Goal: Task Accomplishment & Management: Complete application form

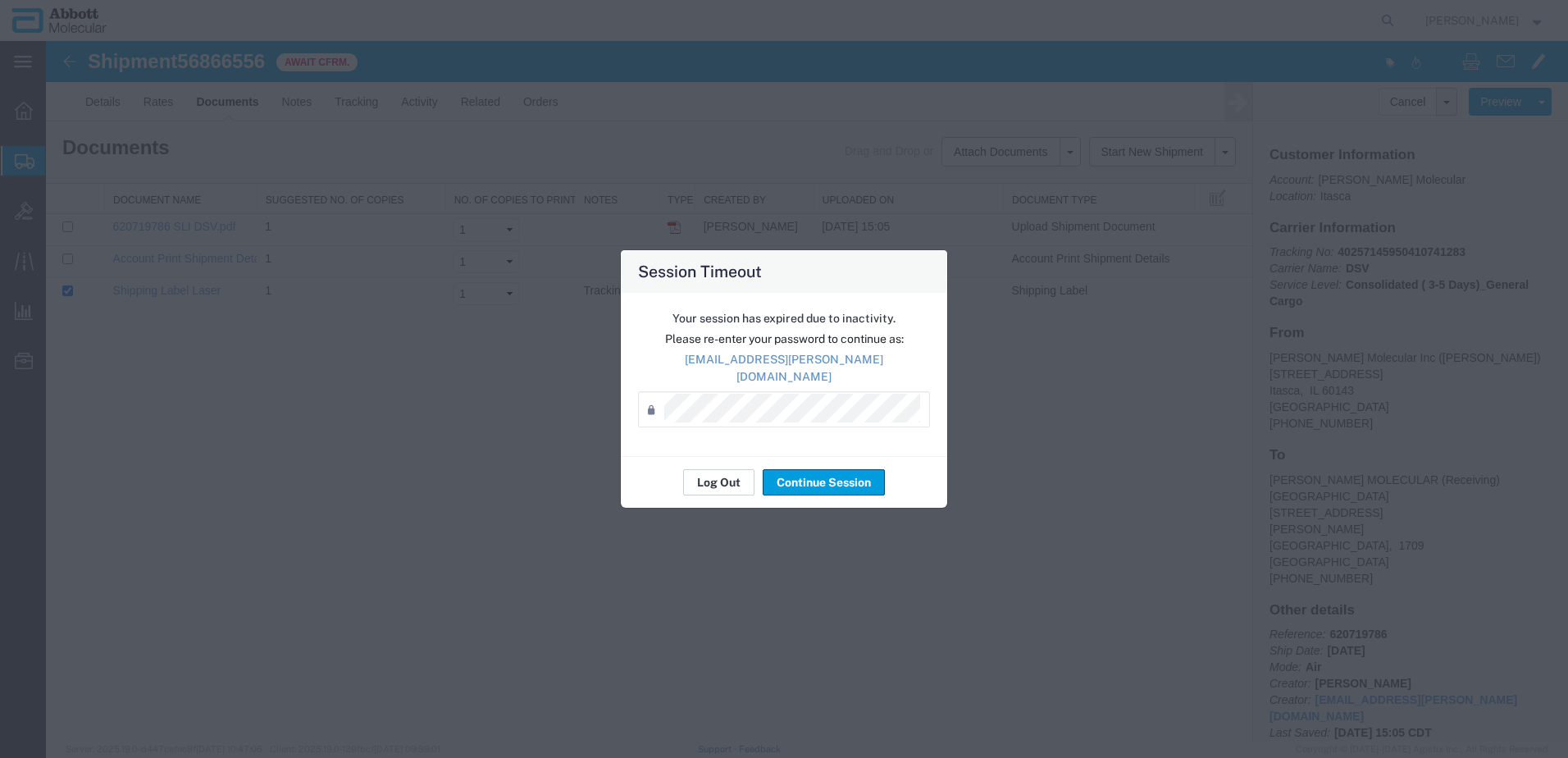
click at [712, 470] on button "Log Out" at bounding box center [719, 482] width 71 height 27
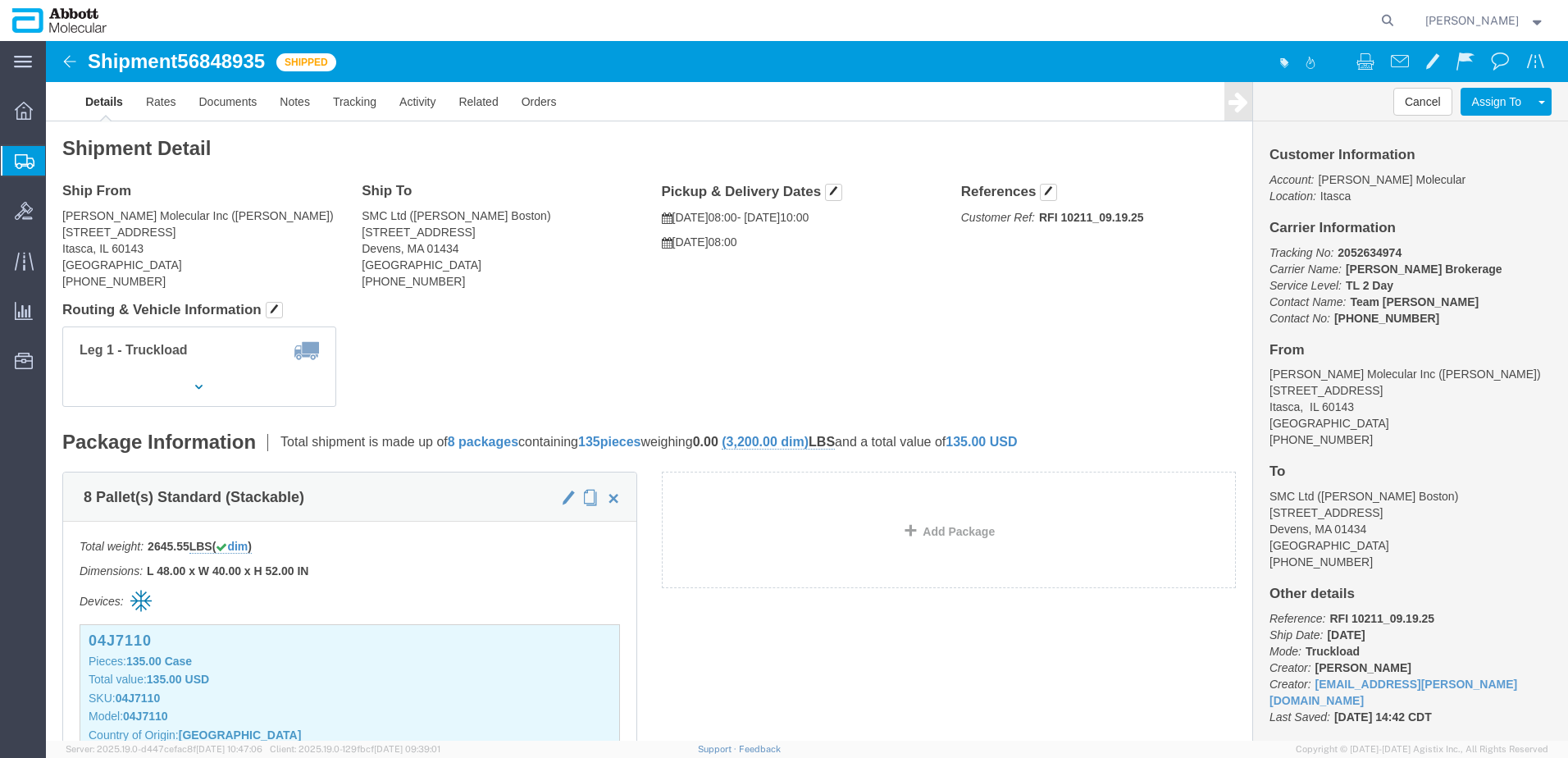
click at [0, 0] on span "Create from Template" at bounding box center [0, 0] width 0 height 0
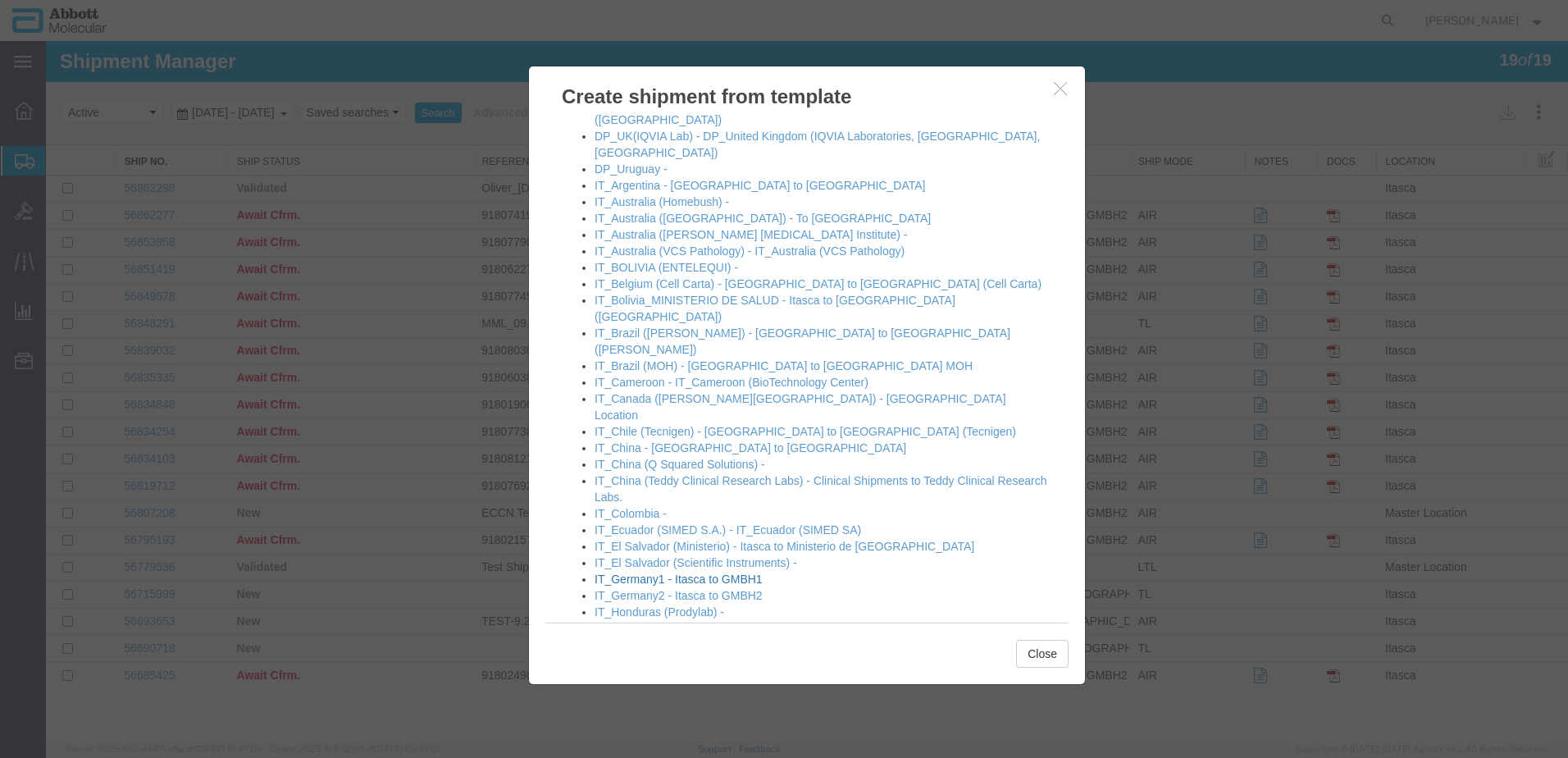
scroll to position [738, 0]
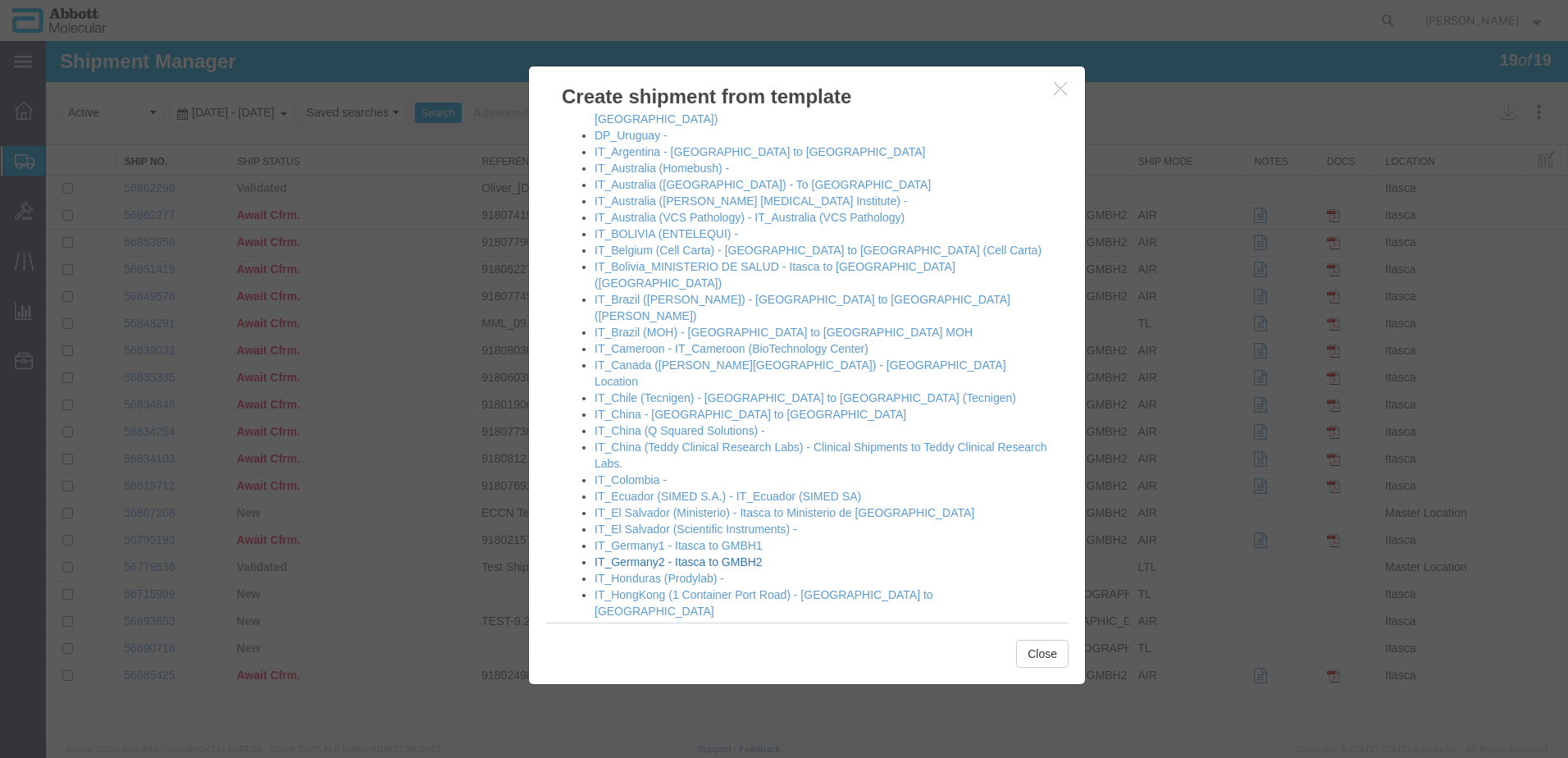
click at [688, 555] on link "IT_Germany2 - Itasca to GMBH2" at bounding box center [678, 561] width 168 height 13
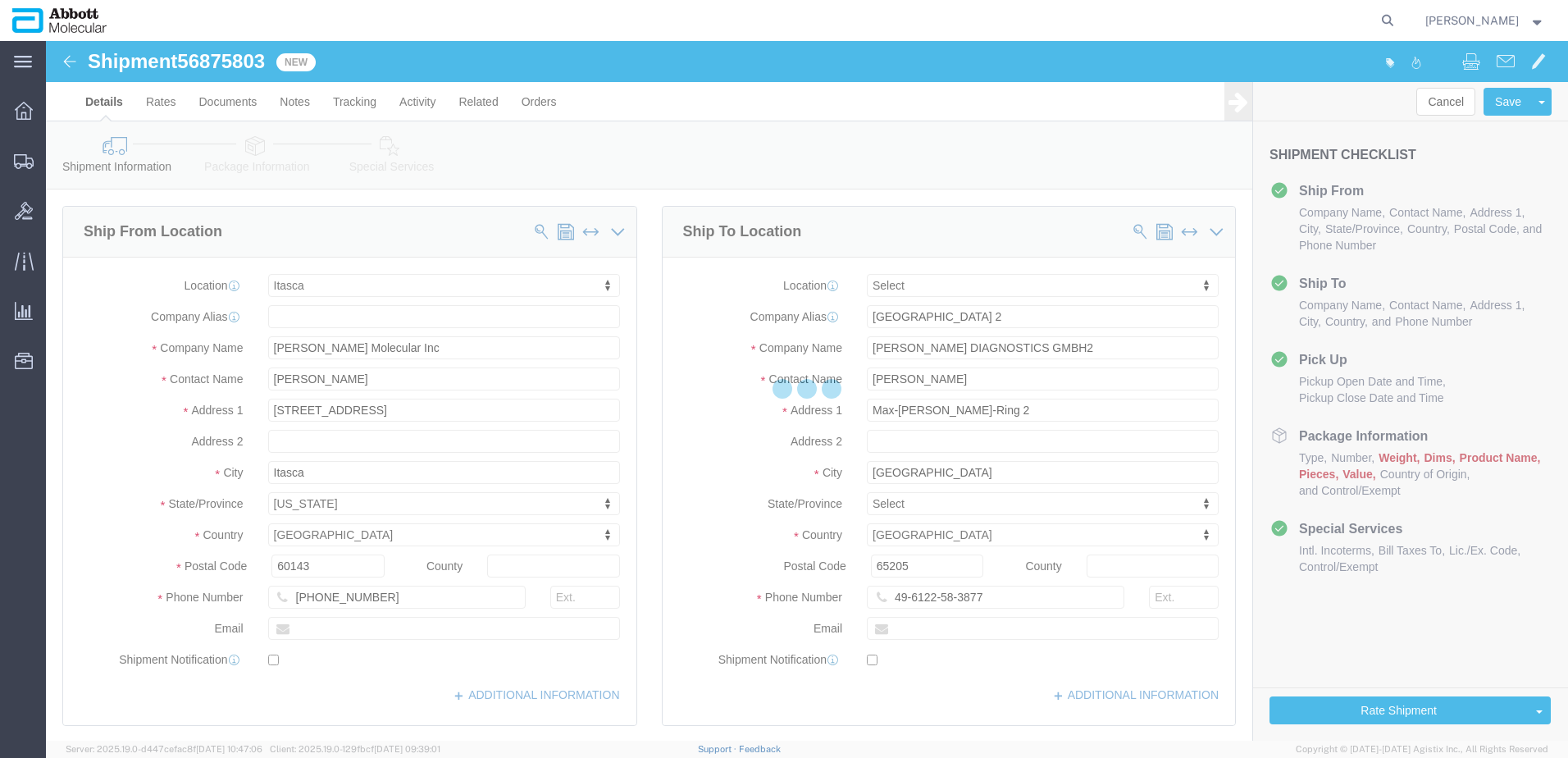
select select "48454"
select select
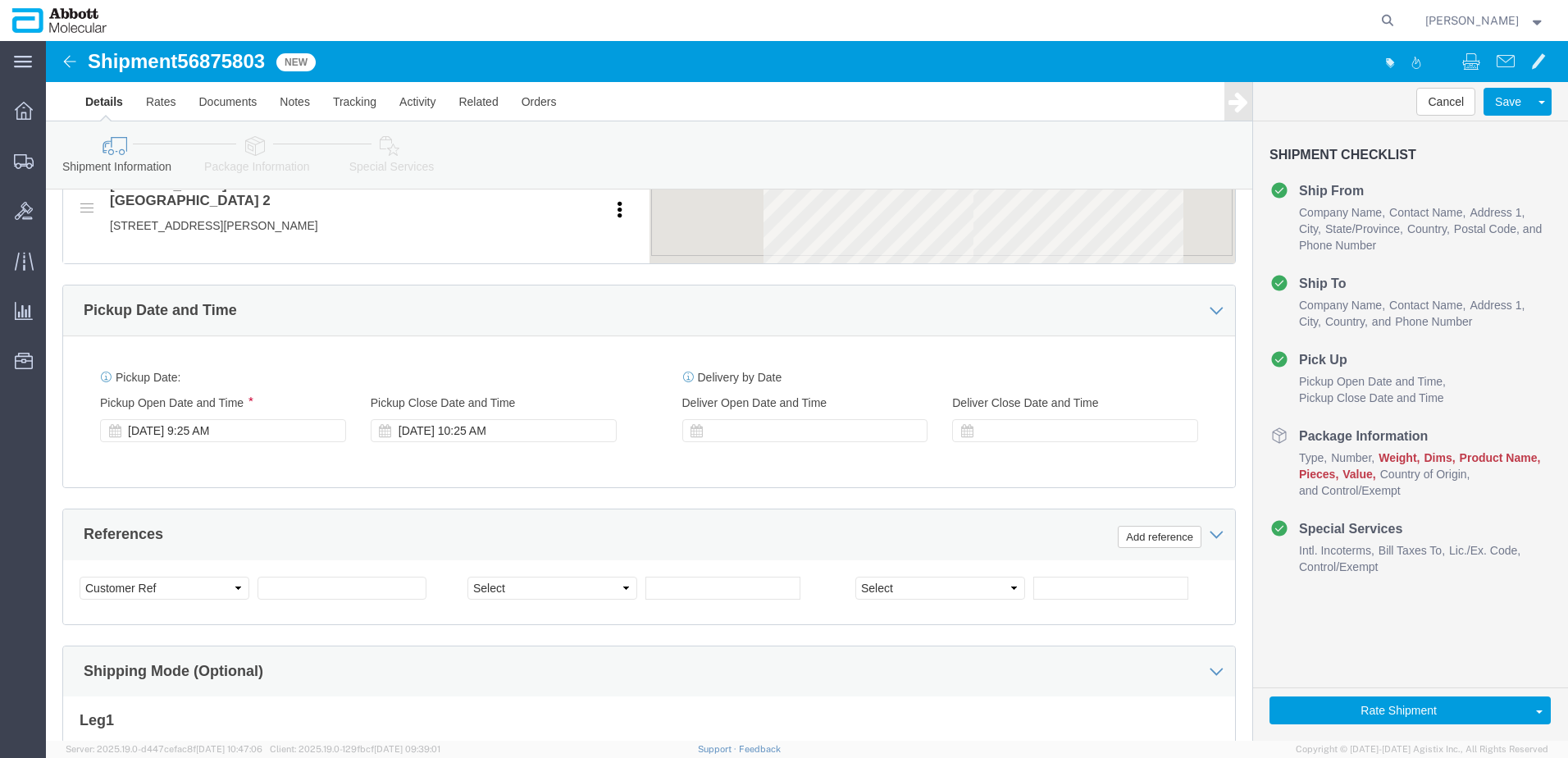
scroll to position [903, 0]
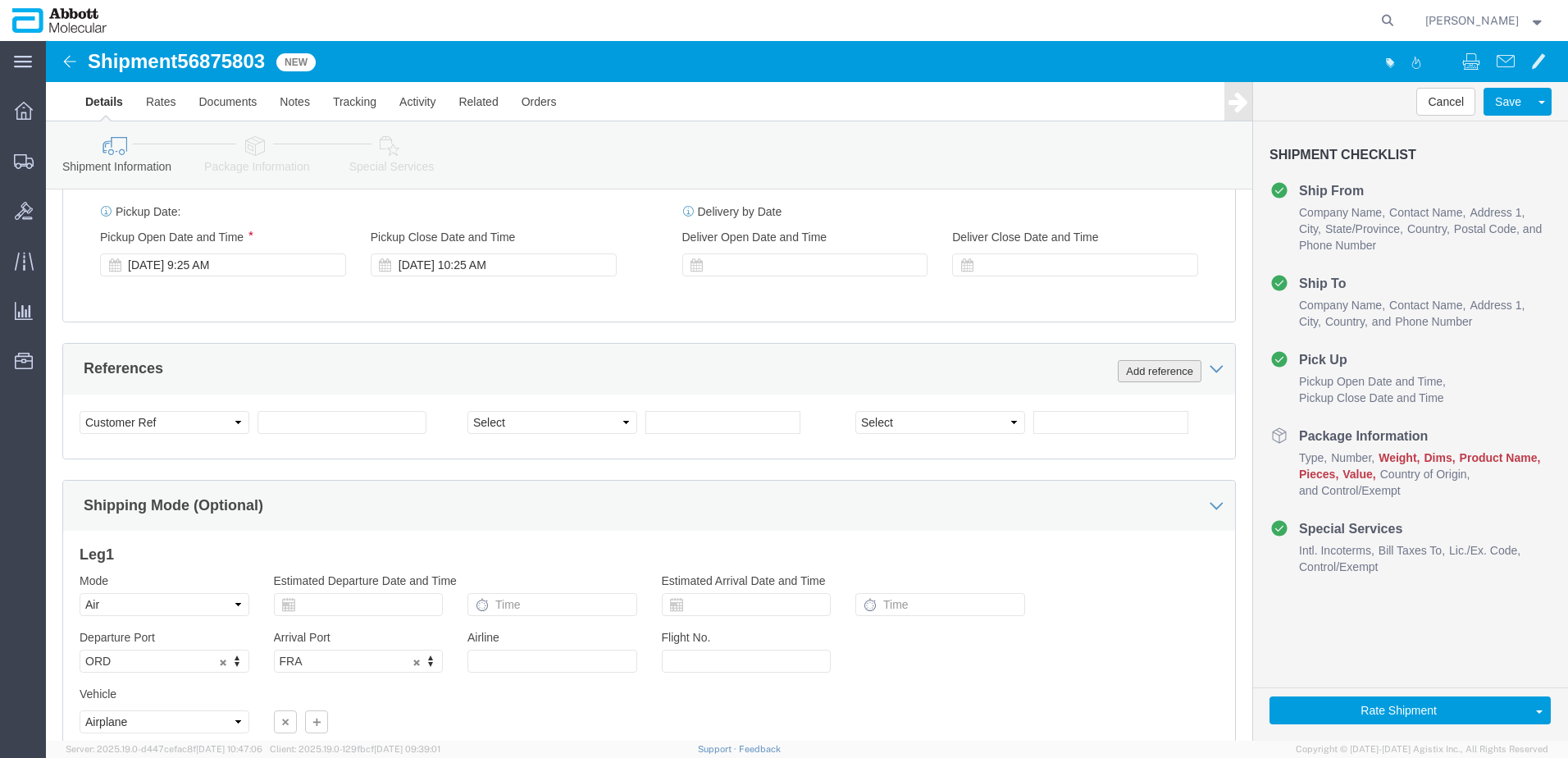
click button "Add reference"
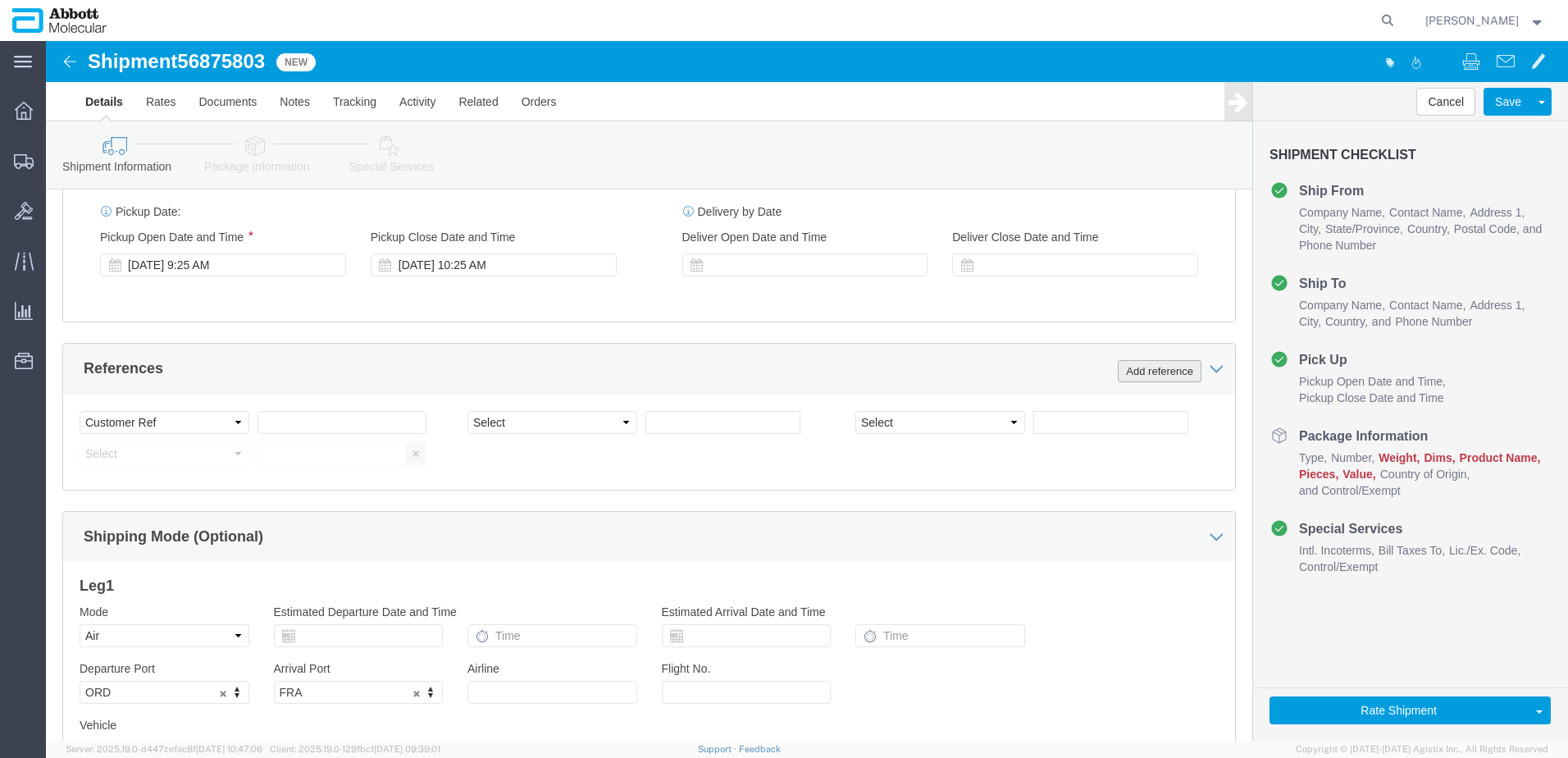
click button "Add reference"
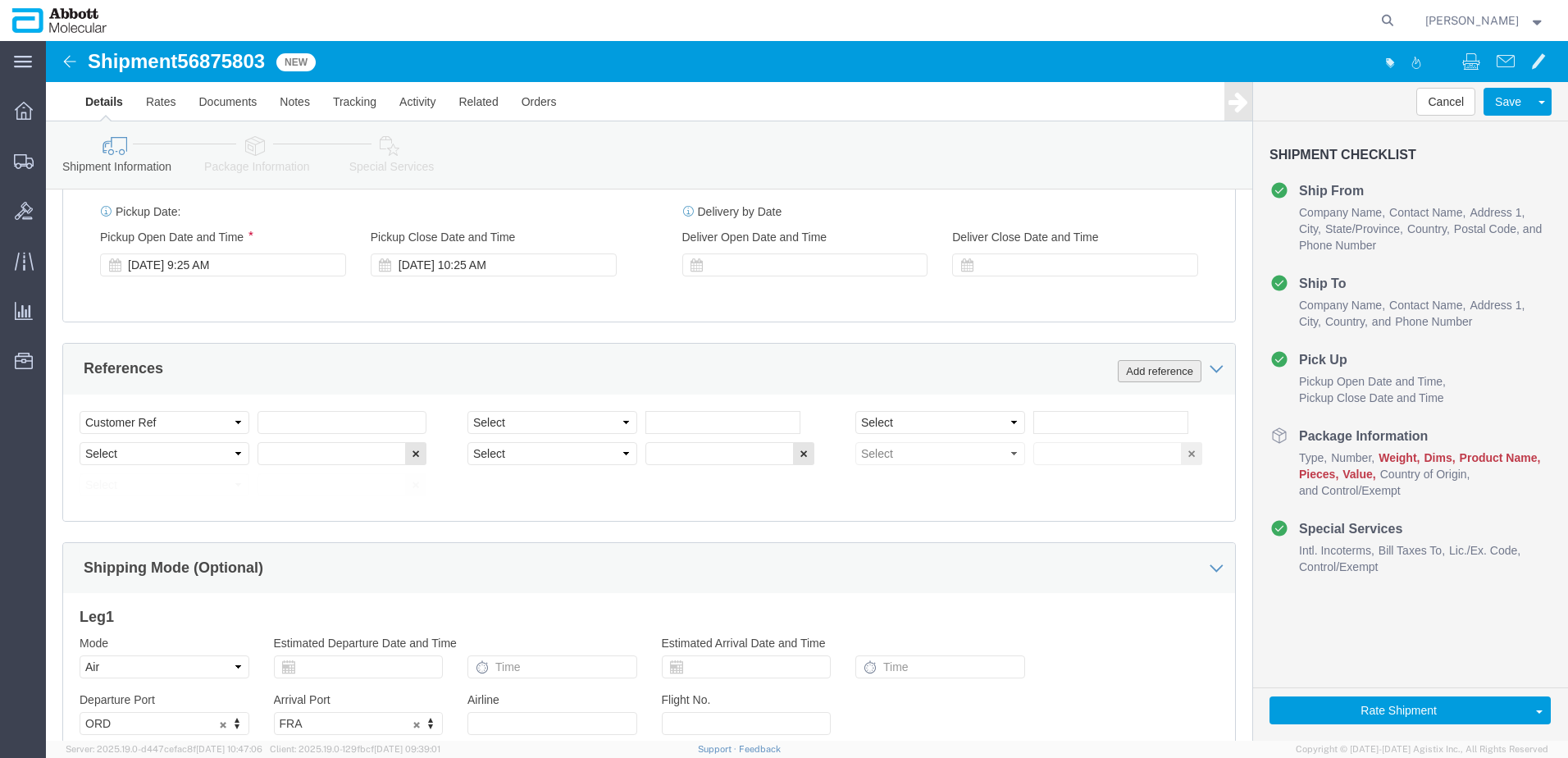
click button "Add reference"
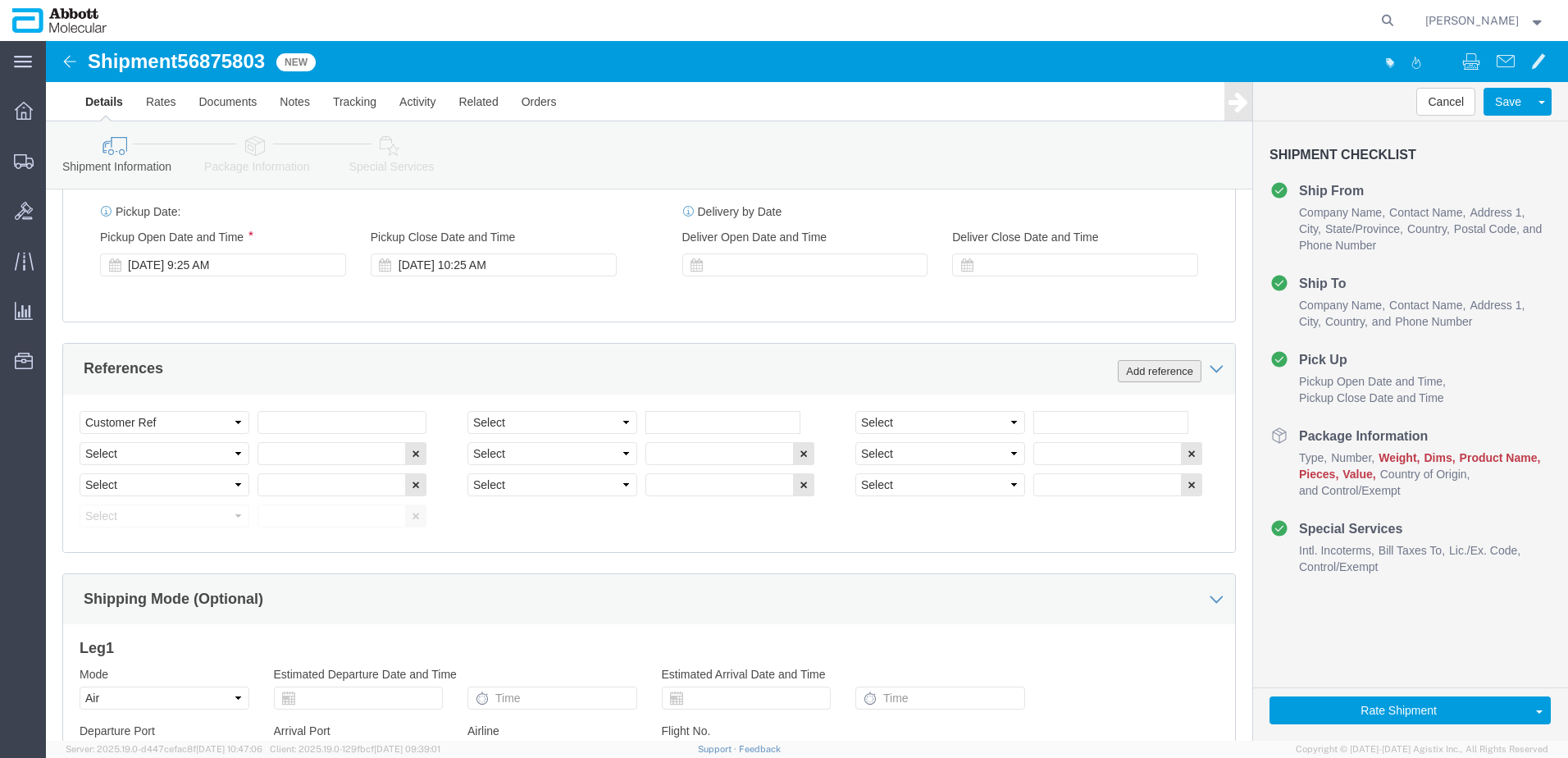
click button "Add reference"
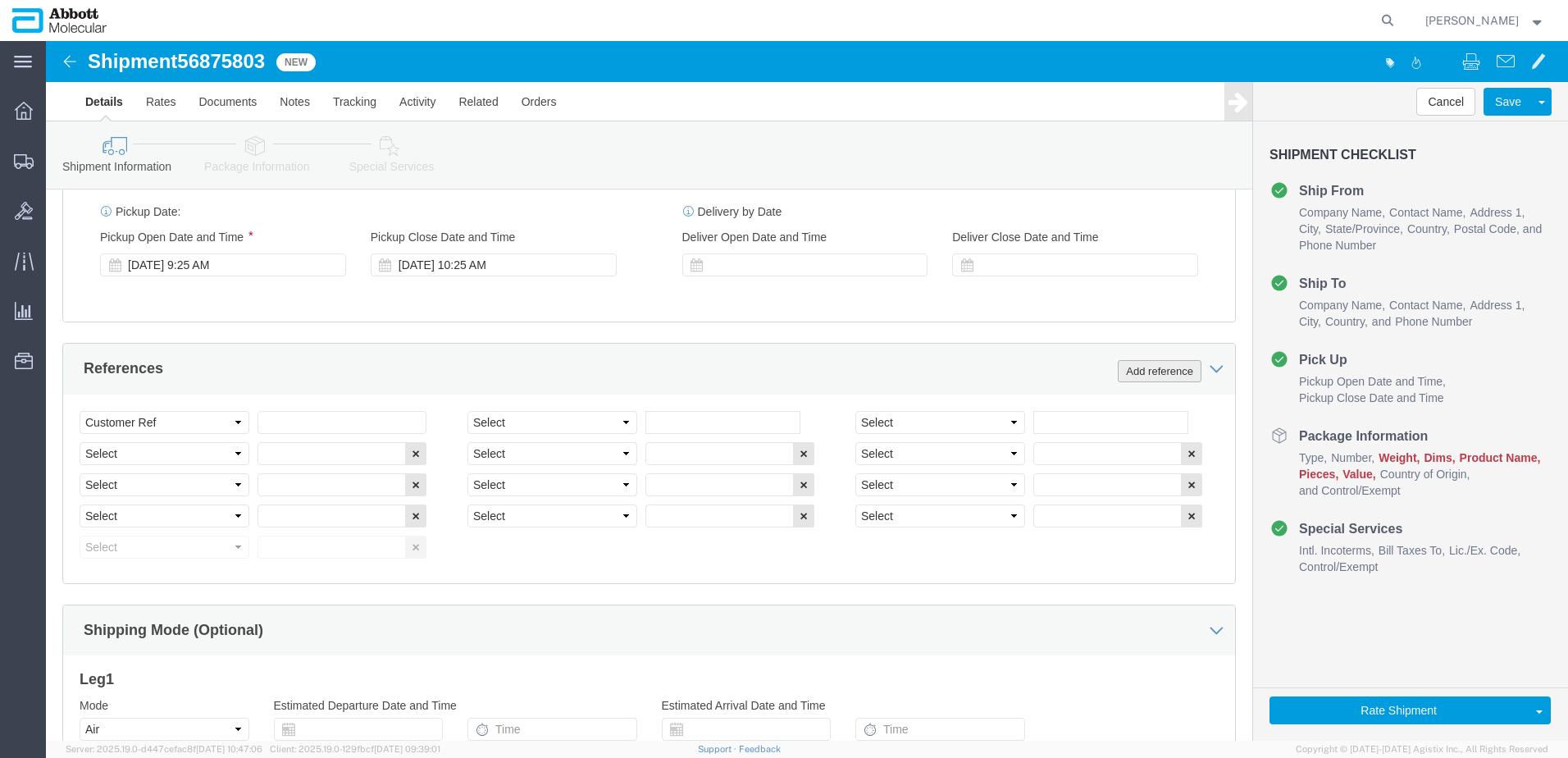
click button "Add reference"
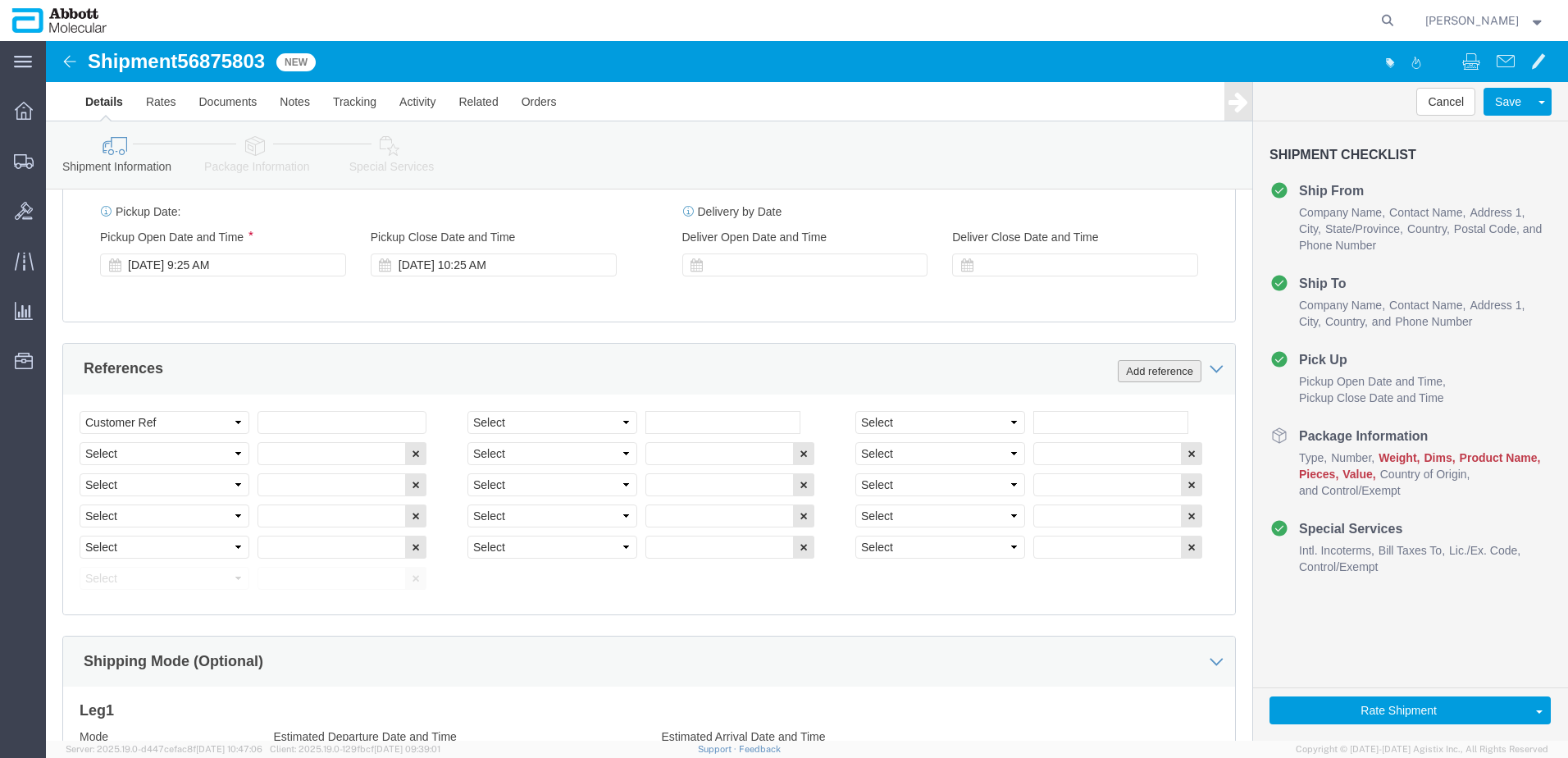
click button "Add reference"
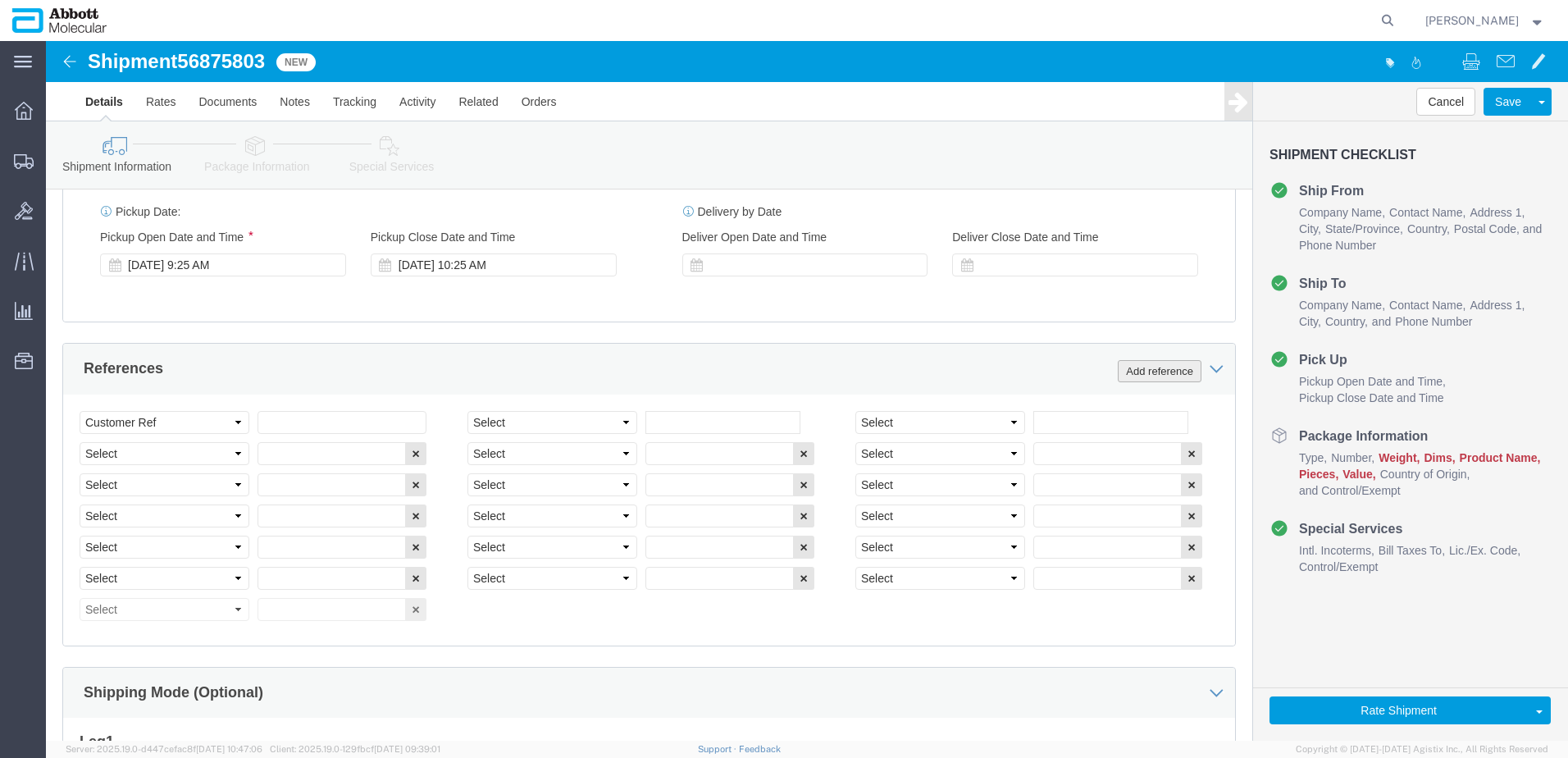
click button "Add reference"
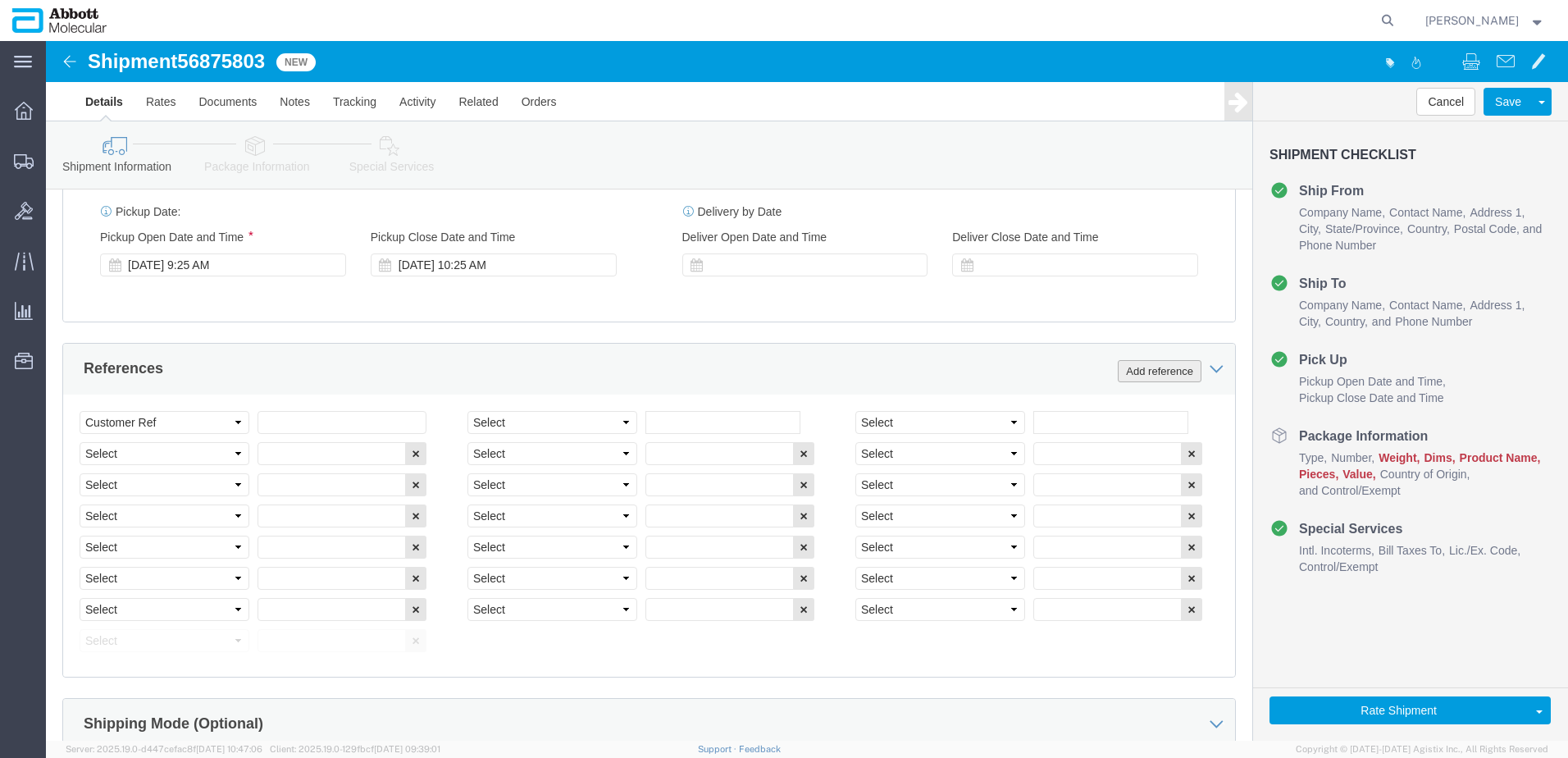
click button "Add reference"
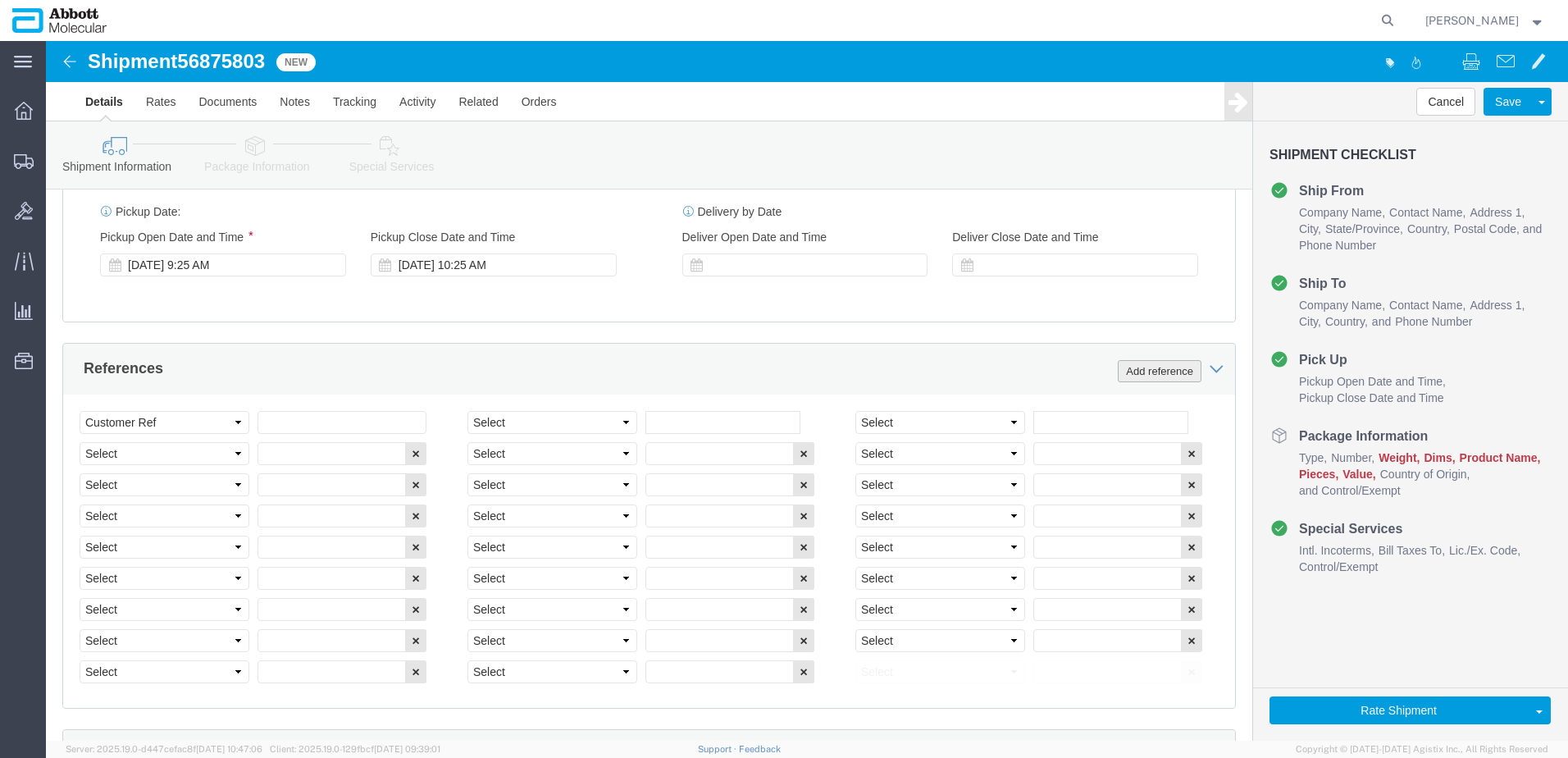
click button "Add reference"
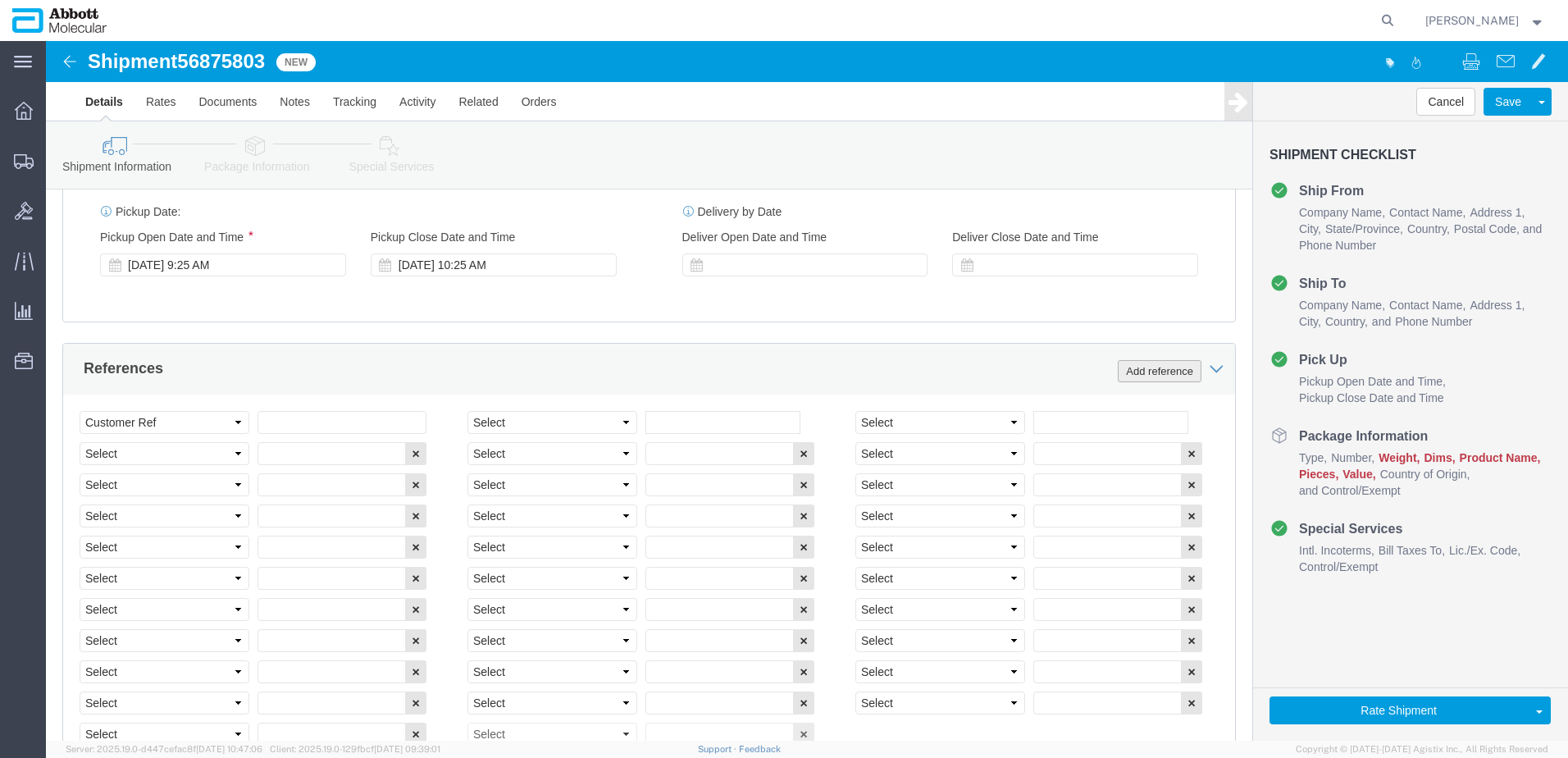
click button "Add reference"
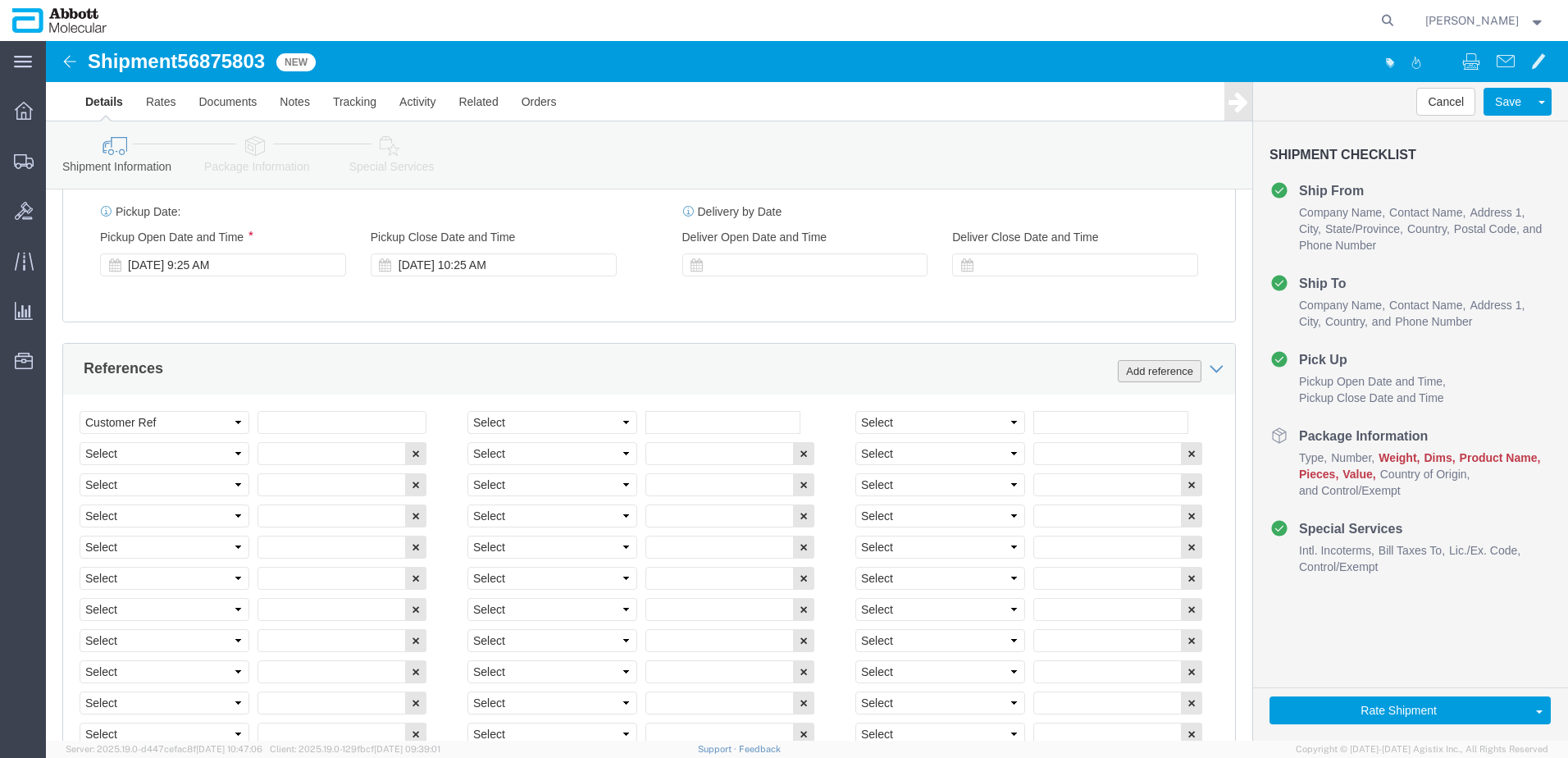
click button "Add reference"
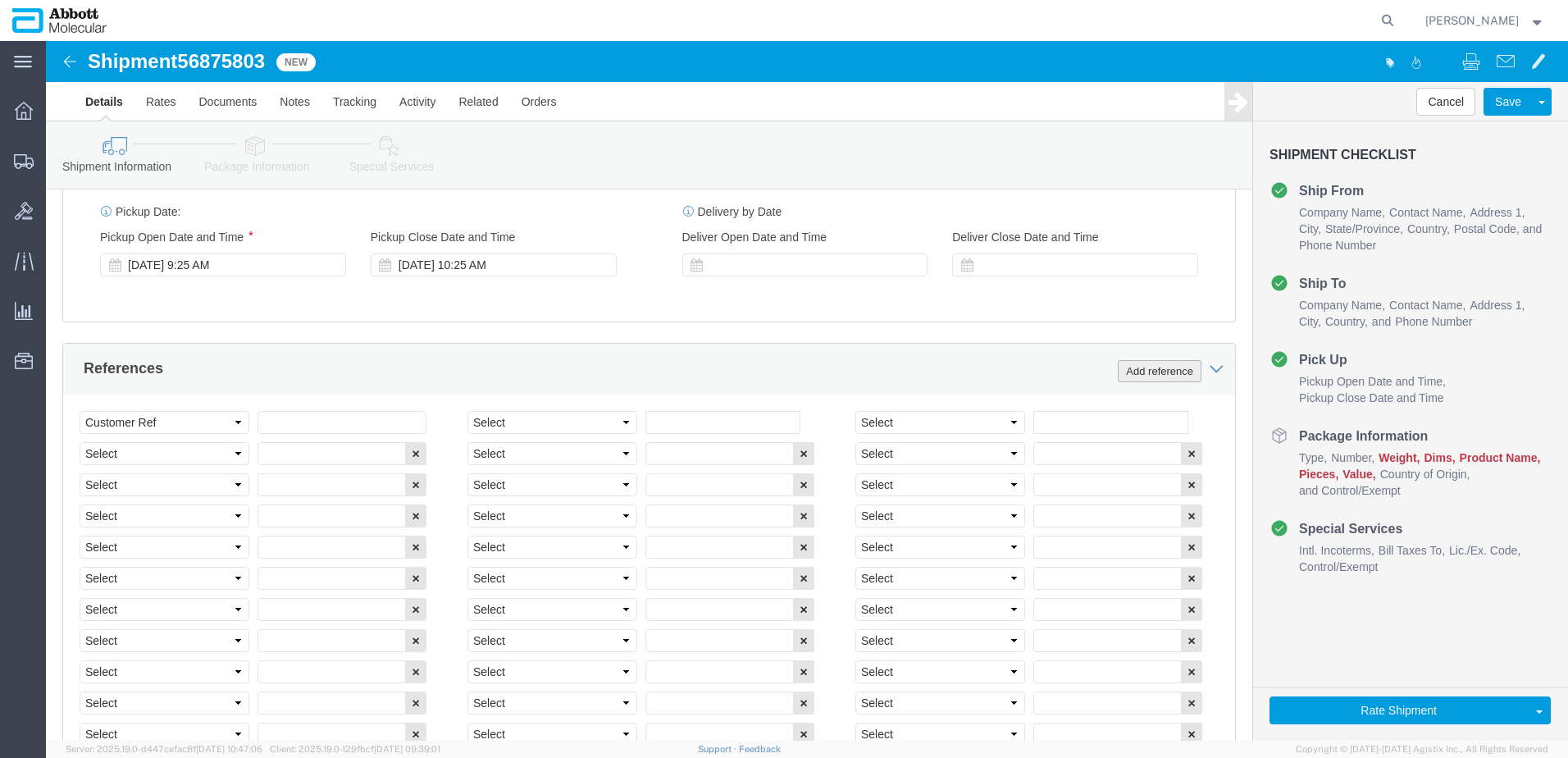
click button "Add reference"
click input "text"
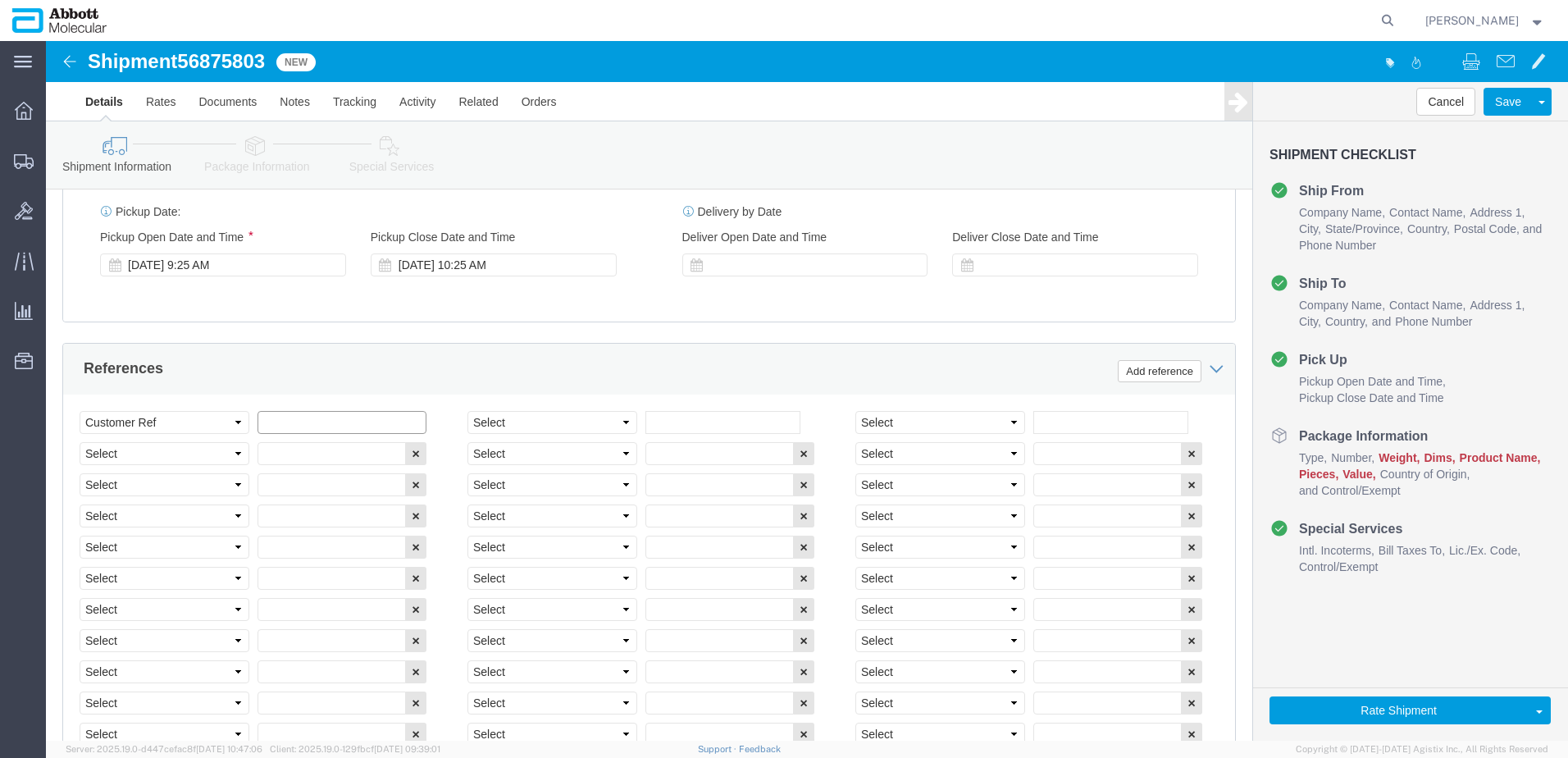
paste input "918079585"
type input "918079585"
select select "INVOICE"
paste input "918079585"
type input "918079586"
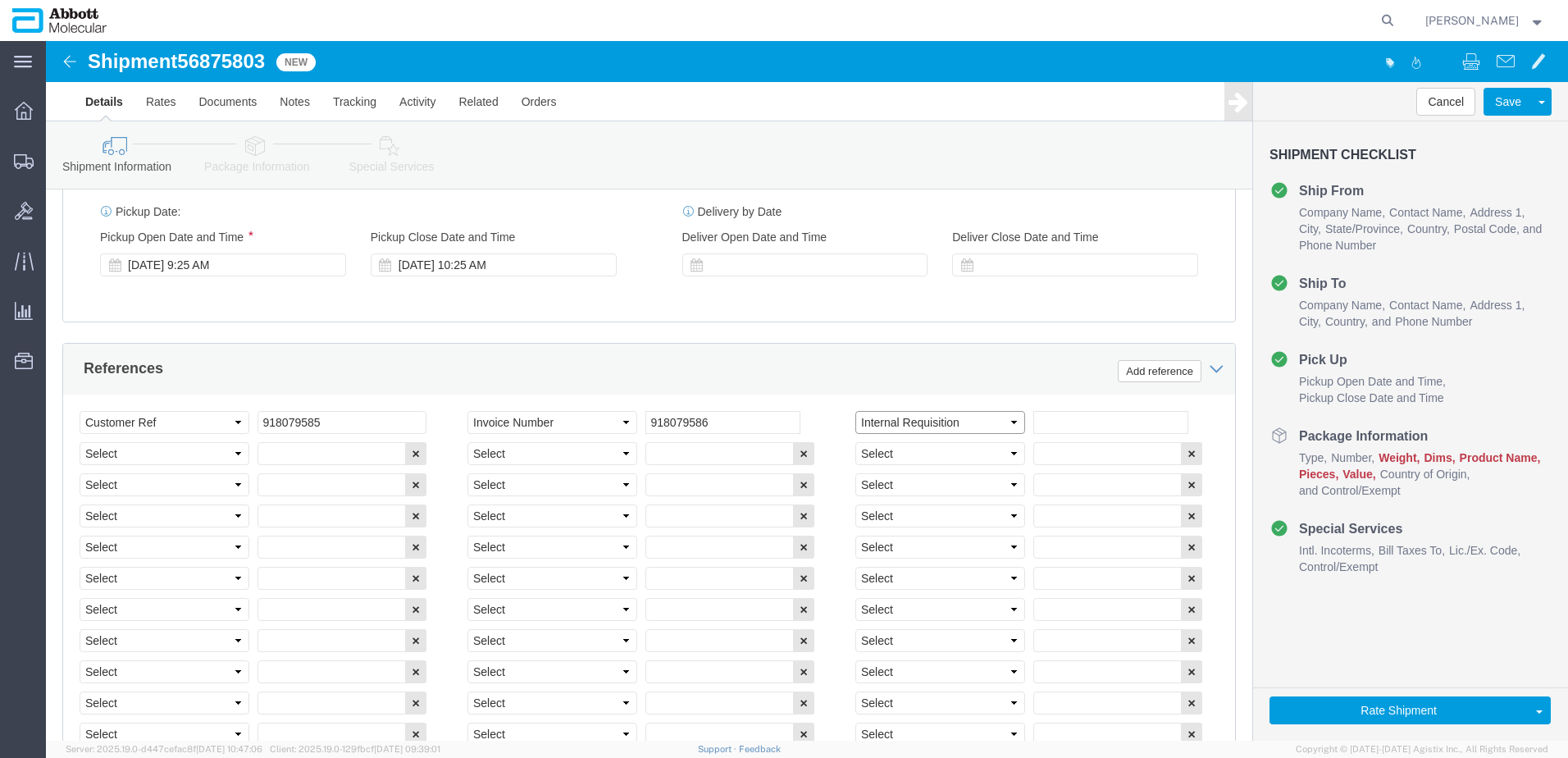
select select "INVOICE"
paste input "918079585"
type input "918079587"
select select "INVOICE"
paste input "918079585"
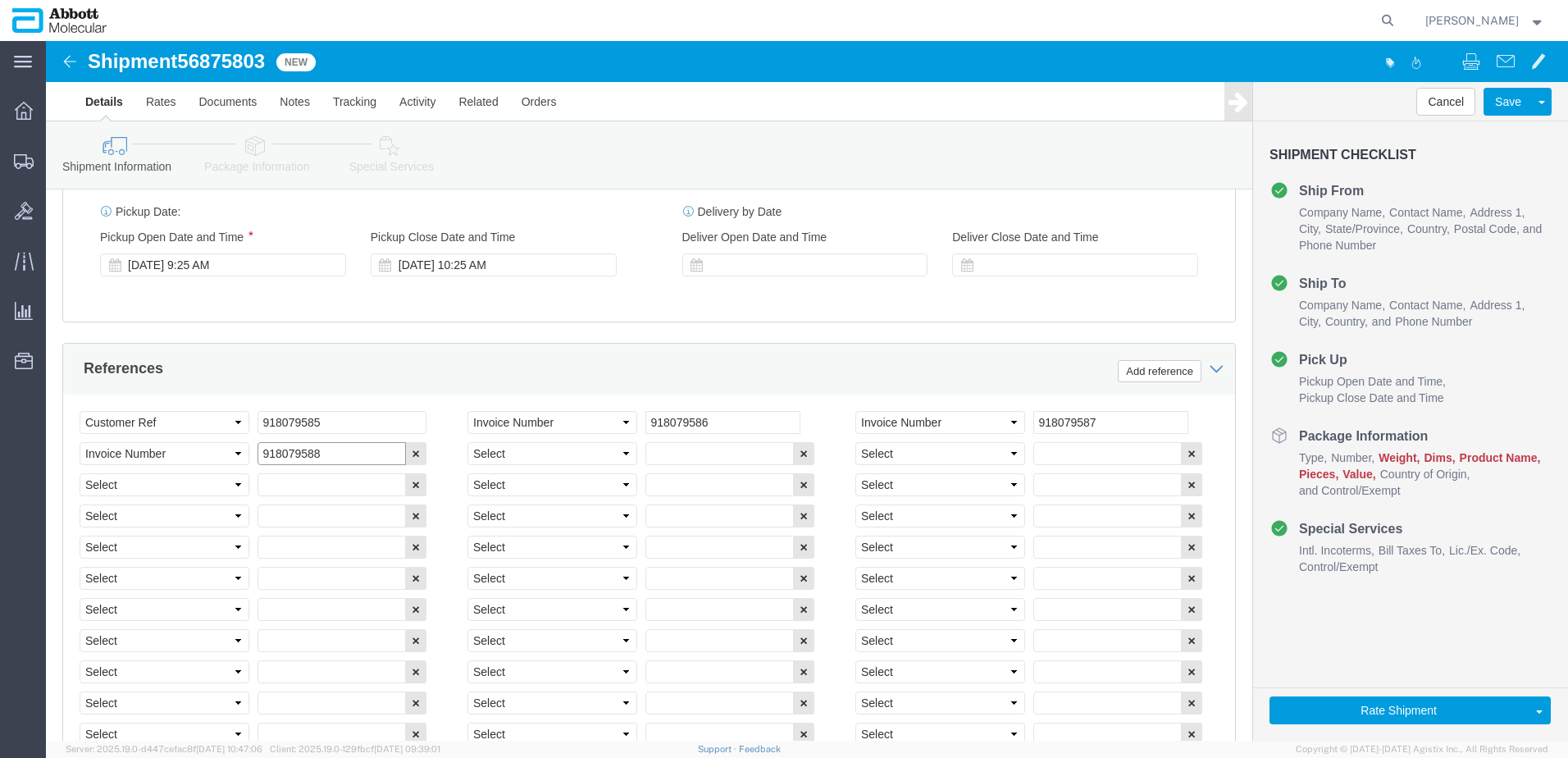
type input "918079588"
select select "INVOICE"
paste input "918079585"
type input "918079589"
select select "INVOICE"
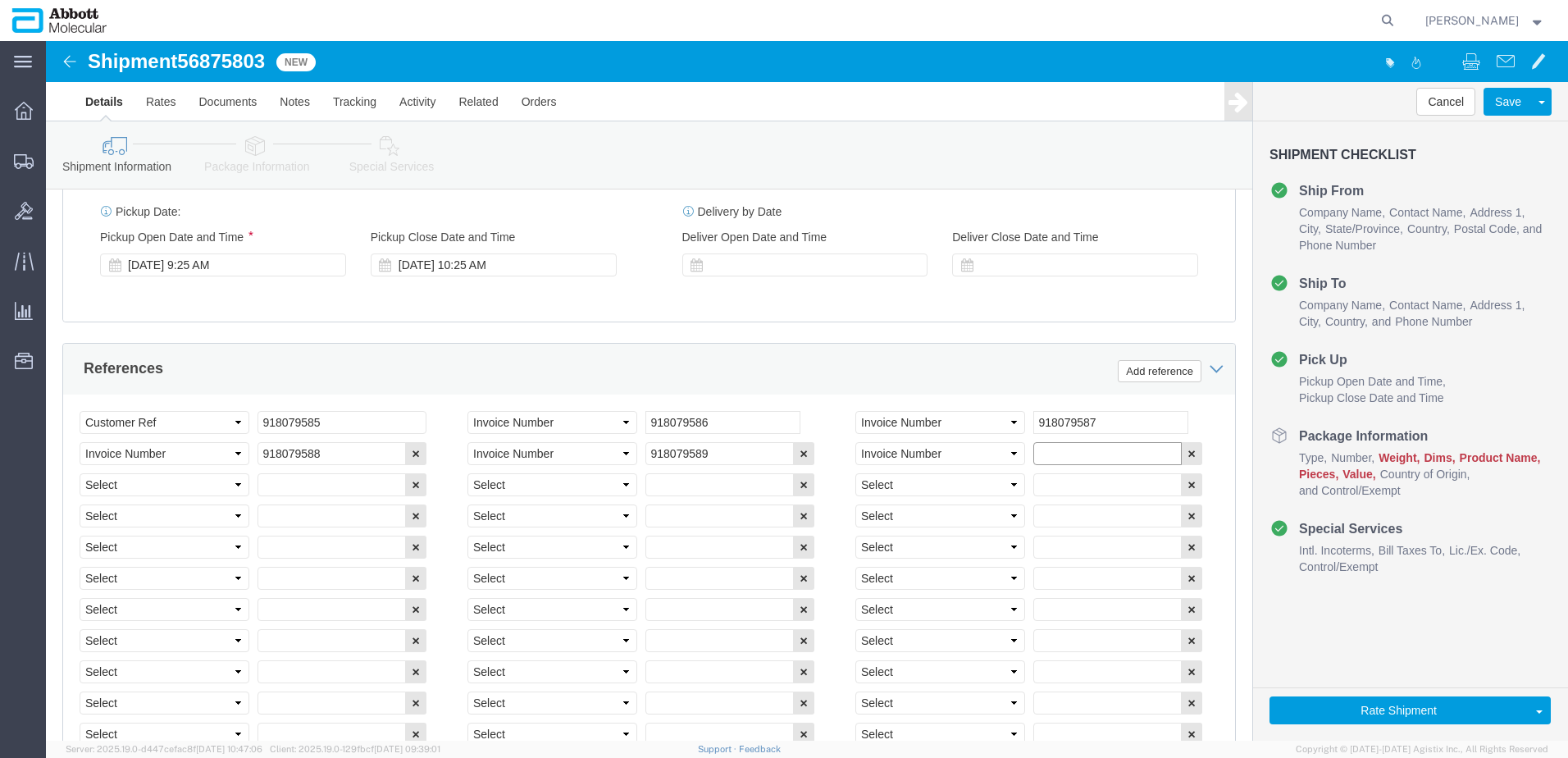
paste input "918079585"
type input "918079590"
select select "INVOICE"
type input "V"
paste input "918079590"
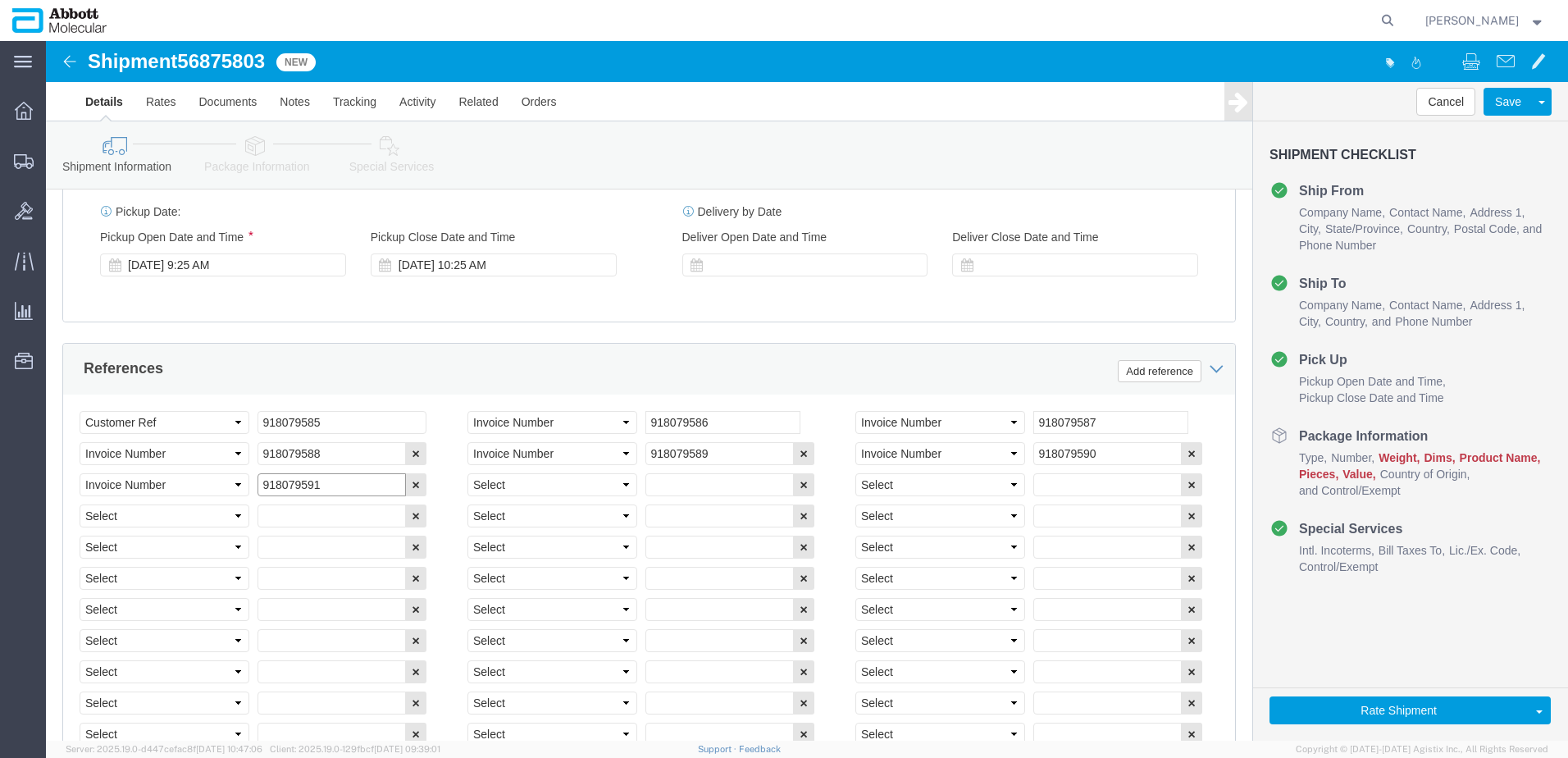
type input "918079591"
select select "INVOICE"
paste input "918079590"
type input "918079592"
select select "INVOICE"
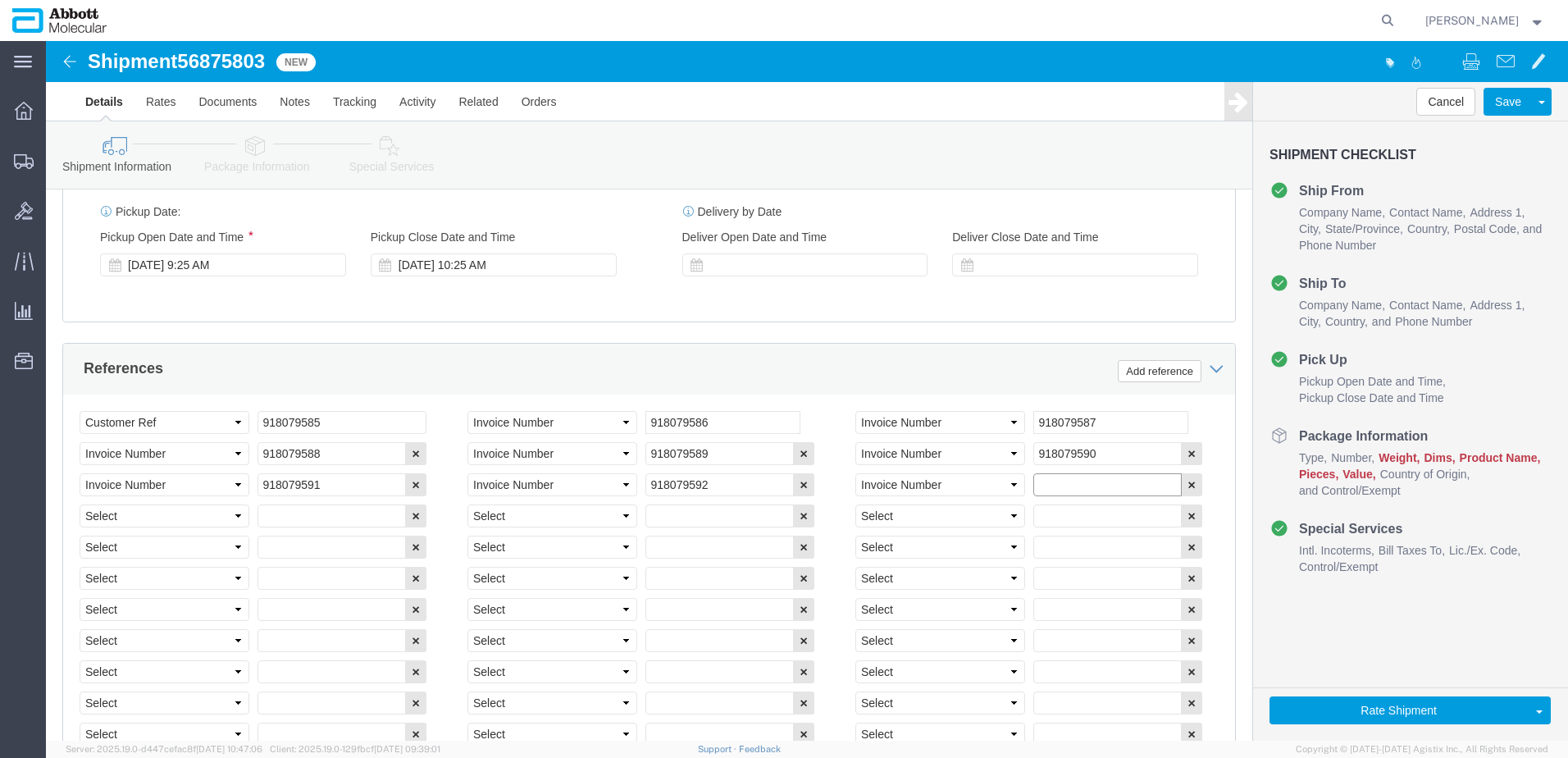
paste input "918079590"
type input "918079593"
select select "INVOICE"
paste input "918079590"
type input "918079594"
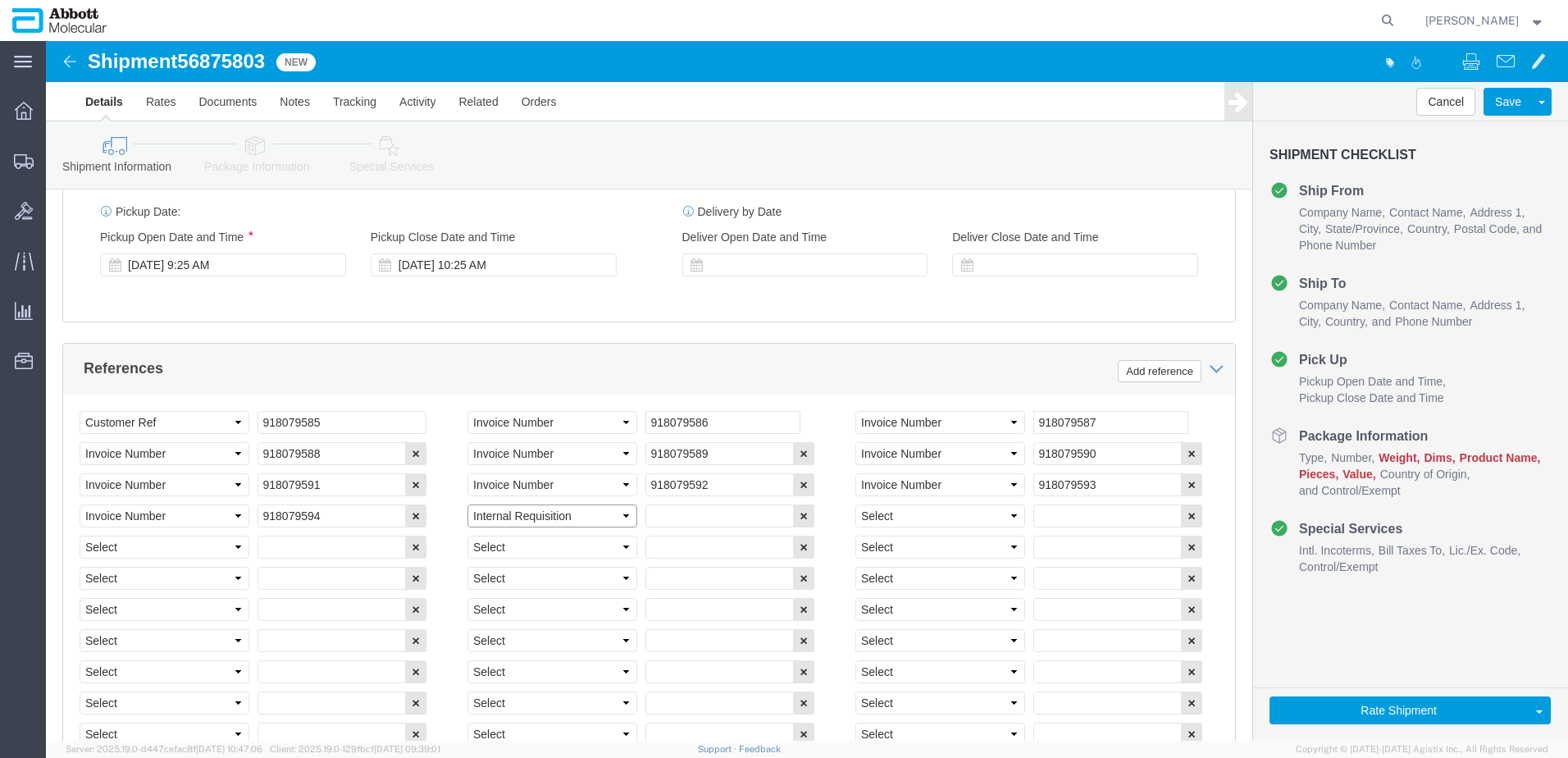
select select "INVOICE"
paste input "918079590"
type input "918079595"
select select "INVOICE"
paste input "918079590"
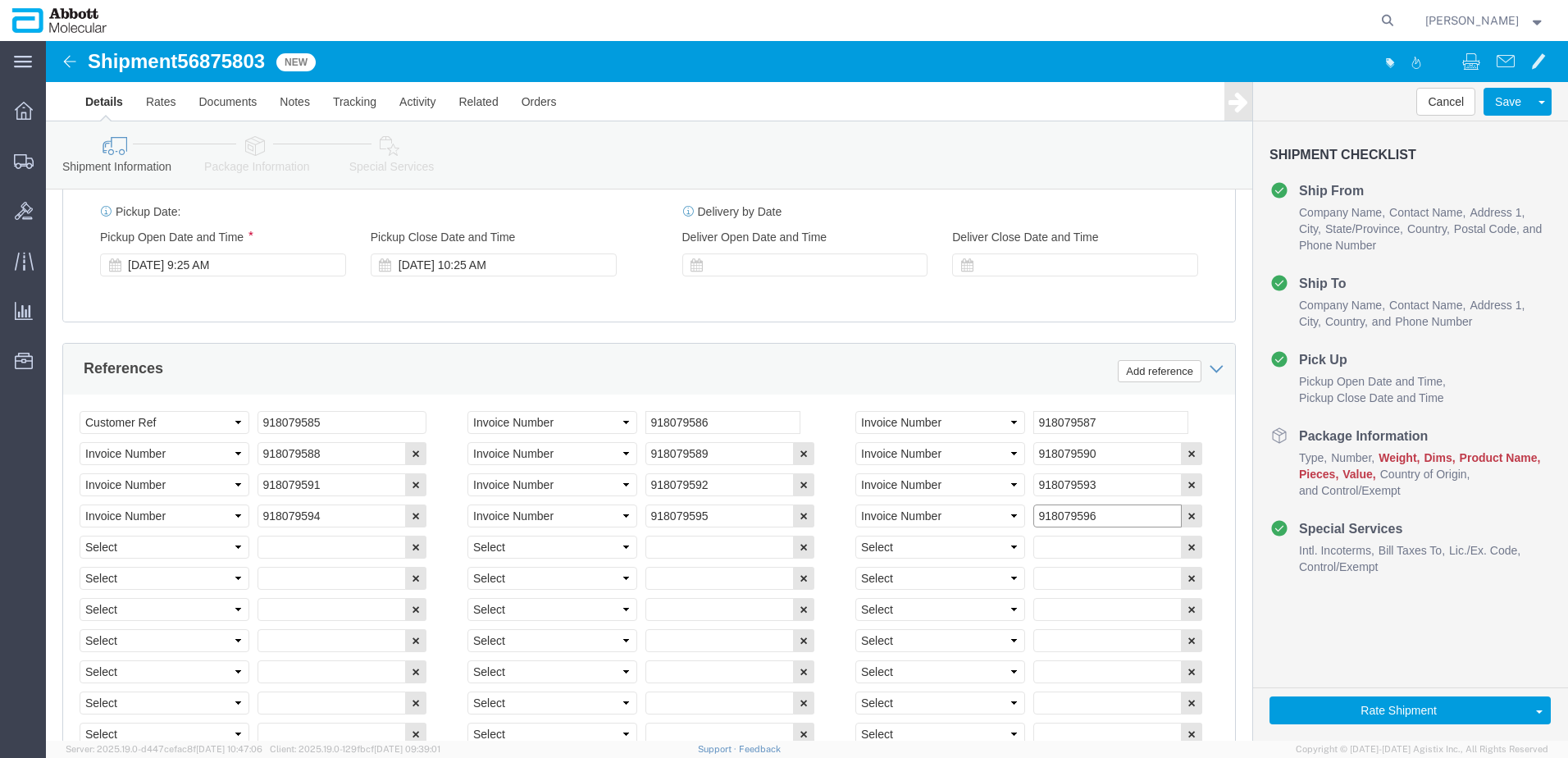
type input "918079596"
select select "INVOICE"
paste input "918079590"
type input "918079597"
select select "INVOICE"
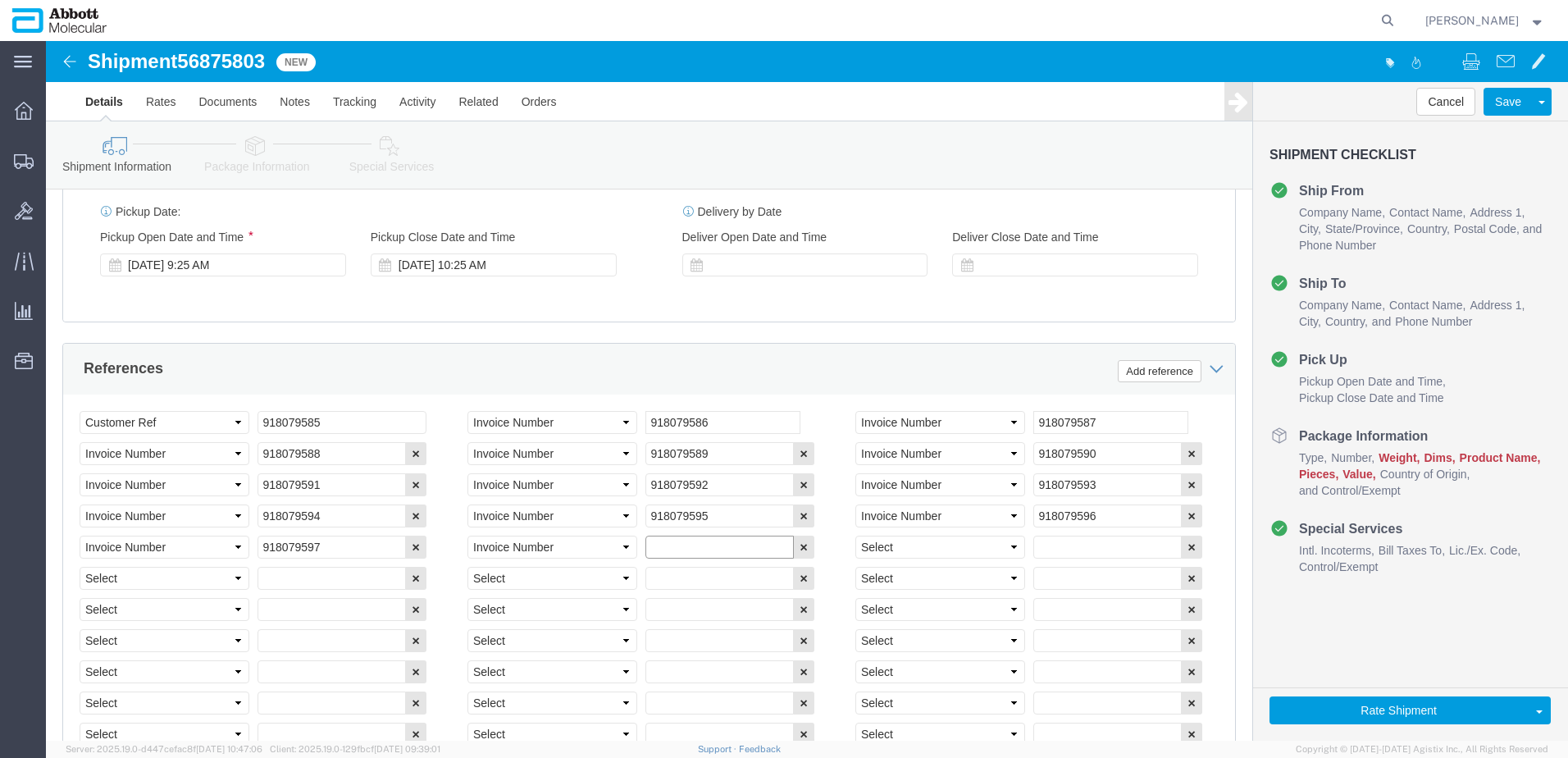
paste input "918079590"
type input "918079598"
select select "INVOICE"
paste input "918079590"
type input "918079599"
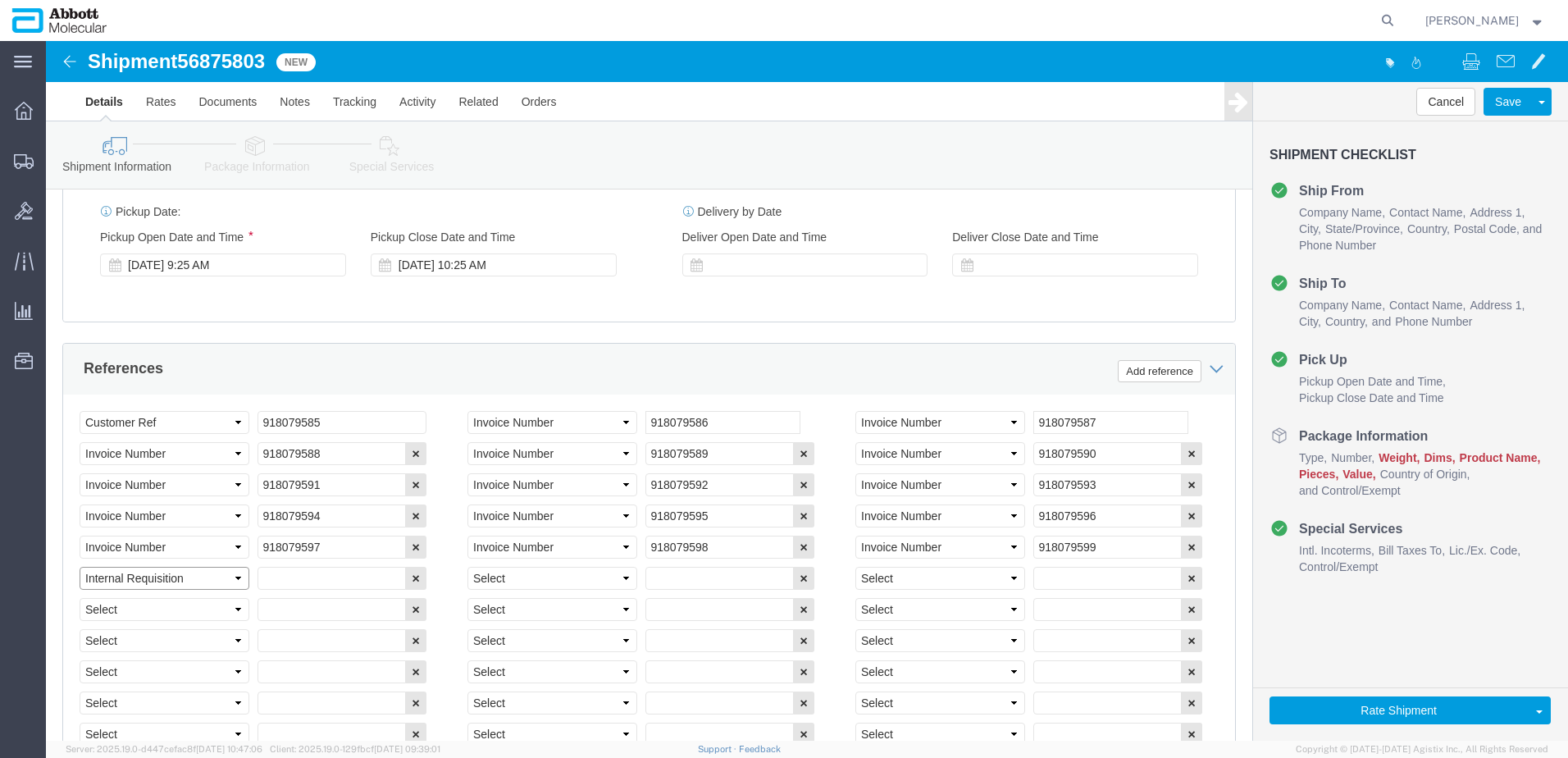
select select "INVOICE"
type input "v"
paste input "918079590"
type input "918079600"
select select "INVOICE"
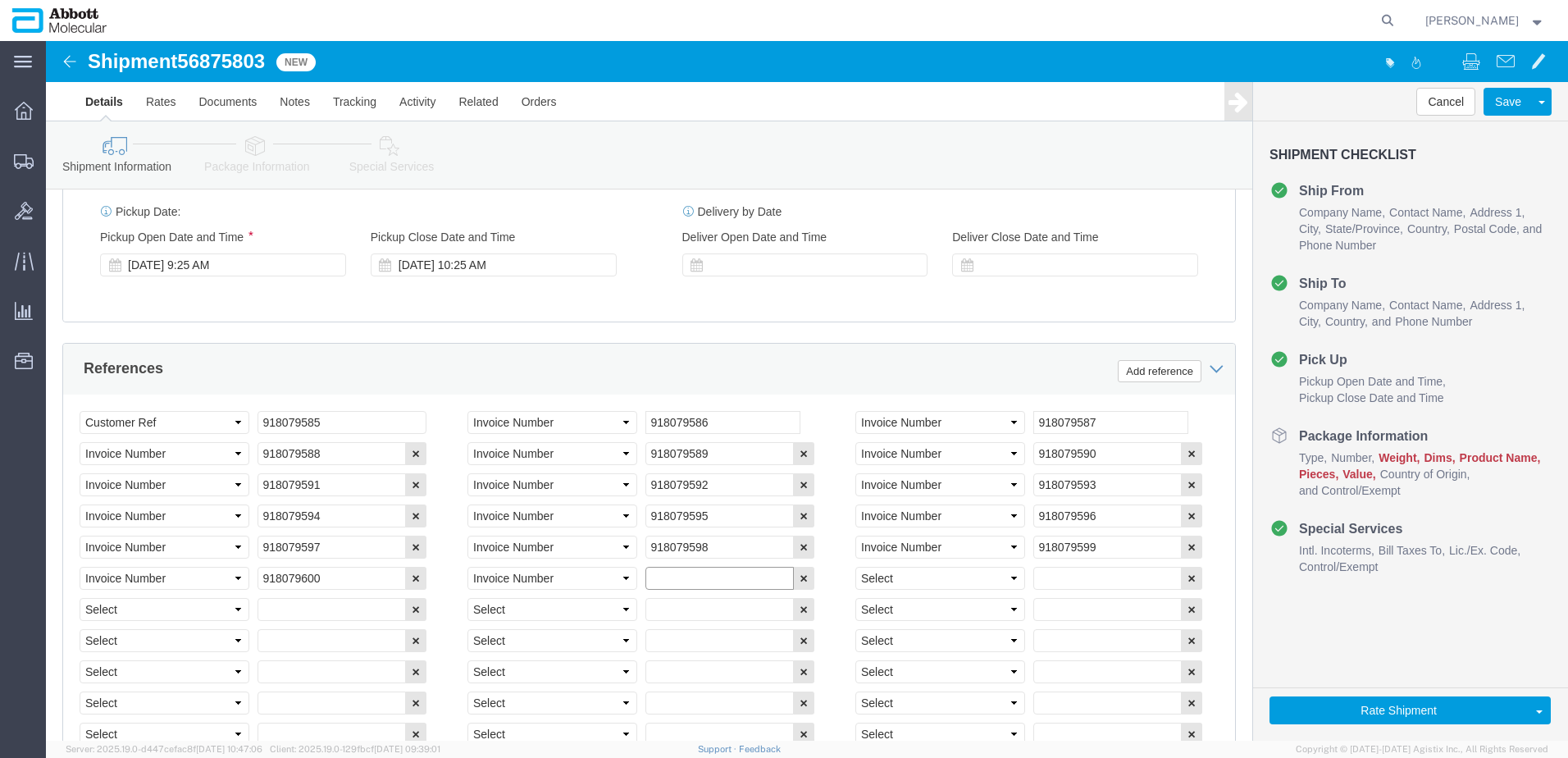
paste input "918084889"
type input "918084889"
select select "INVOICE"
paste input "918090301"
type input "918090301"
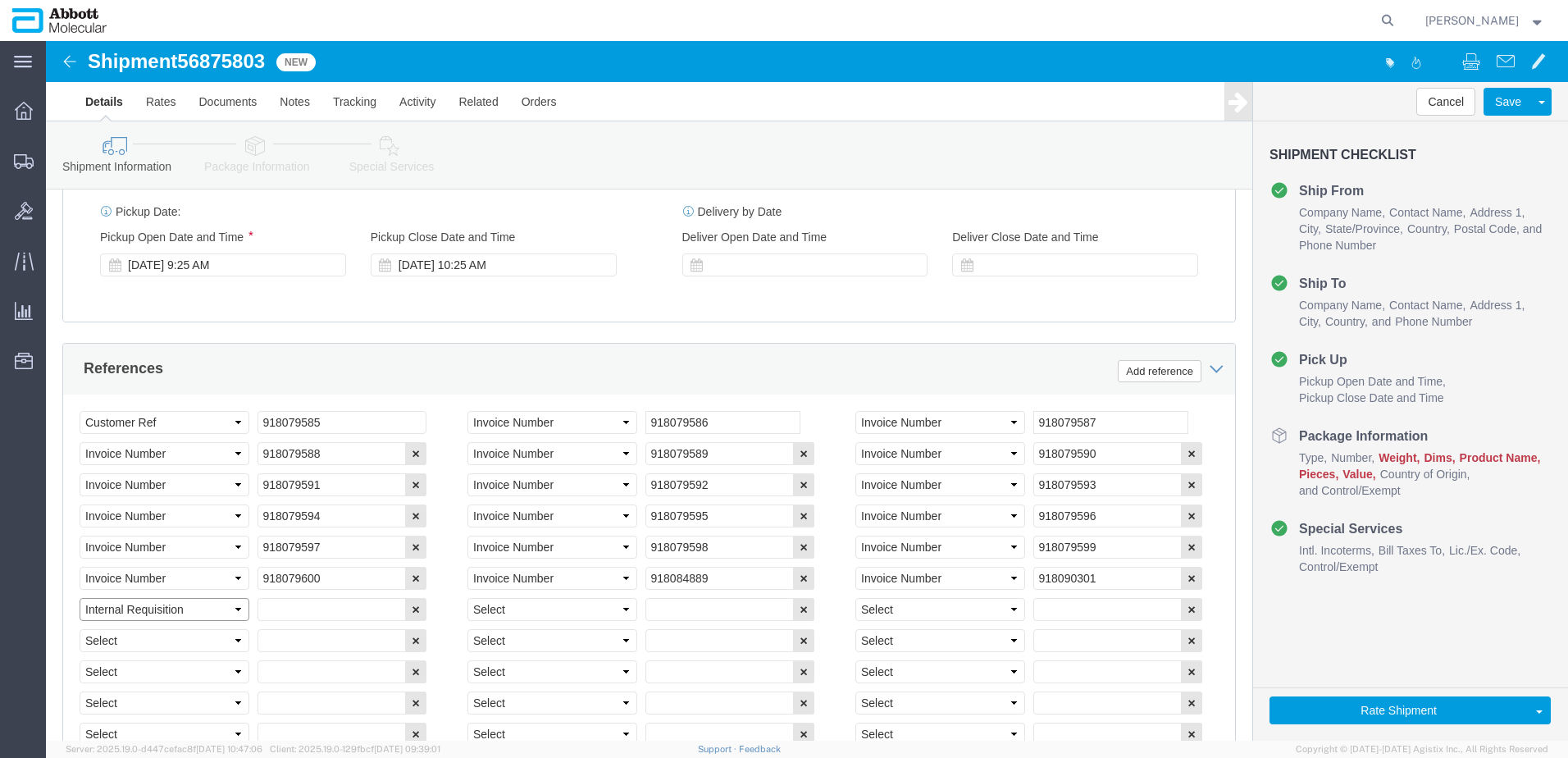
select select "INVOICE"
paste input "918090301"
type input "918090302"
select select "INVOICE"
paste input "918090301"
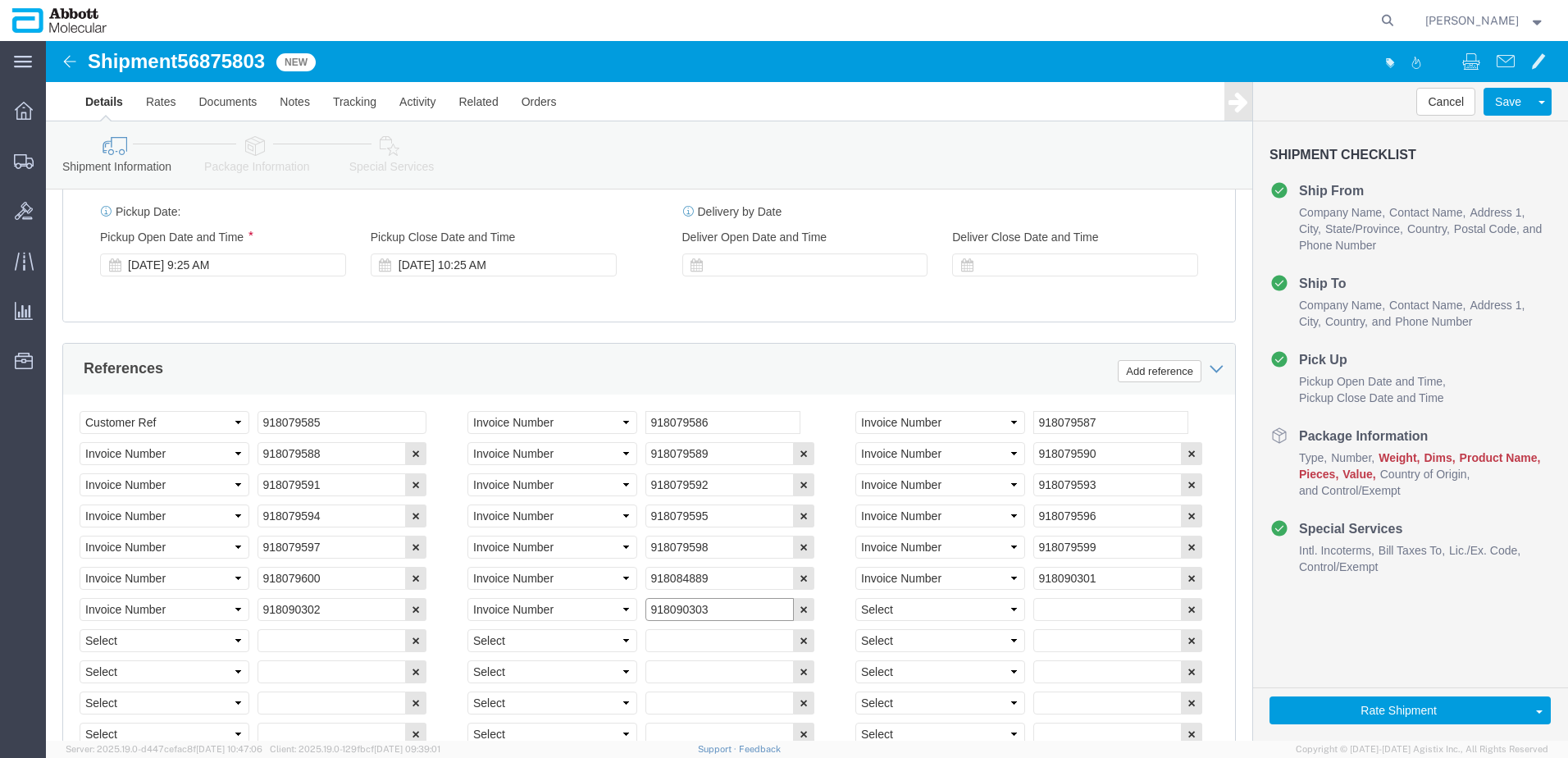
type input "918090303"
select select "INVOICE"
paste input "918090301"
type input "918090304"
select select "INVOICE"
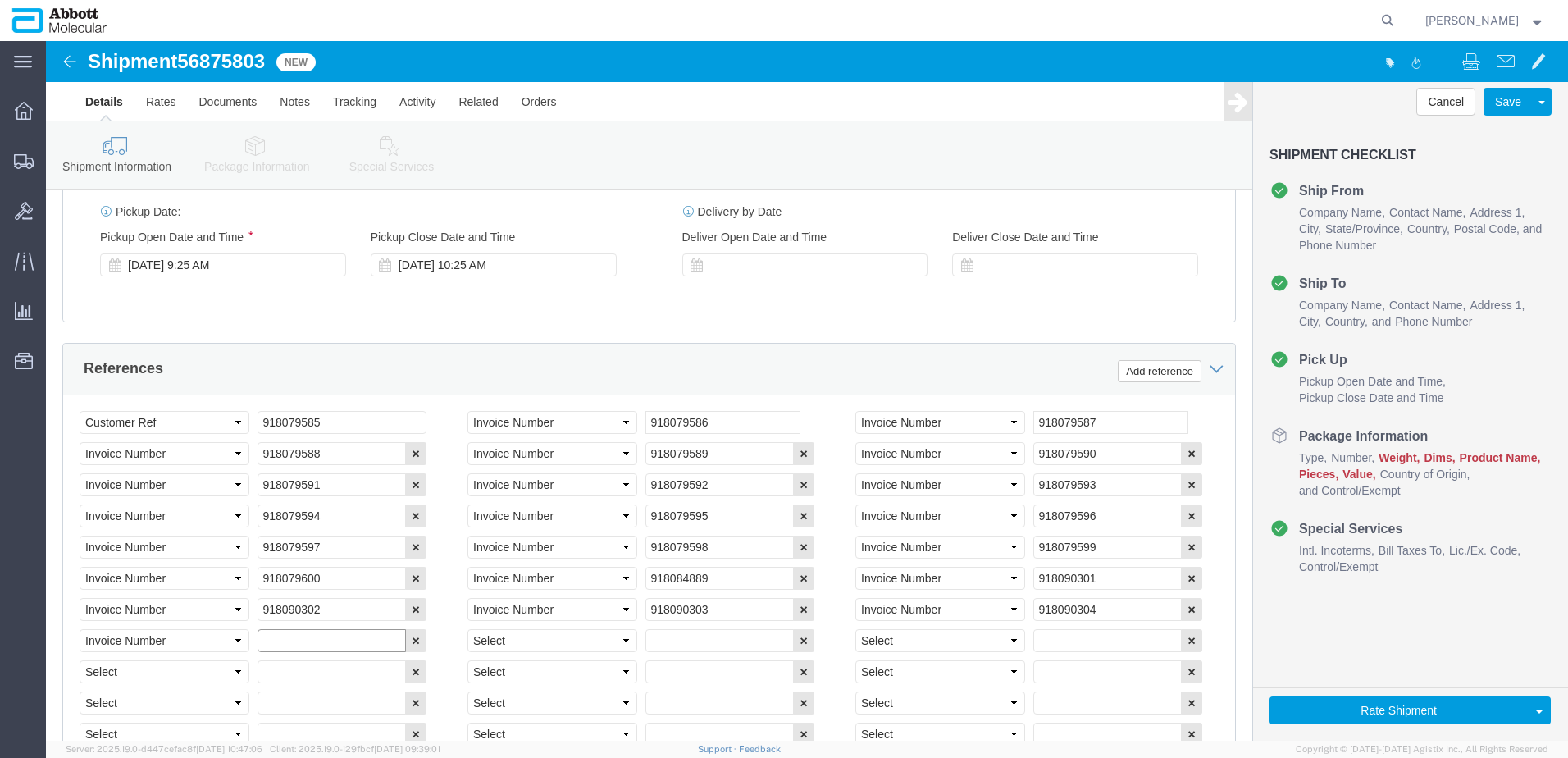
paste input "918090301"
type input "918090305"
select select "INVOICE"
paste input "918090301"
type input "918090306"
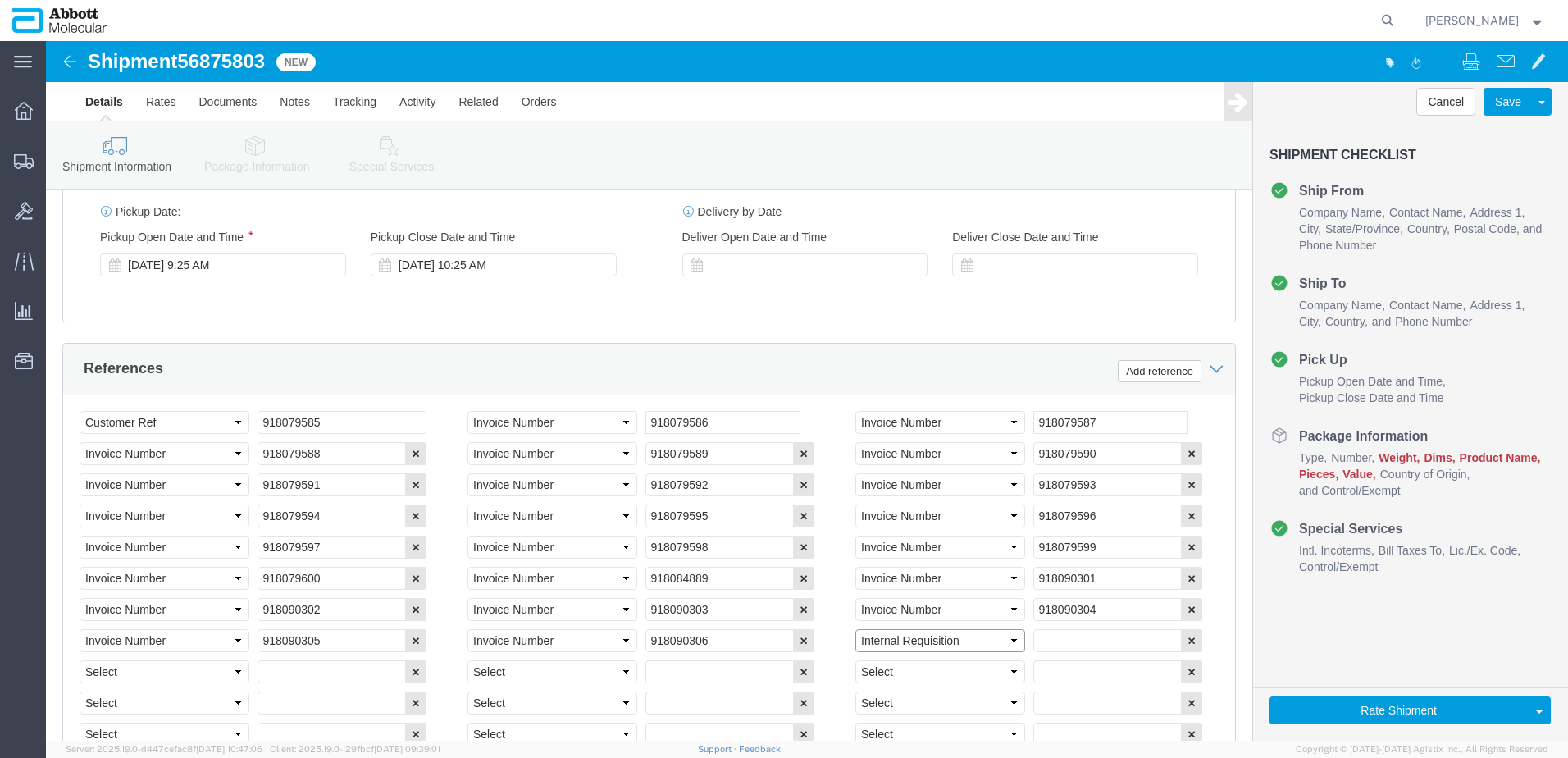
select select "INVOICE"
paste input "918090301"
type input "918090307"
select select "INVOICE"
paste input "918095707"
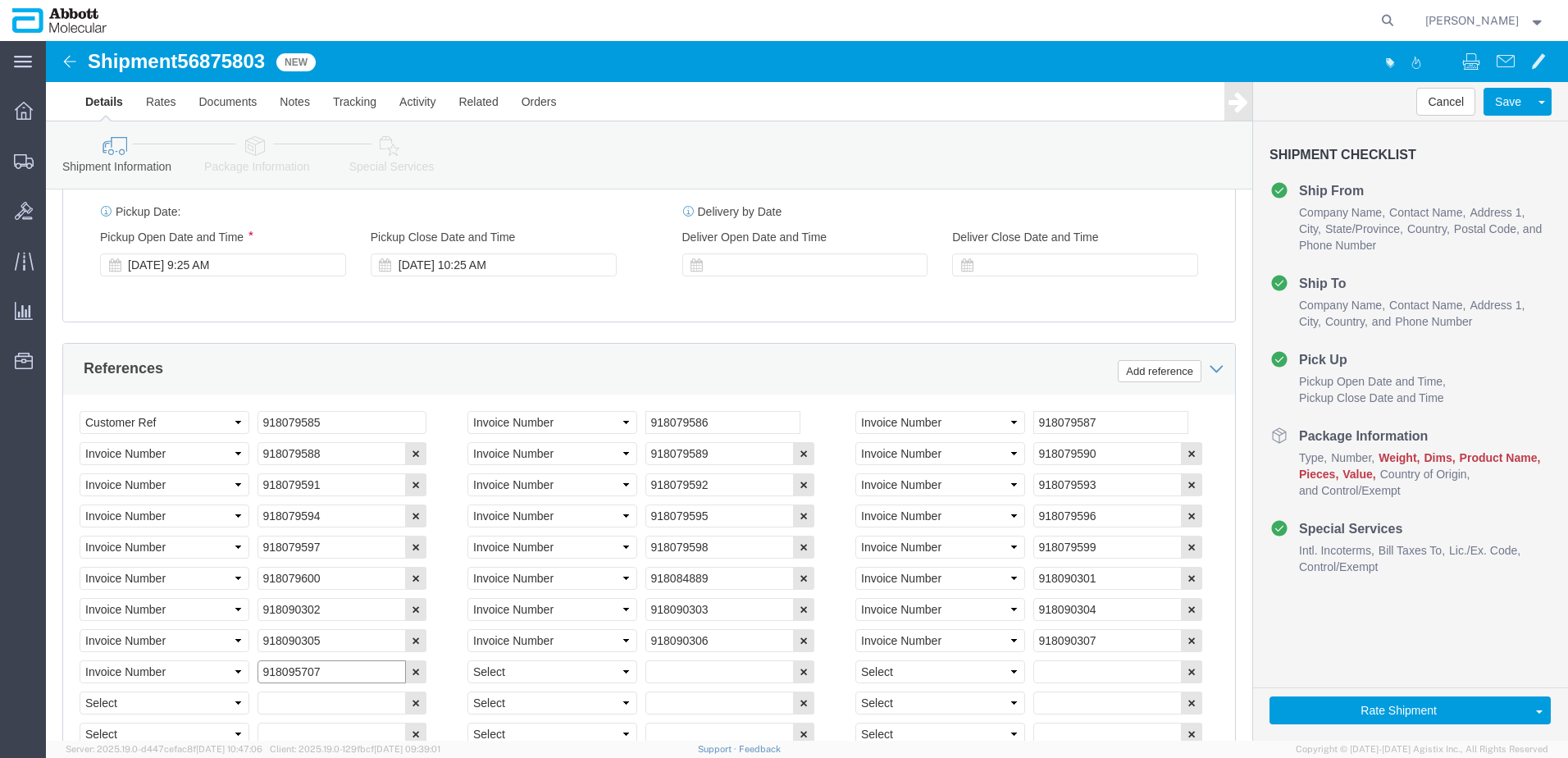
type input "918095707"
select select "INVOICE"
paste input "918095707"
paste input "91809570"
type input "918095708"
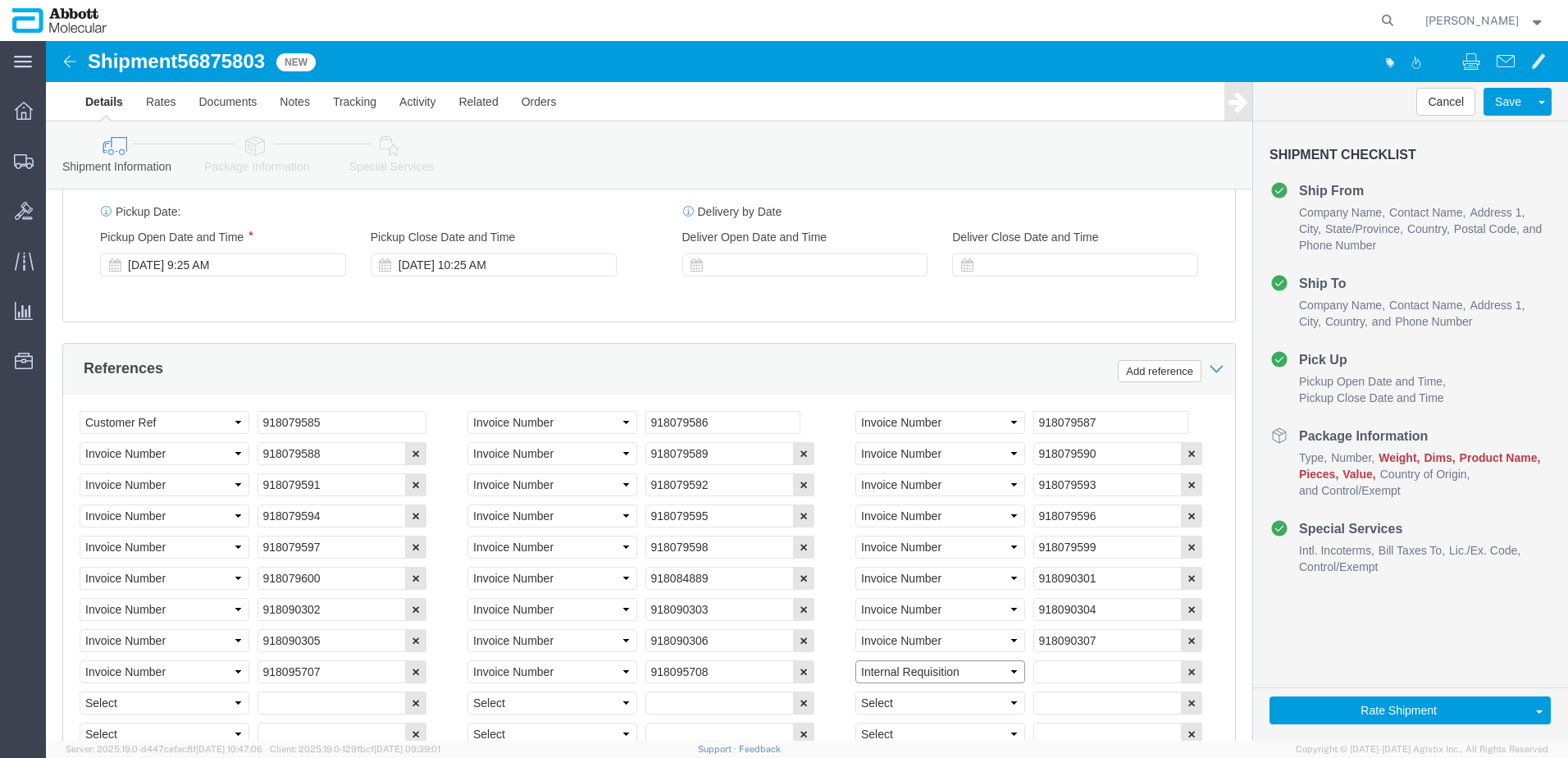
select select "INVOICE"
paste input "918095707"
type input "918095709"
select select "INVOICE"
paste input "918095707"
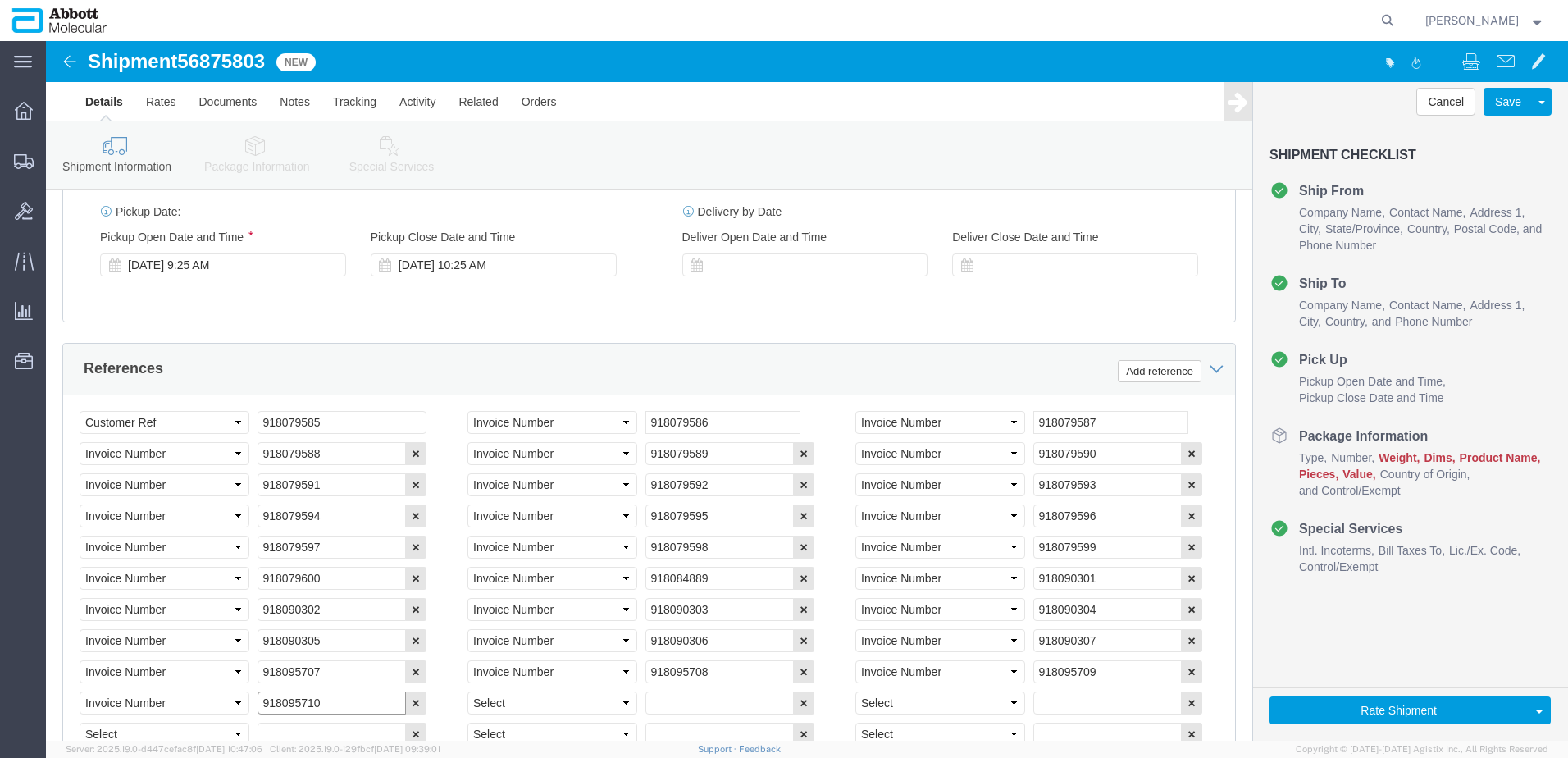
type input "918095710"
select select "INVOICE"
paste input "918095710"
type input "918095711"
select select "INVOICE"
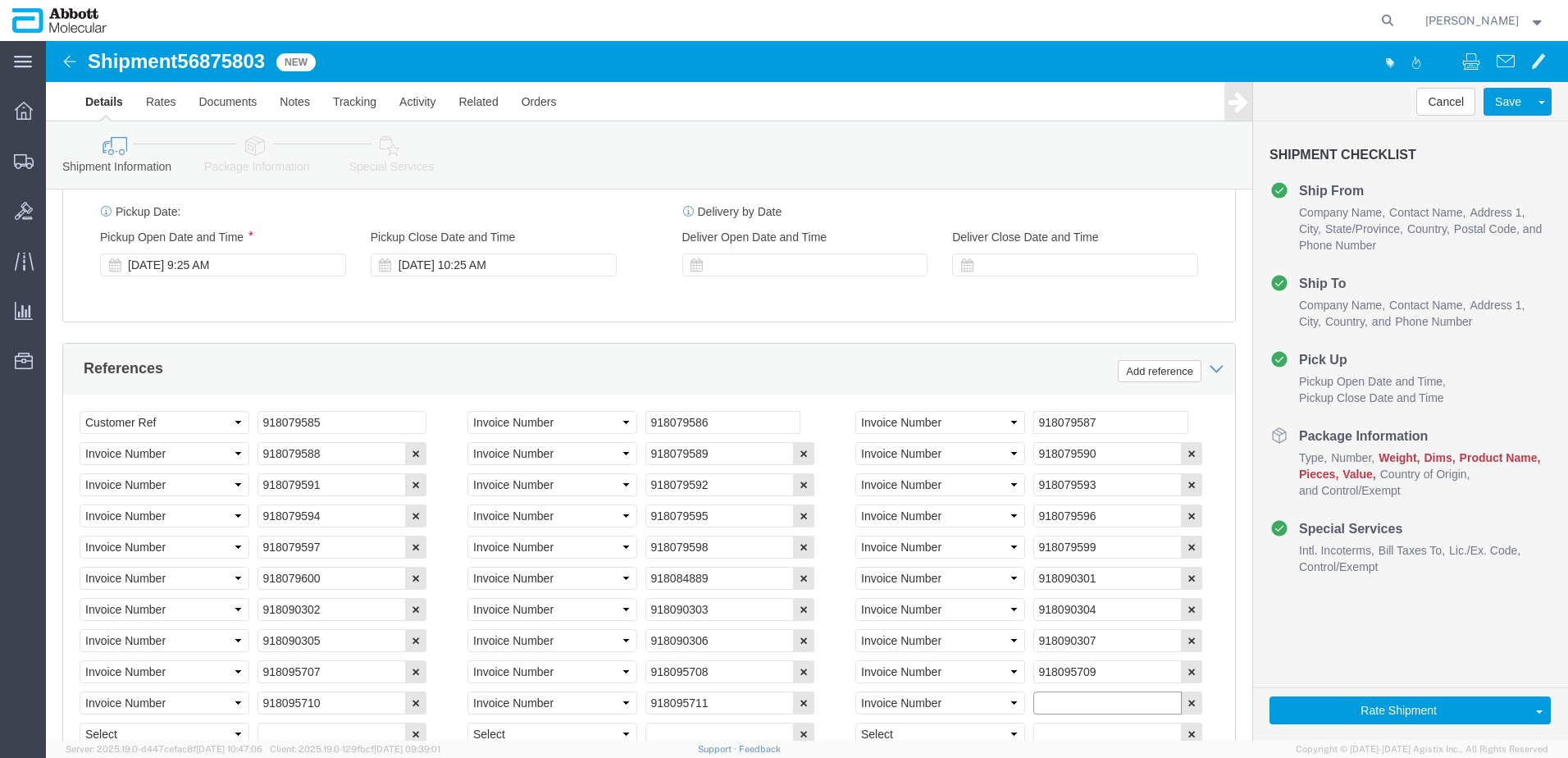
paste input "918095710"
type input "918095712"
select select "INVOICE"
paste input "918095710"
type input "918095713"
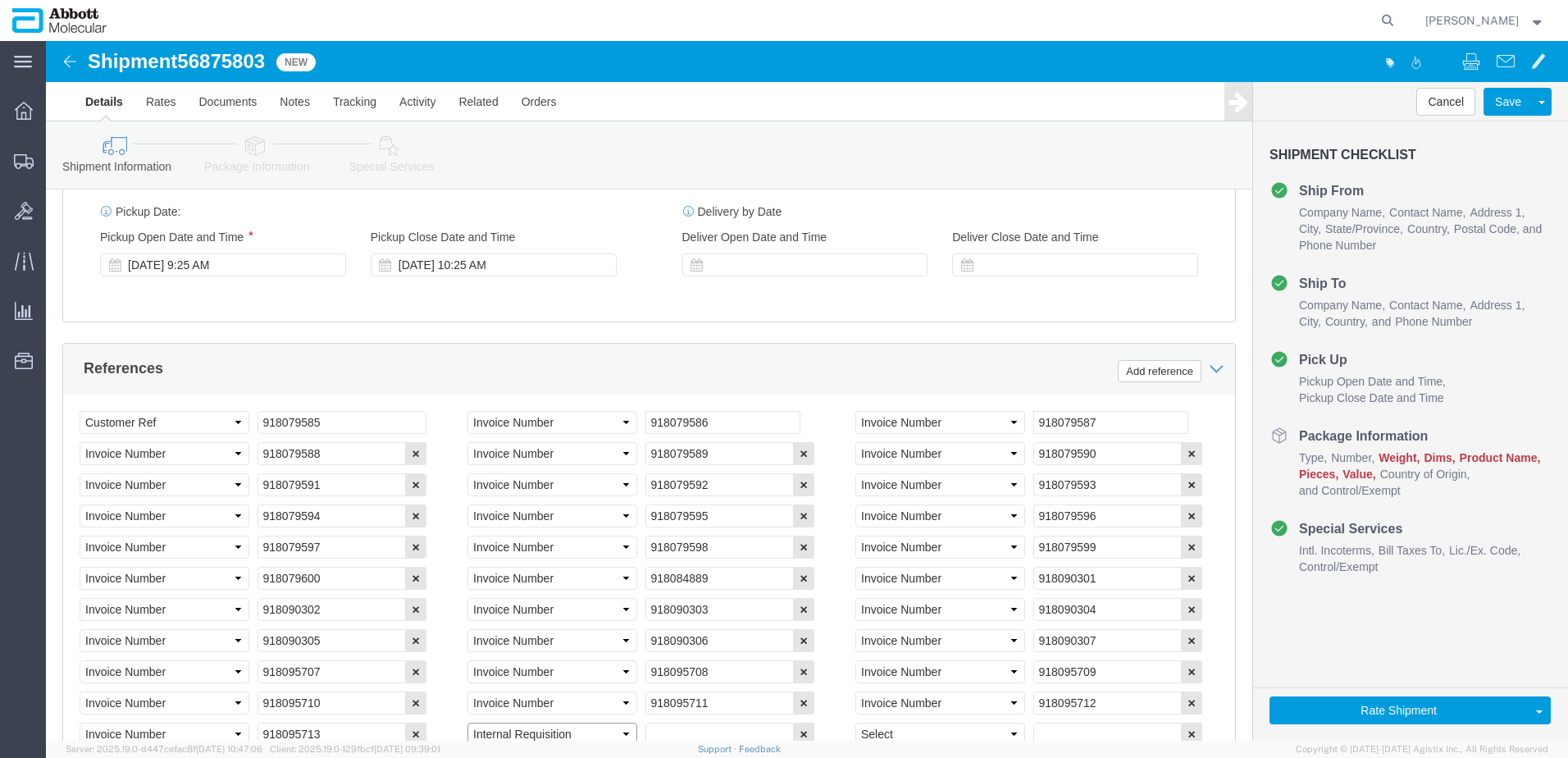
select select "INVOICE"
paste input "918095710"
type input "918095714"
select select "INVOICE"
paste input "918095710"
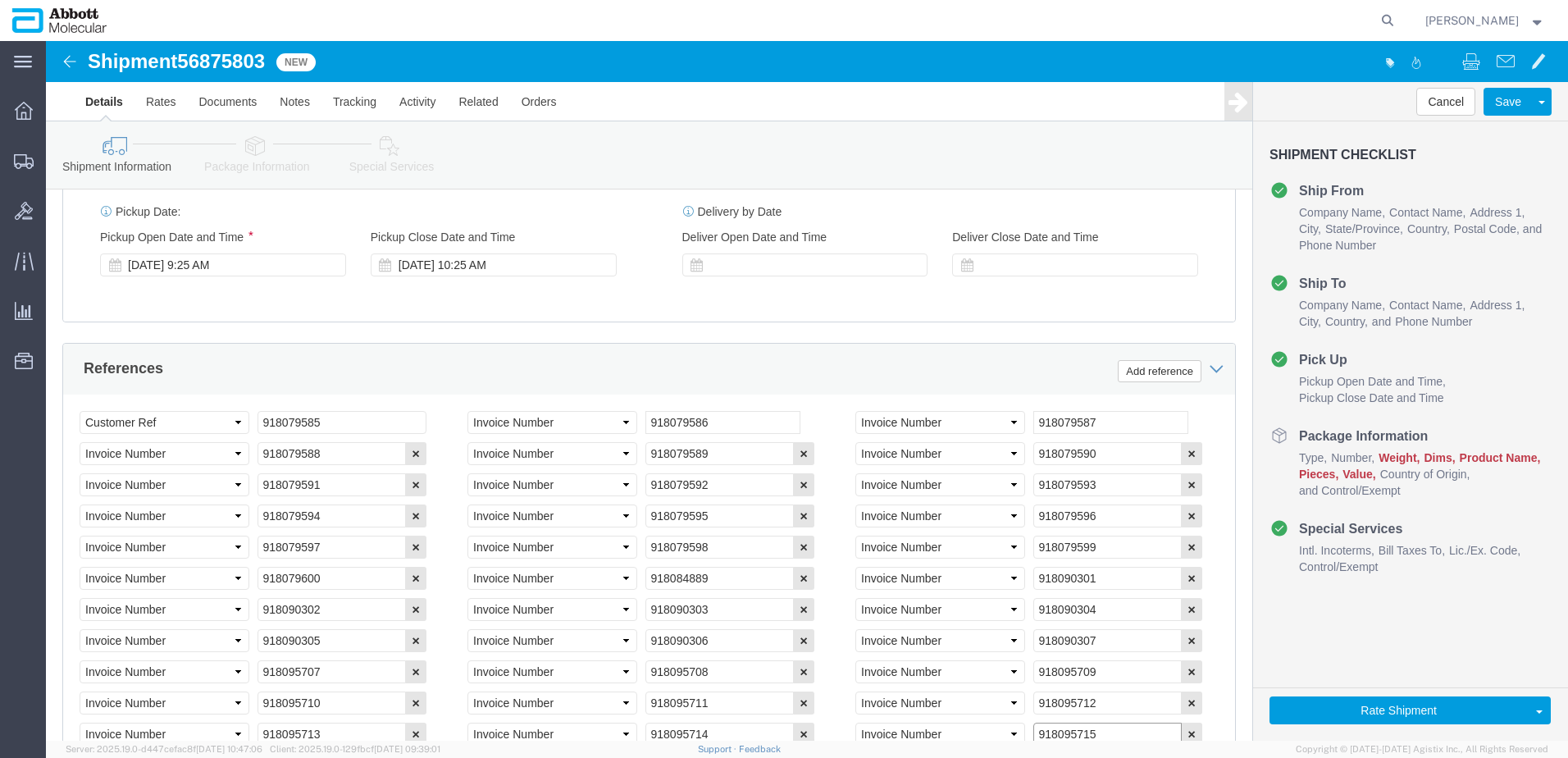
type input "918095715"
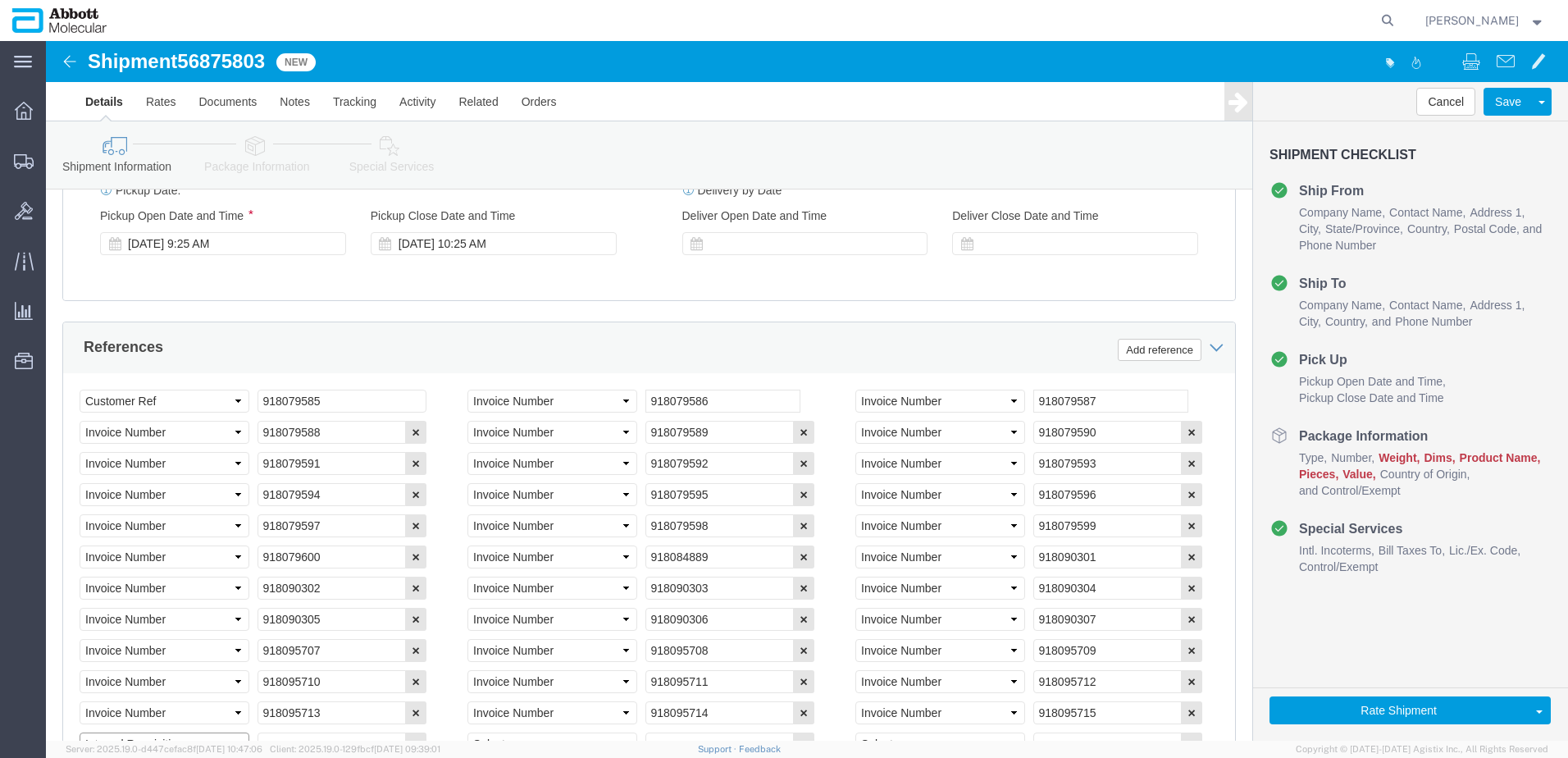
select select "INVOICE"
paste input "918095710"
type input "918095716"
select select "INVOICE"
paste input "918095710"
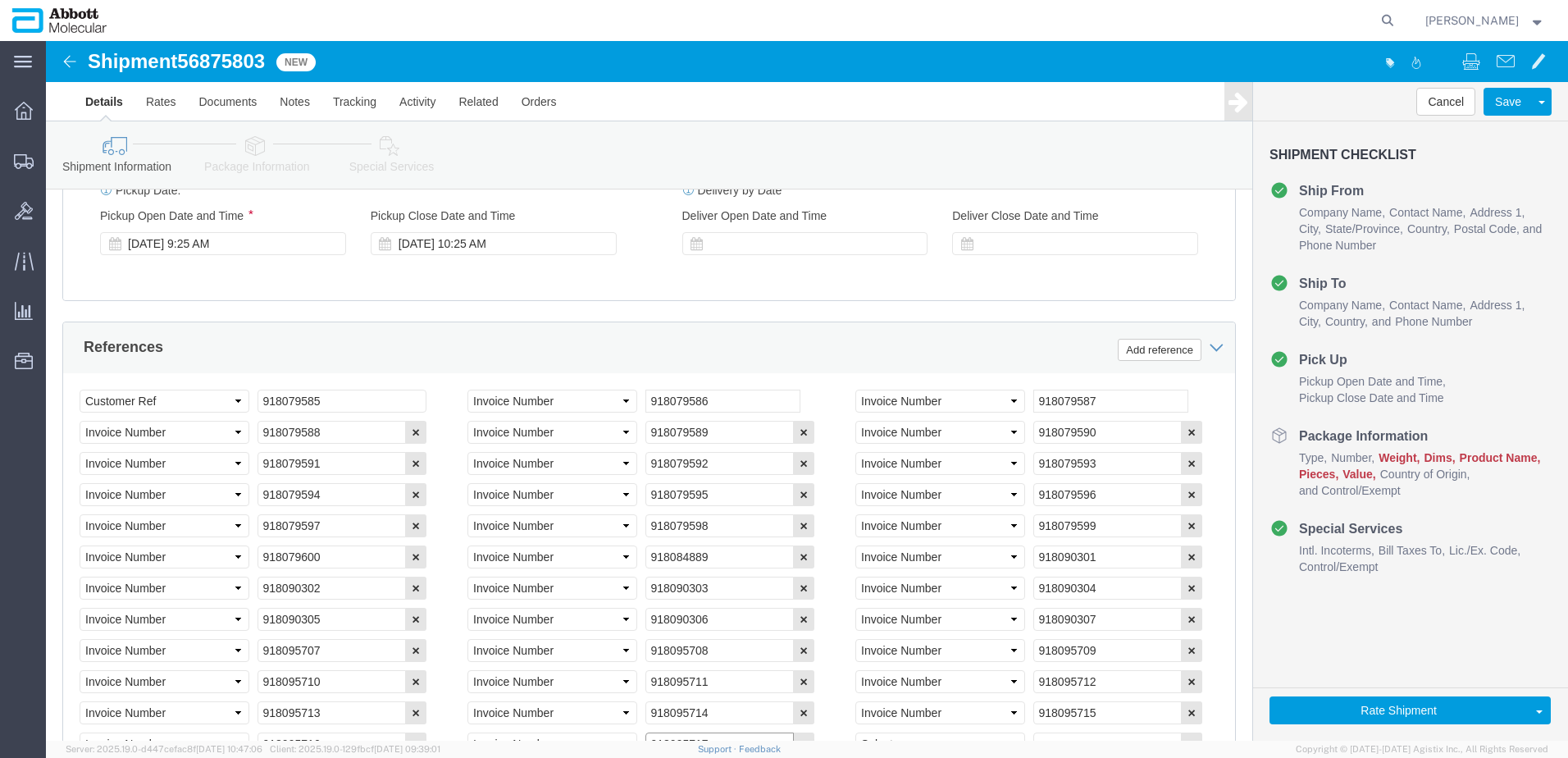
type input "918095717"
select select "INVOICE"
paste input "918095710"
type input "918095718"
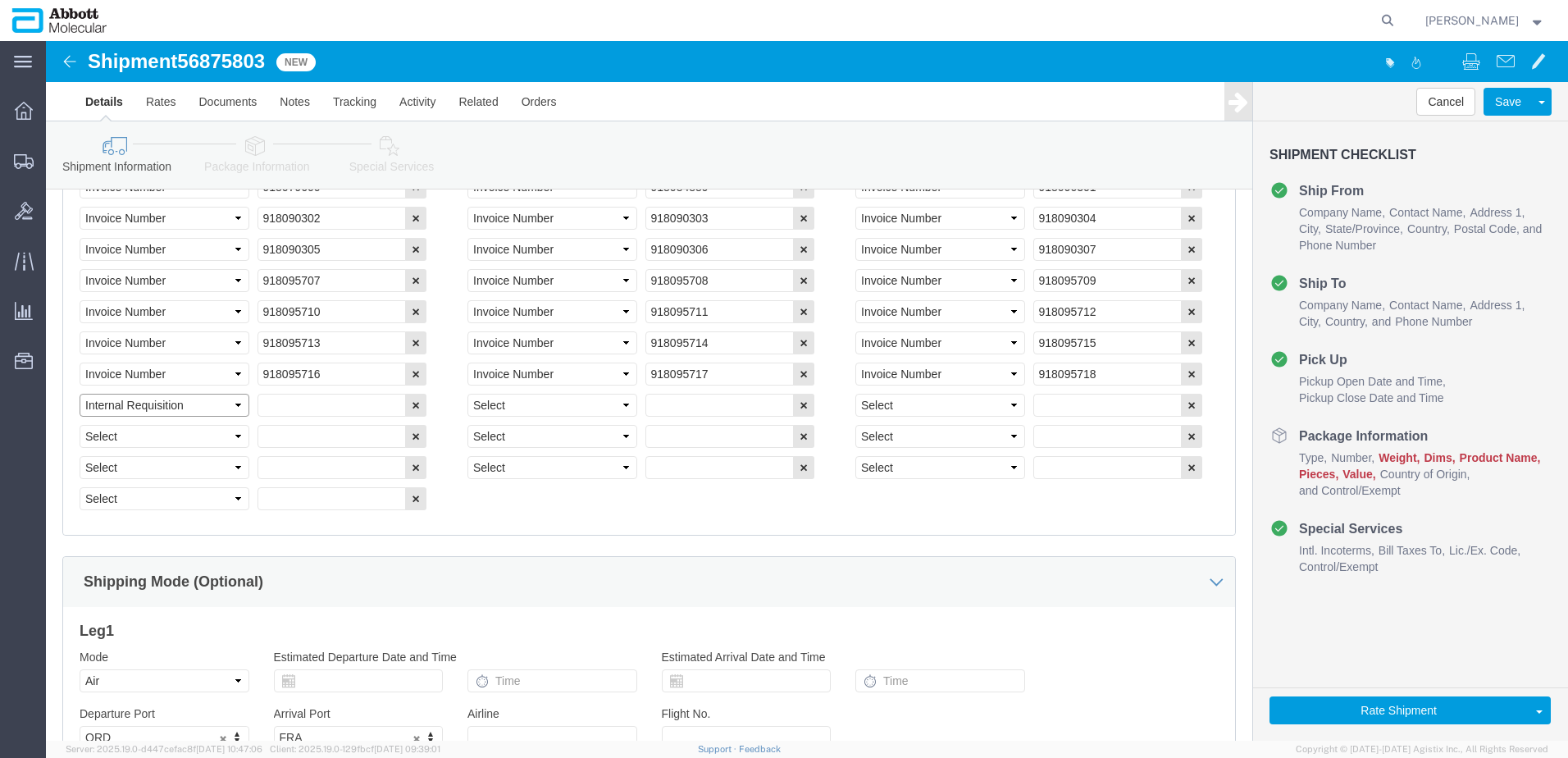
select select "INVOICE"
type input "v"
paste input "918095710"
type input "918095719"
select select "INVOICE"
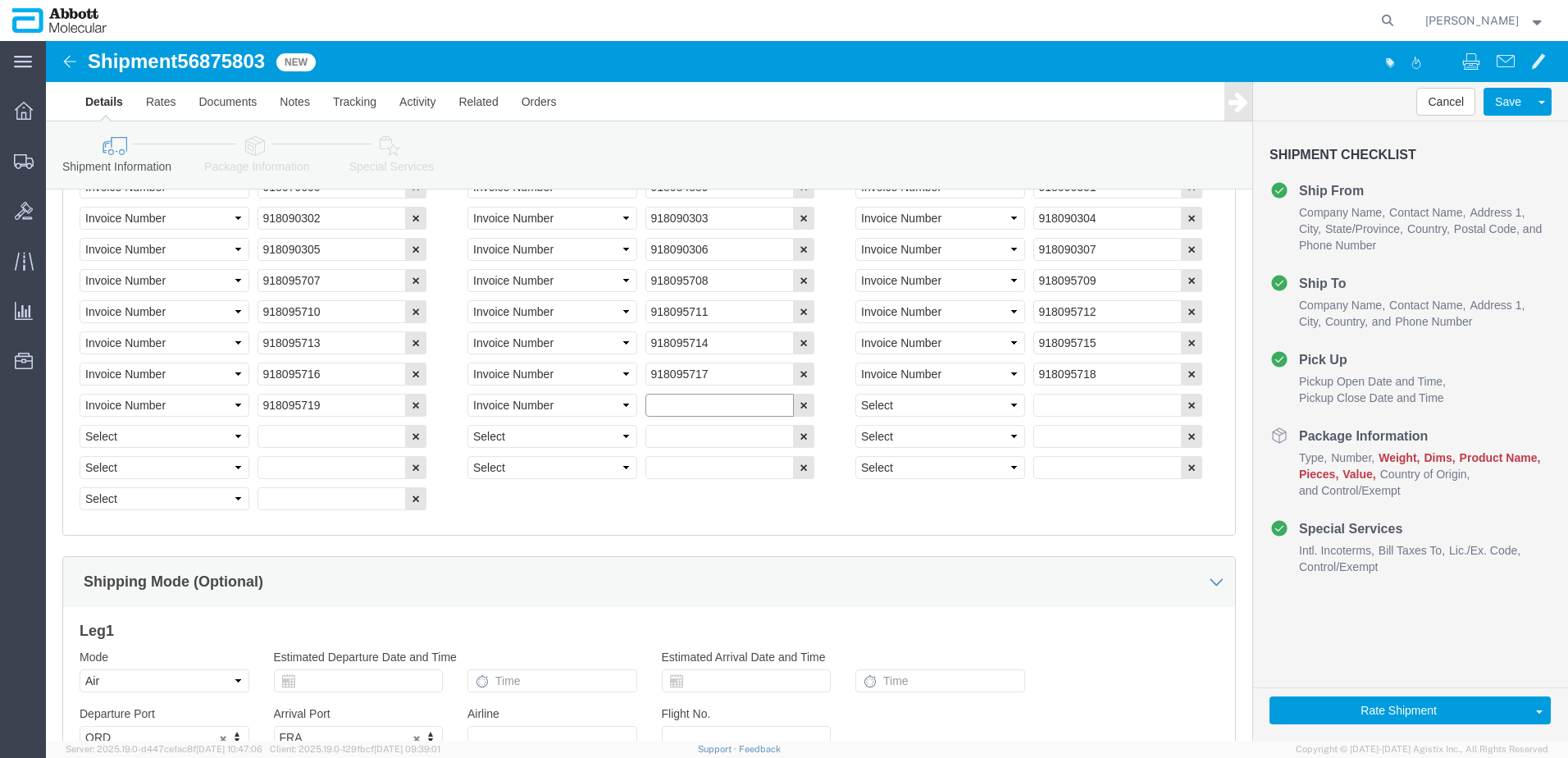
paste input "918095710"
type input "918095720"
select select "INVOICE"
paste input "918095720"
type input "9180957214"
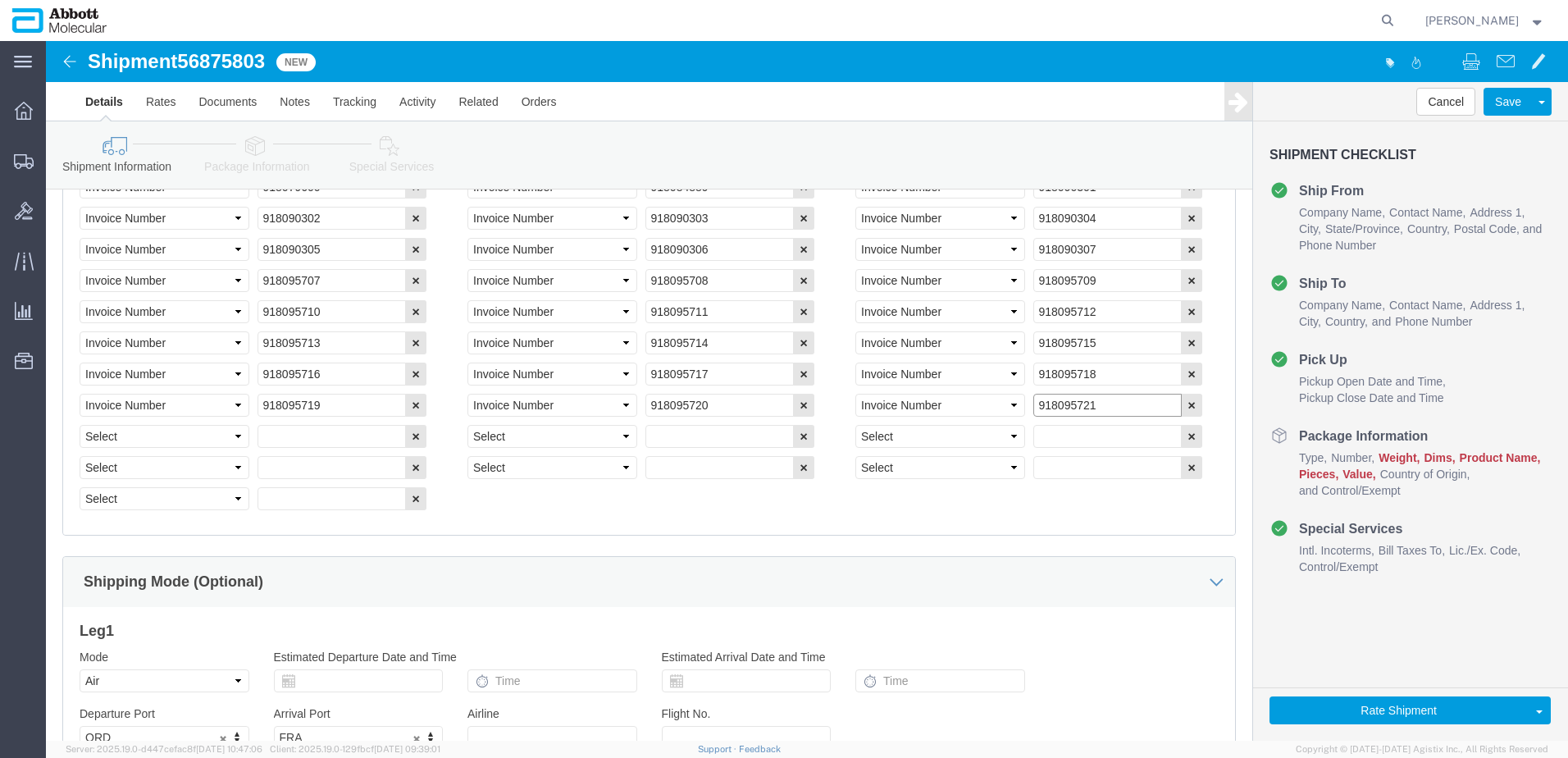
type input "918095721"
select select "INVOICE"
paste input "918095720"
type input "918095722"
select select "INVOICE"
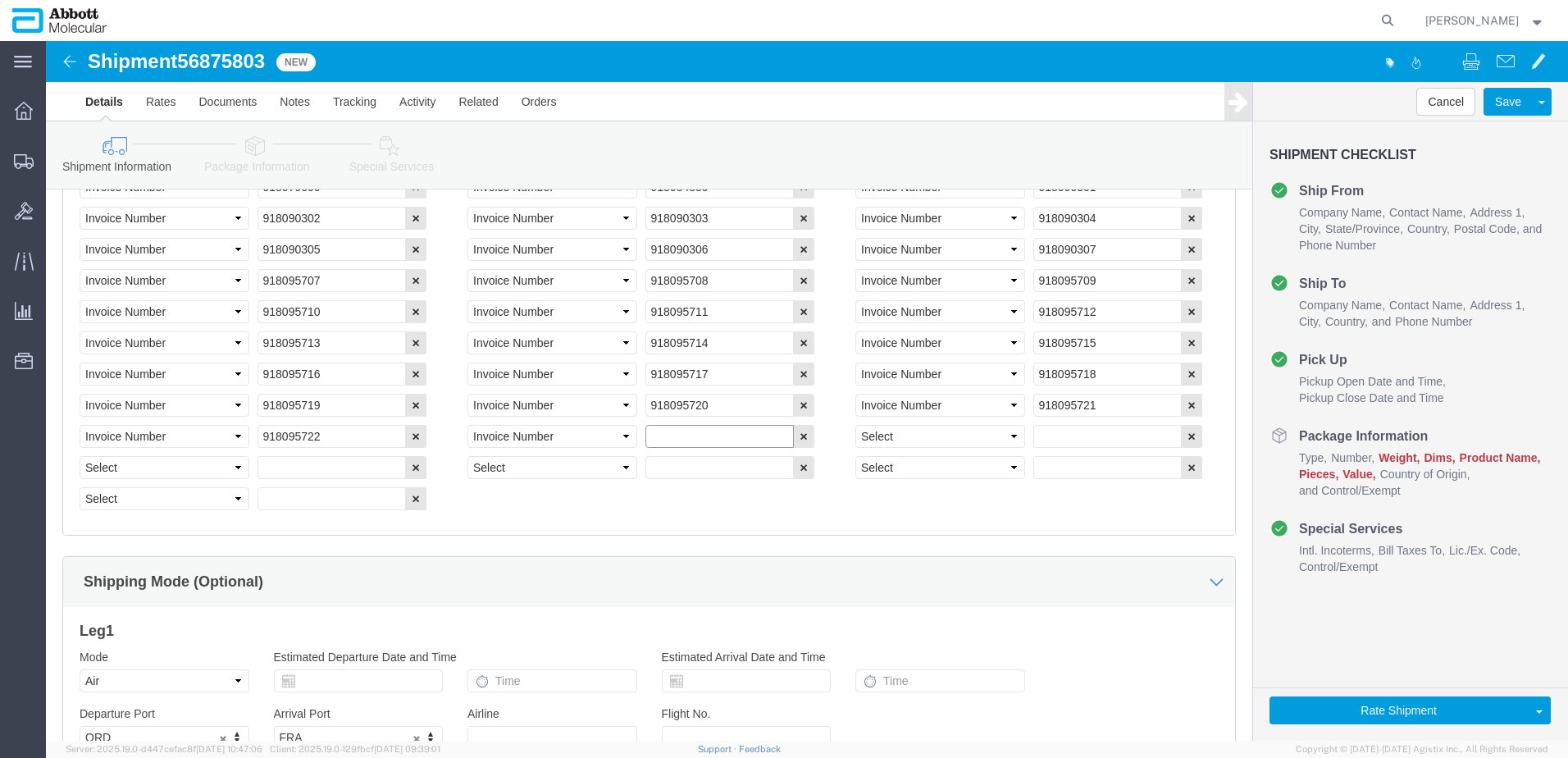
paste input "918095720"
type input "918095723"
select select "INVOICE"
paste input "918095720"
type input "918095724"
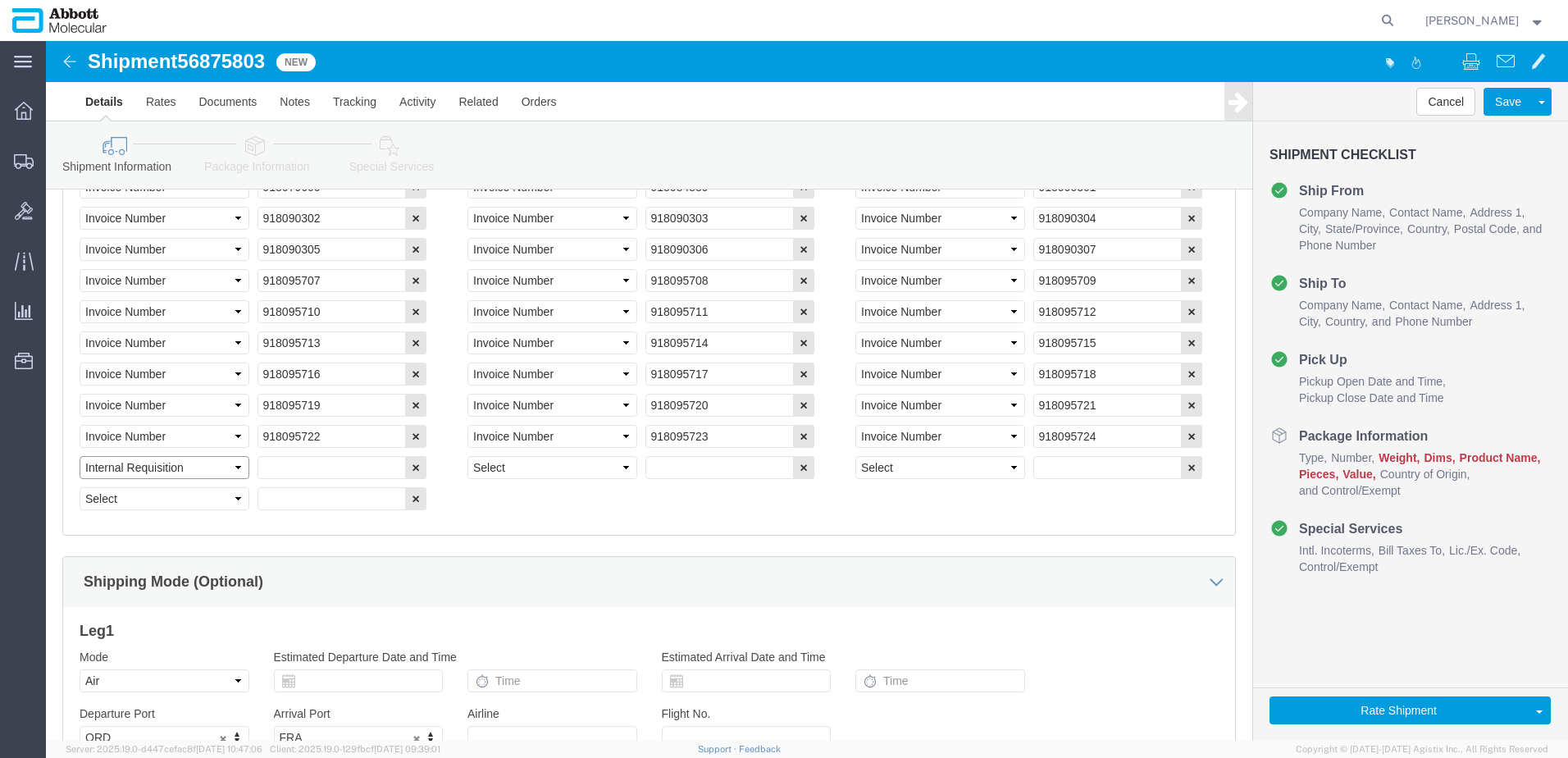
select select "INVOICE"
paste input "918095720"
type input "918095725"
select select "INVOICE"
paste input "918095720"
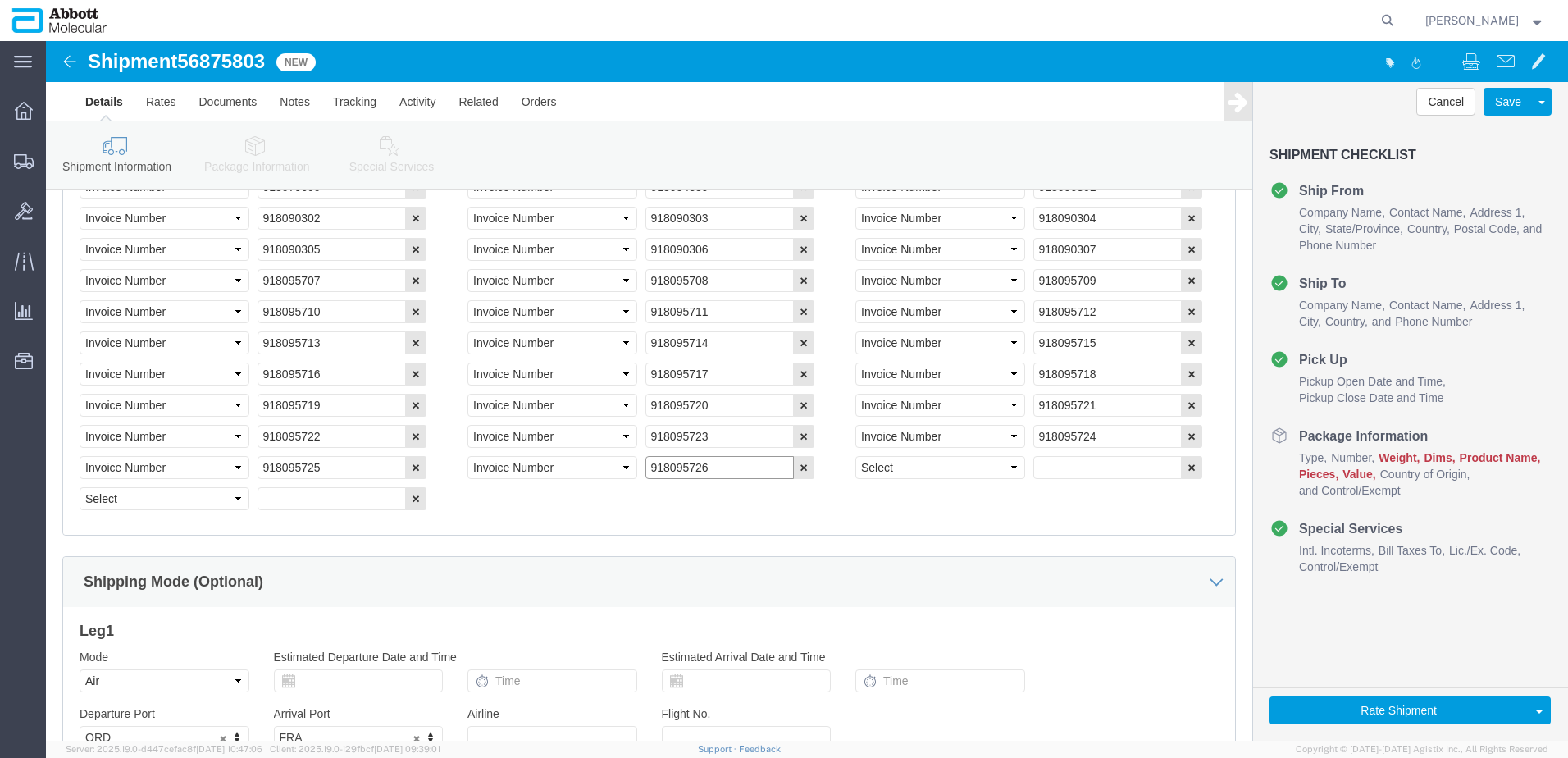
type input "918095726"
select select "INVOICE"
paste input "918095720"
type input "918095727"
select select "INVOICE"
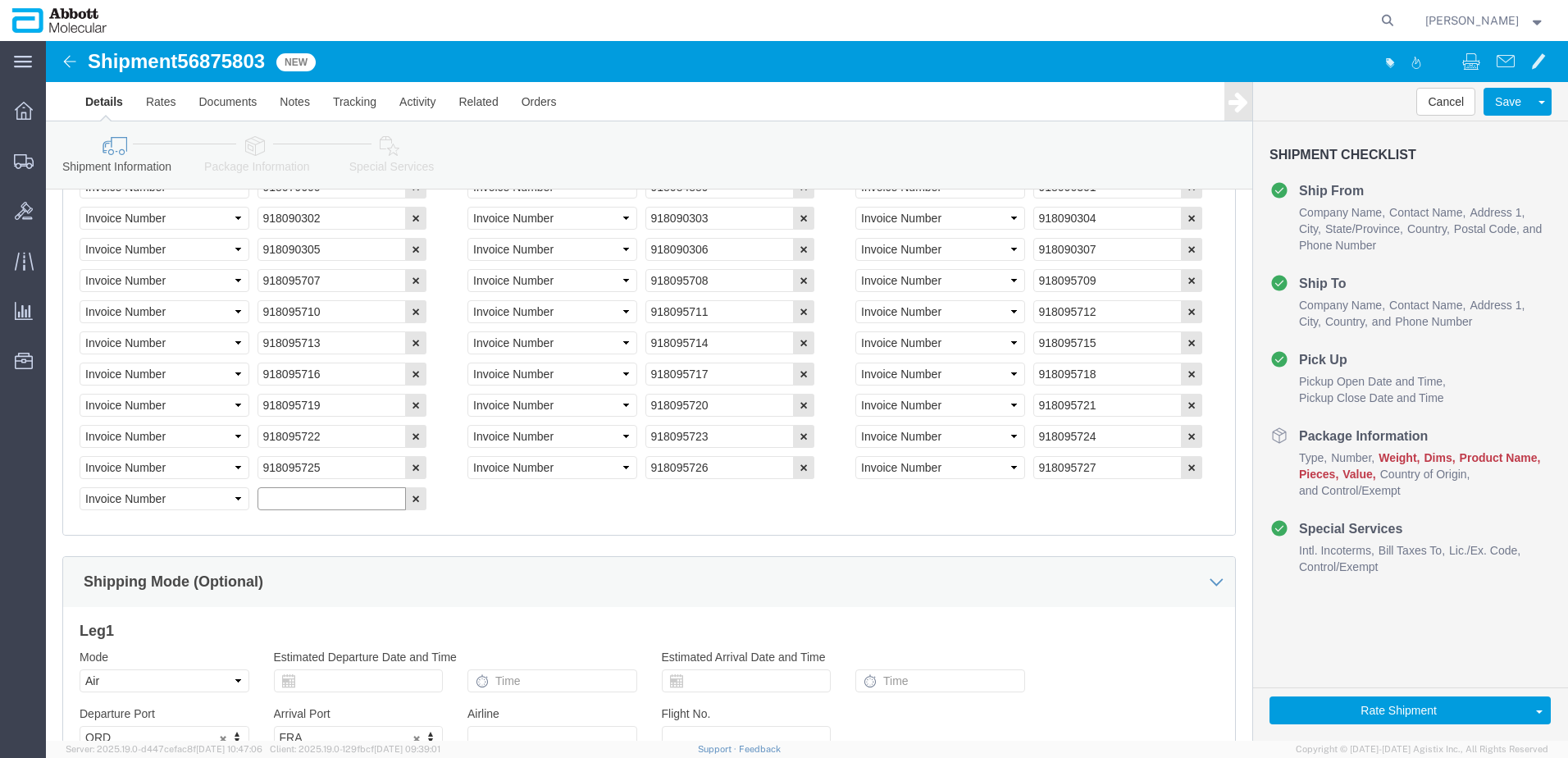
paste input "918048742-1"
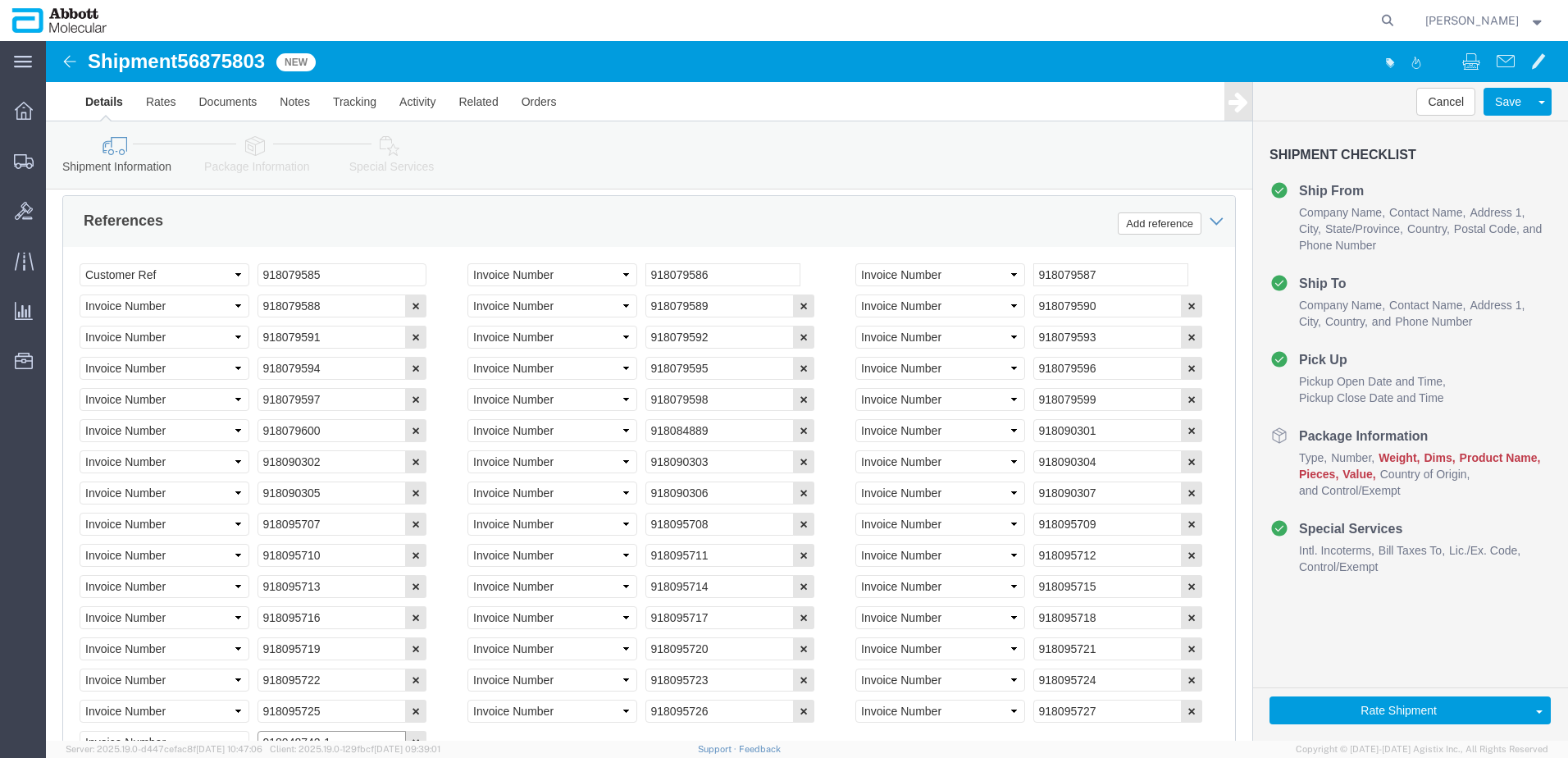
scroll to position [1047, 0]
type input "918048742-1"
drag, startPoint x: 295, startPoint y: 225, endPoint x: 191, endPoint y: 217, distance: 104.3
click div "Select Account Type Activity ID Airline Appointment Number ASN Batch Request # …"
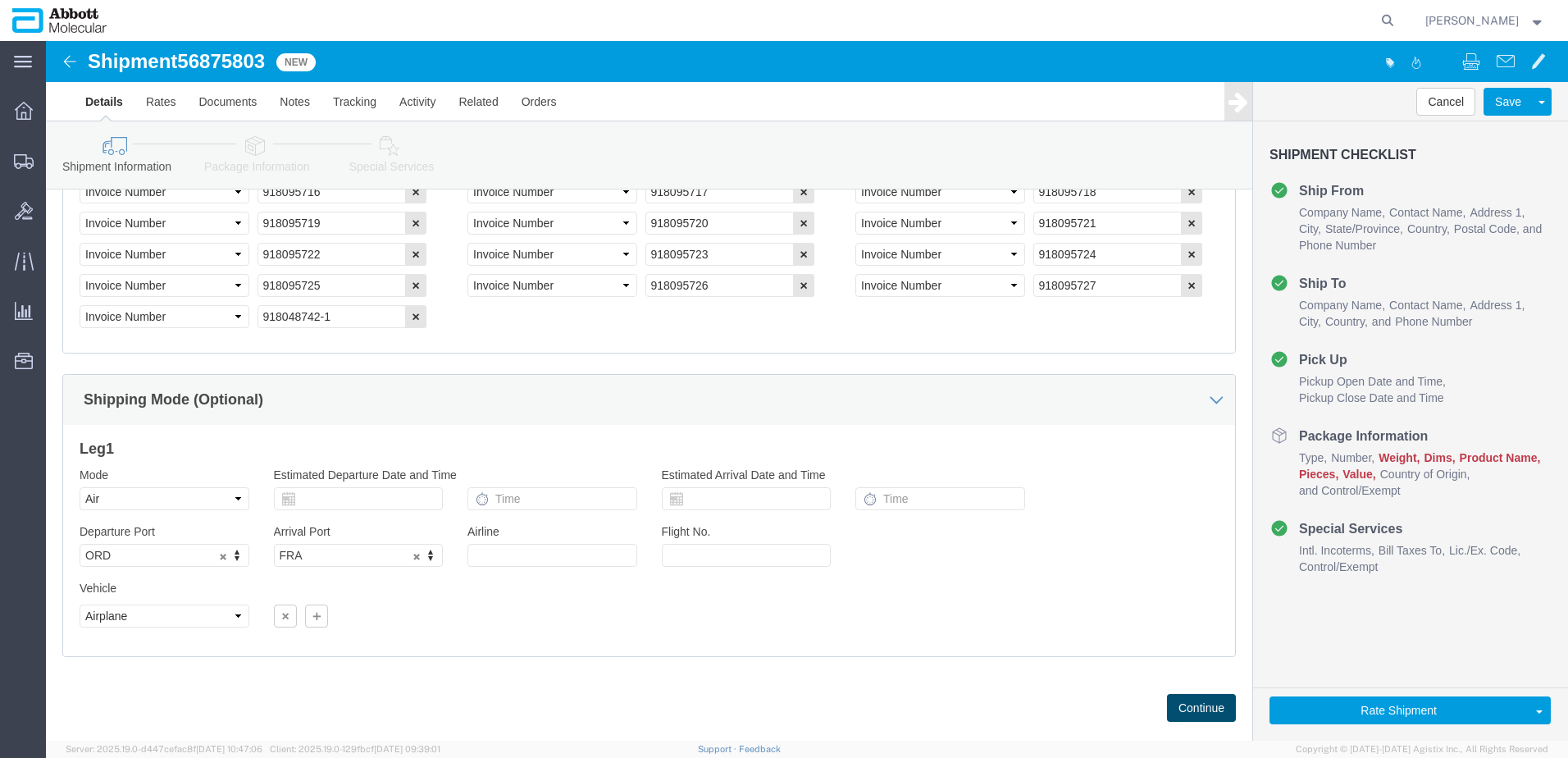
scroll to position [1492, 0]
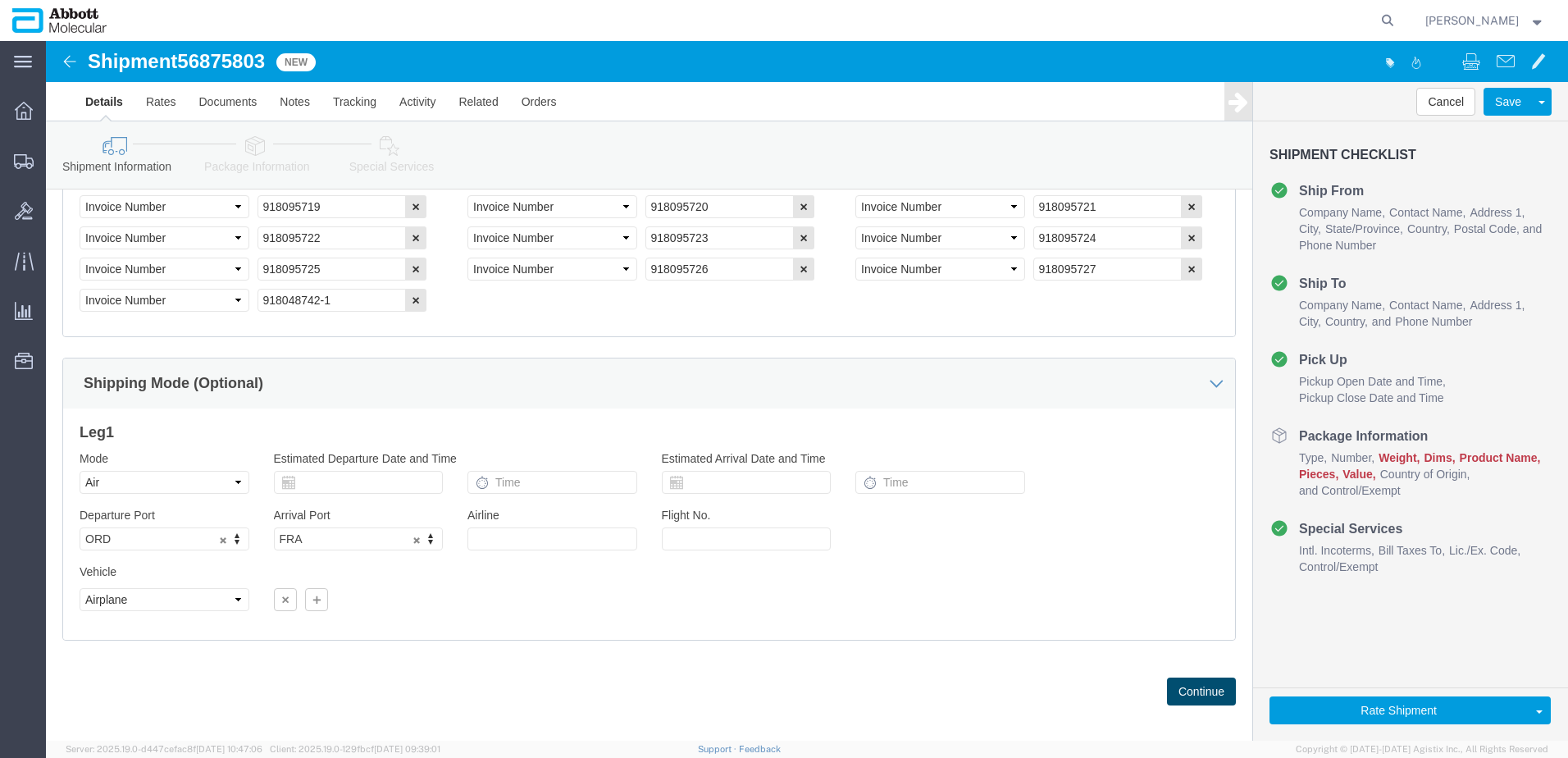
click button "Continue"
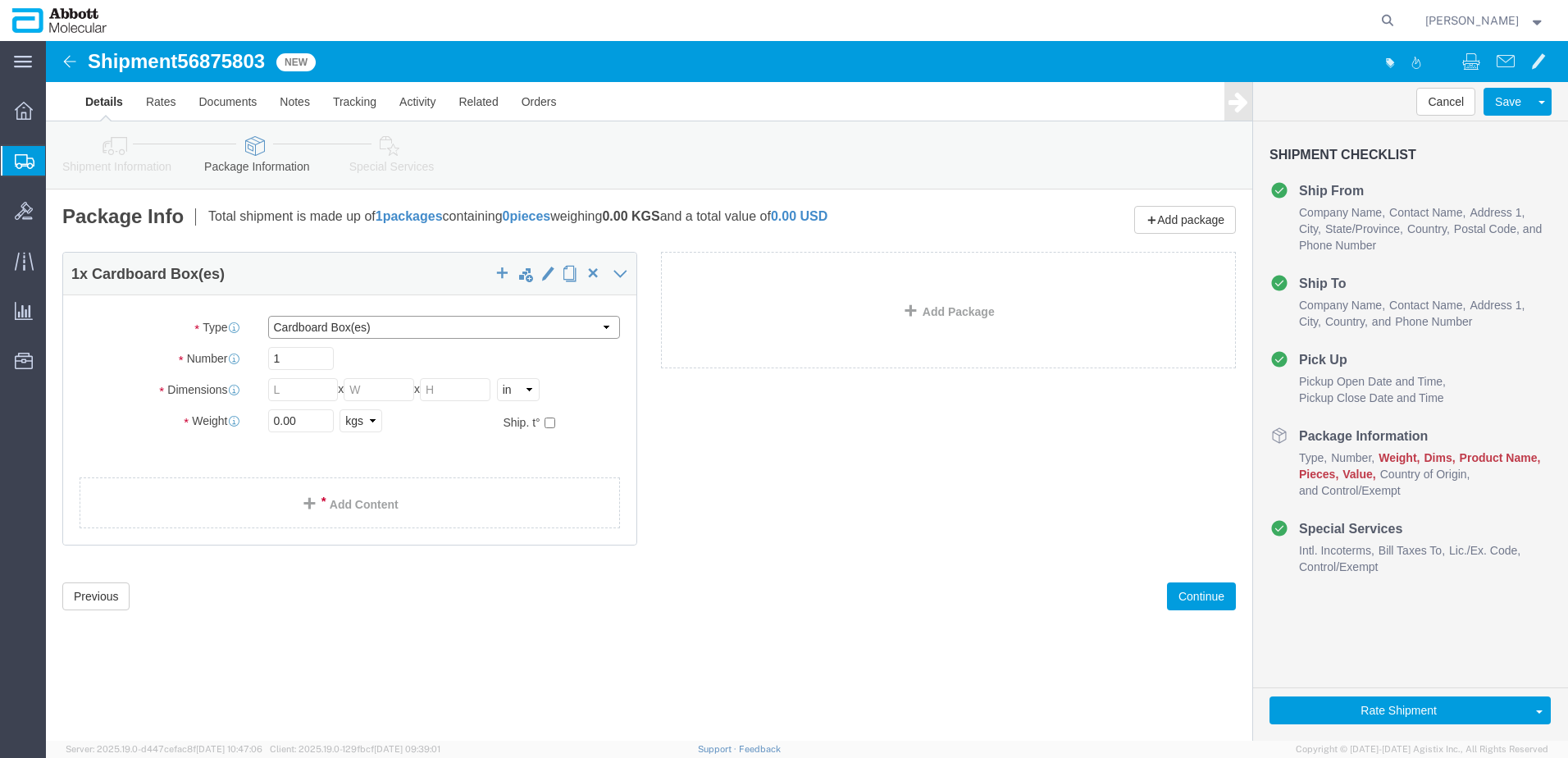
click select "Select Box (B) Box (C) Box (D) Cardboard Box(es) Crate (Instrument) Crate(s) En…"
select select "PLSH"
click select "Select Box (B) Box (C) Box (D) Cardboard Box(es) Crate (Instrument) Crate(s) En…"
type input "58.00"
type input "52.00"
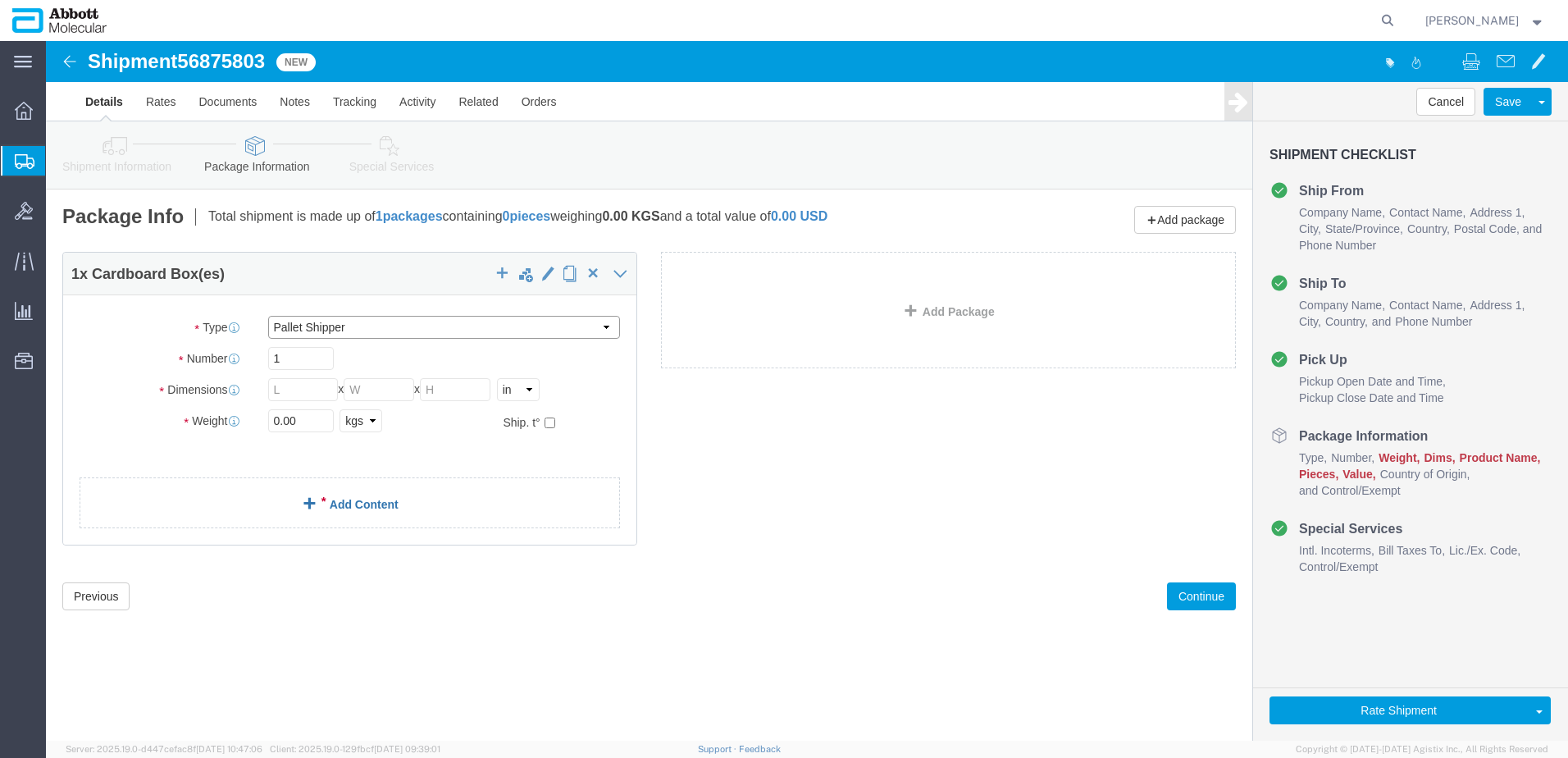
type input "54.00"
drag, startPoint x: 255, startPoint y: 319, endPoint x: 177, endPoint y: 318, distance: 78.0
click div "1"
type input "5"
drag, startPoint x: 252, startPoint y: 381, endPoint x: 164, endPoint y: 379, distance: 88.0
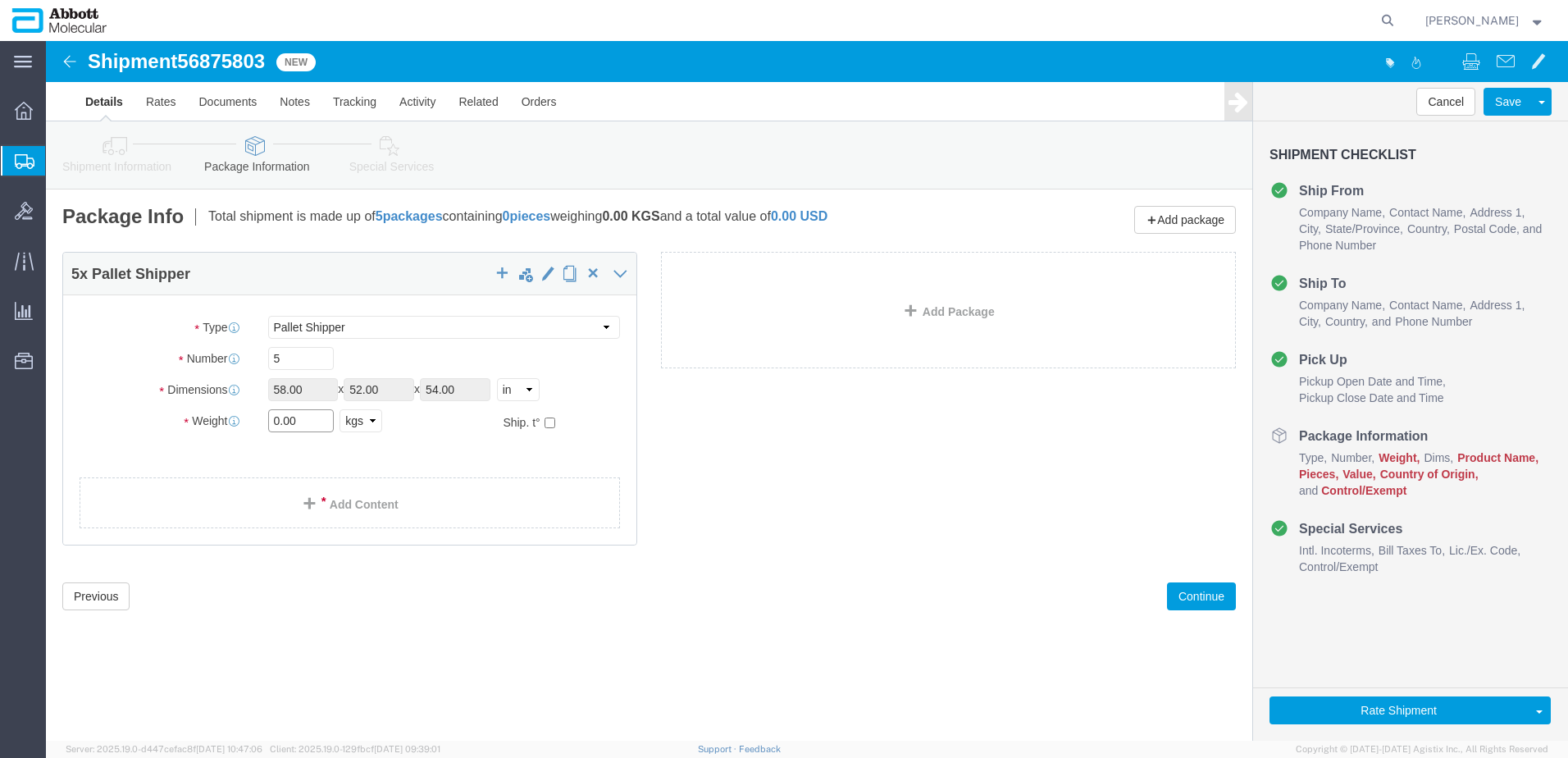
click div "Weight 0.00 Select kgs lbs Ship. t°"
type input "1875"
click input "checkbox"
checkbox input "true"
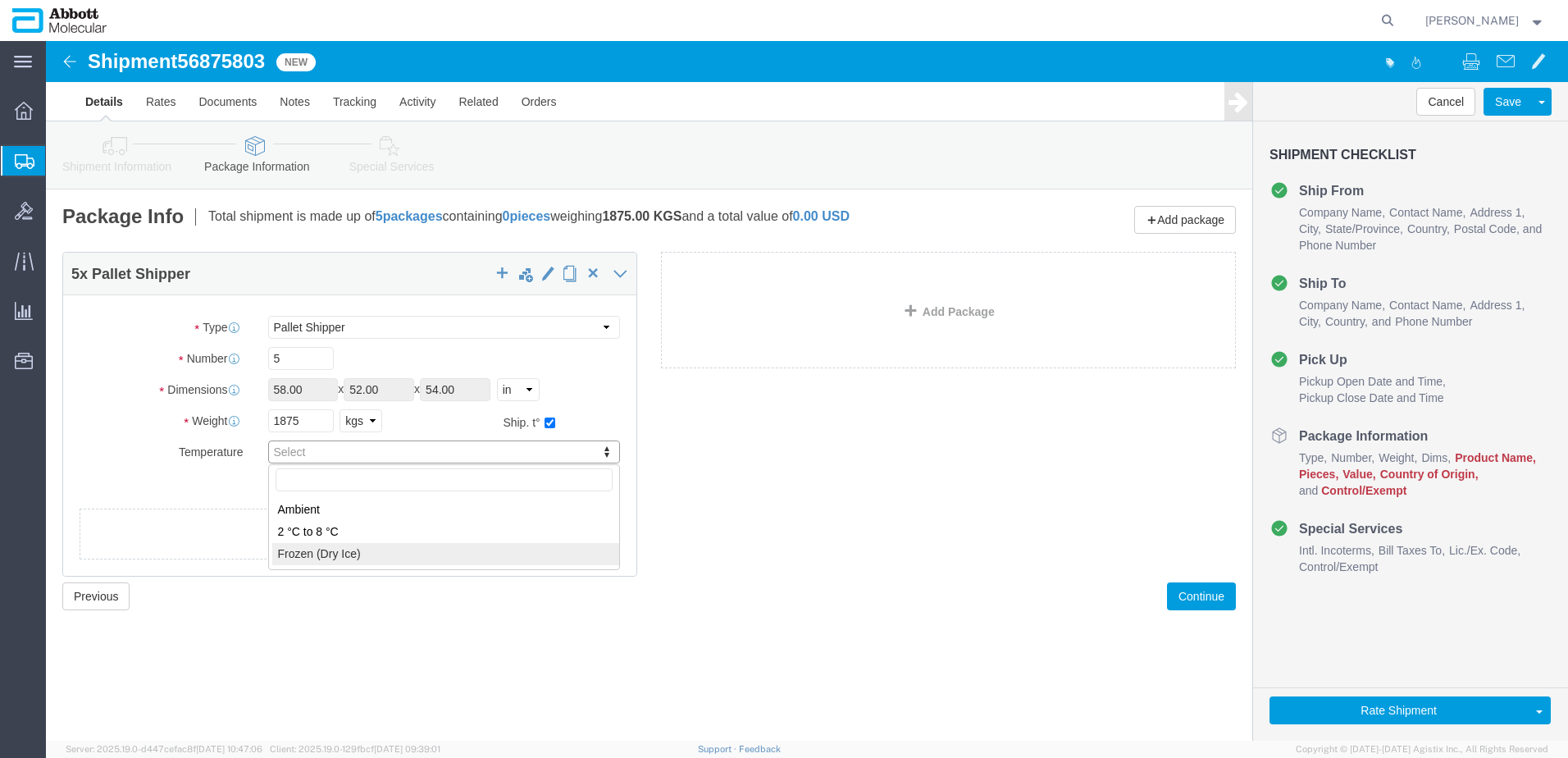
type input "FROZEN"
click link "Add Package"
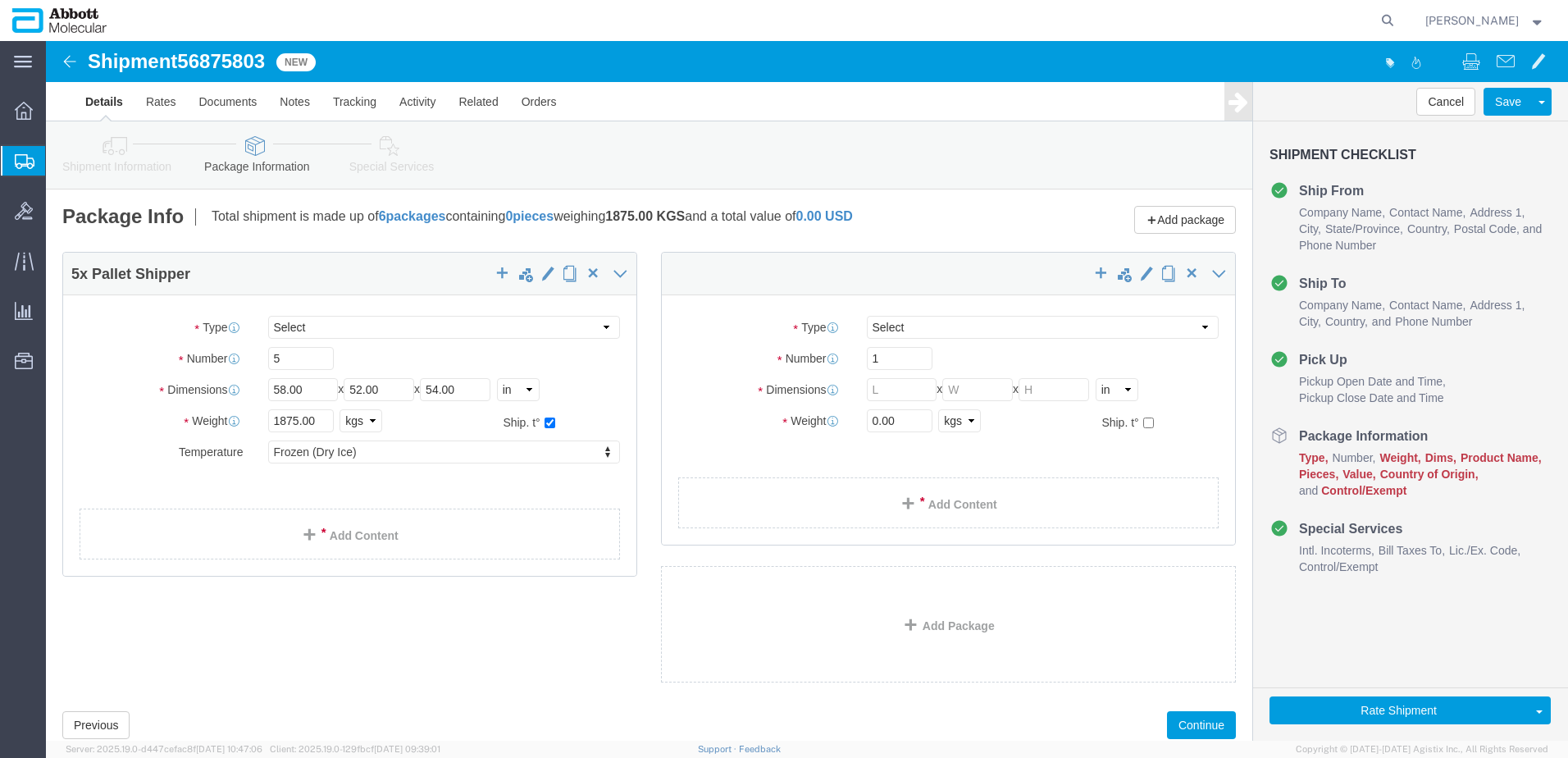
select select "PLSH"
drag, startPoint x: 837, startPoint y: 284, endPoint x: 839, endPoint y: 292, distance: 8.2
click select "Select Box (B) Box (C) Box (D) Cardboard Box(es) Crate (Instrument) Crate(s) En…"
select select "BOXC"
click select "Select Box (B) Box (C) Box (D) Cardboard Box(es) Crate (Instrument) Crate(s) En…"
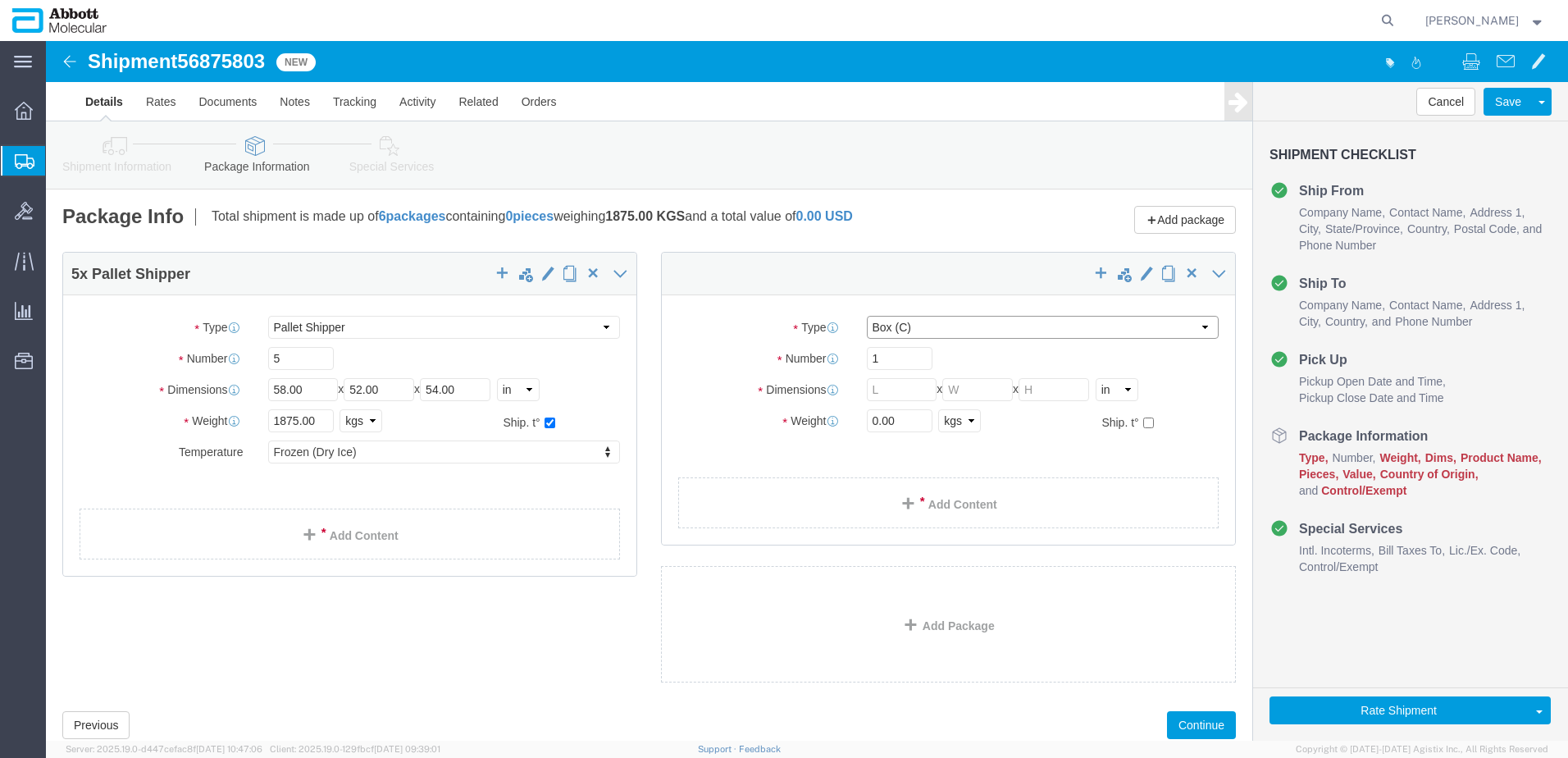
type input "22.00"
type input "18.00"
drag, startPoint x: 856, startPoint y: 384, endPoint x: 660, endPoint y: 379, distance: 196.1
click div "Weight 0.00 Select kgs lbs Ship. t°"
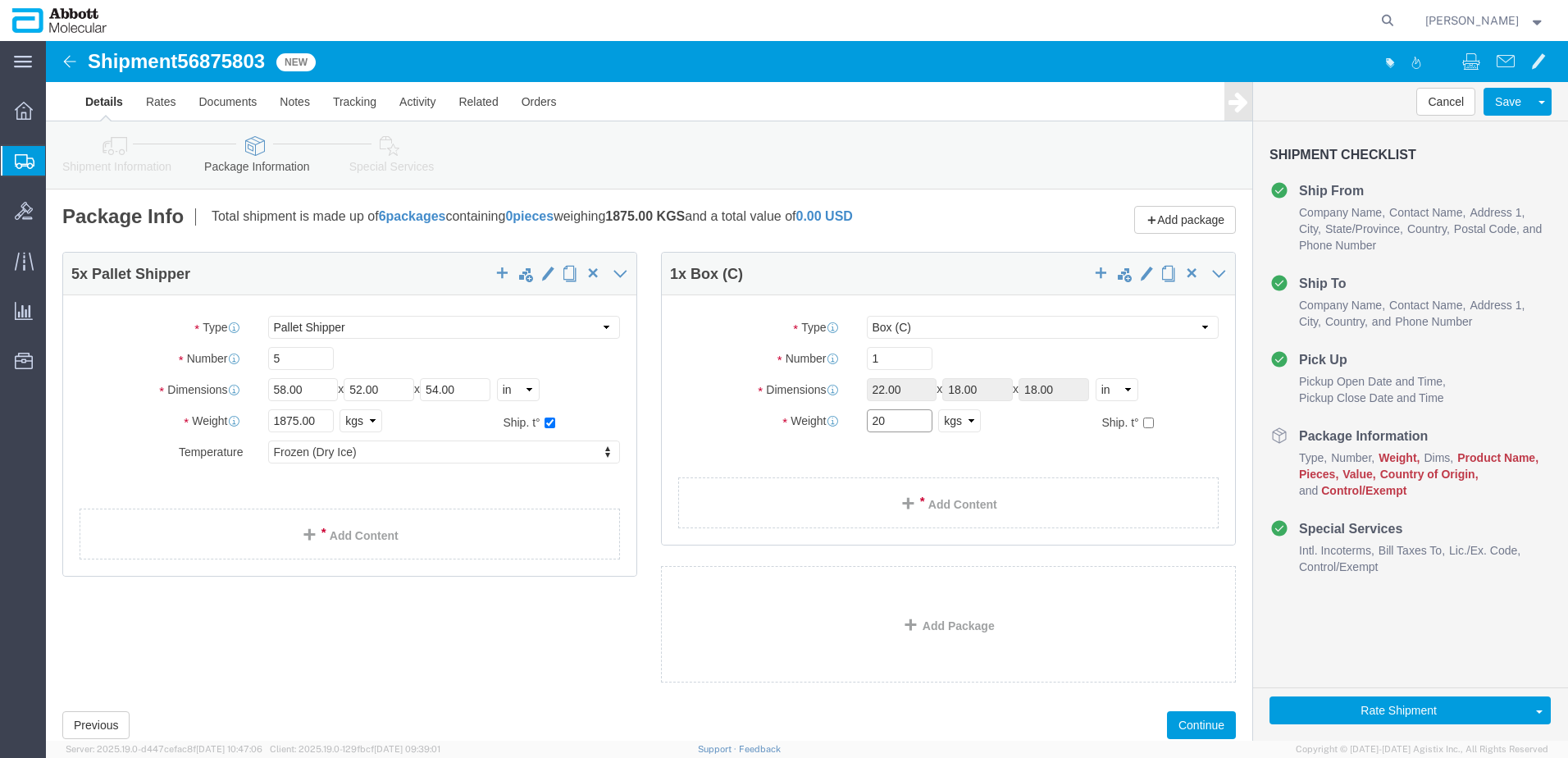
type input "20"
click input "checkbox"
checkbox input "true"
type input "FROM_2_TO_8"
click link "Add Content"
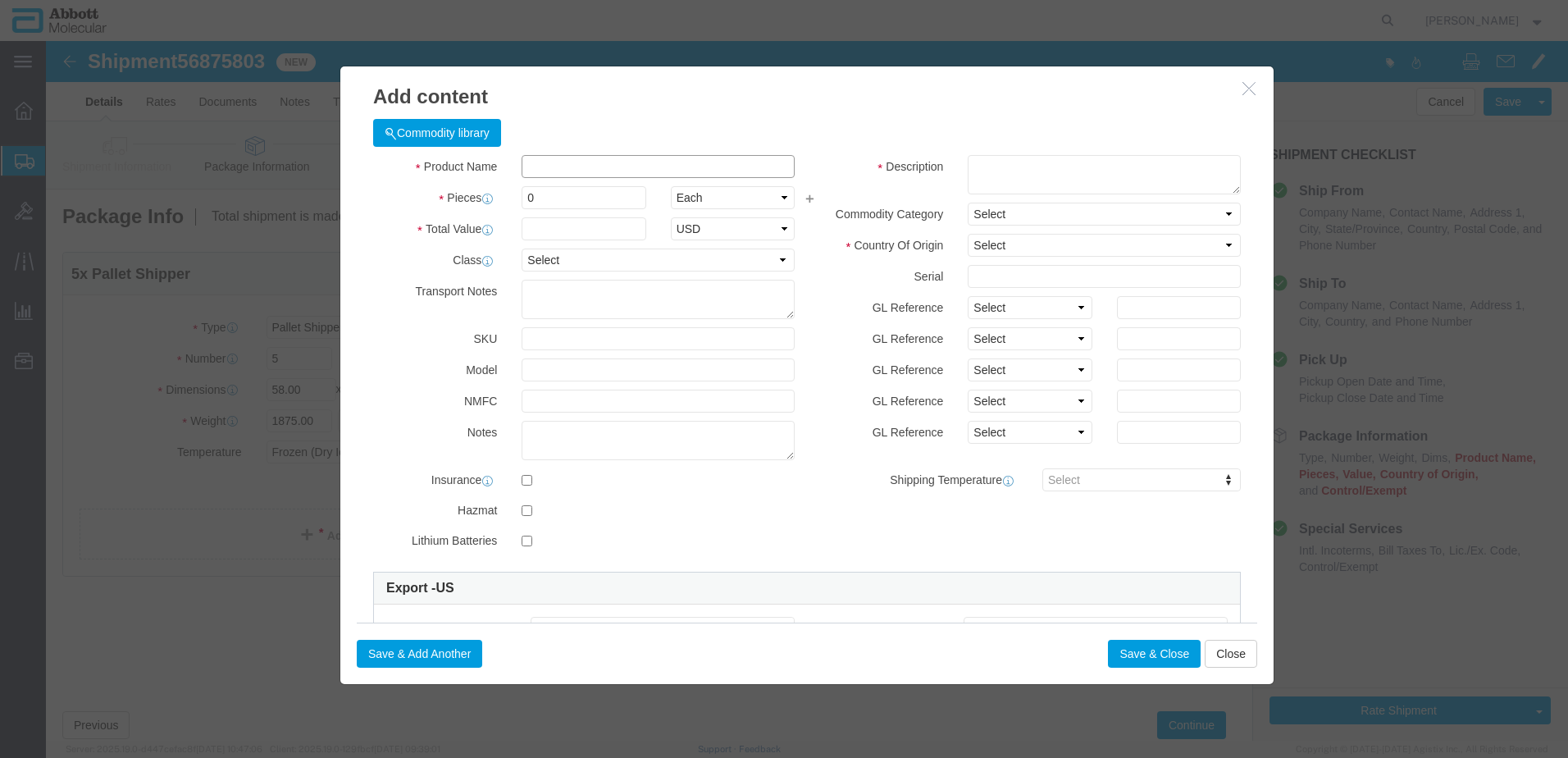
click input "text"
type input "04N3120"
click td "Model: 04N3120"
type input "1"
select select
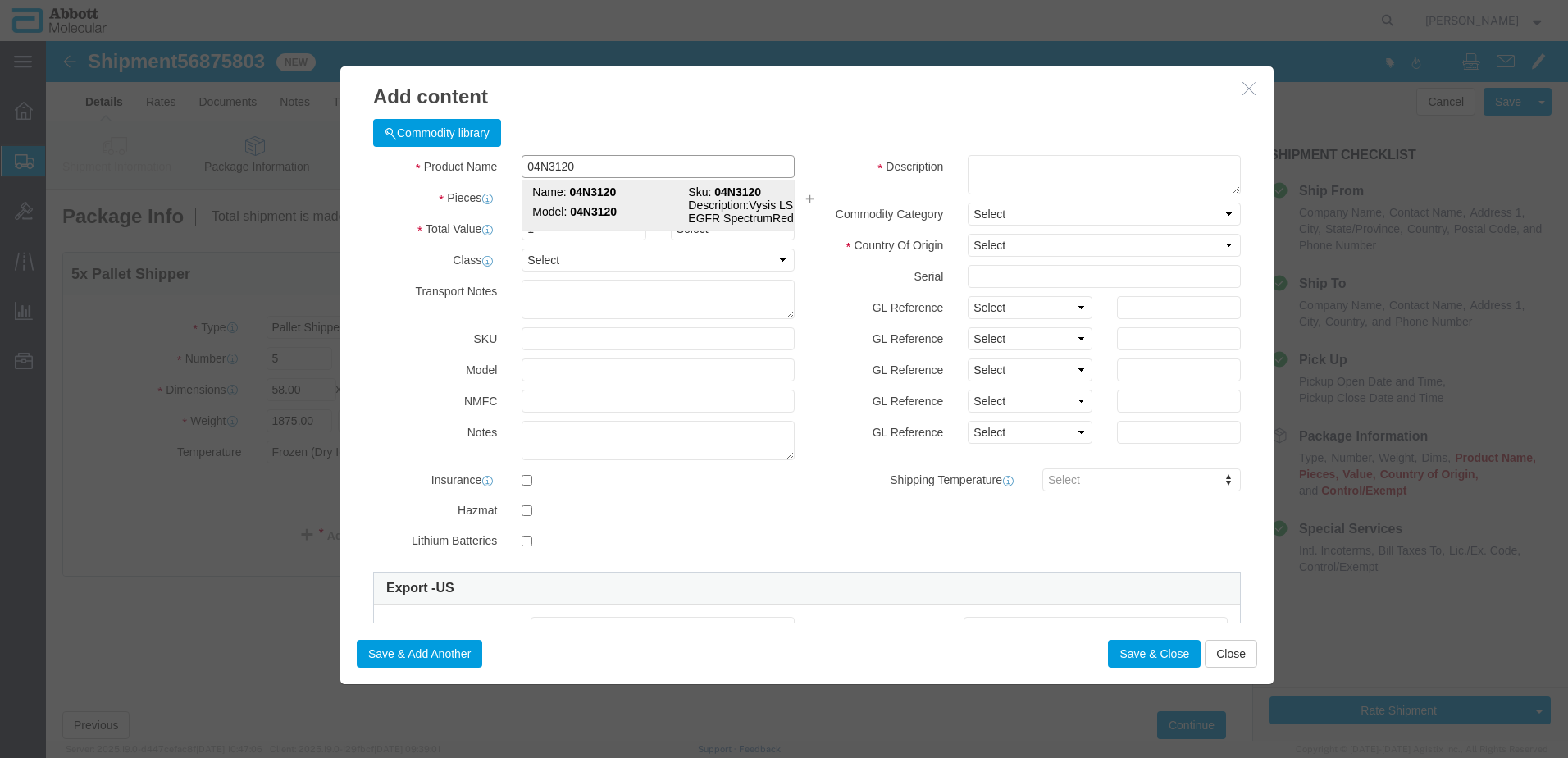
select select "US"
type input "FROZEN"
type input "3822190080"
select select "BIS"
checkbox input "false"
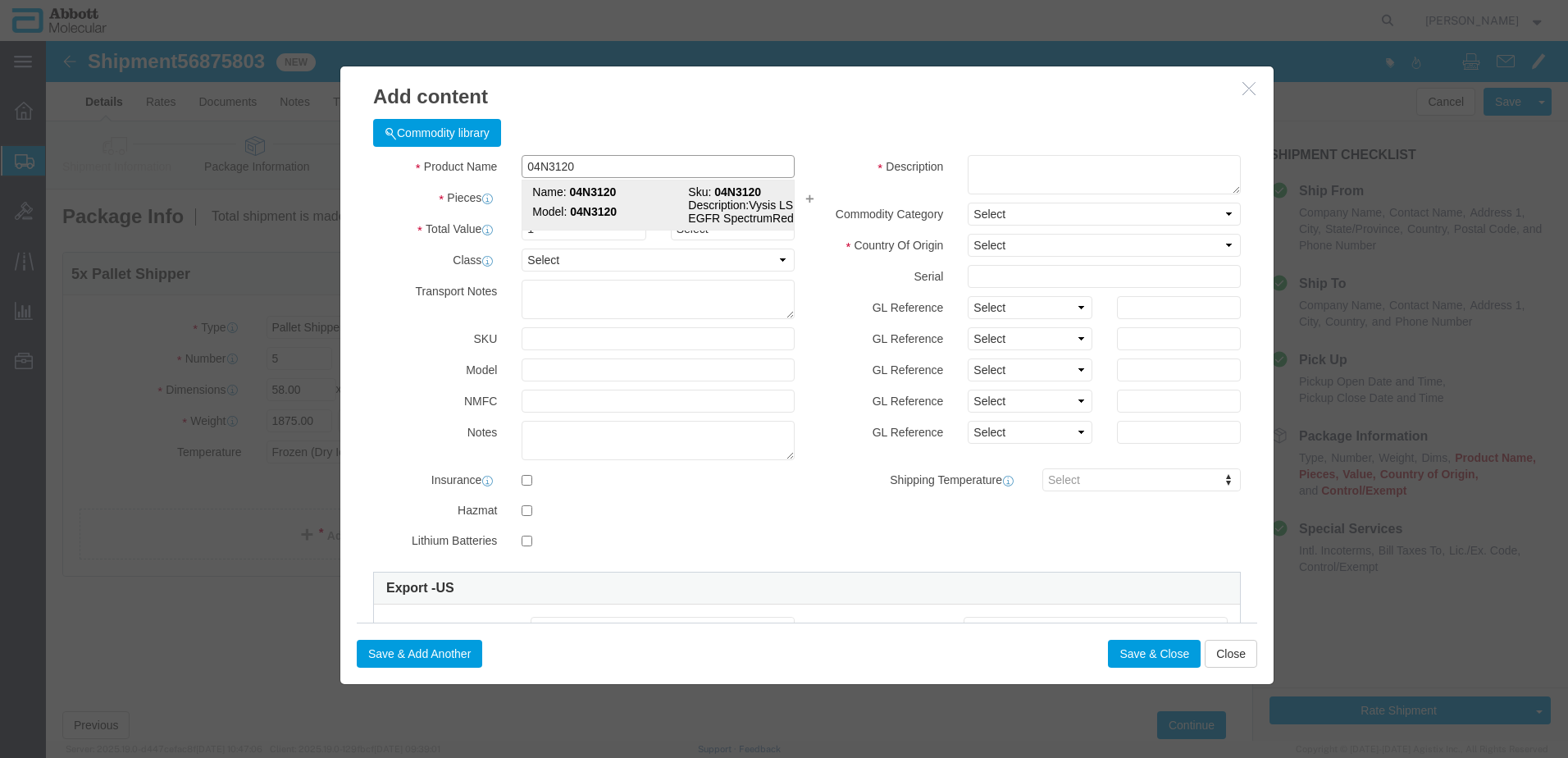
checkbox input "false"
type input "04N3120"
type textarea "Vysis LSI EGFR SpectrumRed Probe"
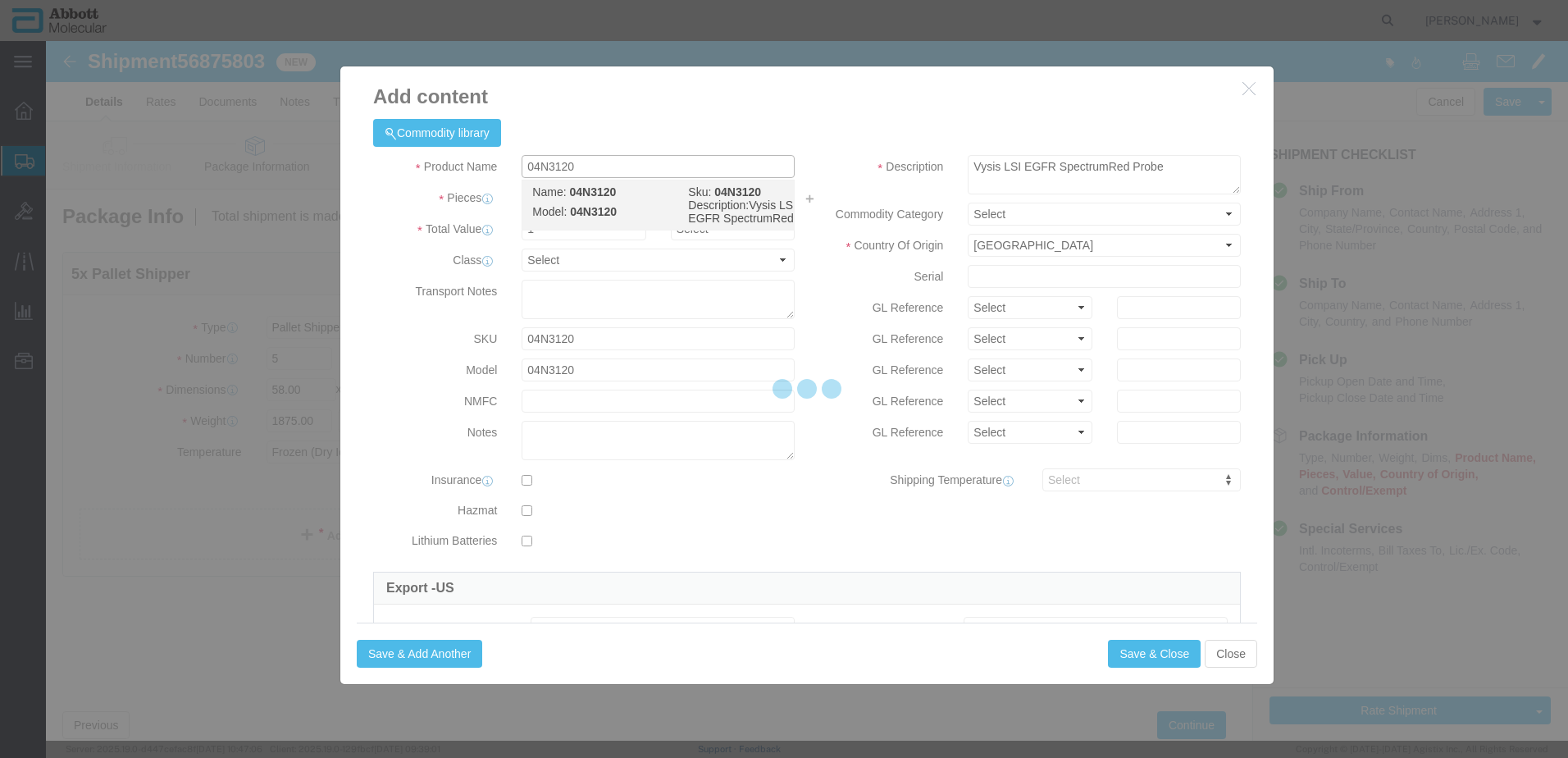
select select "NLR"
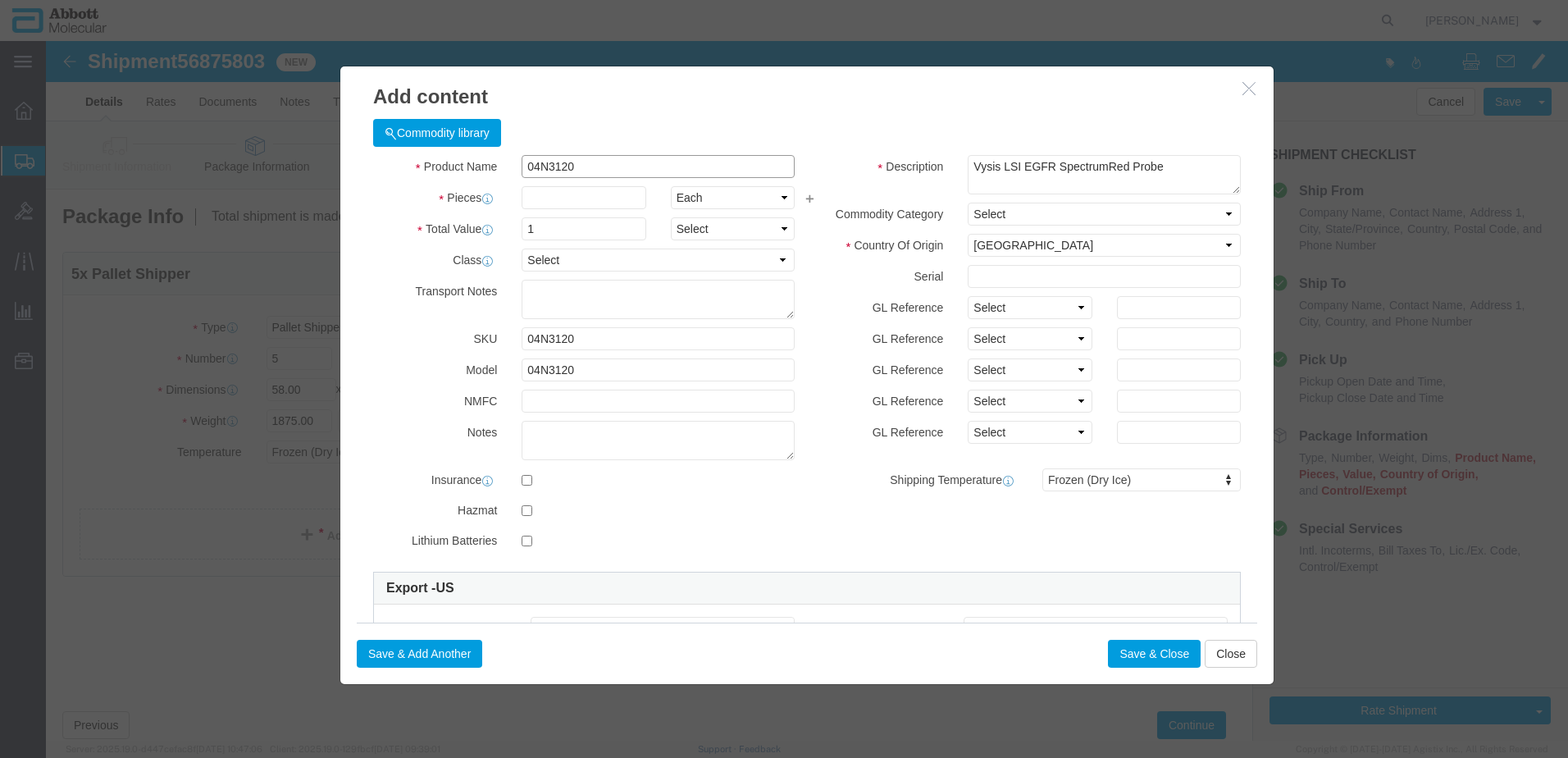
type input "04N3120"
type input "13"
click div "Description Vysis LSI EGFR SpectrumRed Probe Commodity Category Select Country …"
drag, startPoint x: 964, startPoint y: 262, endPoint x: 960, endPoint y: 277, distance: 15.5
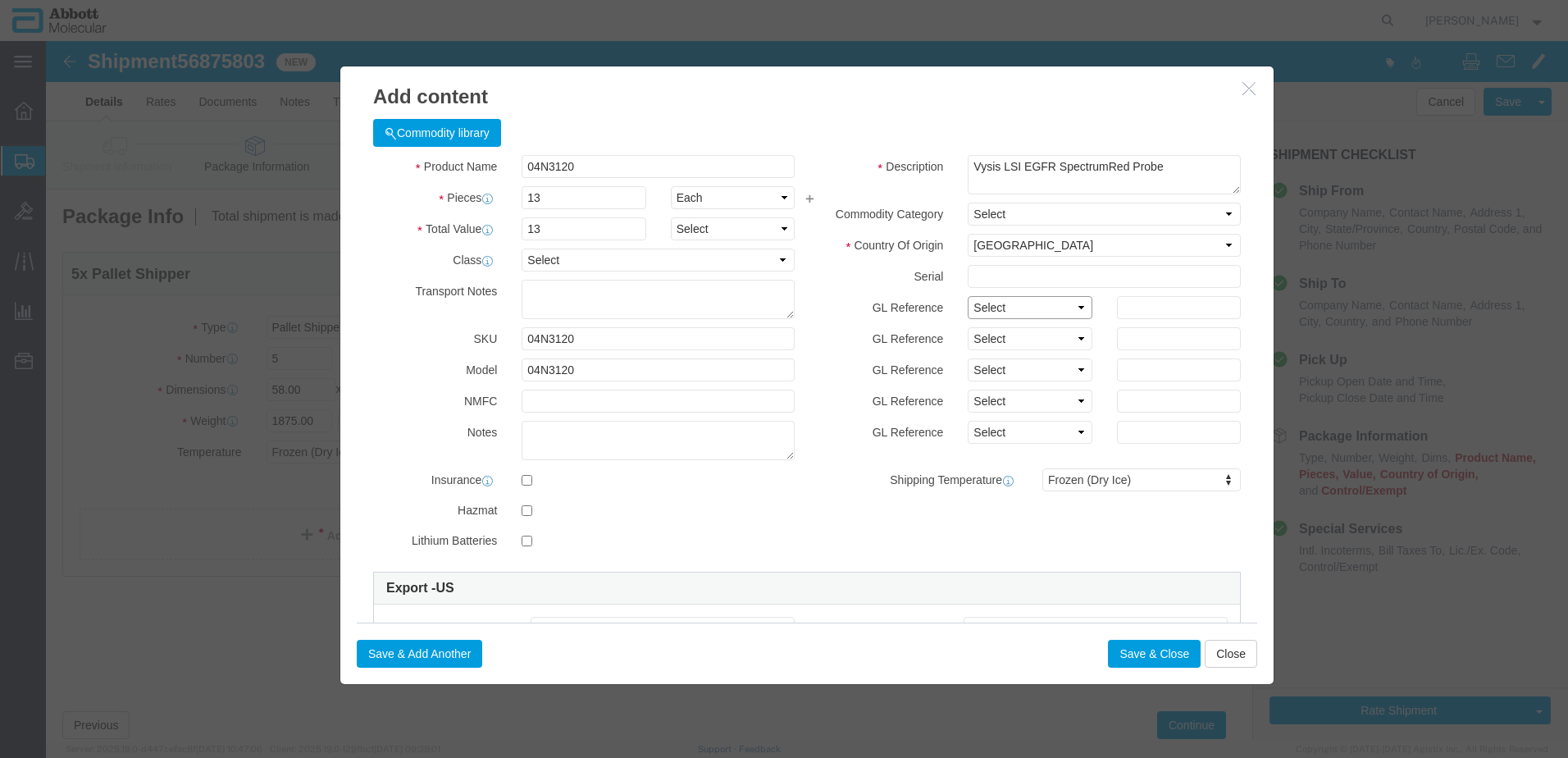
click select "Select Account Type Activity ID Airline Appointment Number ASN Batch Number Bil…"
select select "BATCH_NUMBER"
click select "Select Account Type Activity ID Airline Appointment Number ASN Batch Number Bil…"
type input "416106"
click button "Save & Add Another"
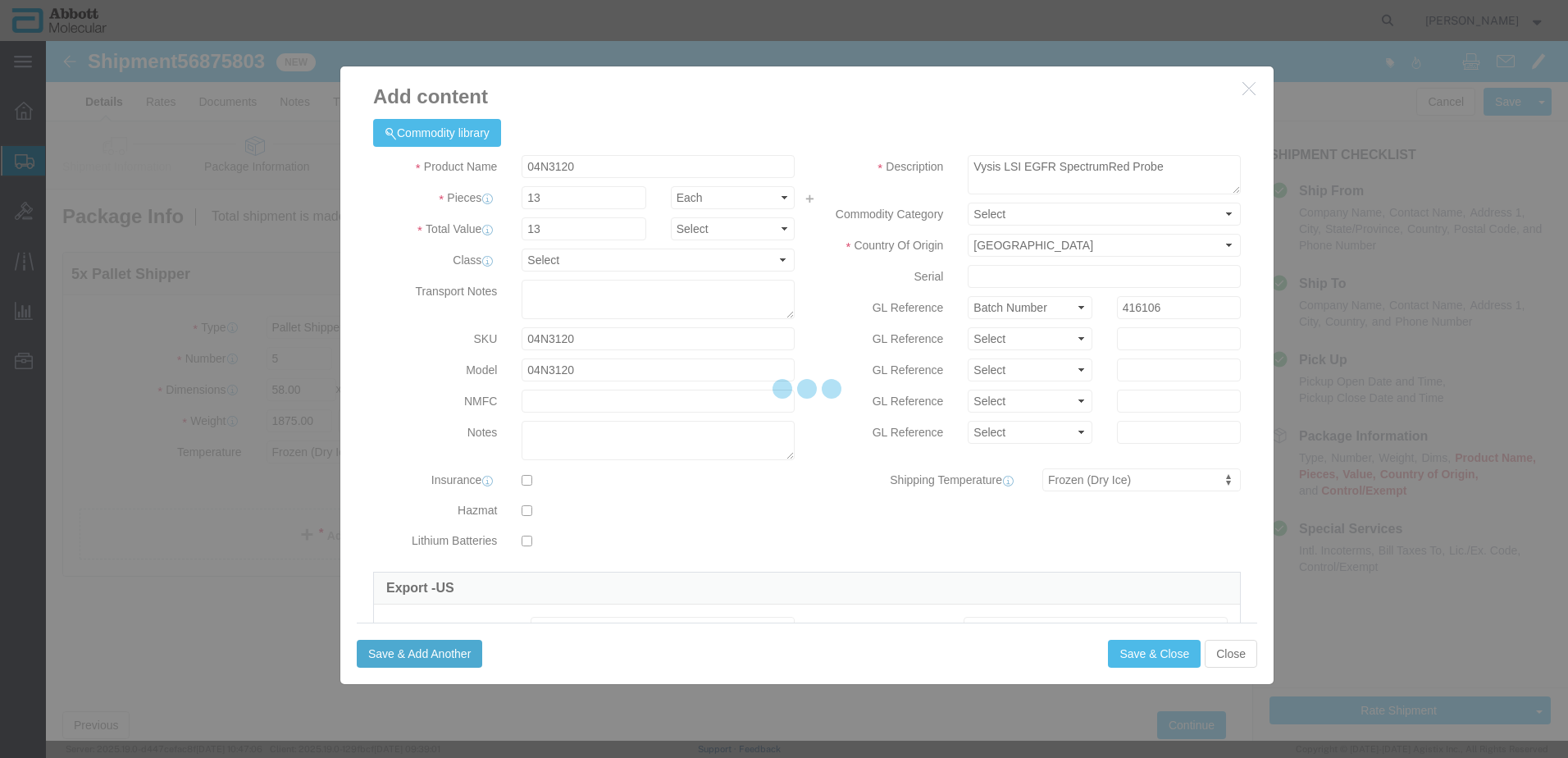
select select "EA"
select select
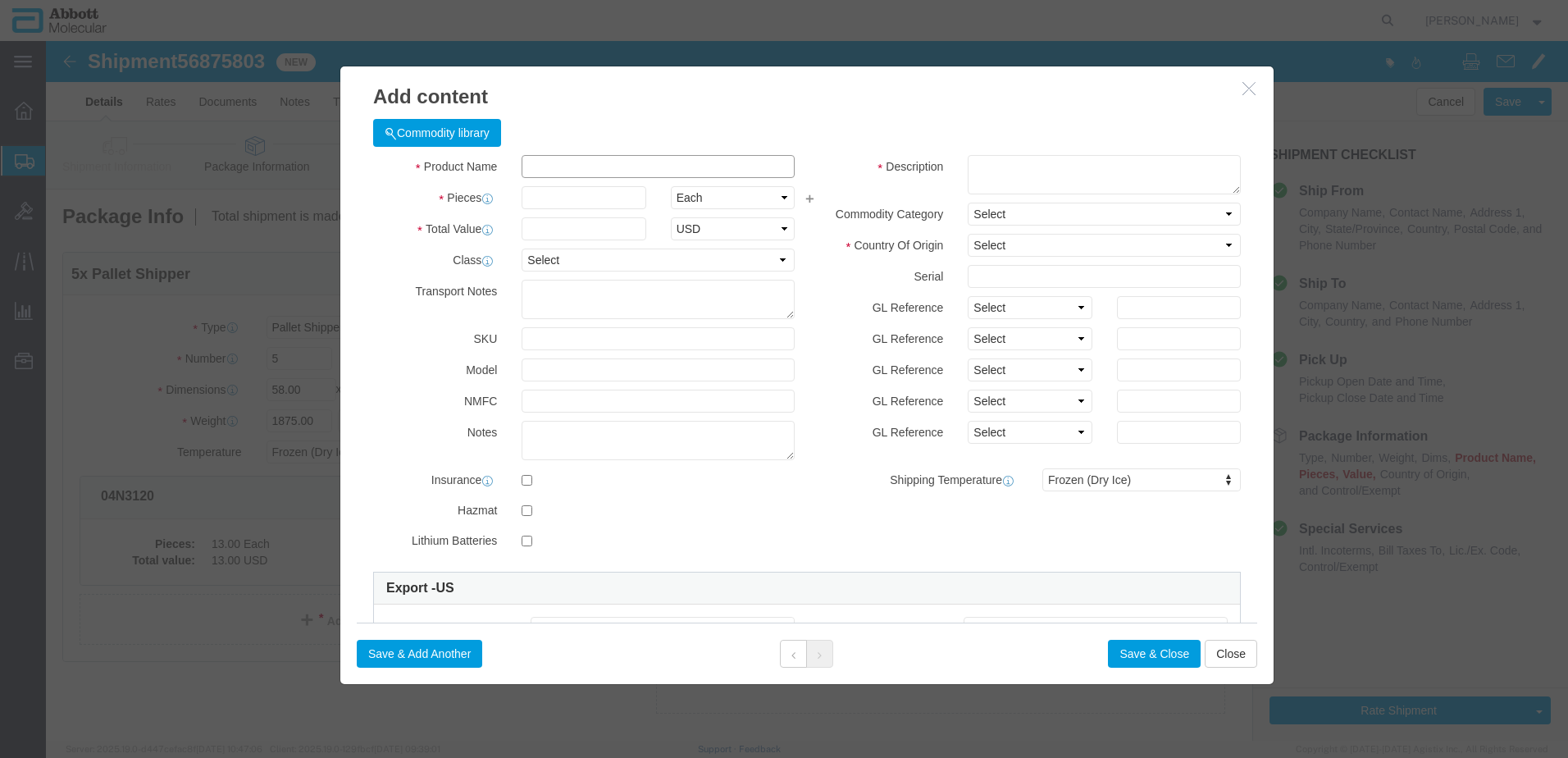
click input "text"
type input "05J0414"
click strong "05J0414"
type input "1"
select select
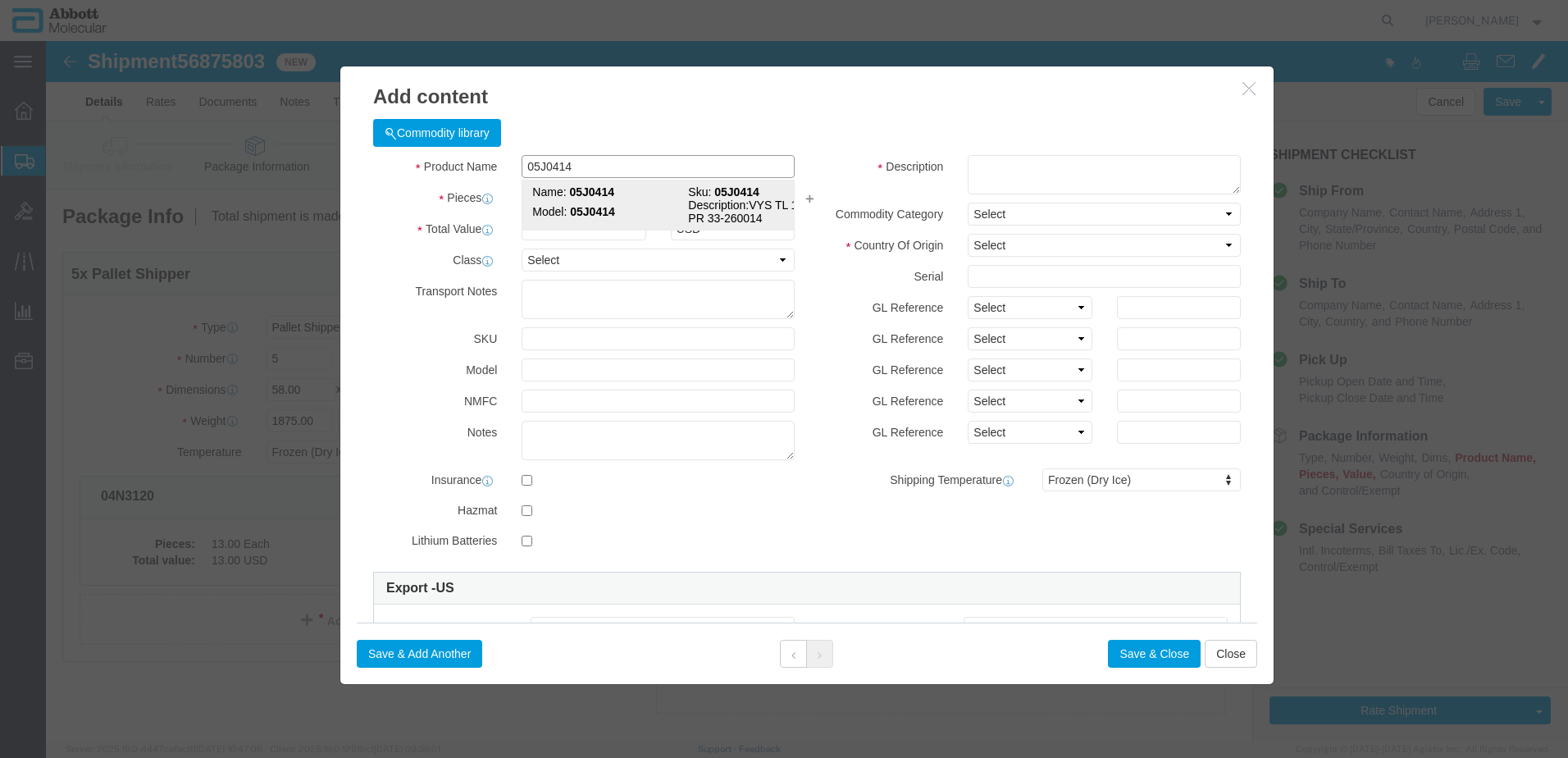
select select "US"
type input "3822190080"
select select "BIS"
checkbox input "false"
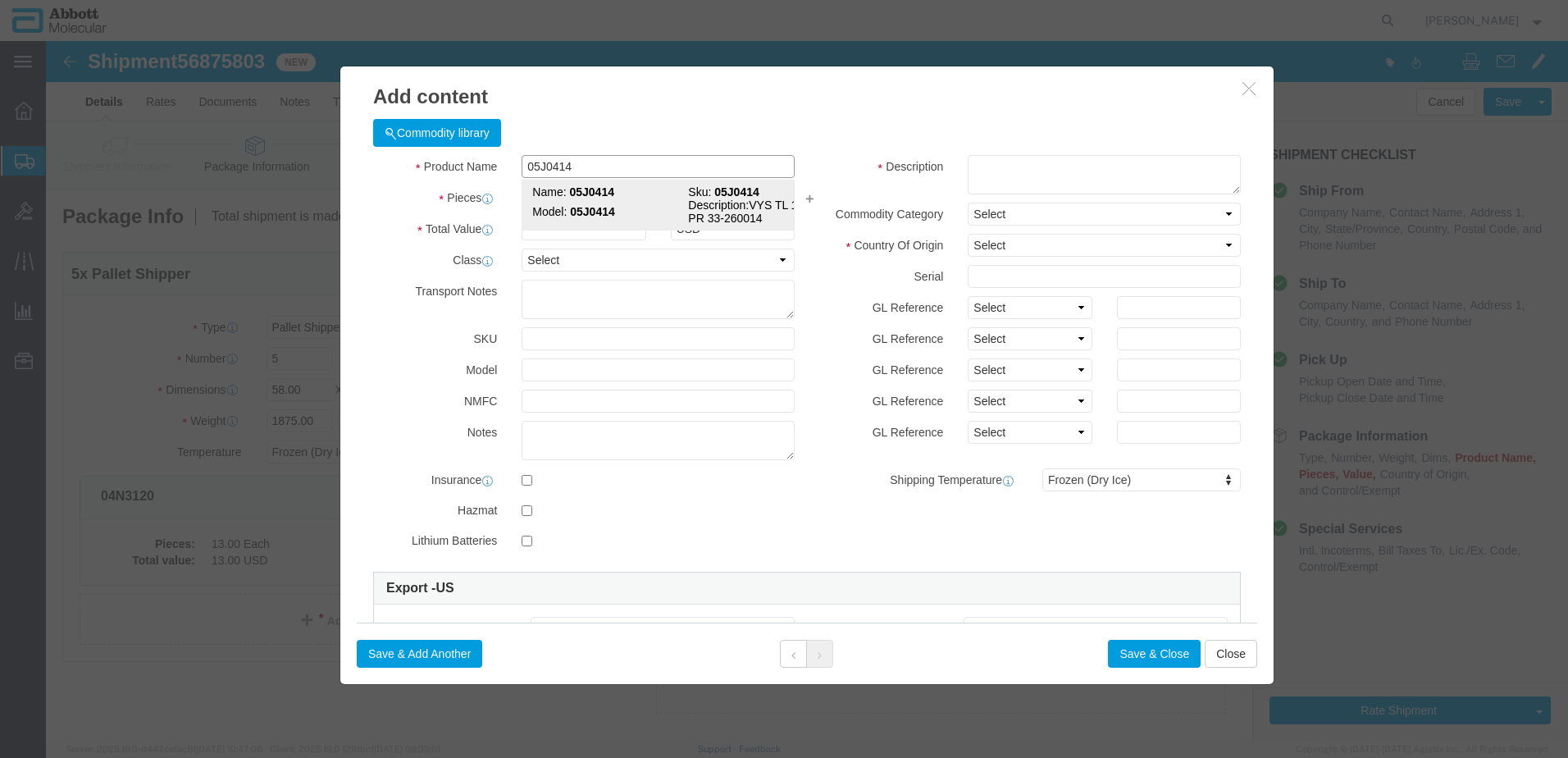
type input "05J0414"
type textarea "VYS TL 14Q S PR 33-260014"
select select "NLR"
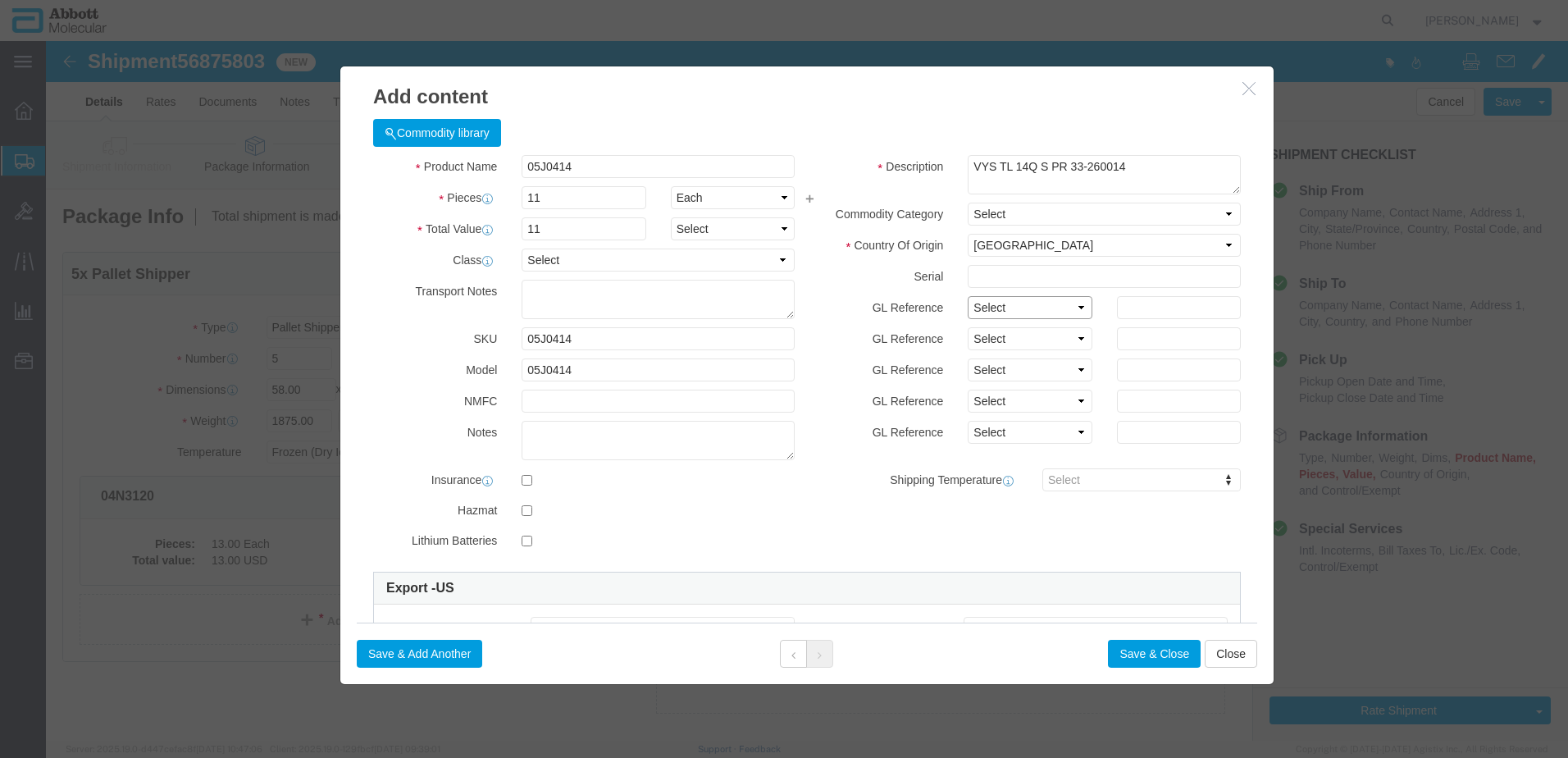
click select "Select Account Type Activity ID Airline Appointment Number ASN Batch Number Bil…"
click button "Save & Add Another"
click input "text"
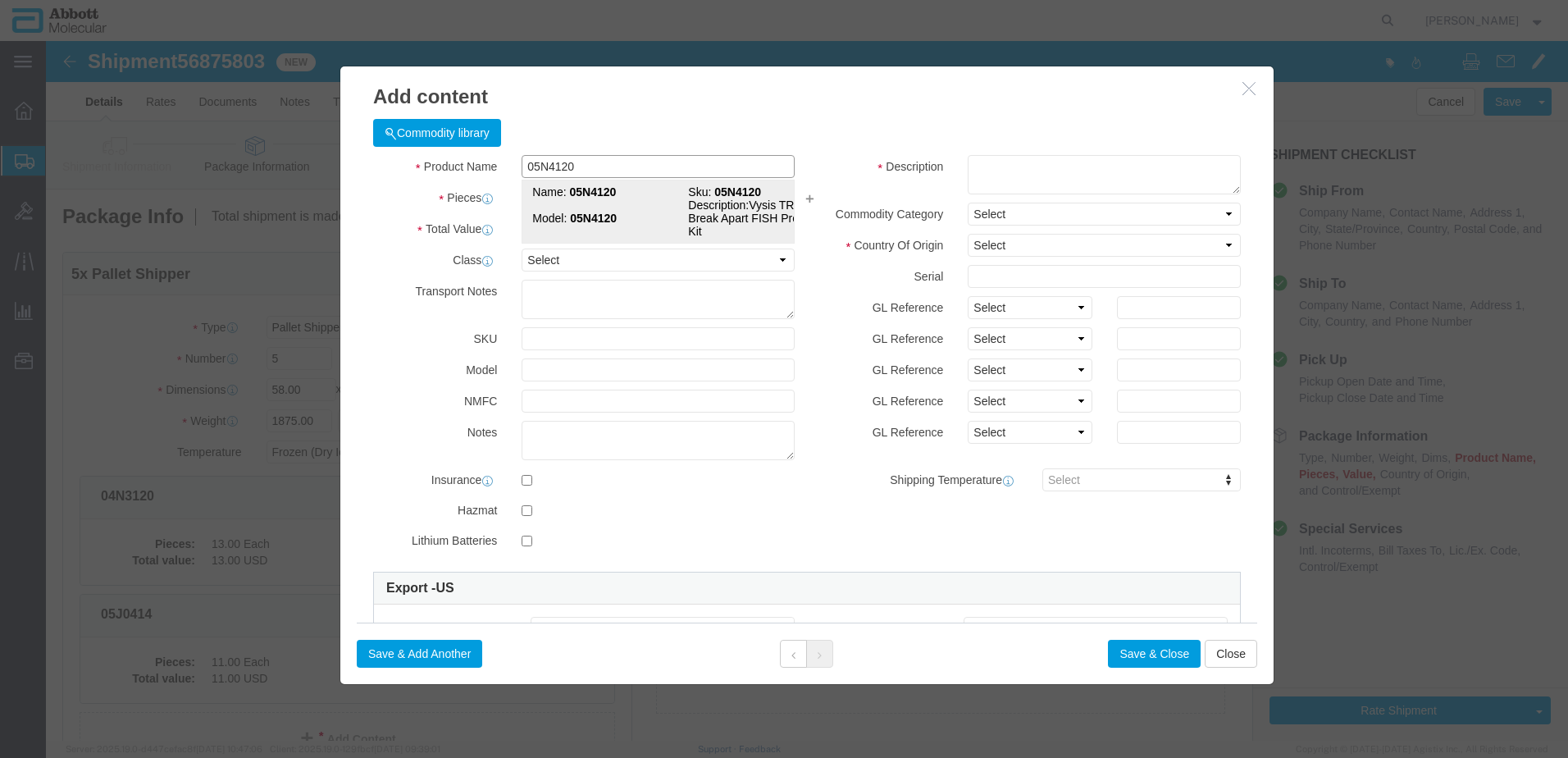
click strong "05N4120"
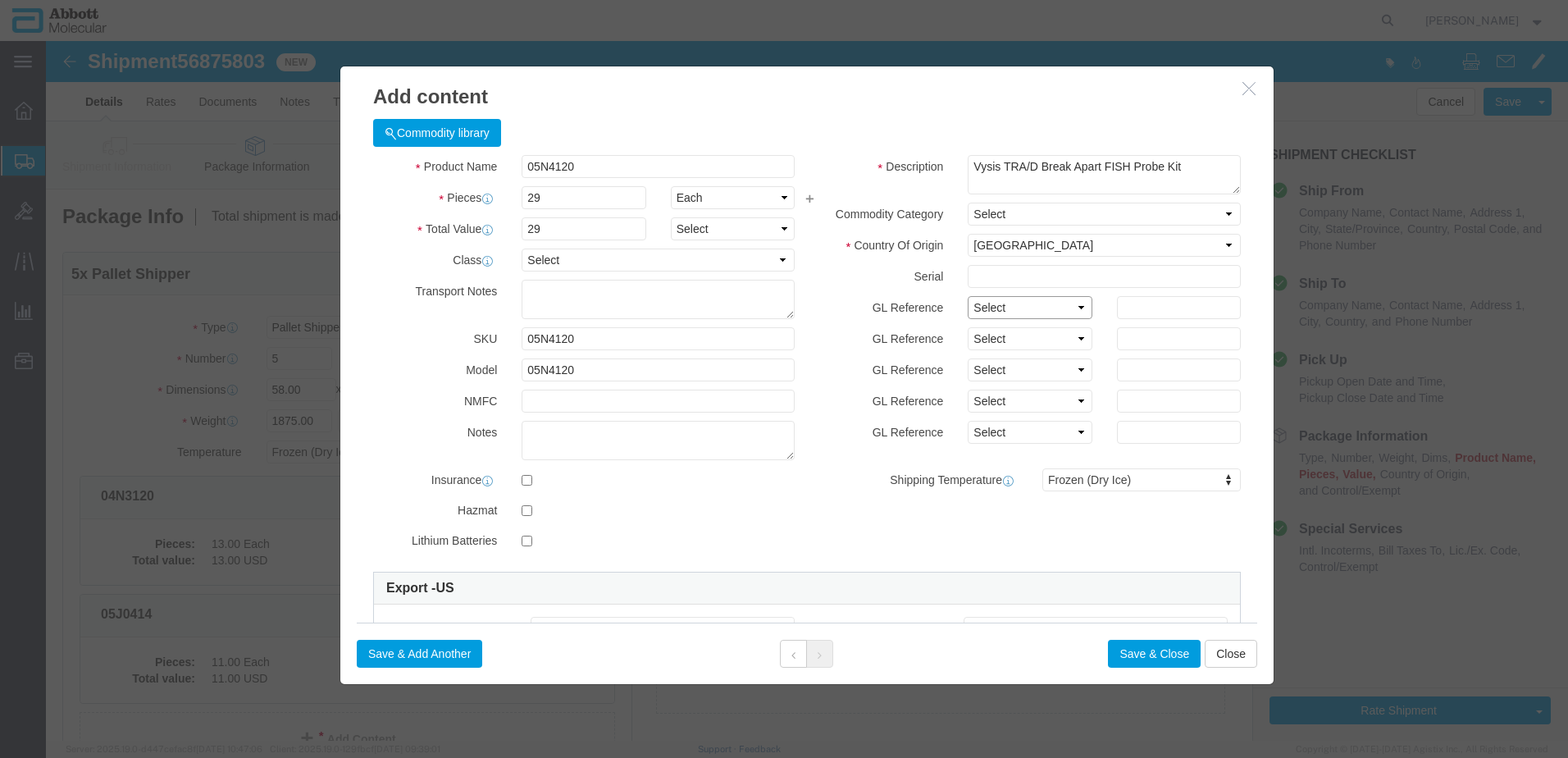
drag, startPoint x: 979, startPoint y: 264, endPoint x: 972, endPoint y: 280, distance: 17.5
click select "Select Account Type Activity ID Airline Appointment Number ASN Batch Number Bil…"
click button "Save & Add Another"
click input "text"
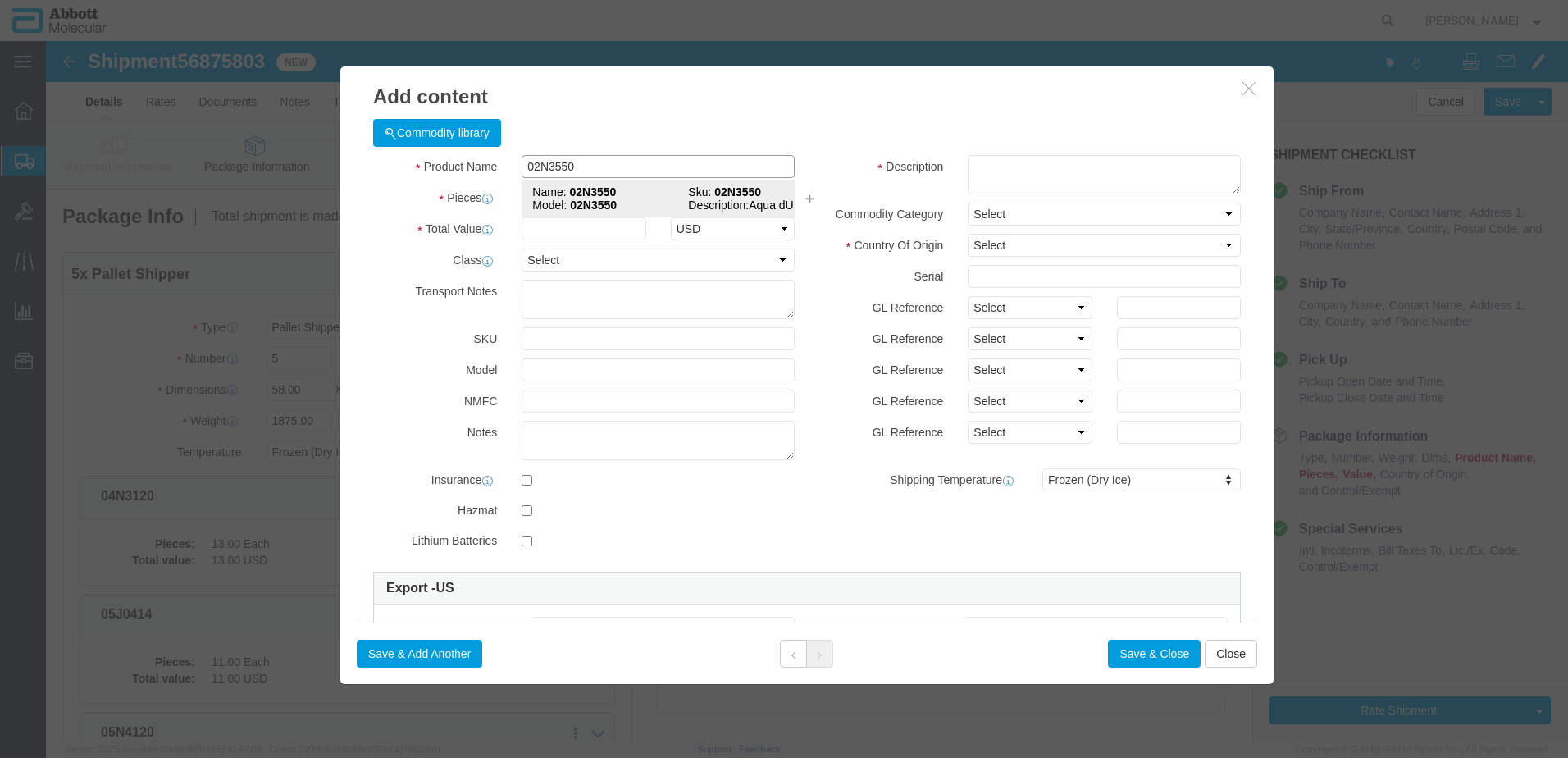
click strong "02N3550"
click select "Select Account Type Activity ID Airline Appointment Number ASN Batch Number Bil…"
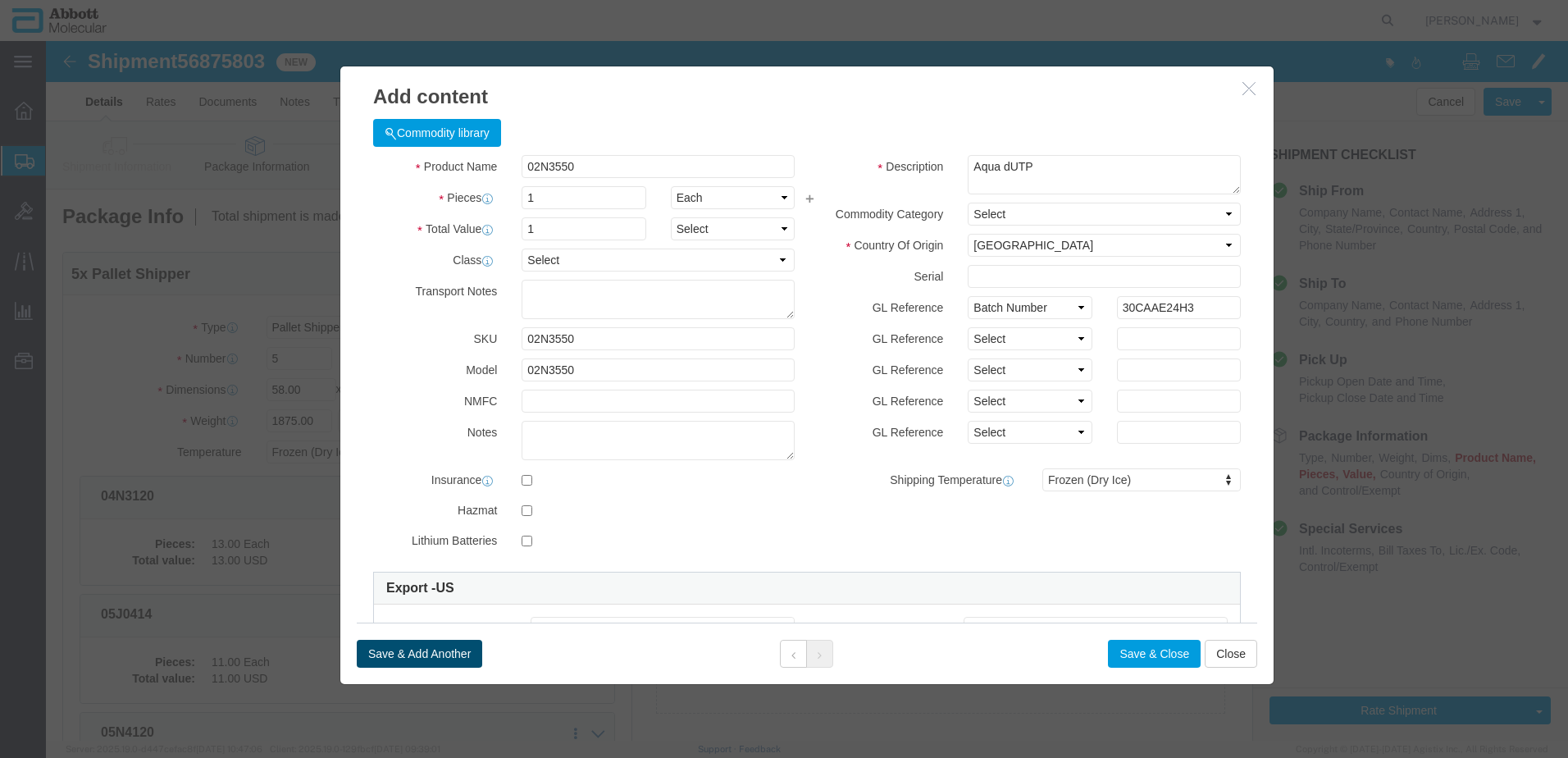
click button "Save & Add Another"
click input "text"
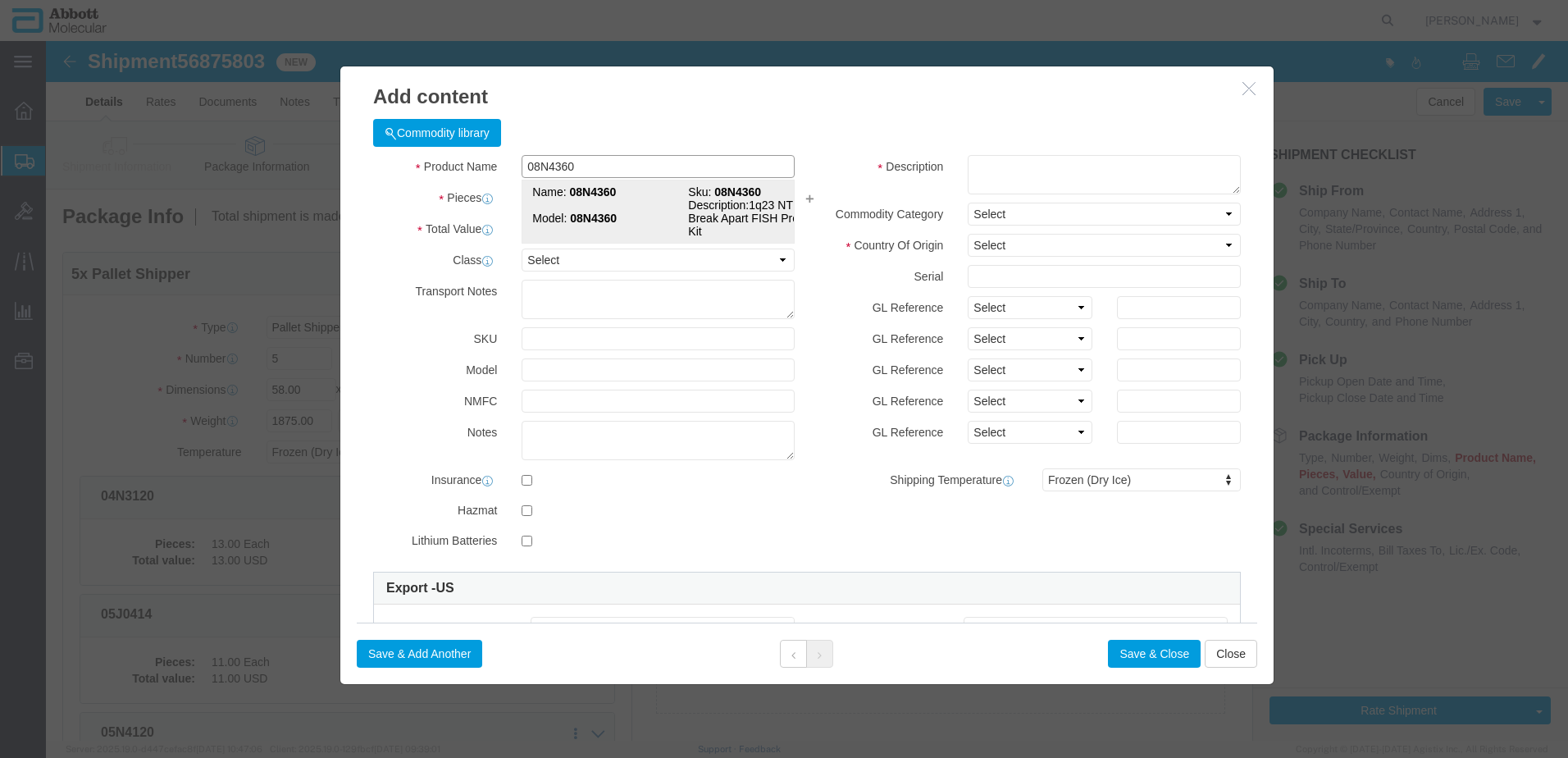
click td "Model: 08N4360"
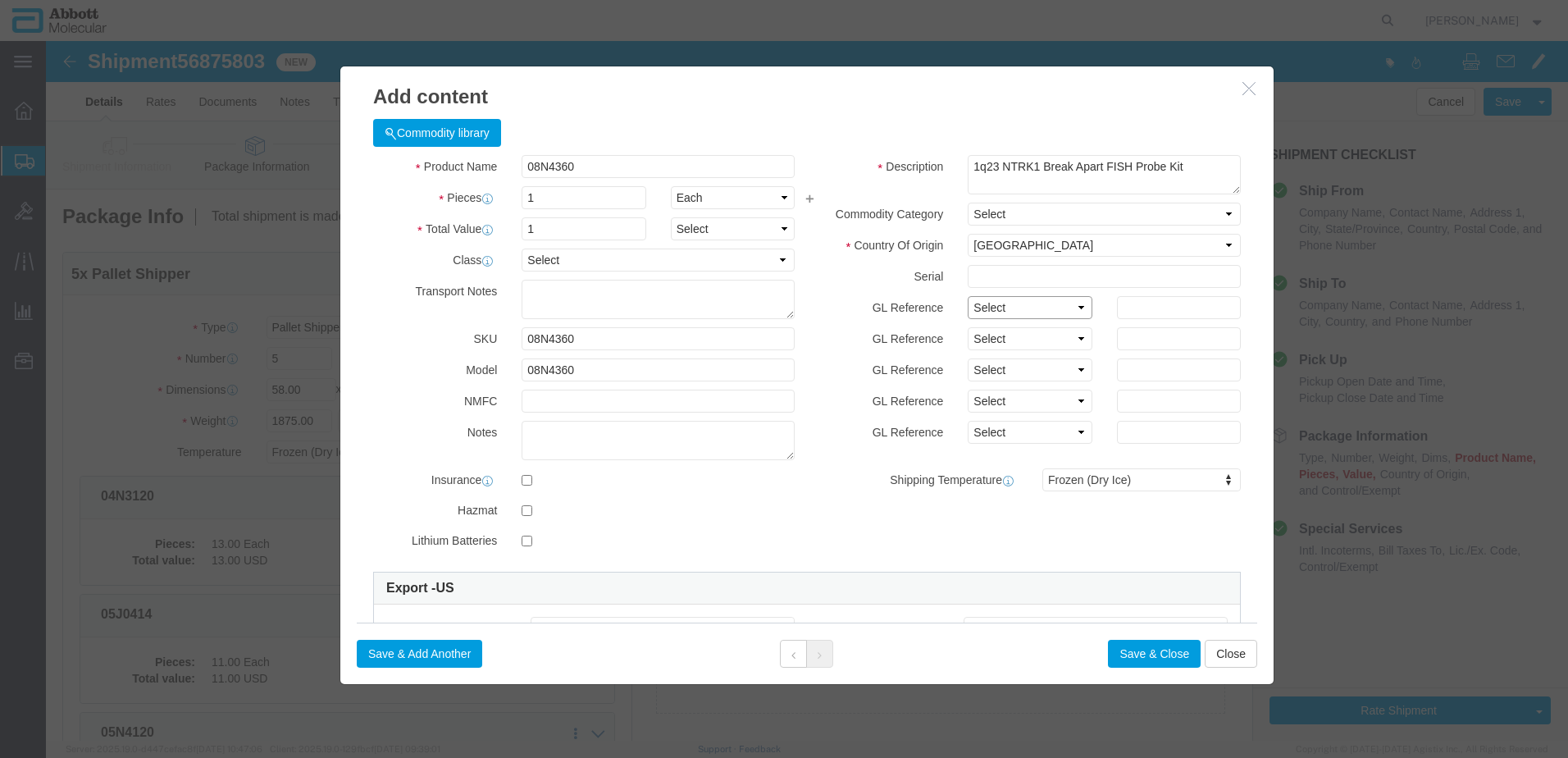
click select "Select Account Type Activity ID Airline Appointment Number ASN Batch Number Bil…"
click button "Save & Add Another"
click input "text"
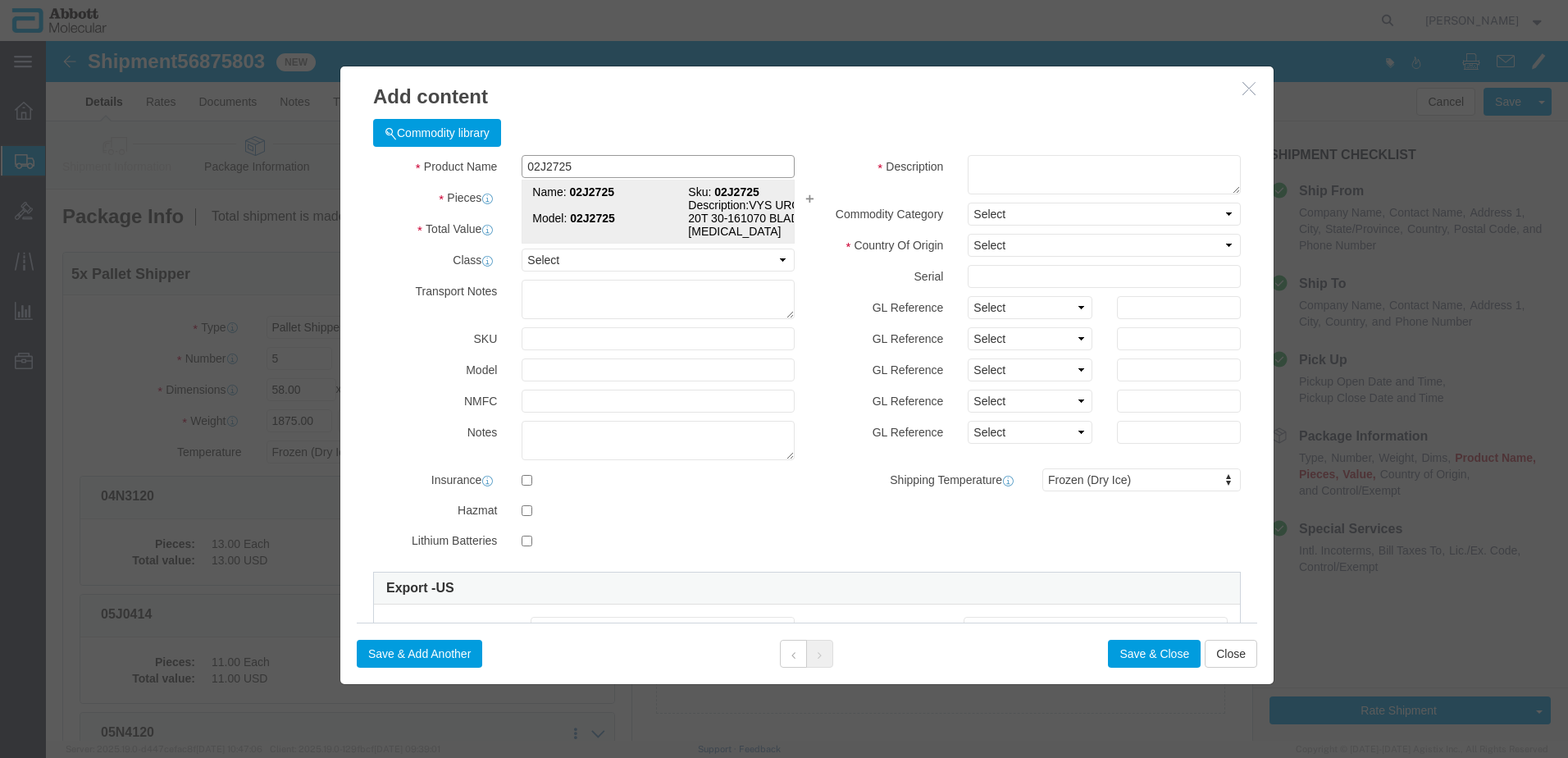
click div "Name: 02J2725 Sku: 02J2725 Model: 02J2725 Description: VYS UROVYS 20T 30-161070…"
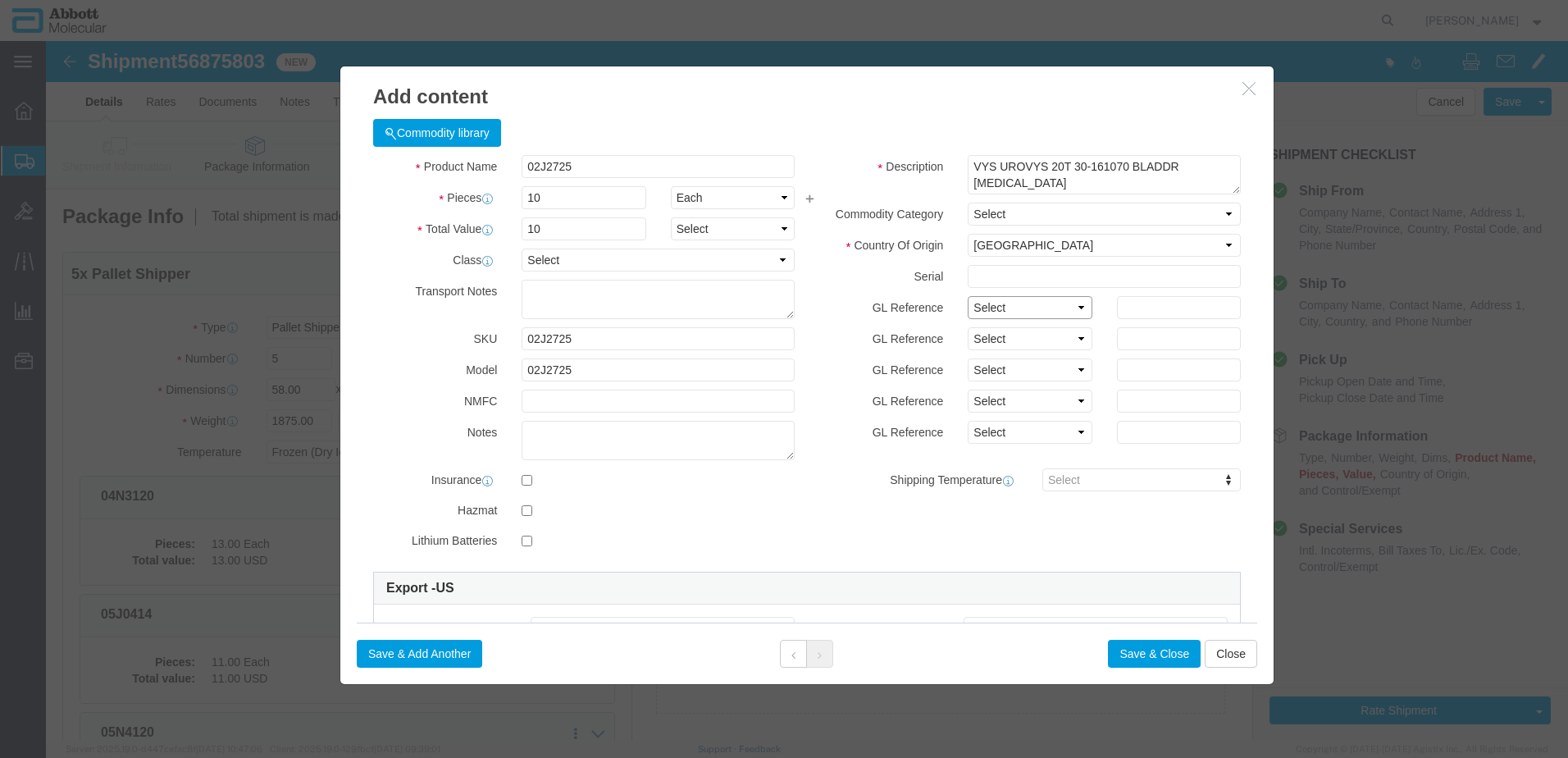
click select "Select Account Type Activity ID Airline Appointment Number ASN Batch Number Bil…"
click button "Save & Add Another"
click input "text"
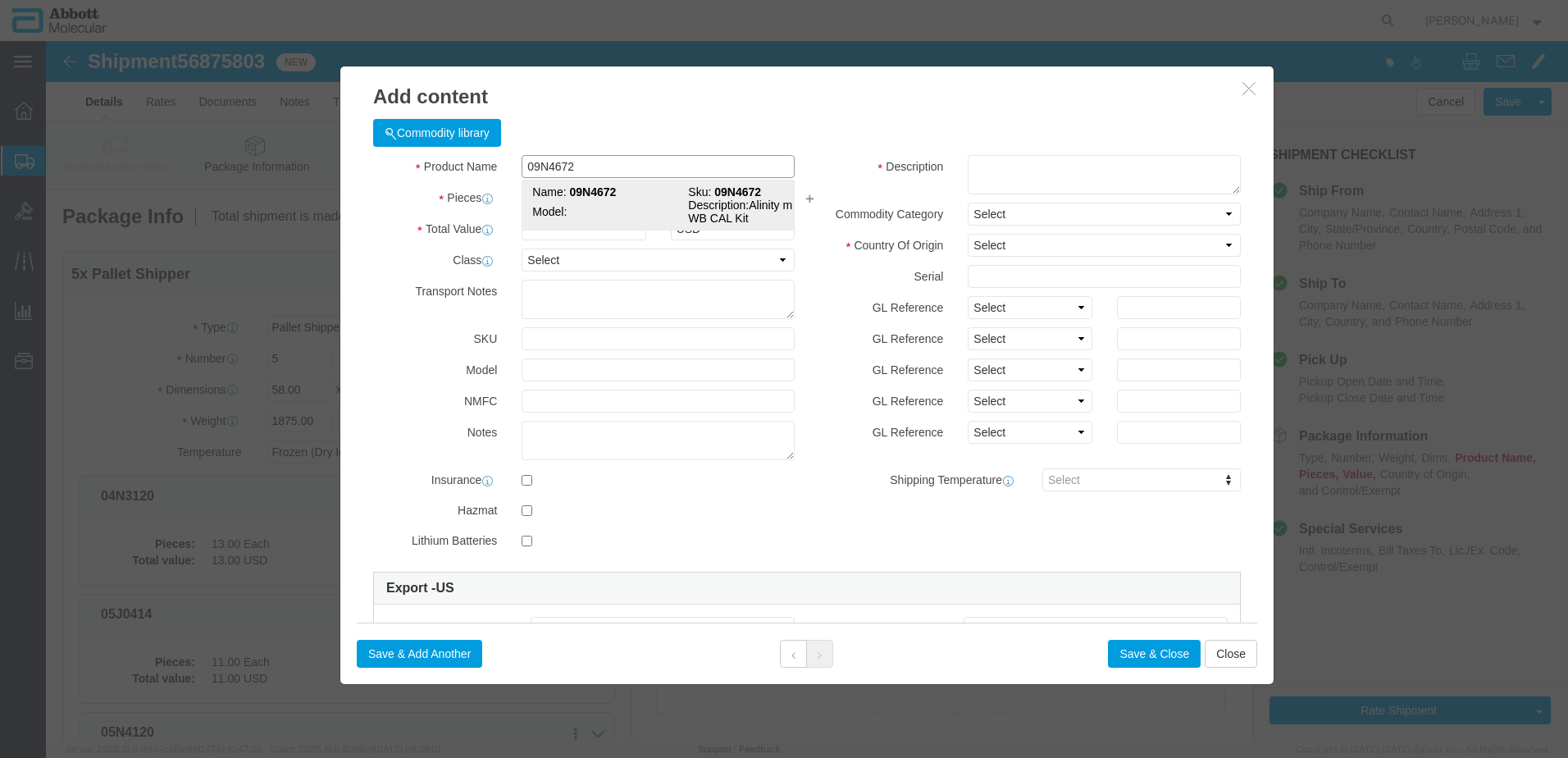
click td "Model:"
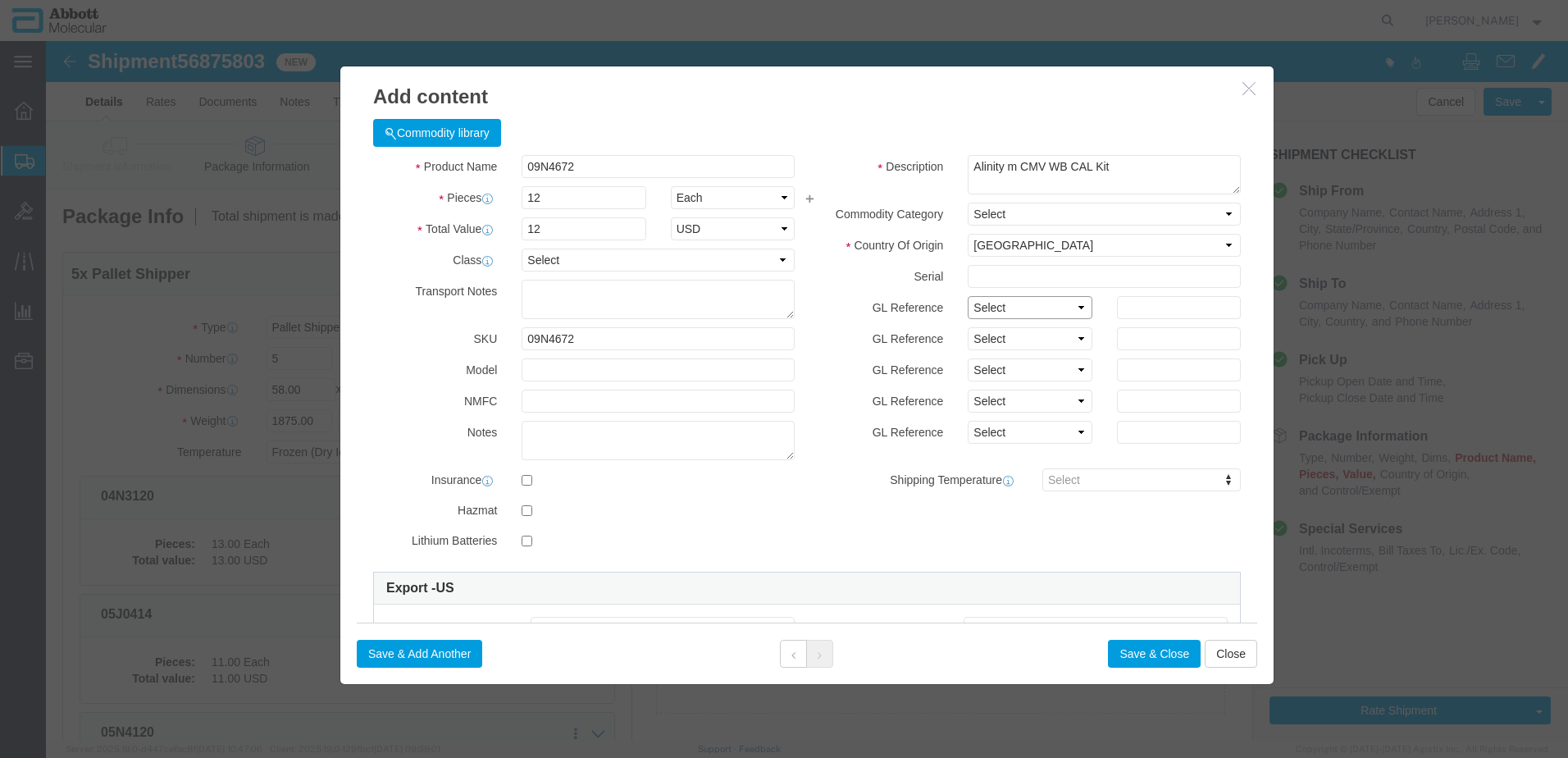
drag, startPoint x: 1005, startPoint y: 268, endPoint x: 993, endPoint y: 281, distance: 17.7
click select "Select Account Type Activity ID Airline Appointment Number ASN Batch Number Bil…"
click button "Save & Add Another"
click input "text"
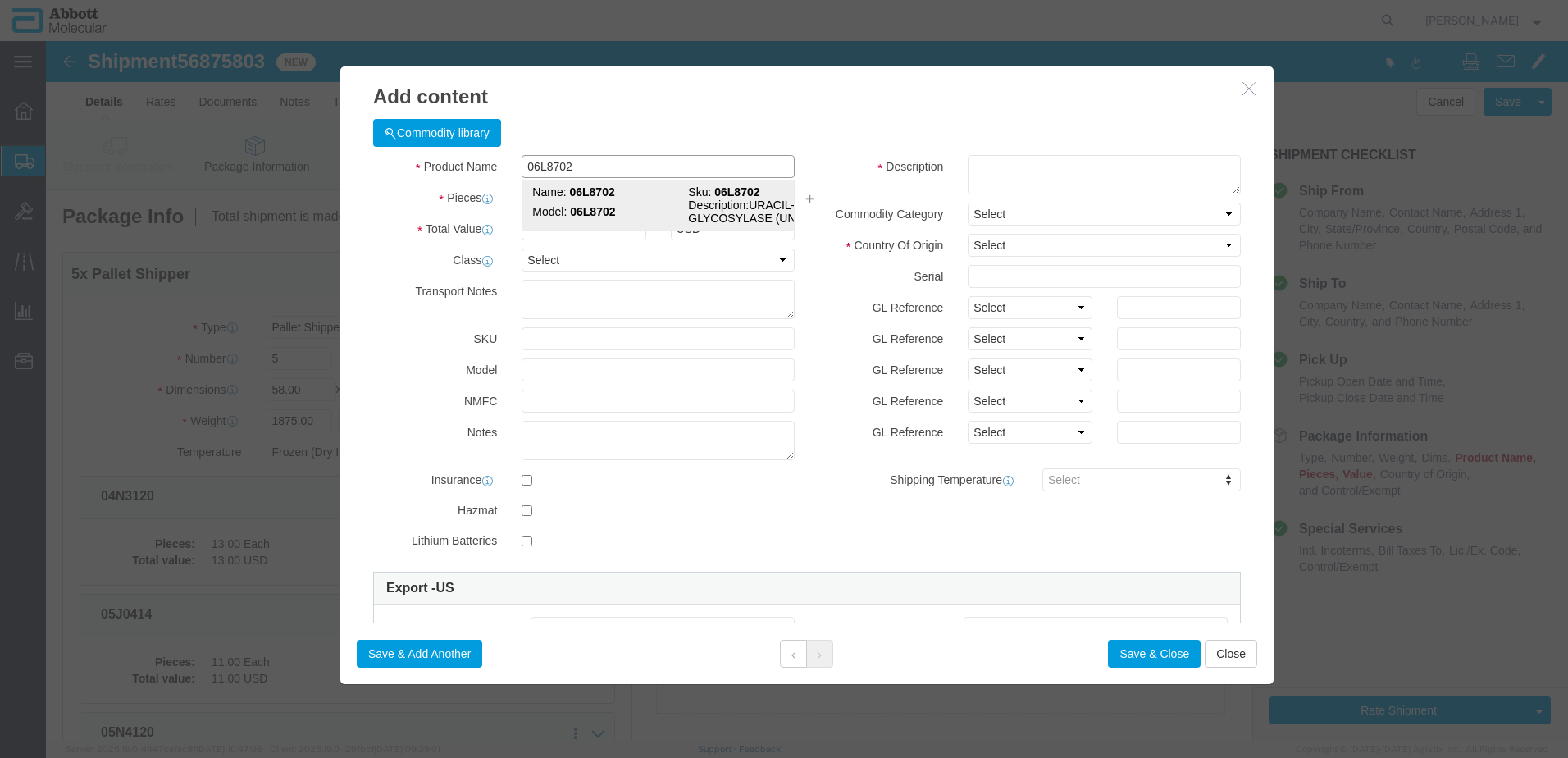
click strong "06L8702"
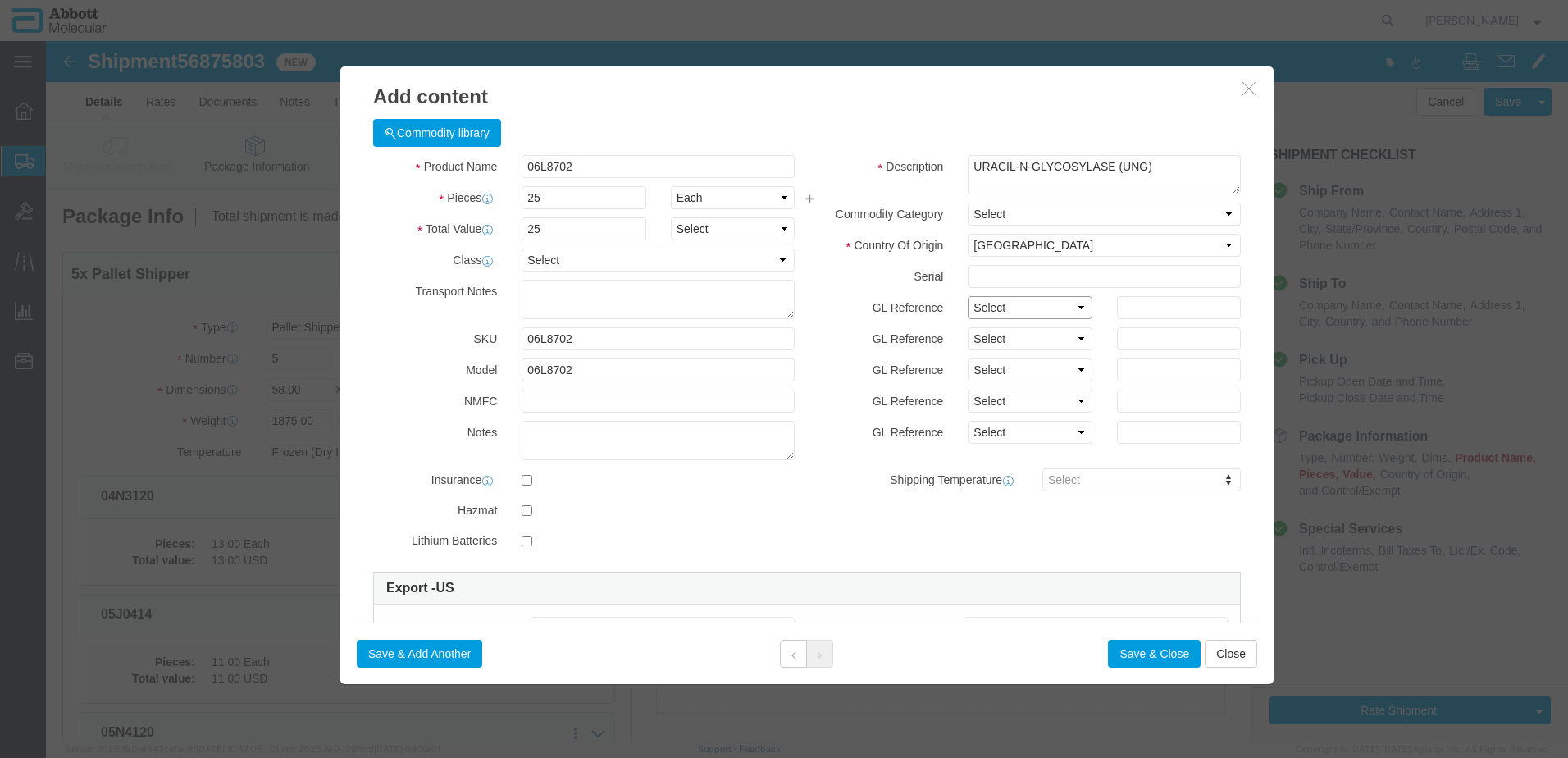
click select "Select Account Type Activity ID Airline Appointment Number ASN Batch Number Bil…"
click button "Save & Add Another"
click input "text"
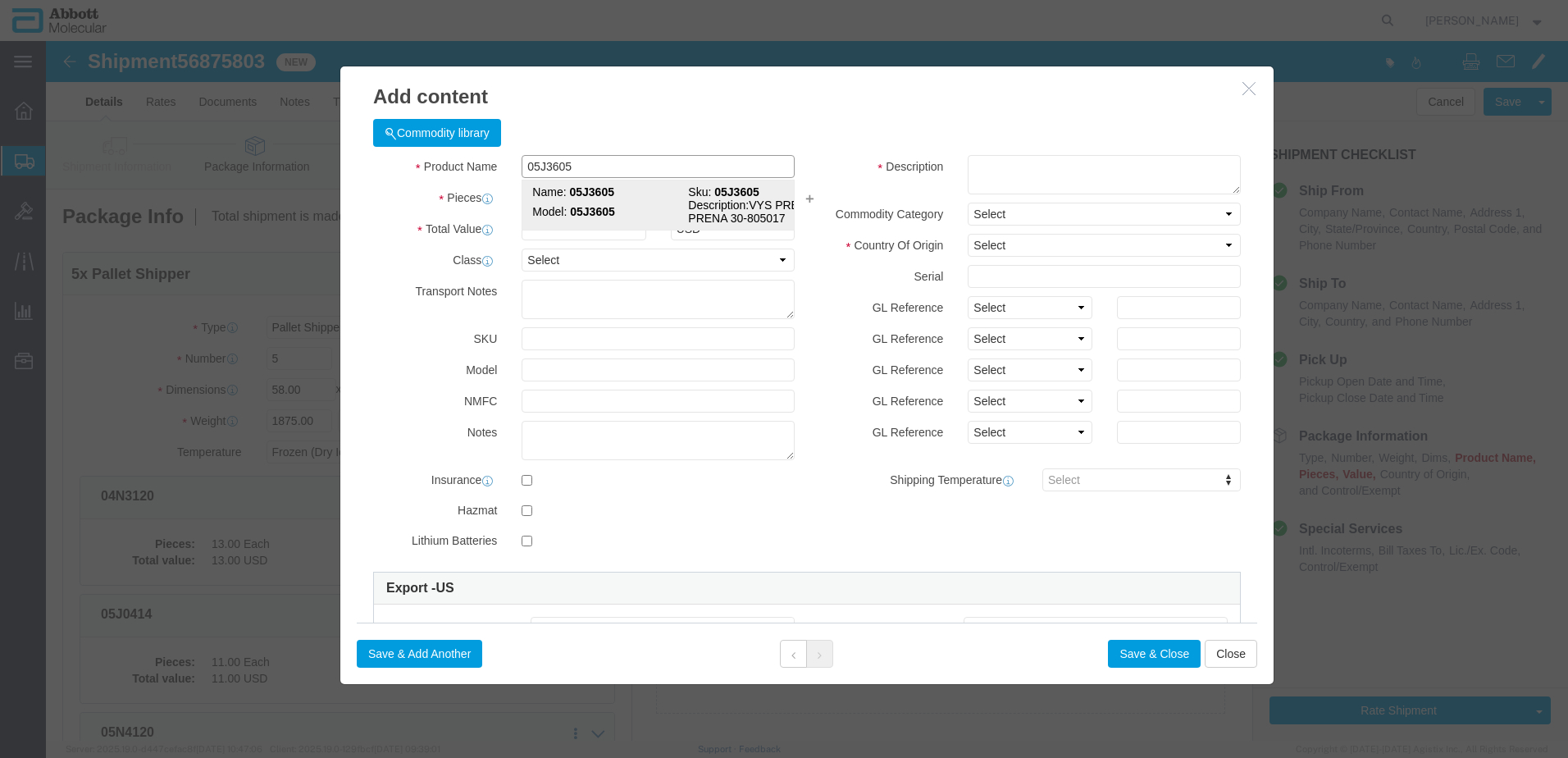
click strong "05J3605"
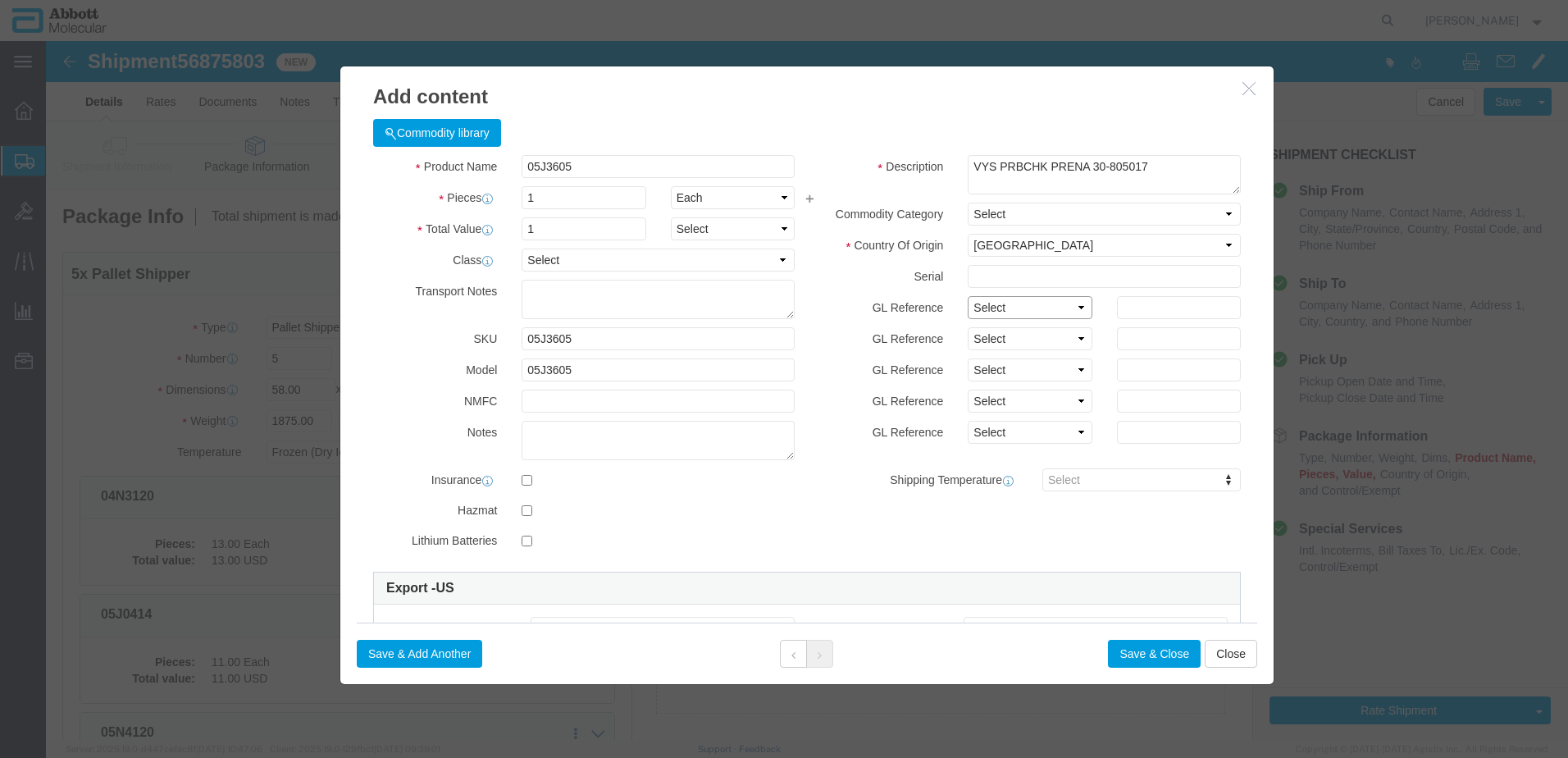
drag, startPoint x: 1006, startPoint y: 269, endPoint x: 997, endPoint y: 276, distance: 11.4
click select "Select Account Type Activity ID Airline Appointment Number ASN Batch Number Bil…"
click button "Save & Add Another"
click input "text"
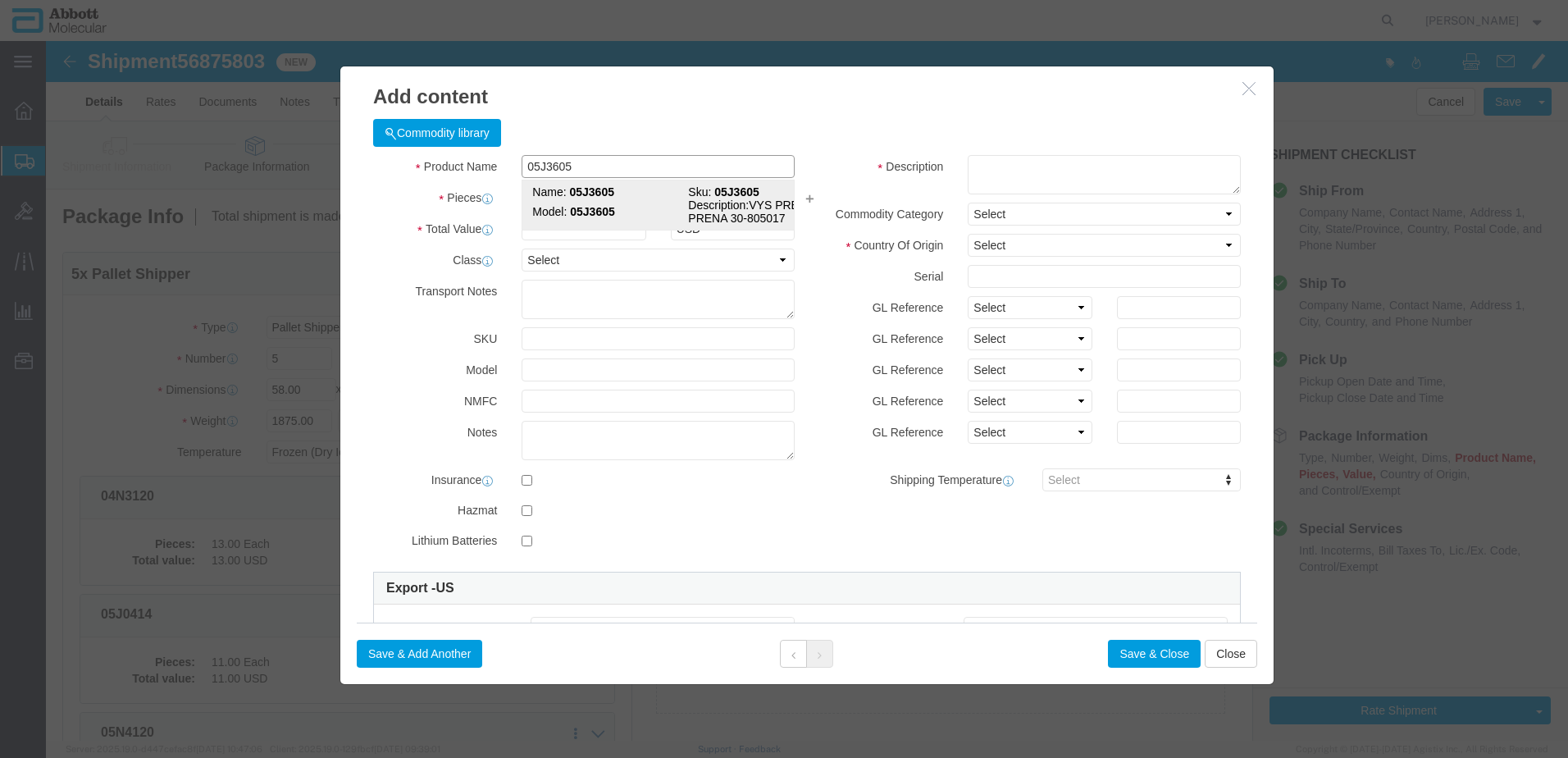
click strong "05J3605"
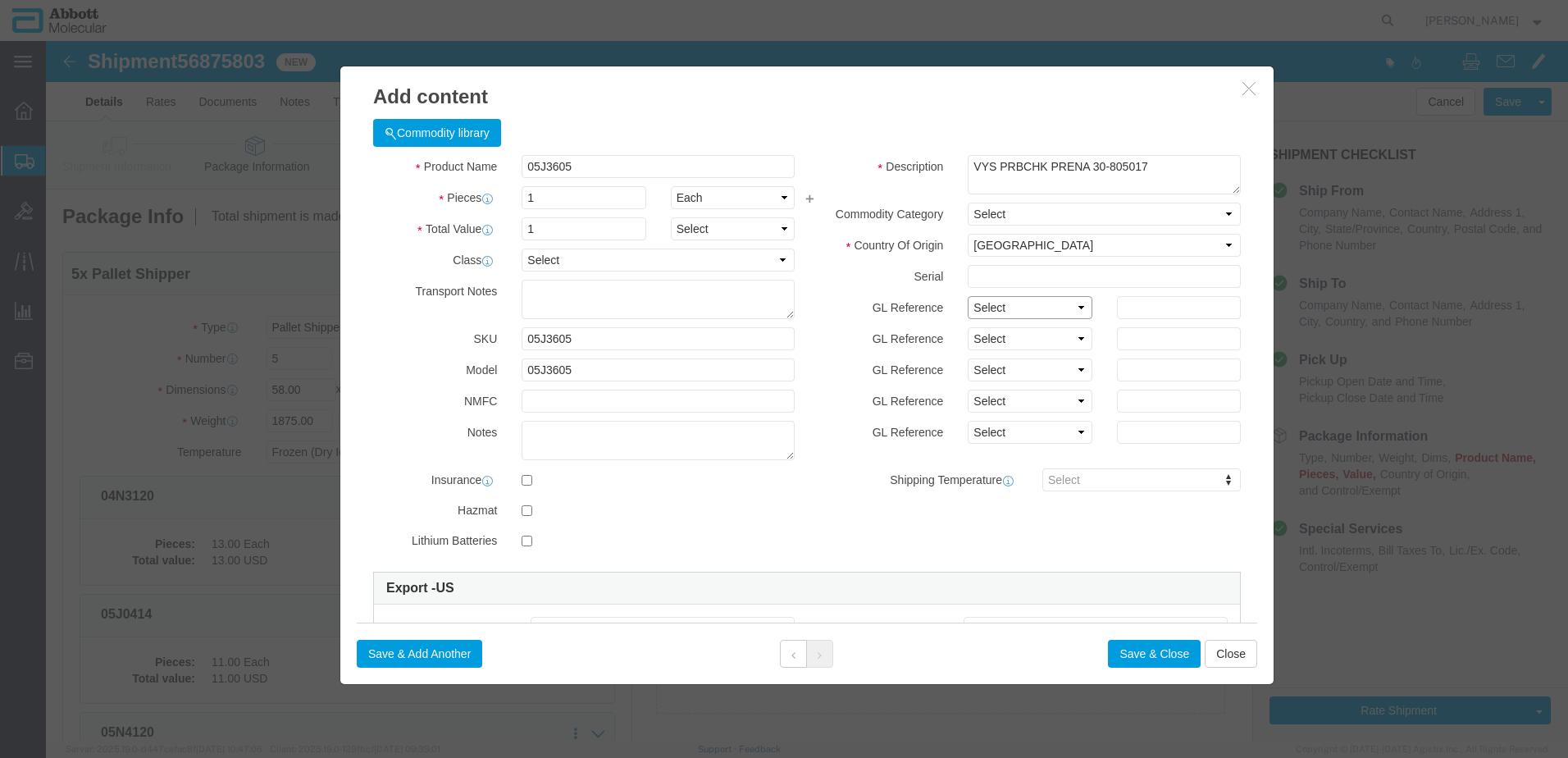
drag, startPoint x: 977, startPoint y: 268, endPoint x: 971, endPoint y: 277, distance: 10.8
click select "Select Account Type Activity ID Airline Appointment Number ASN Batch Number Bil…"
click button "Save & Add Another"
click input "text"
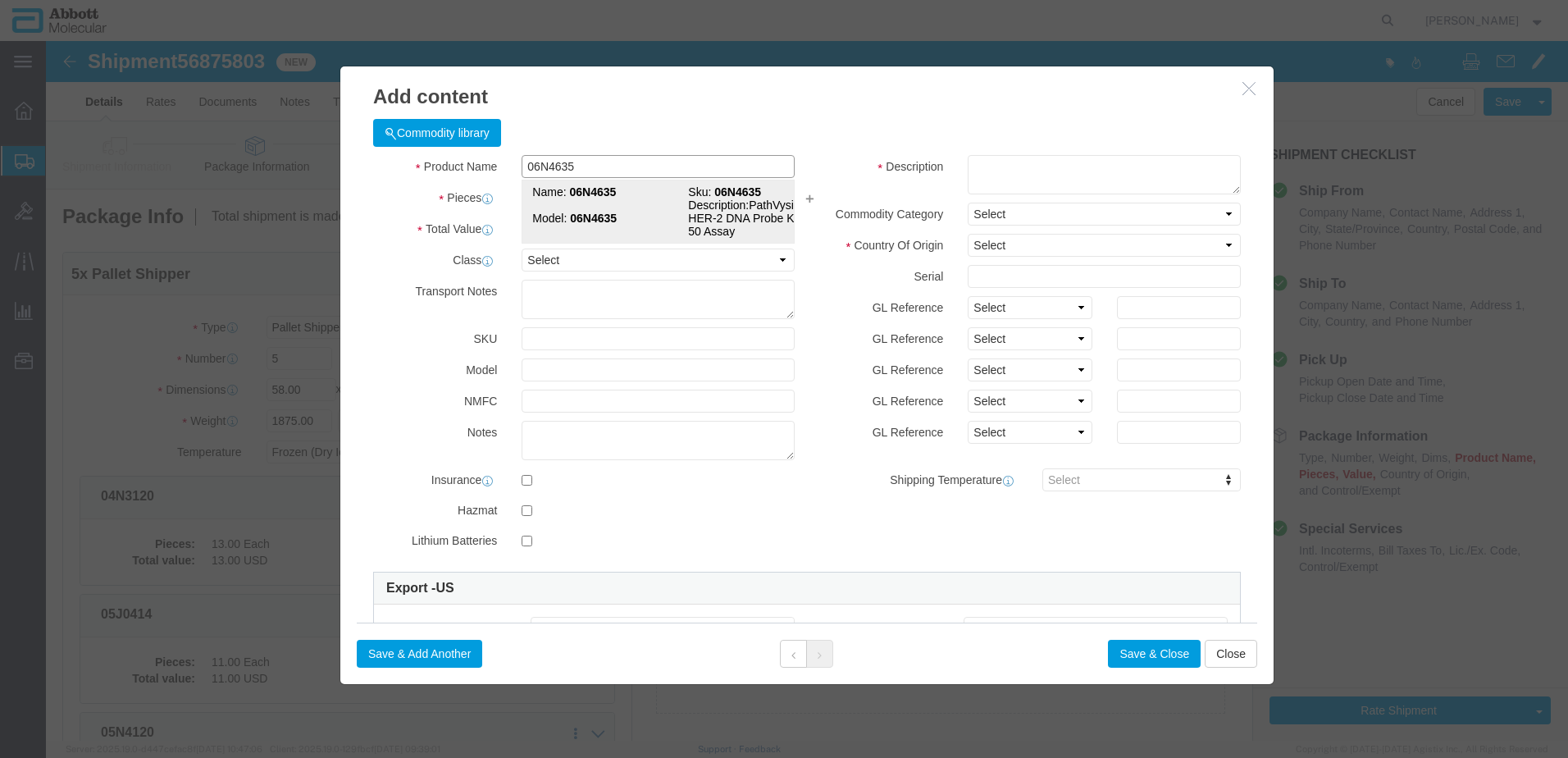
click strong "06N4635"
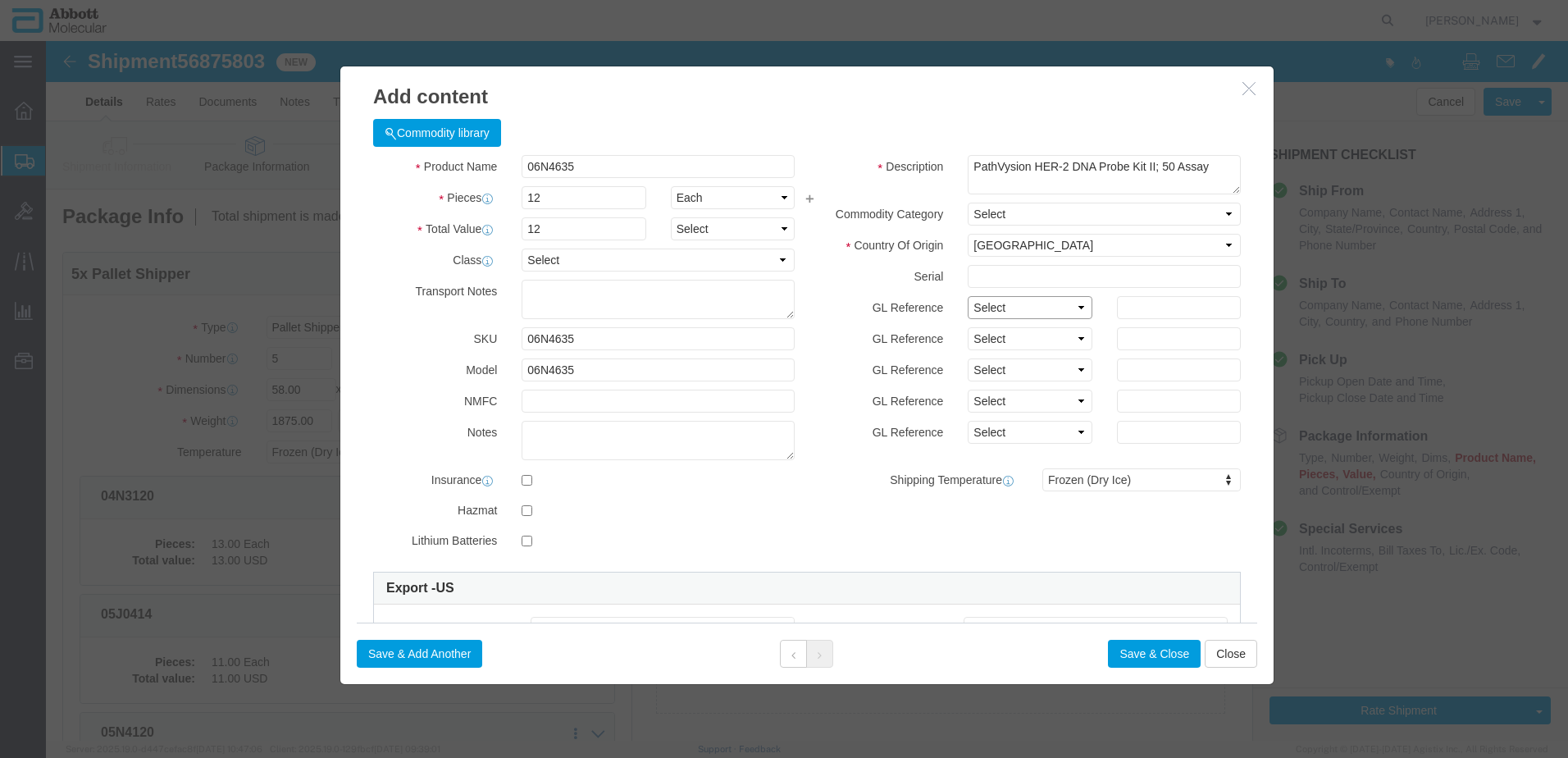
click select "Select Account Type Activity ID Airline Appointment Number ASN Batch Number Bil…"
click button "Save & Add Another"
click input "text"
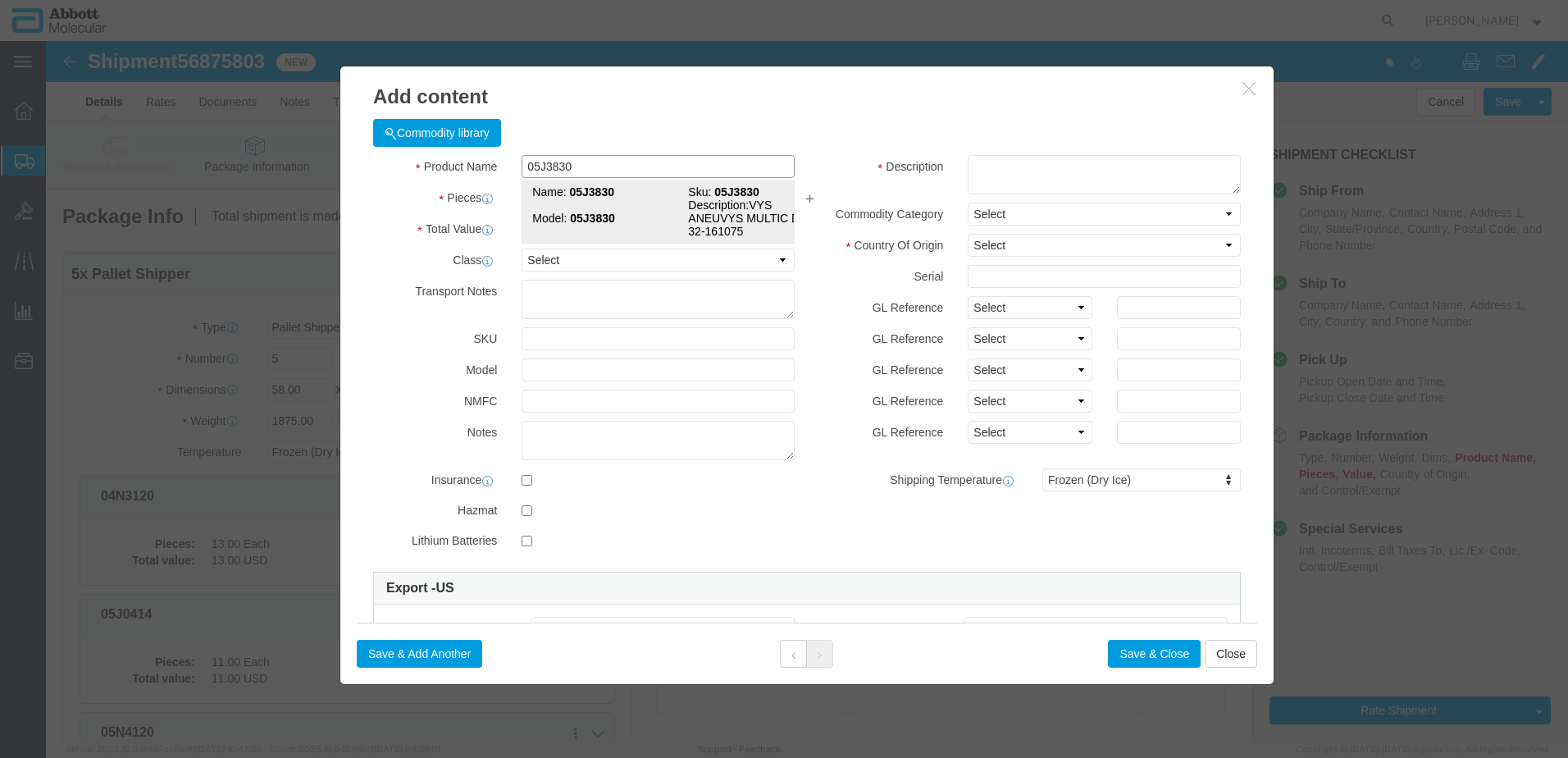
click td "Model: 05J3830"
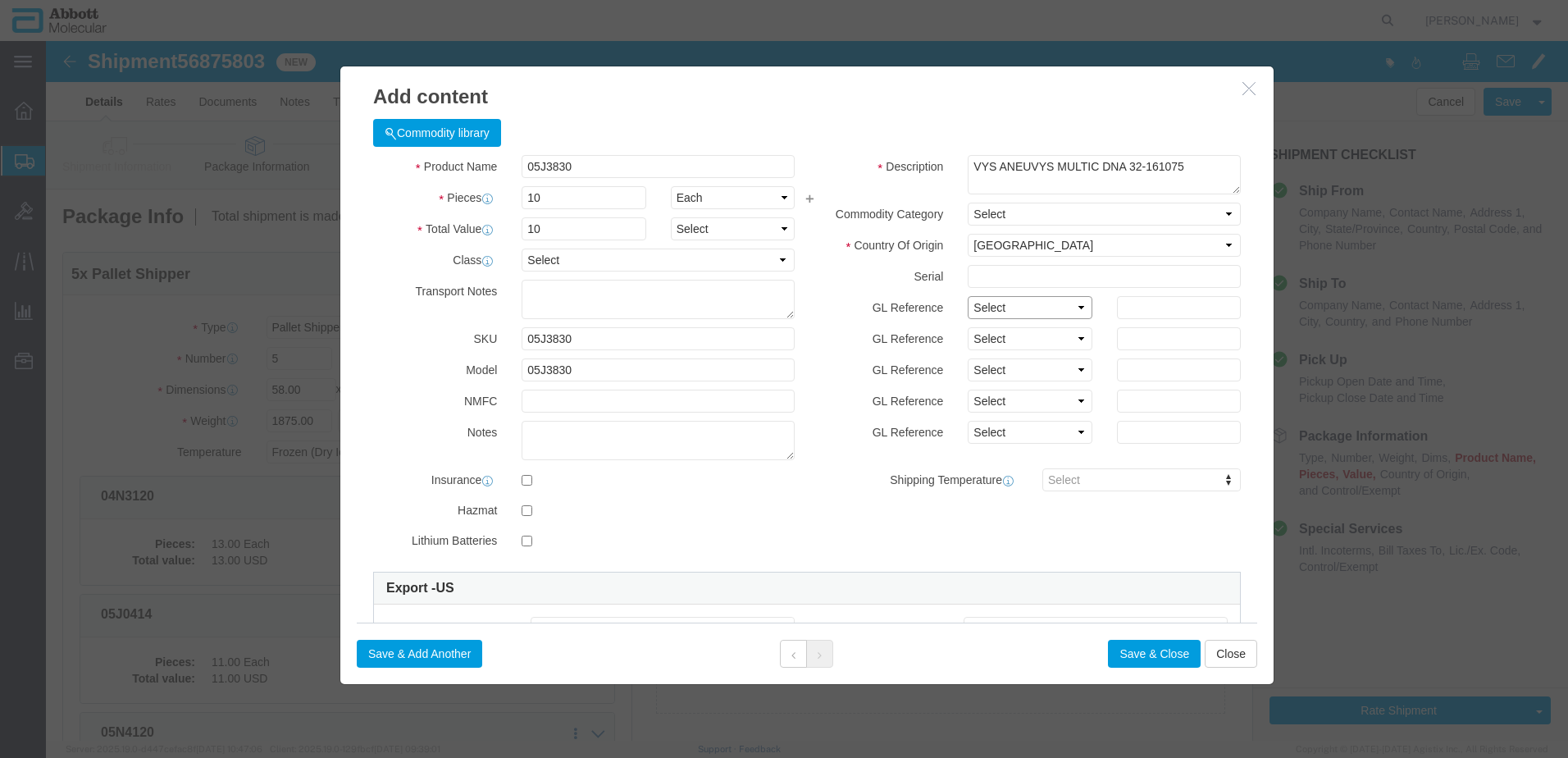
click select "Select Account Type Activity ID Airline Appointment Number ASN Batch Number Bil…"
click button "Save & Add Another"
click input "text"
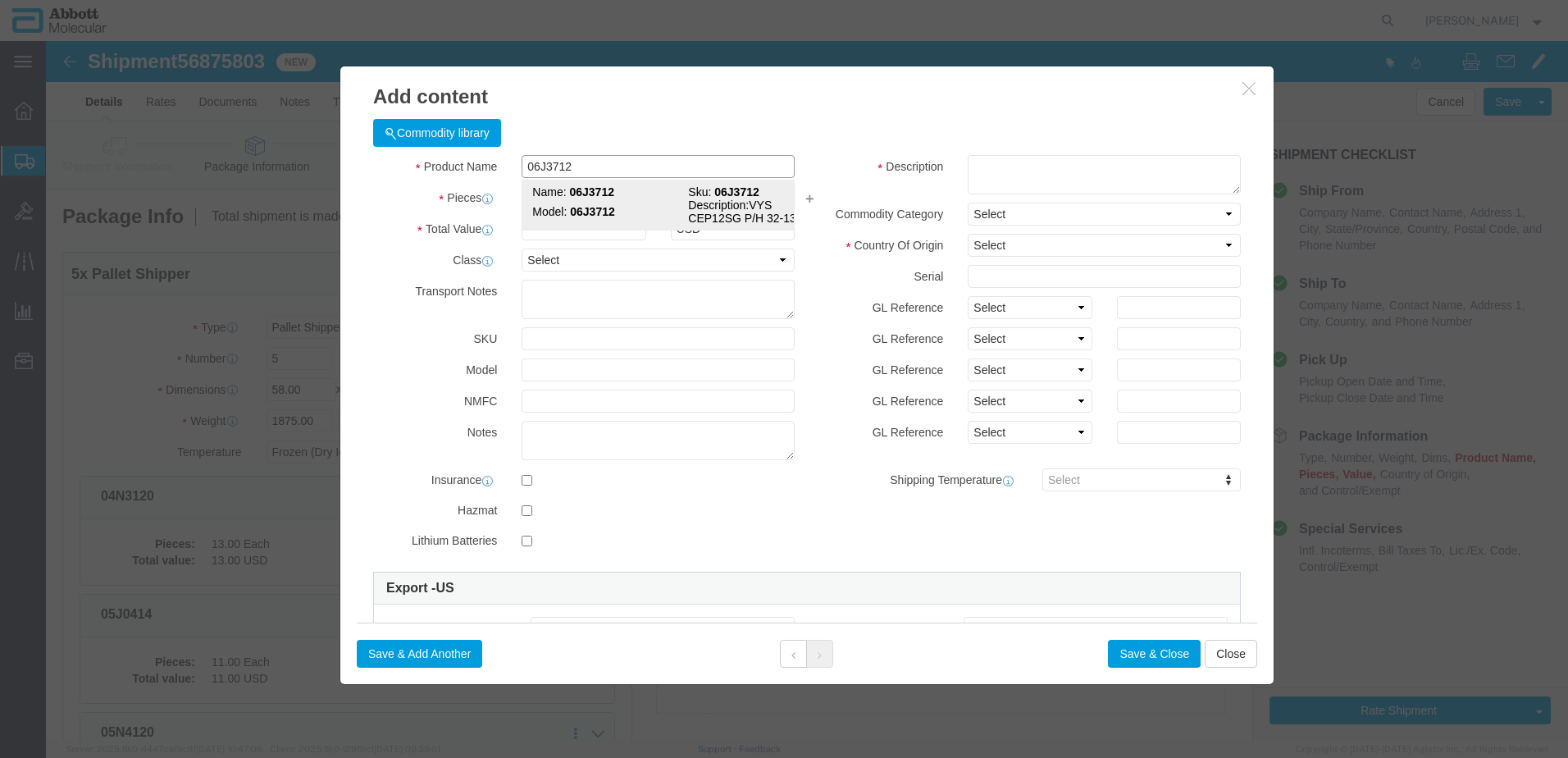
click strong "06J3712"
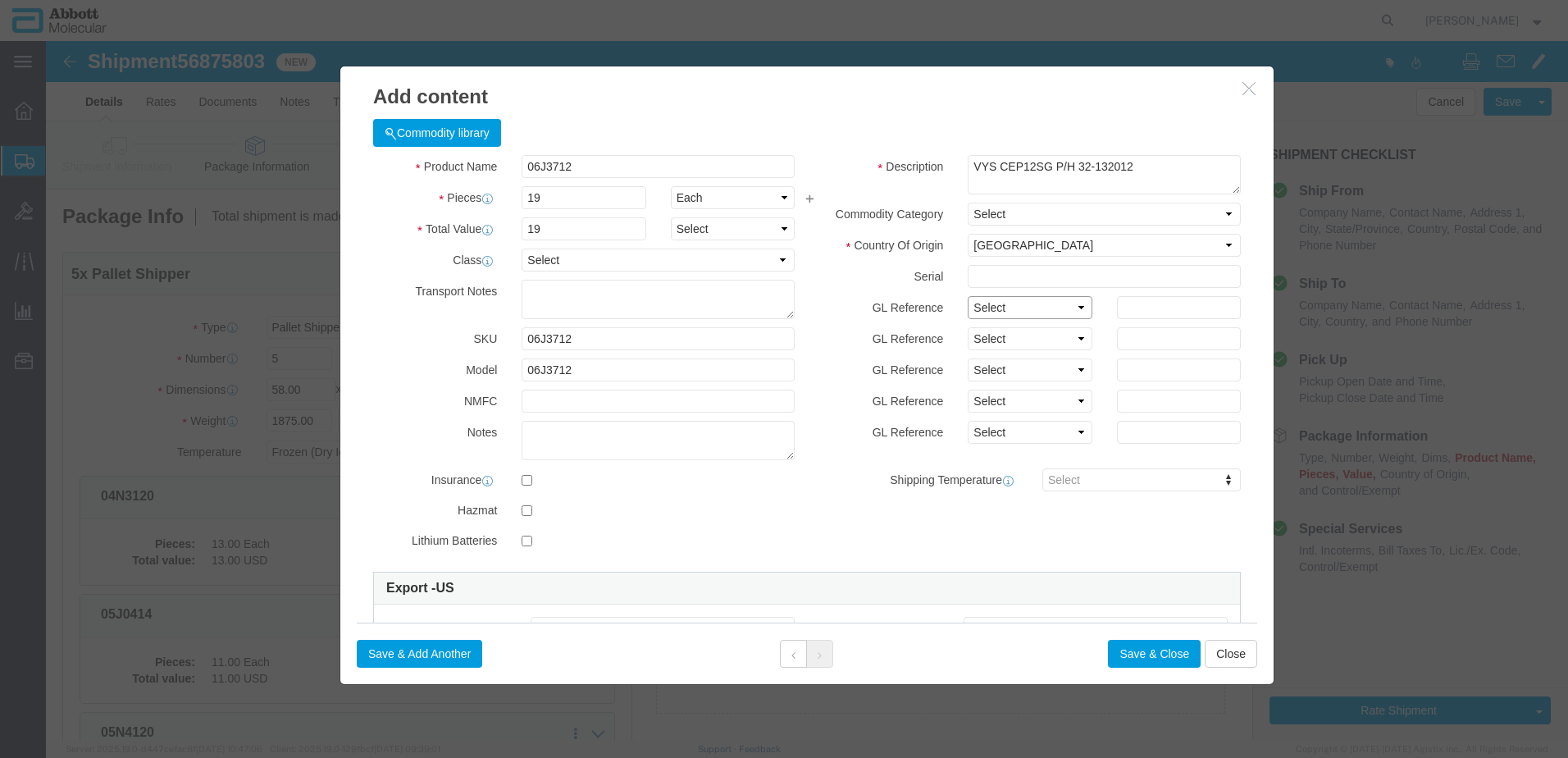
click select "Select Account Type Activity ID Airline Appointment Number ASN Batch Number Bil…"
click button "Save & Add Another"
click input "text"
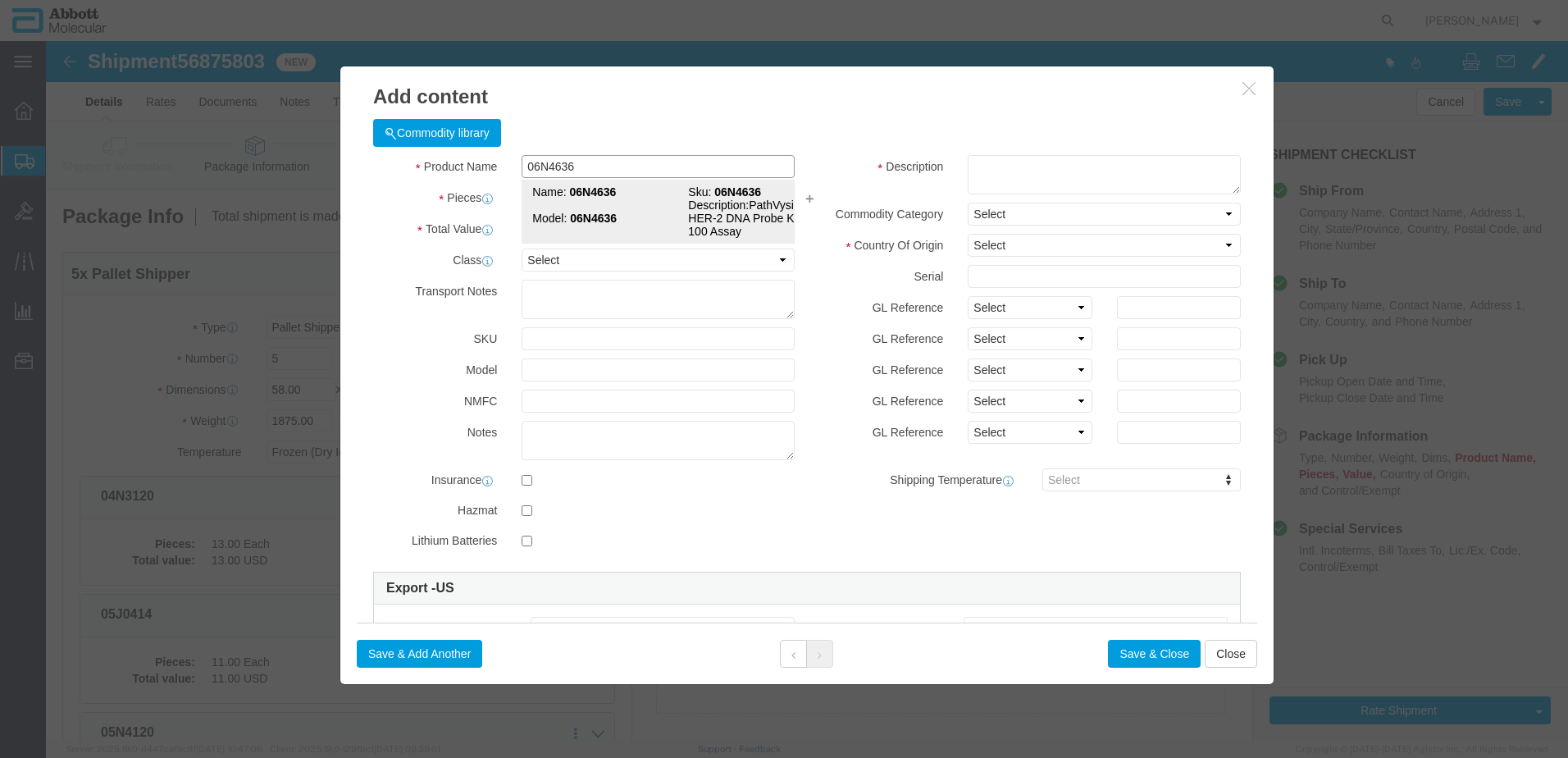
click td "Model: 06N4636"
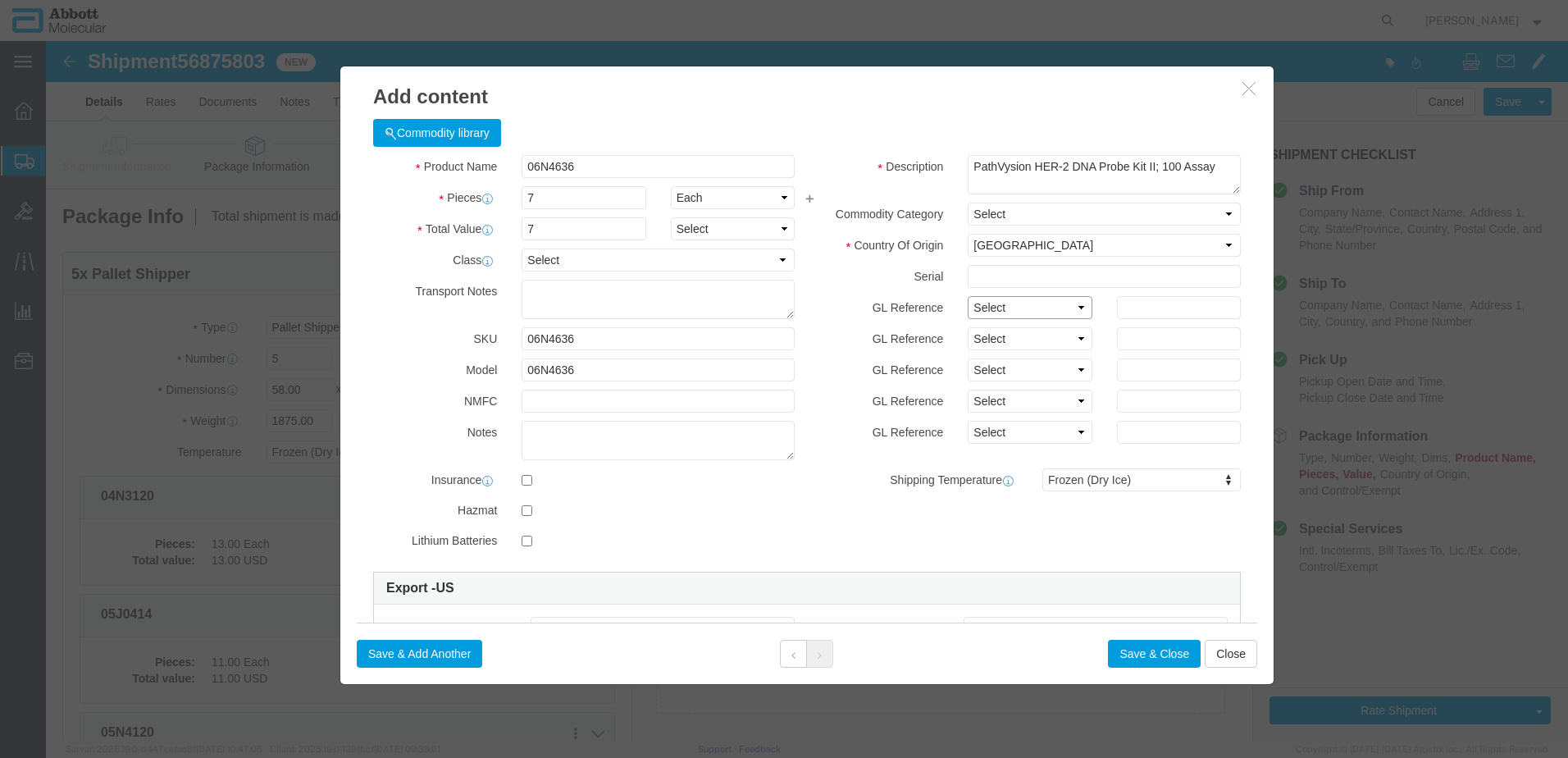
drag, startPoint x: 966, startPoint y: 262, endPoint x: 960, endPoint y: 276, distance: 15.2
click select "Select Account Type Activity ID Airline Appointment Number ASN Batch Number Bil…"
click button "Save & Add Another"
click input "text"
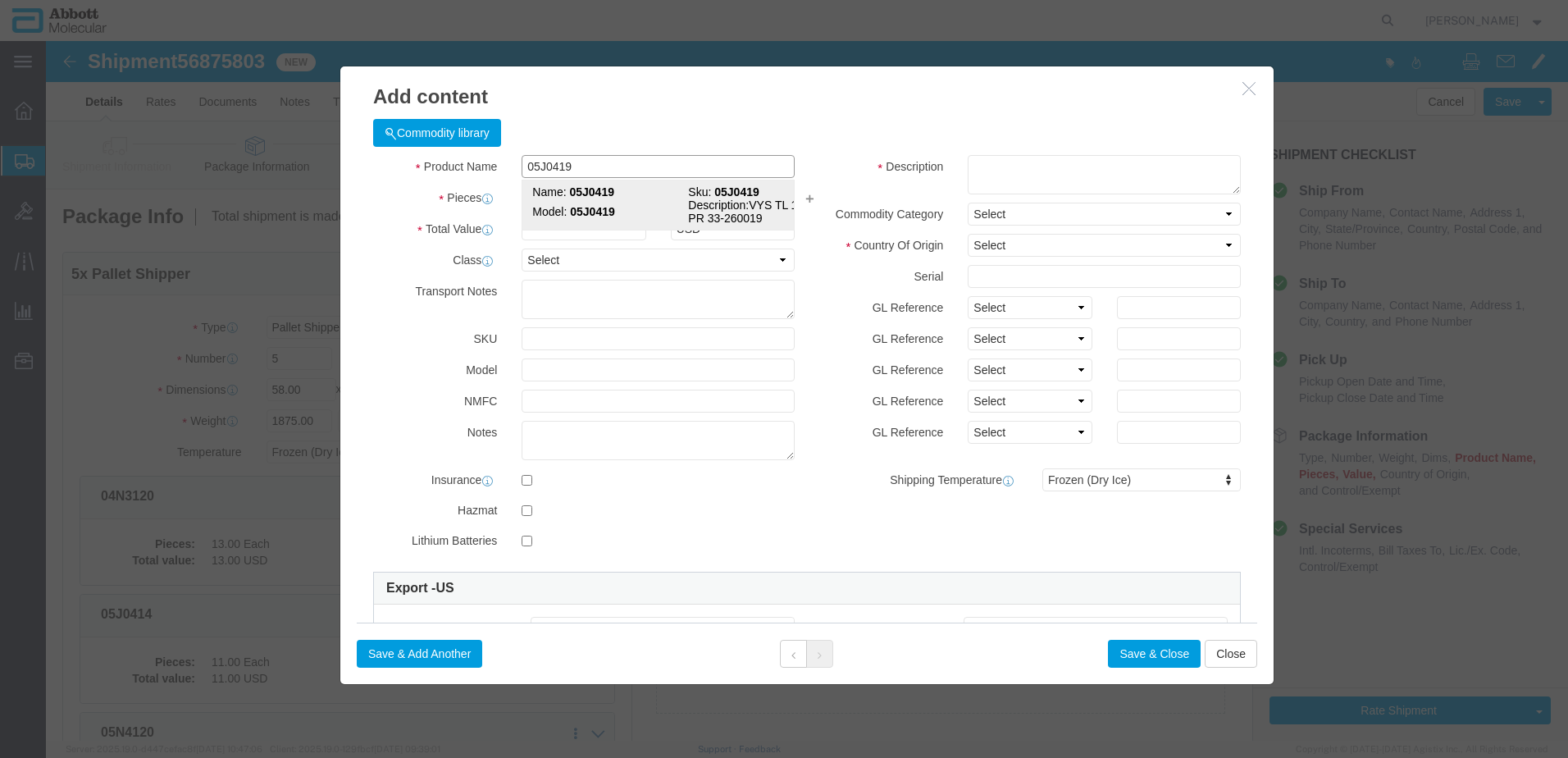
click strong "05J0419"
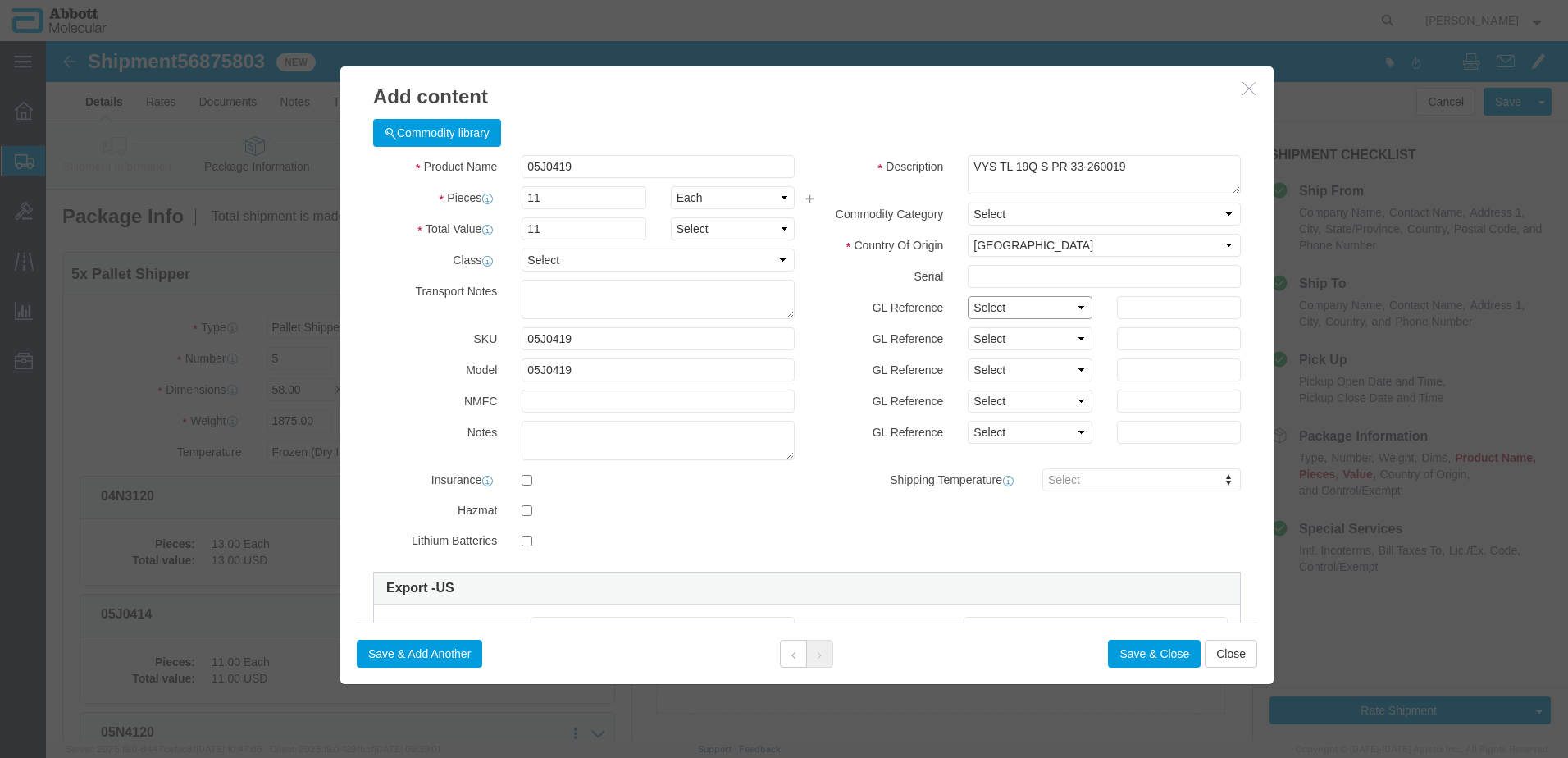
drag, startPoint x: 978, startPoint y: 261, endPoint x: 978, endPoint y: 277, distance: 16.0
click select "Select Account Type Activity ID Airline Appointment Number ASN Batch Number Bil…"
click button "Save & Add Another"
click input "text"
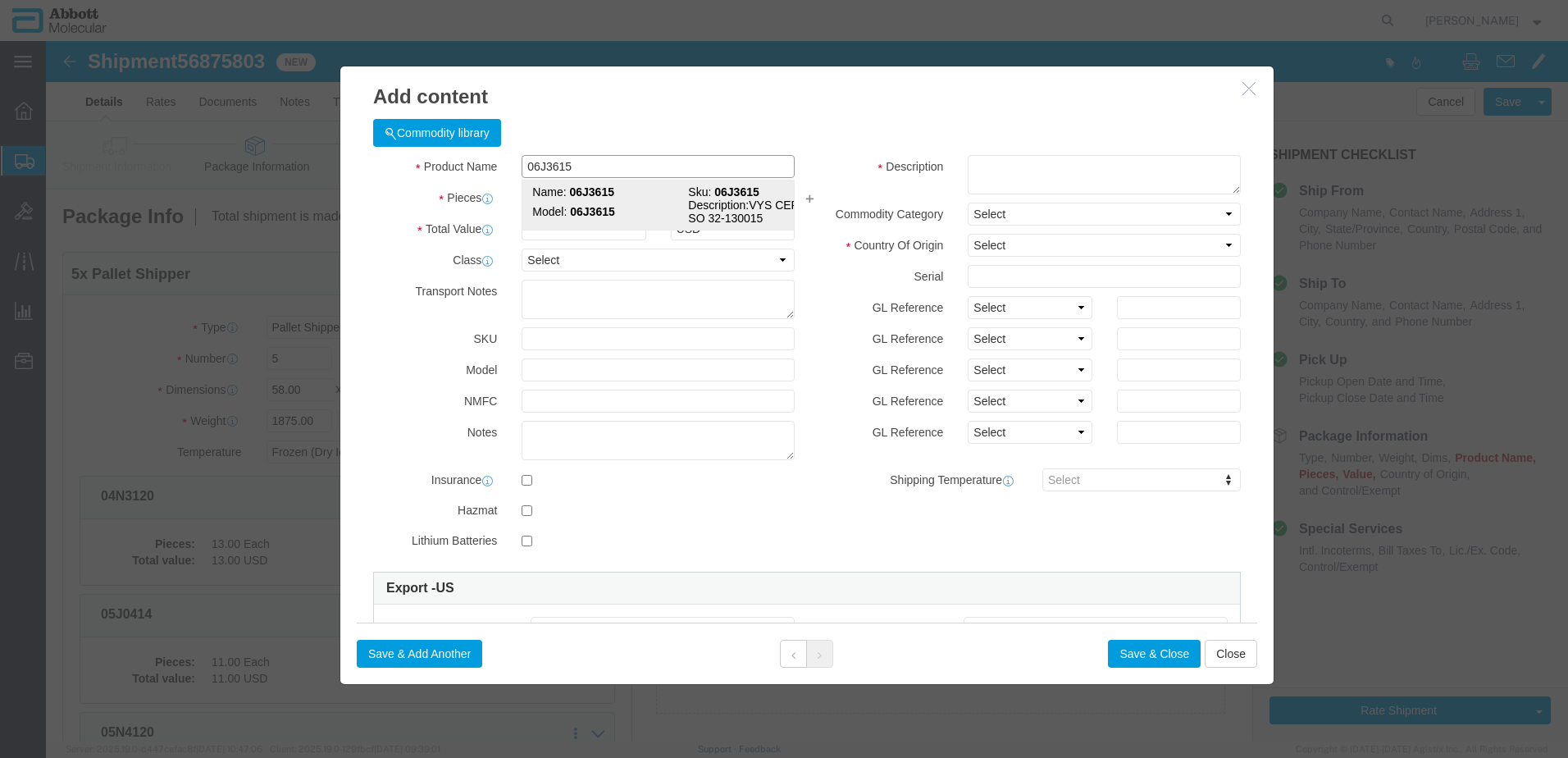
click td "Model: 06J3615"
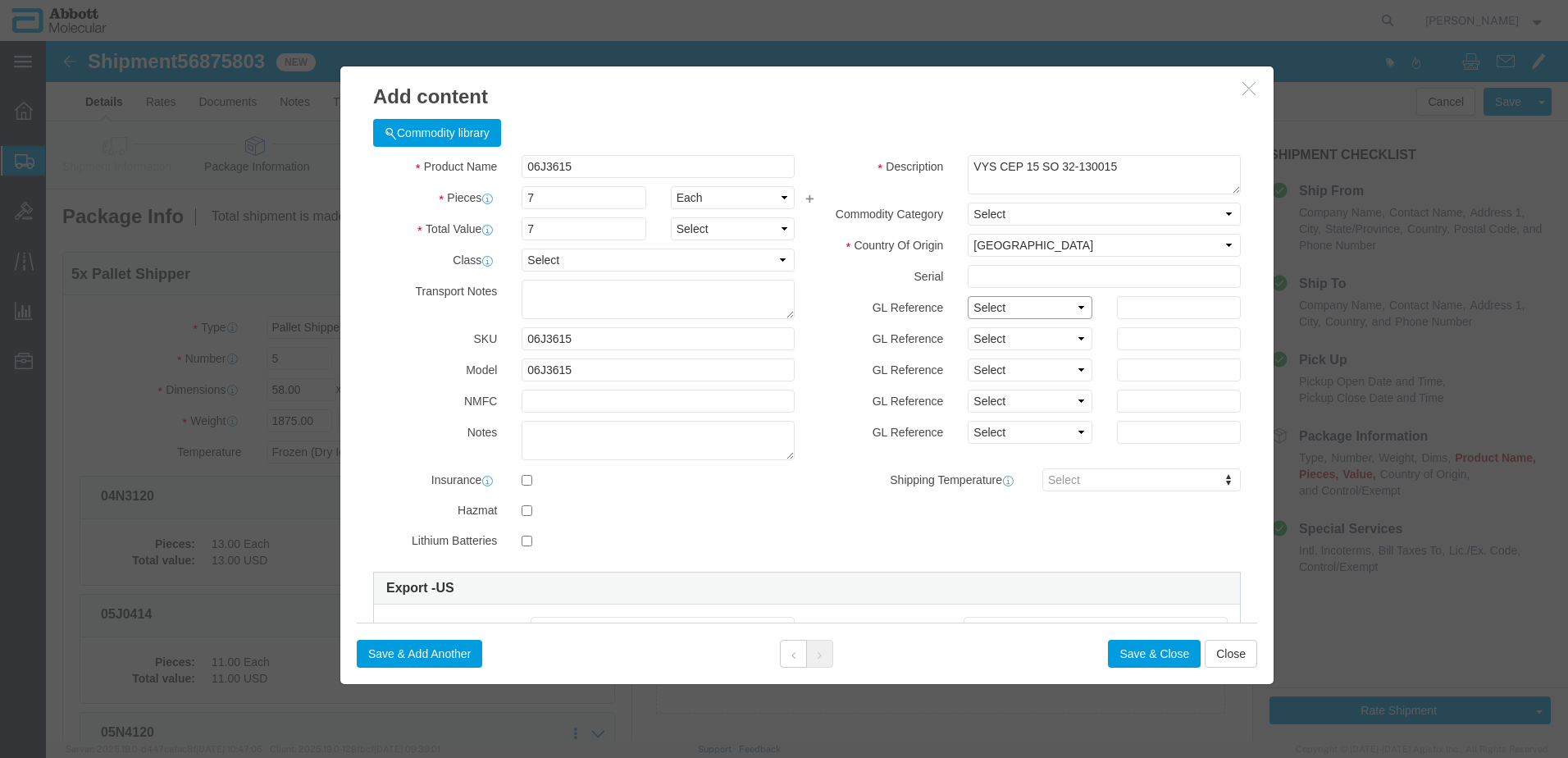
click select "Select Account Type Activity ID Airline Appointment Number ASN Batch Number Bil…"
click button "Save & Add Another"
click input "text"
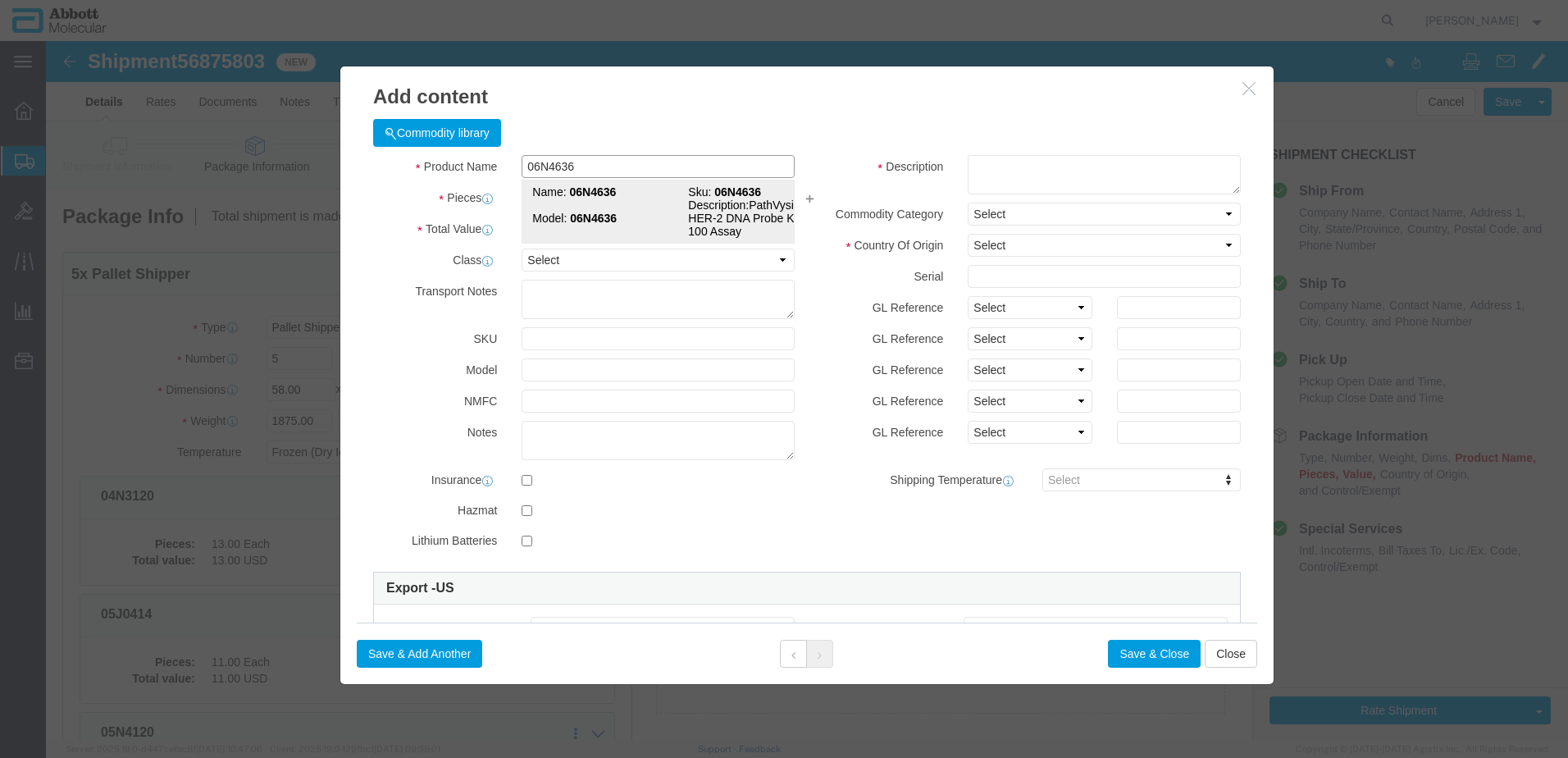
click td "Model: 06N4636"
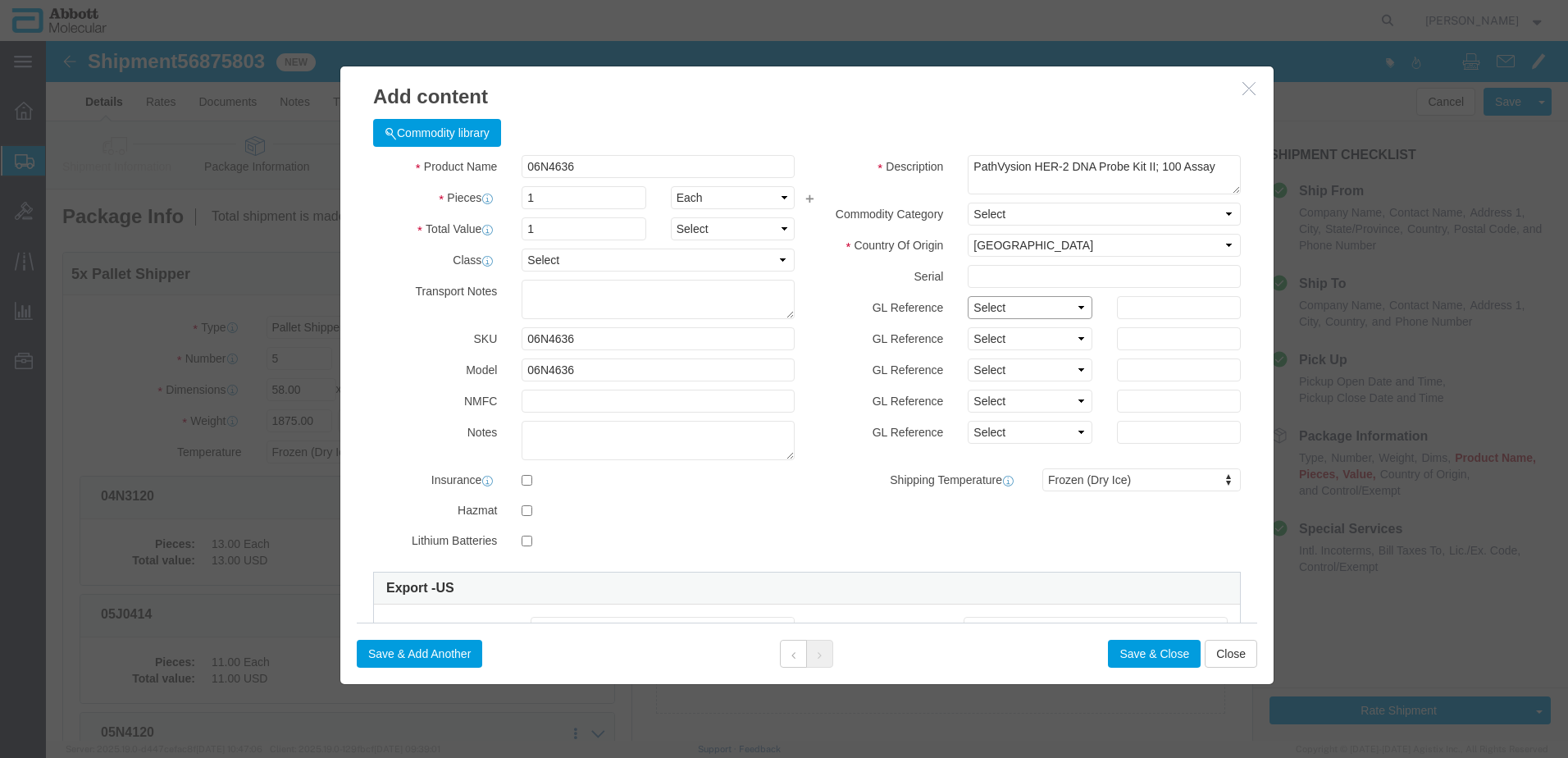
click select "Select Account Type Activity ID Airline Appointment Number ASN Batch Number Bil…"
click button "Save & Add Another"
click input "text"
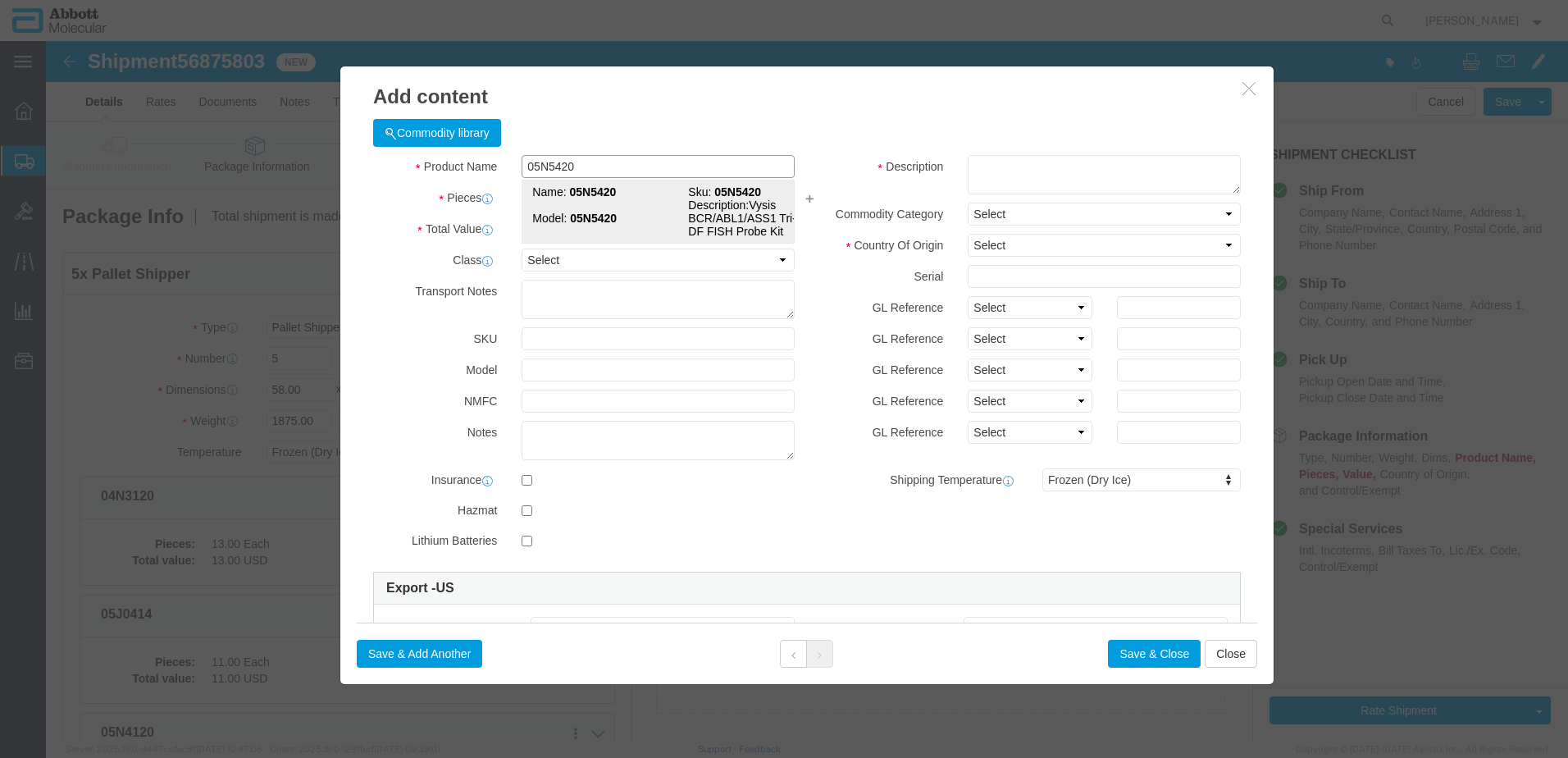
click strong "05N5420"
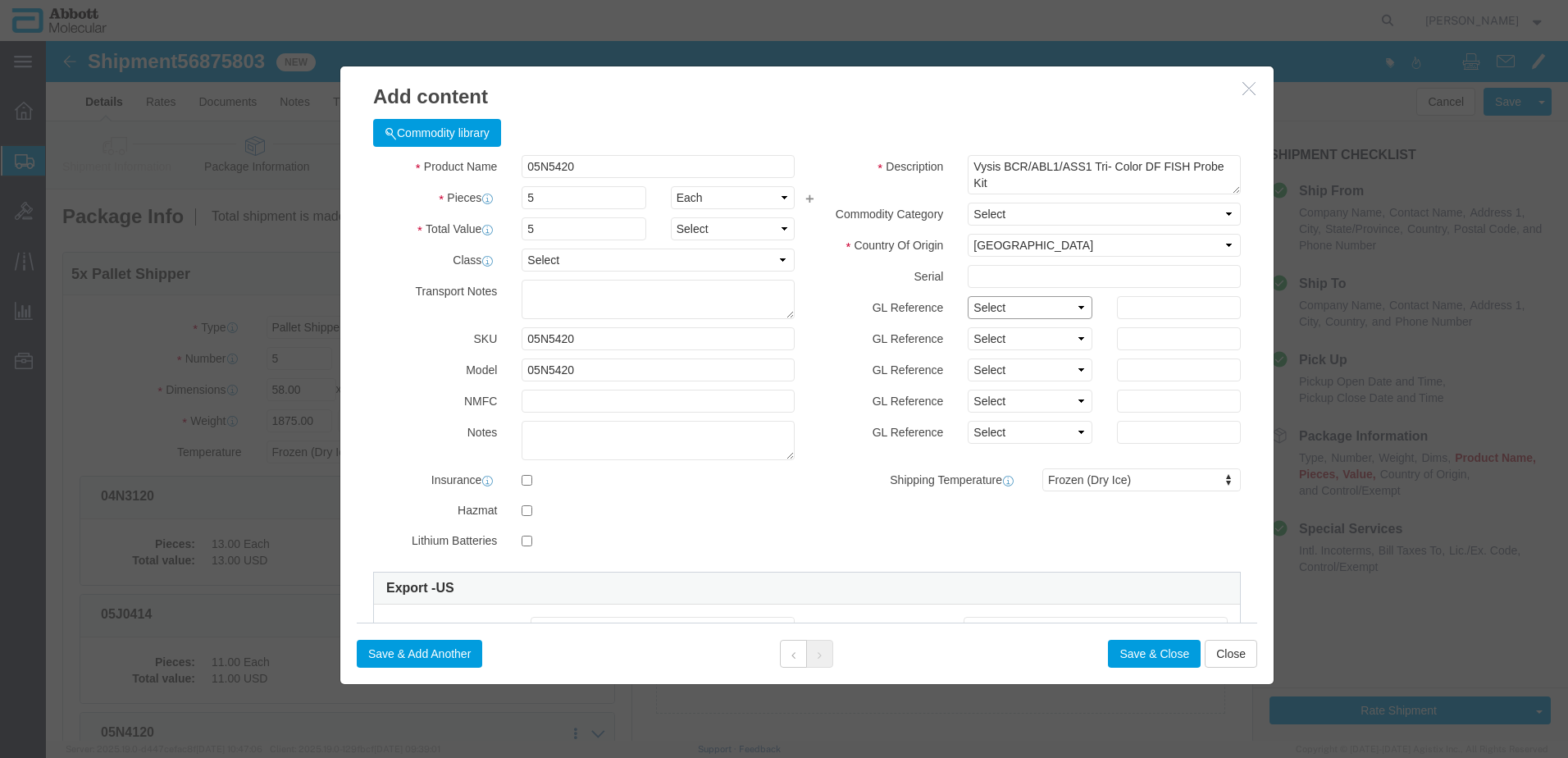
drag, startPoint x: 997, startPoint y: 266, endPoint x: 992, endPoint y: 281, distance: 15.8
click select "Select Account Type Activity ID Airline Appointment Number ASN Batch Number Bil…"
click button "Save & Add Another"
click input "text"
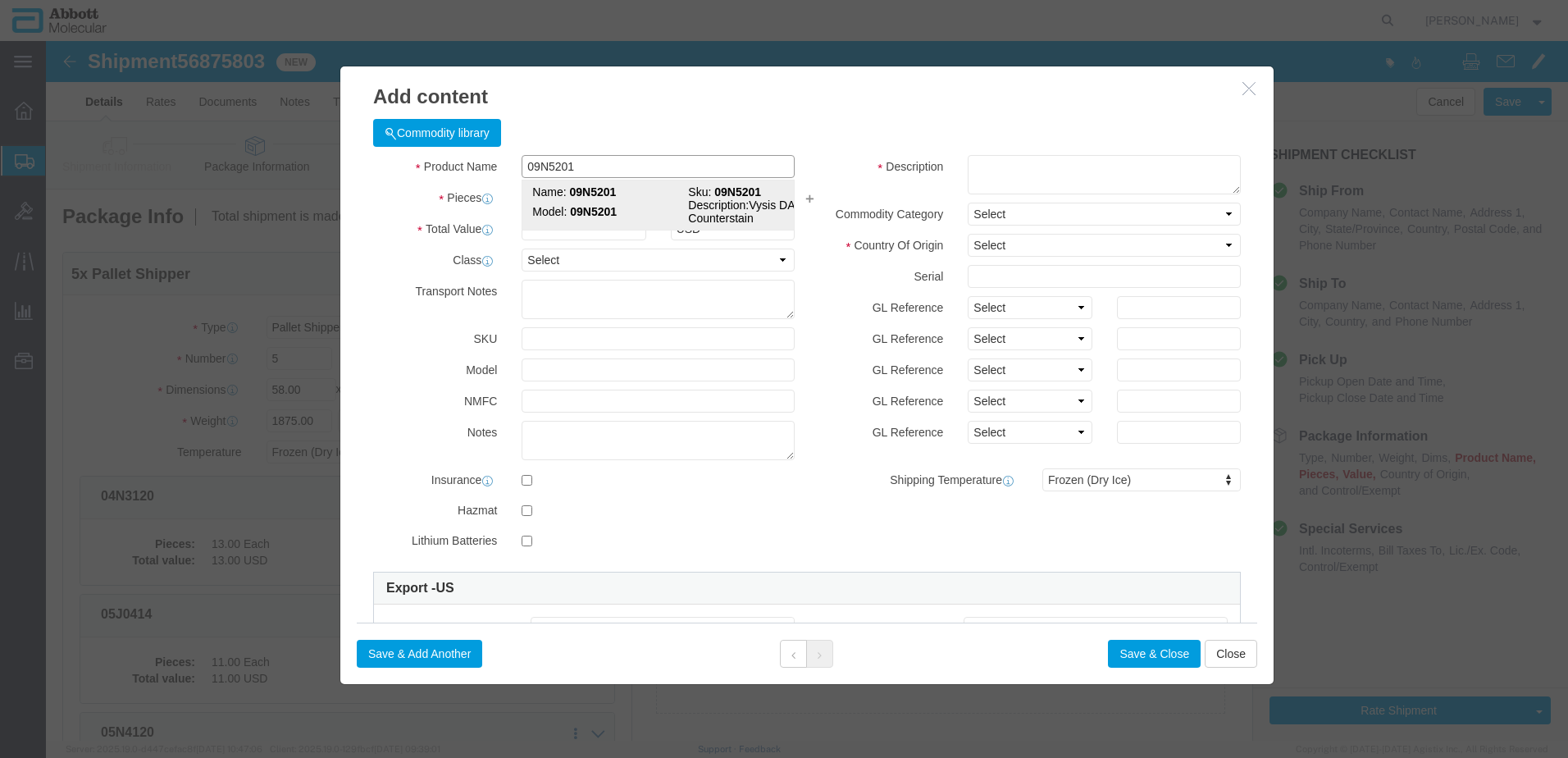
click td "Model: 09N5201"
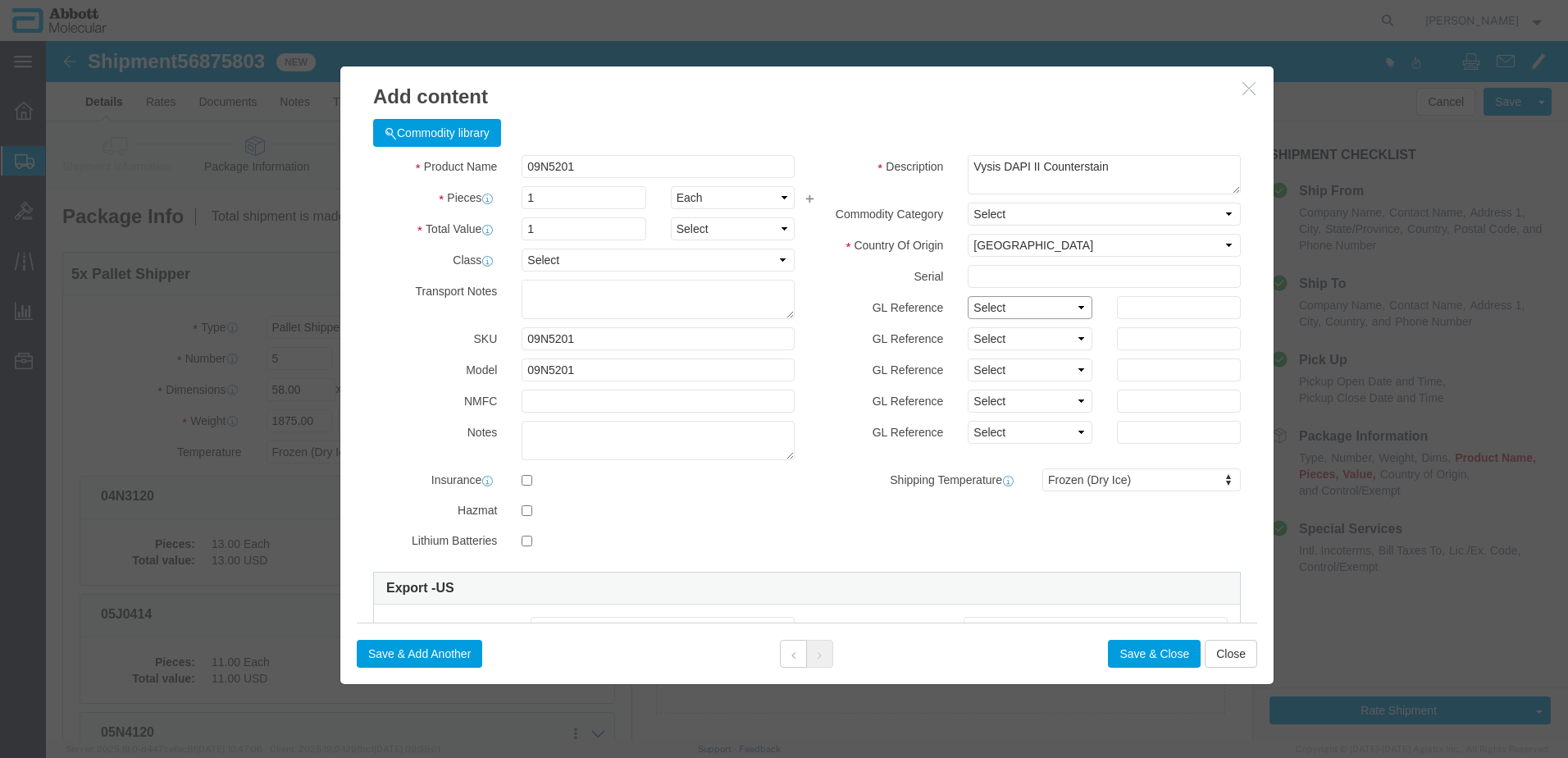
click select "Select Account Type Activity ID Airline Appointment Number ASN Batch Number Bil…"
click button "Save & Add Another"
click input "text"
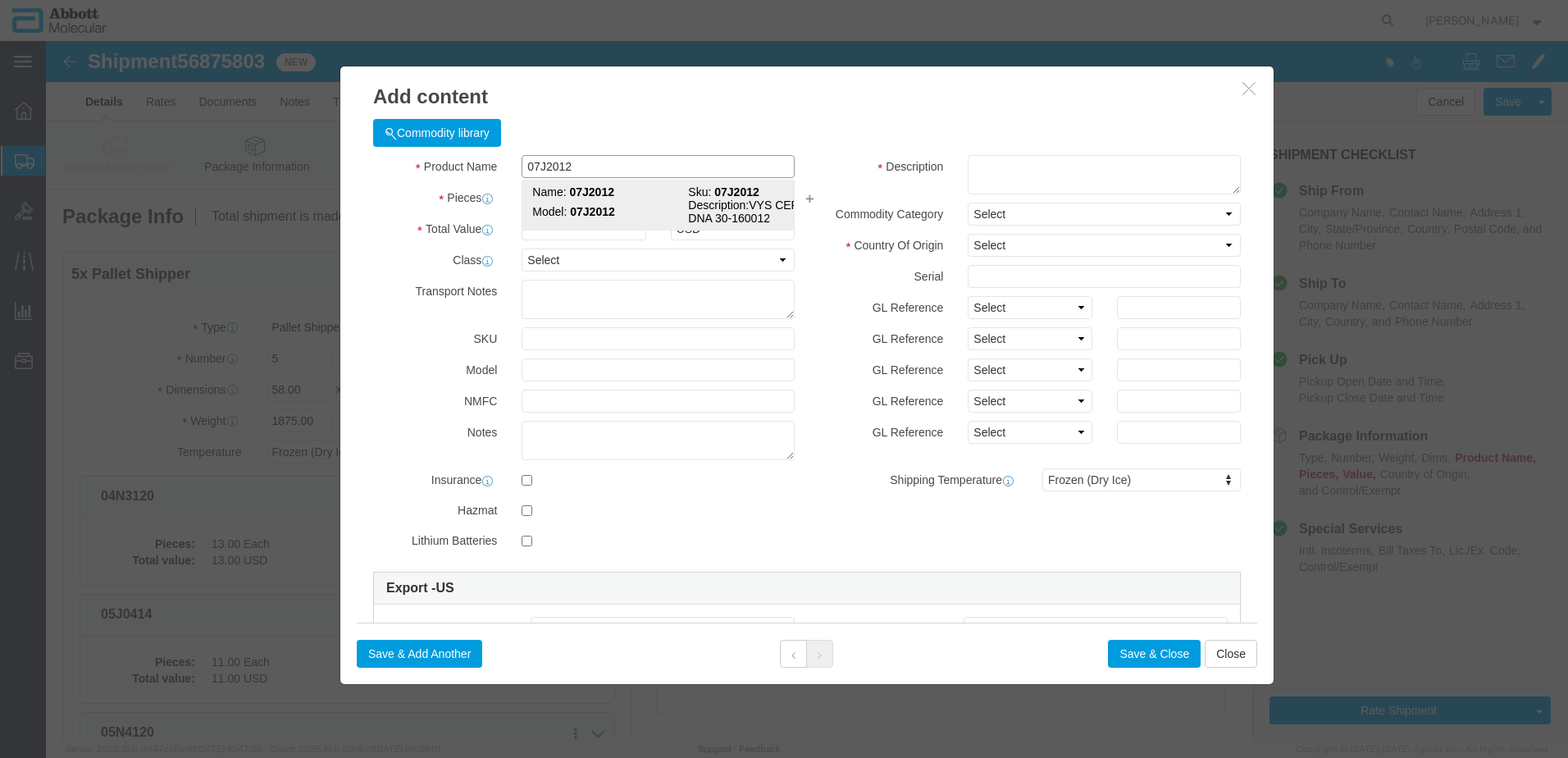
click strong "07J2012"
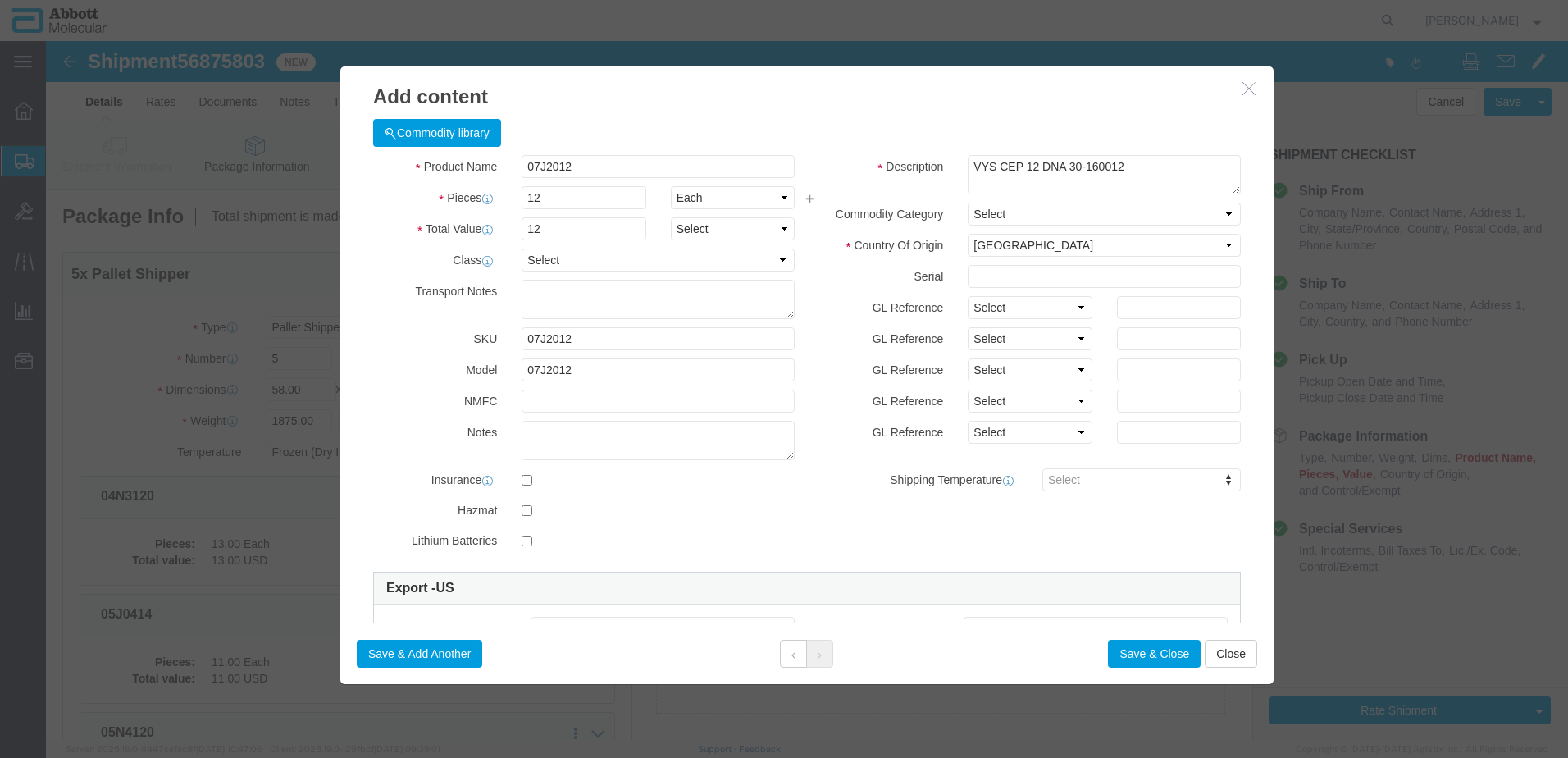
click div "GL Reference Select Account Type Activity ID Airline Appointment Number ASN Bat…"
click select "Select Account Type Activity ID Airline Appointment Number ASN Batch Number Bil…"
click button "Save & Add Another"
click input "text"
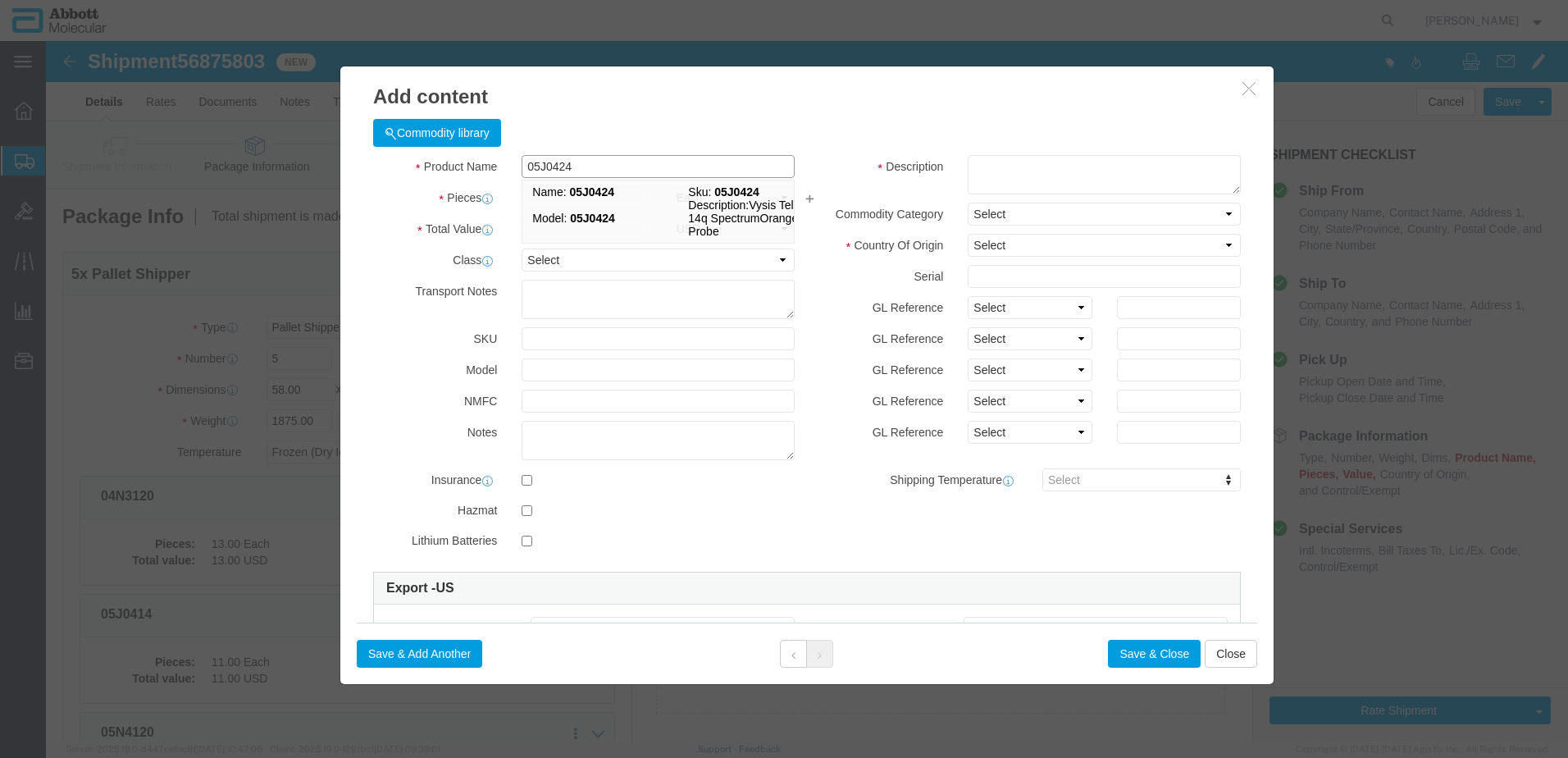
click div "Name: 05J0424 Sku: 05J0424 Model: 05J0424 Description: Vysis TelVysion 14q Spec…"
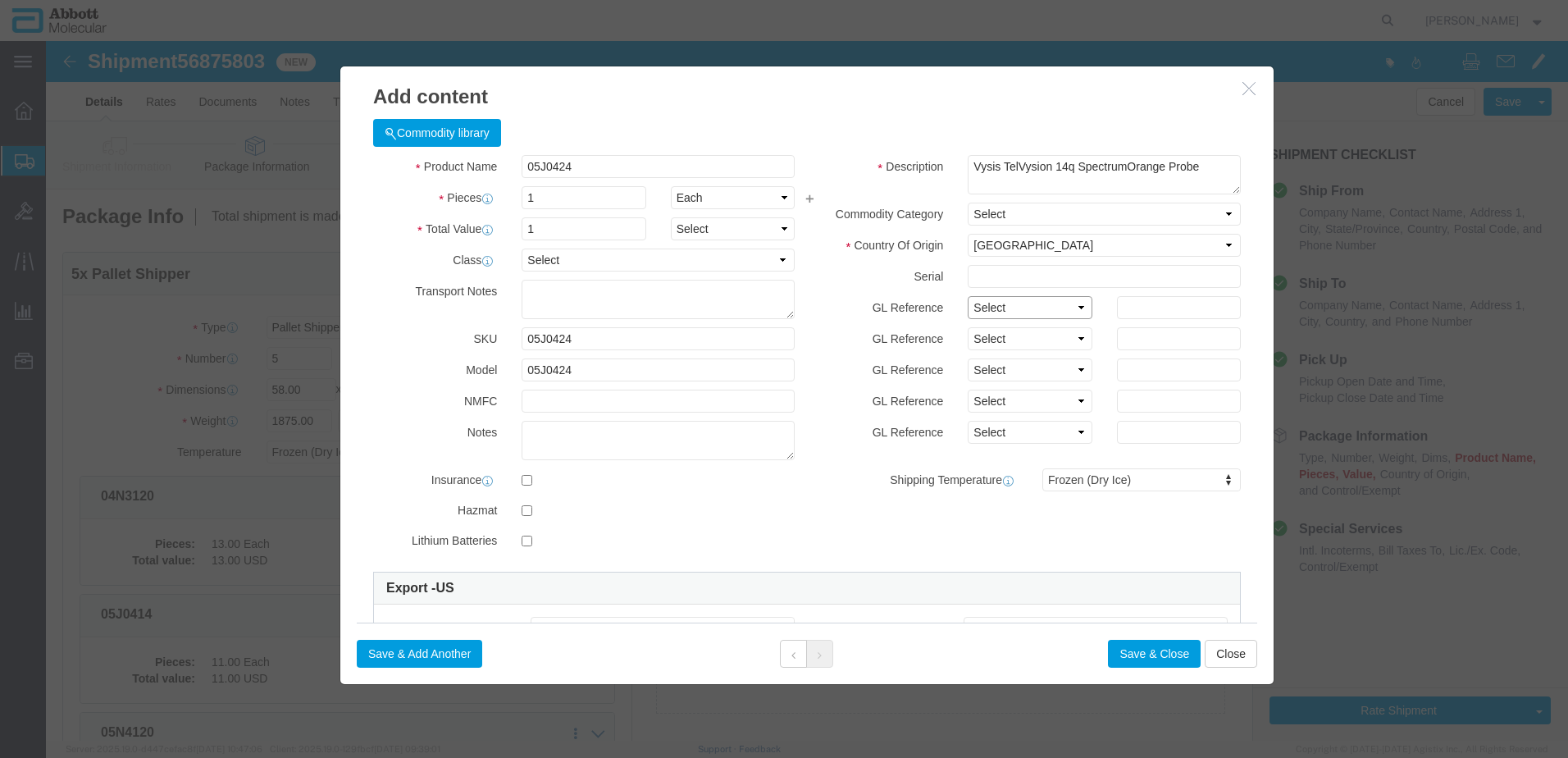
click select "Select Account Type Activity ID Airline Appointment Number ASN Batch Number Bil…"
click button "Save & Add Another"
click input "text"
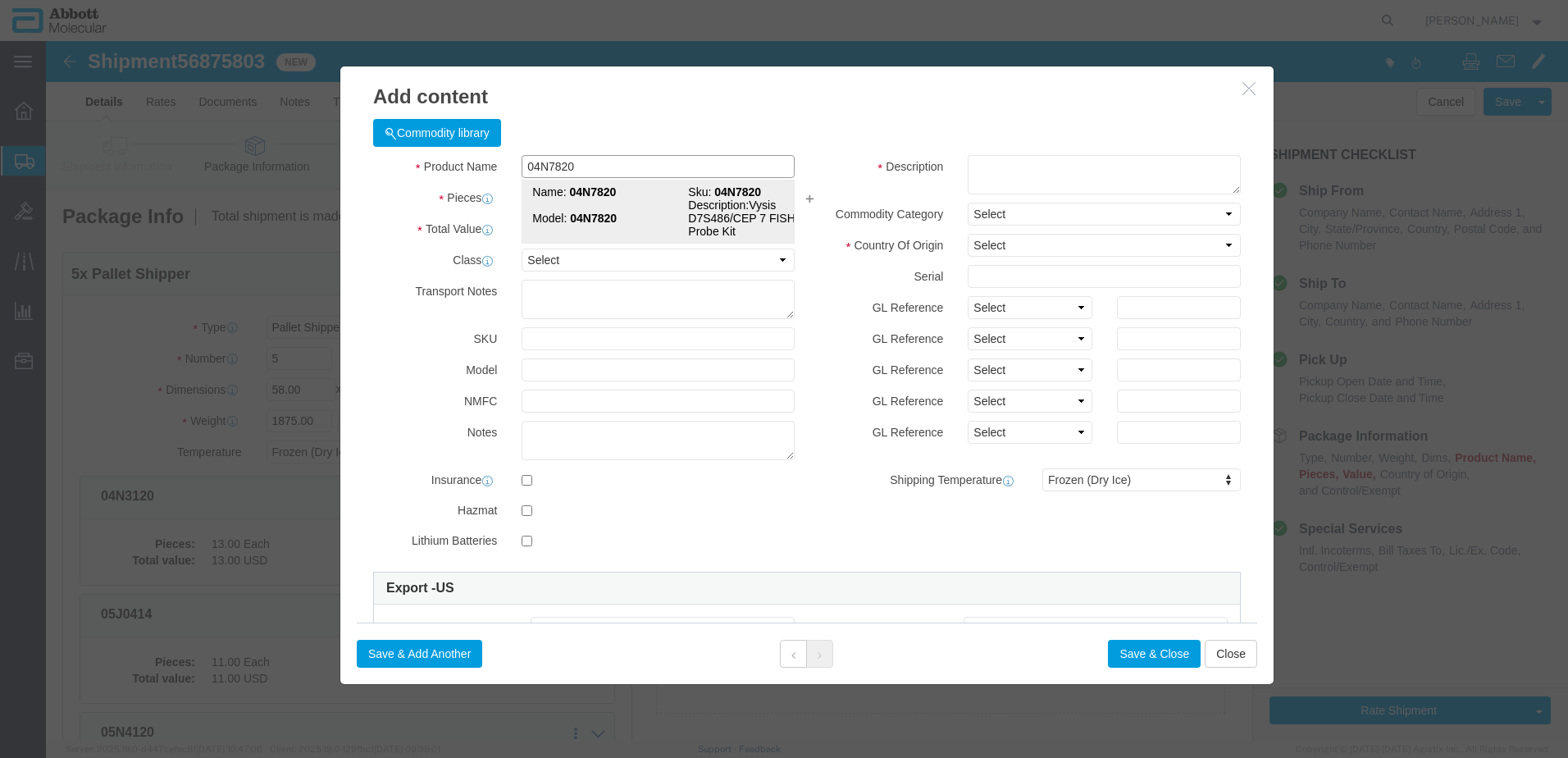
click strong "04N7820"
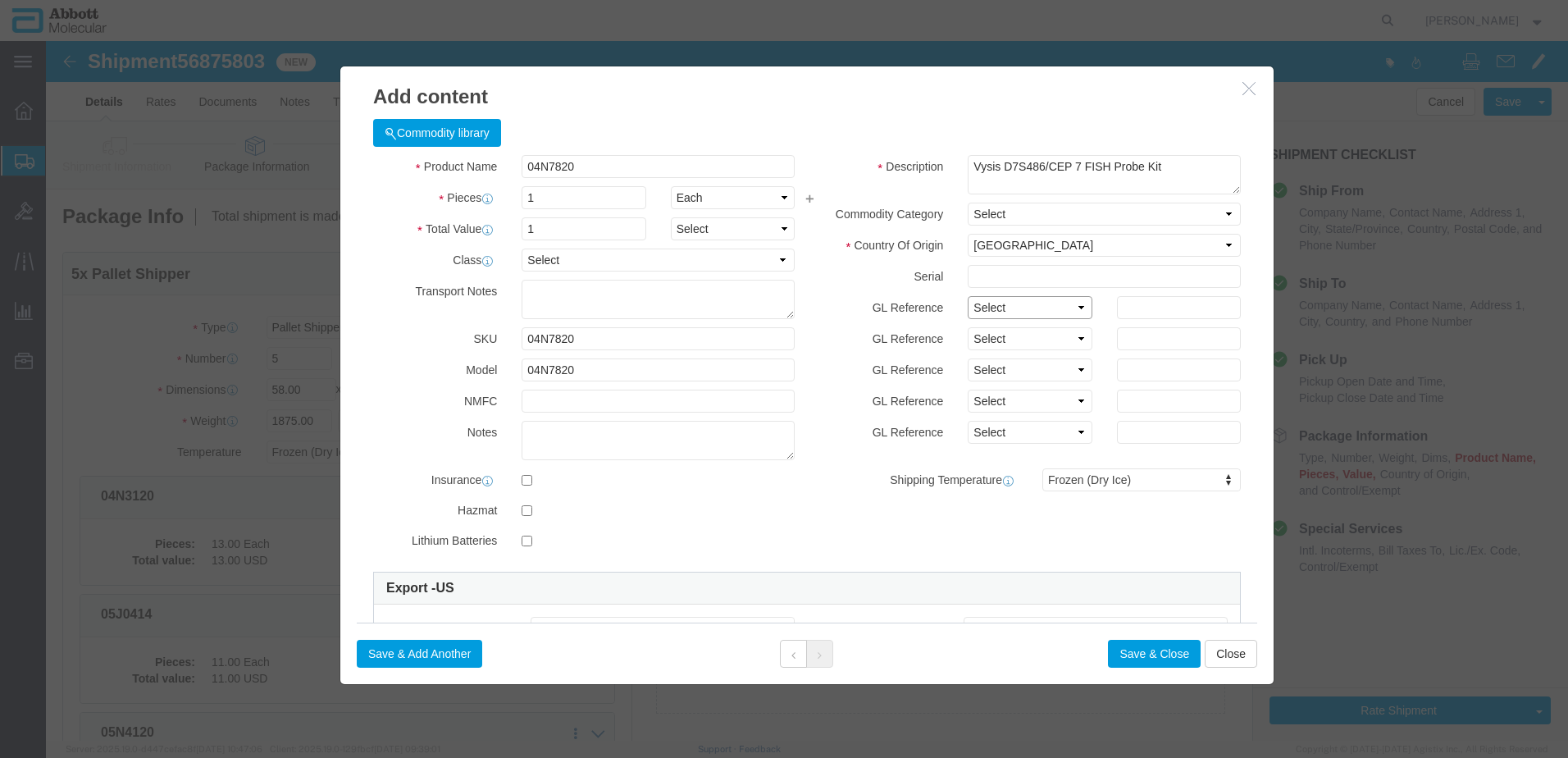
click select "Select Account Type Activity ID Airline Appointment Number ASN Batch Number Bil…"
click button "Save & Add Another"
click input "text"
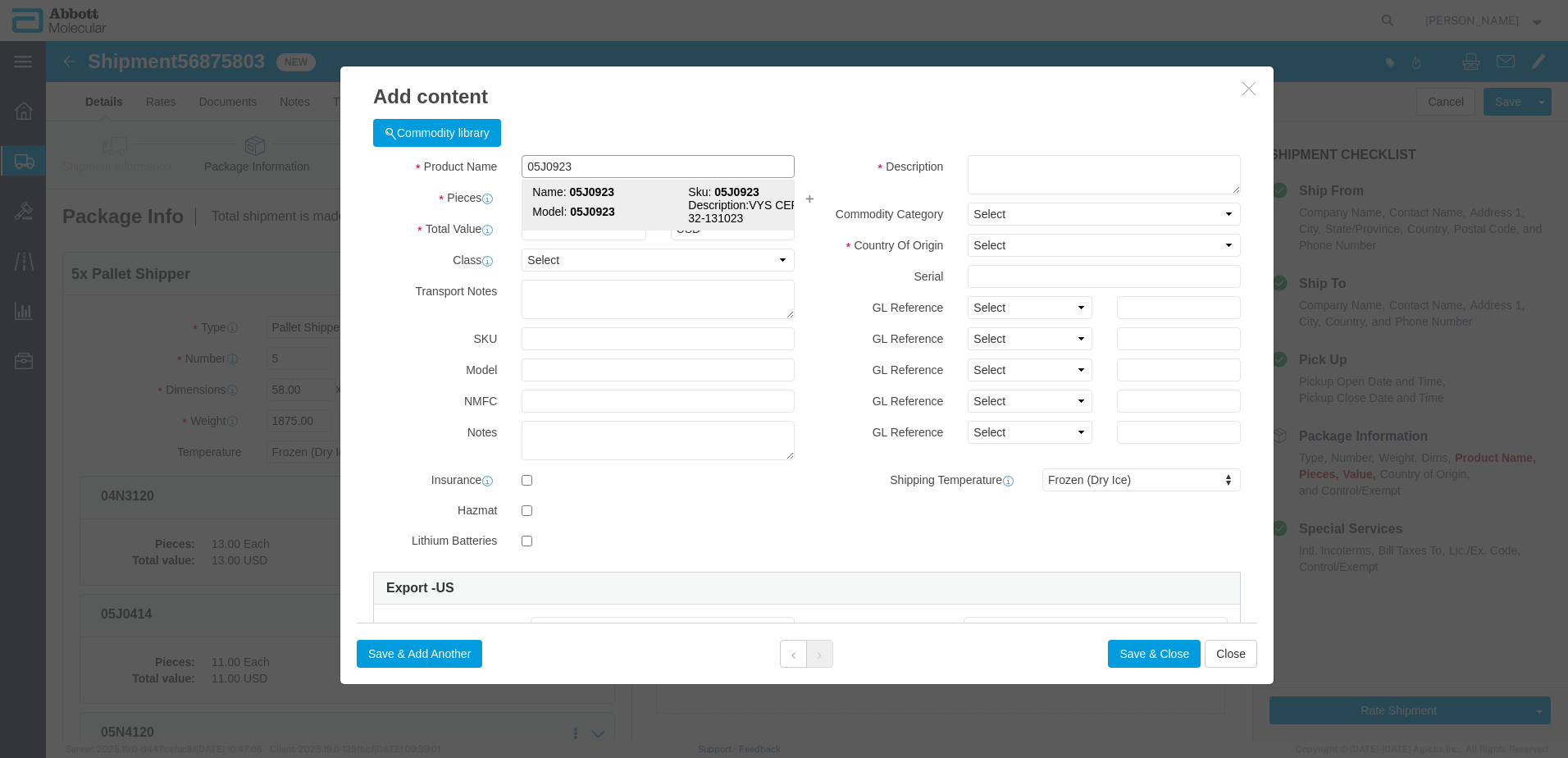
click td "Model: 05J0923"
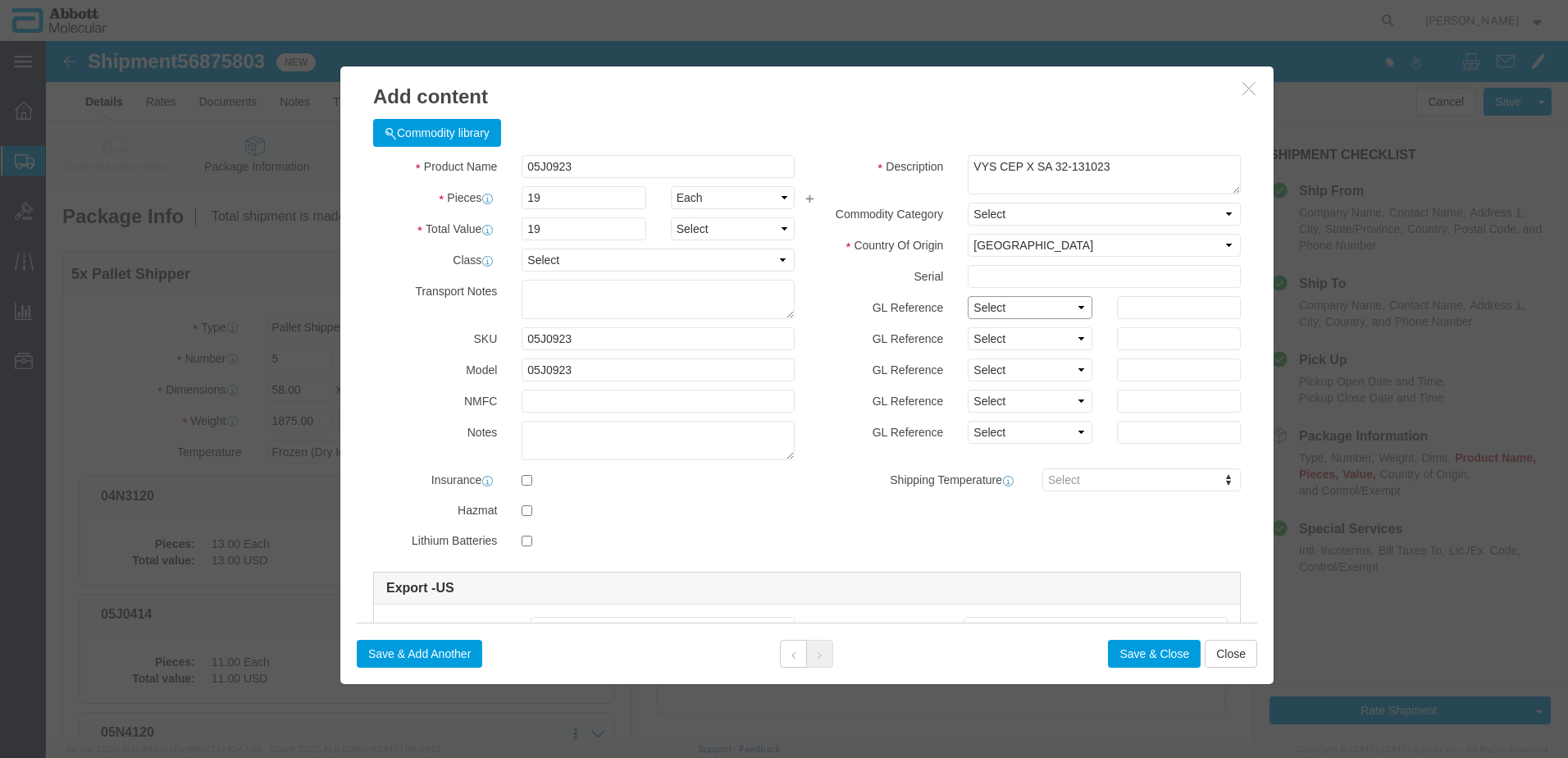
drag, startPoint x: 993, startPoint y: 269, endPoint x: 990, endPoint y: 279, distance: 10.4
click select "Select Account Type Activity ID Airline Appointment Number ASN Batch Number Bil…"
click button "Save & Add Another"
click input "text"
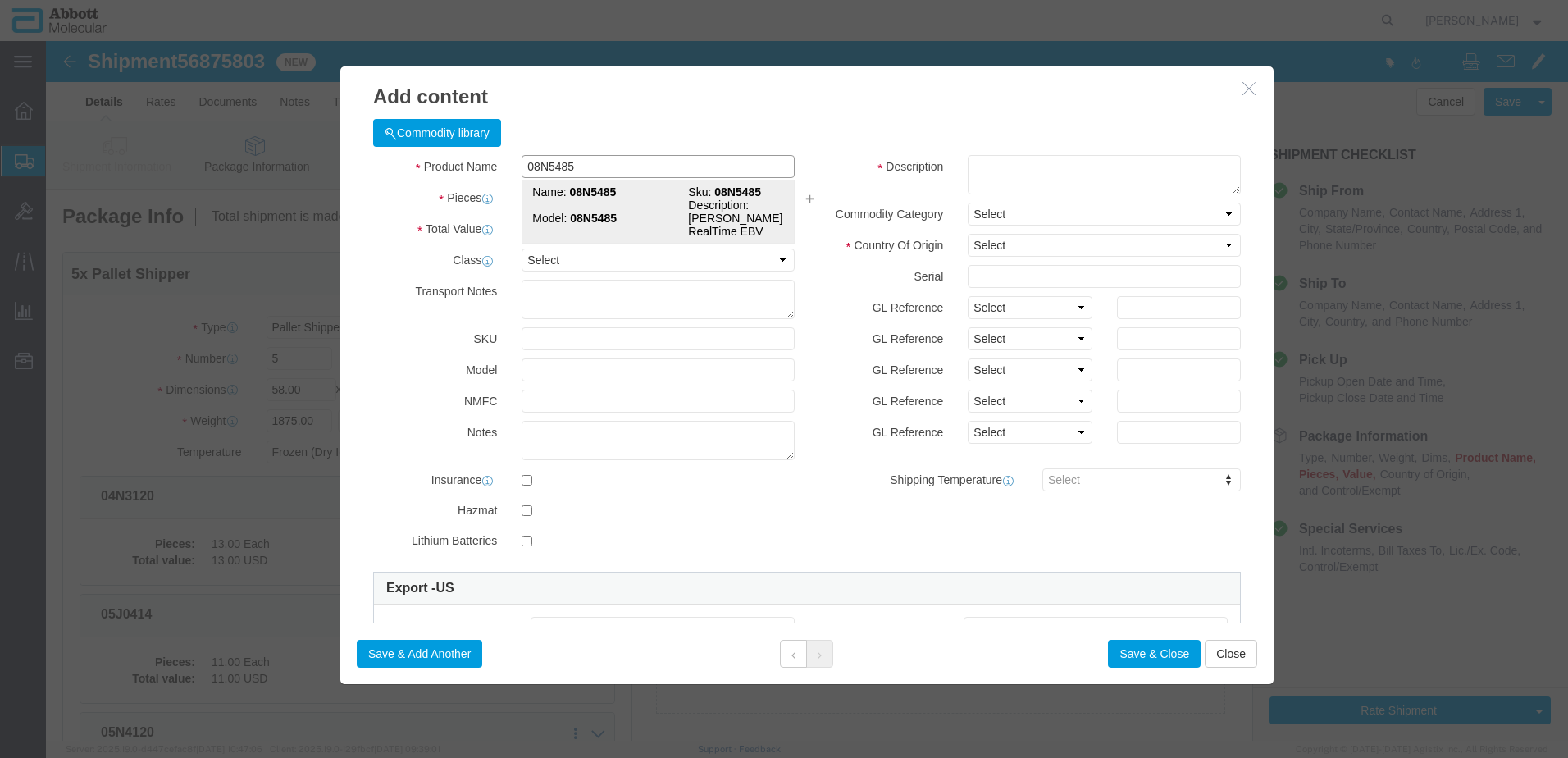
click strong "08N5485"
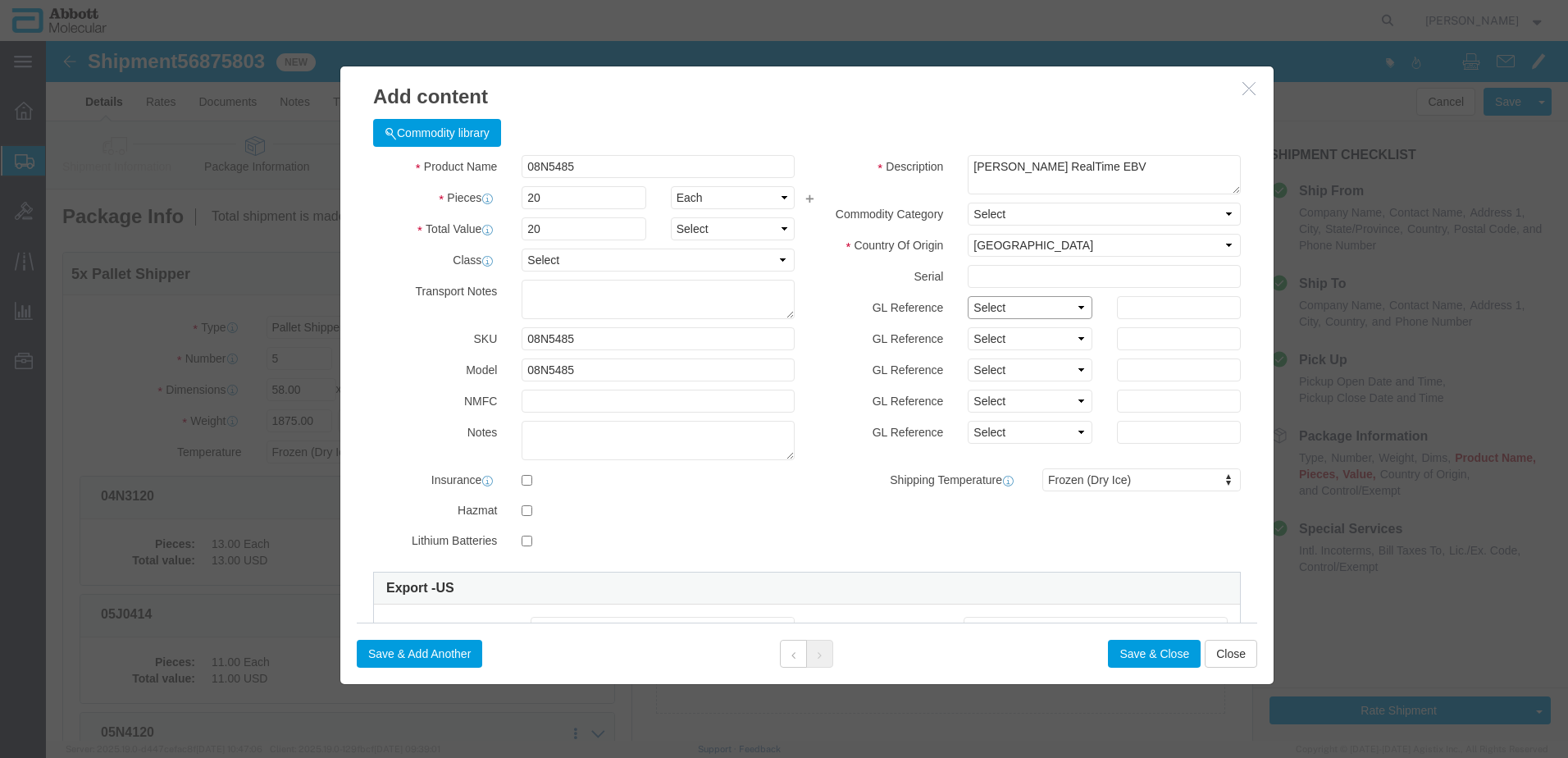
click select "Select Account Type Activity ID Airline Appointment Number ASN Batch Number Bil…"
click button "Save & Add Another"
click input "text"
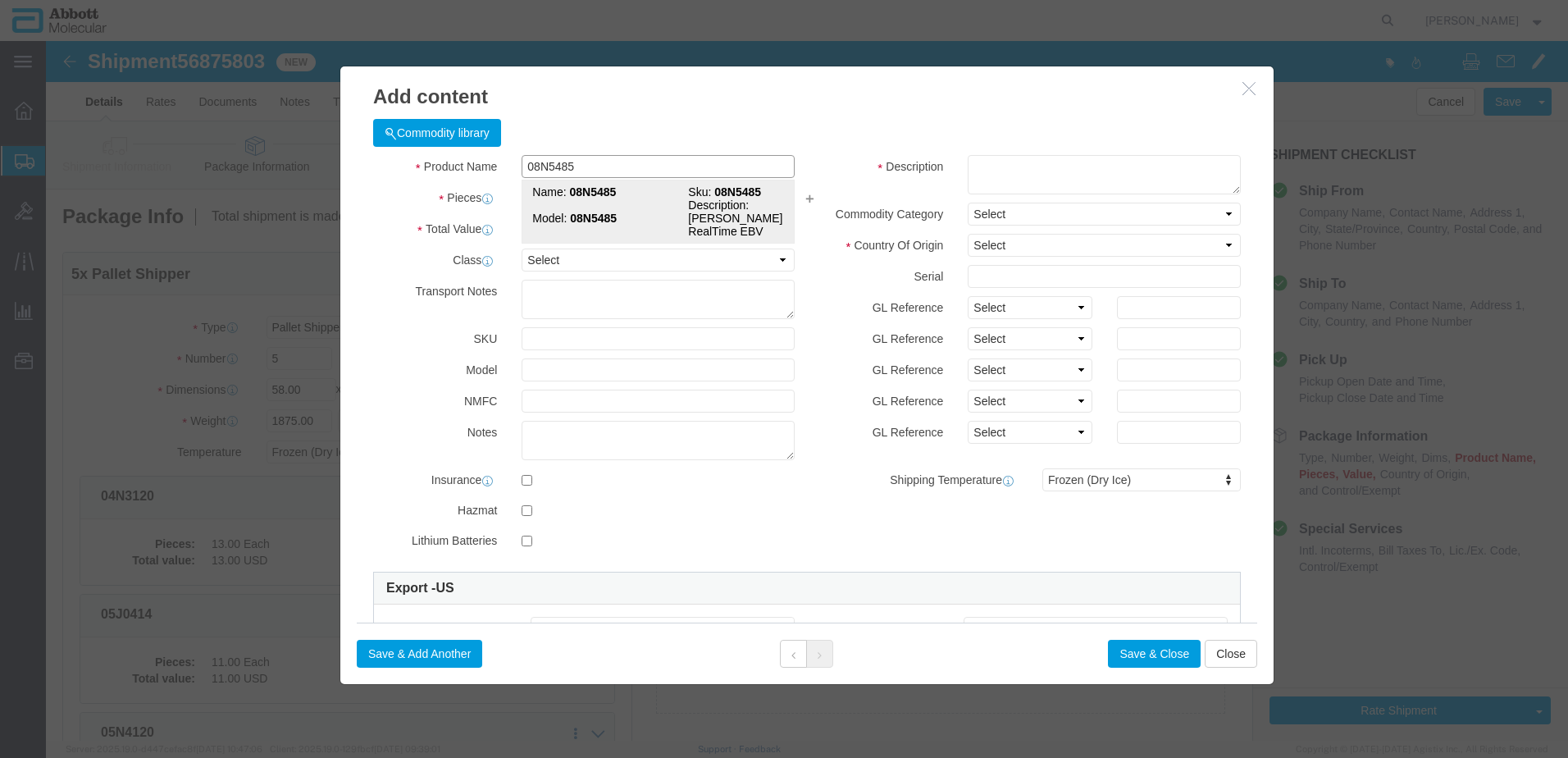
click strong "08N5485"
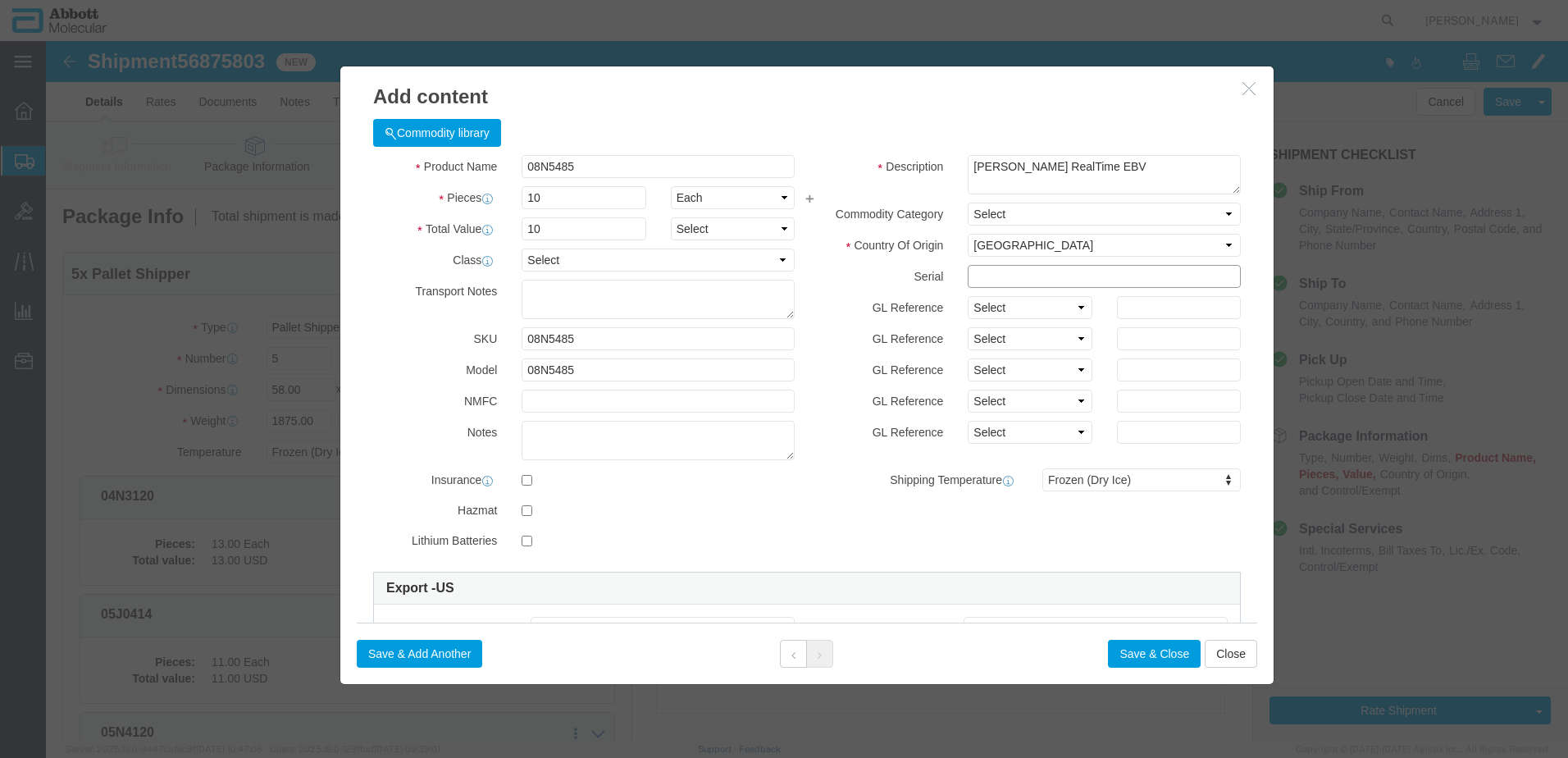
click input "text"
click select "Select Account Type Activity ID Airline Appointment Number ASN Batch Number Bil…"
click button "Save & Add Another"
click input "text"
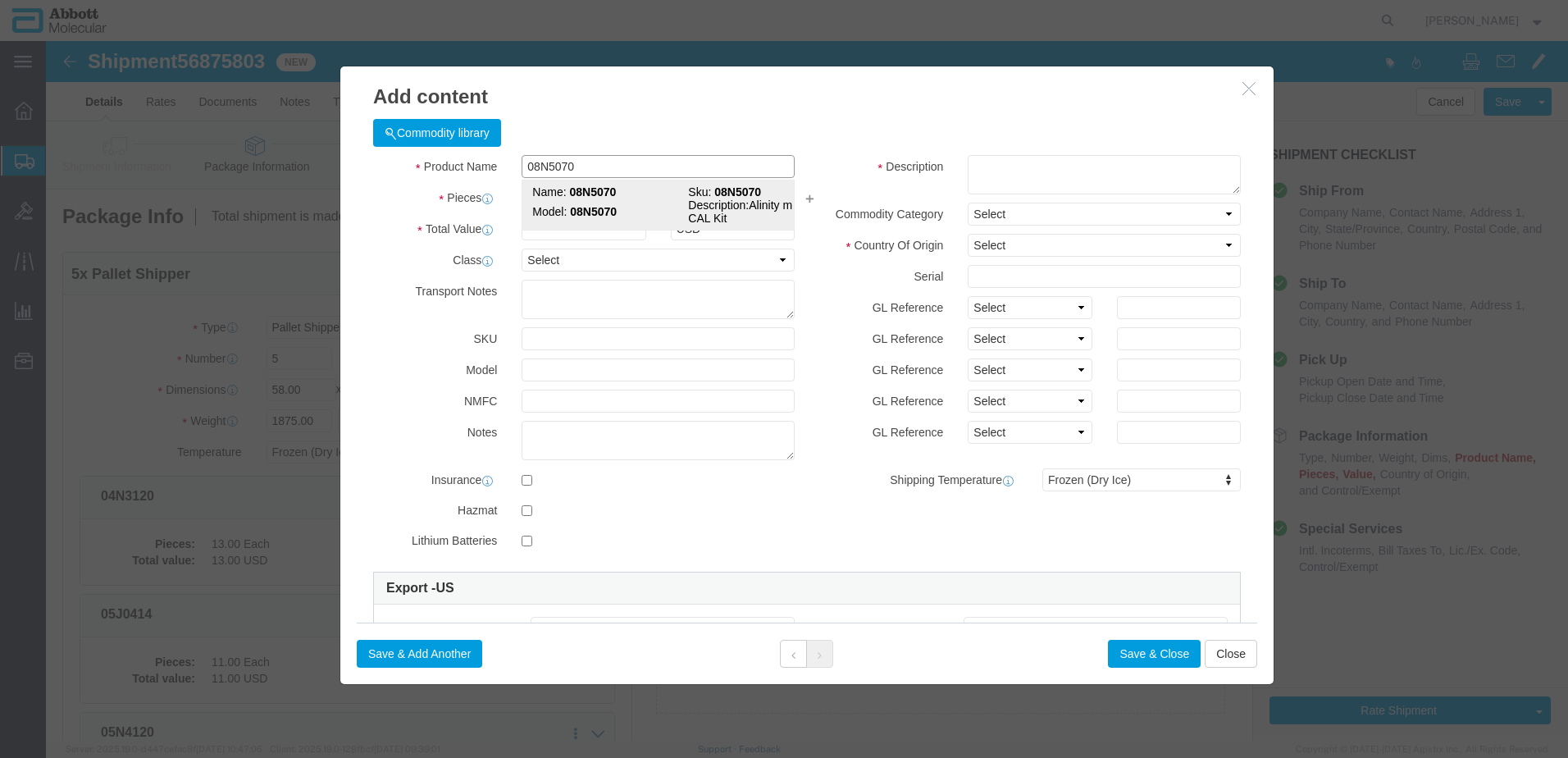
click strong "08N5070"
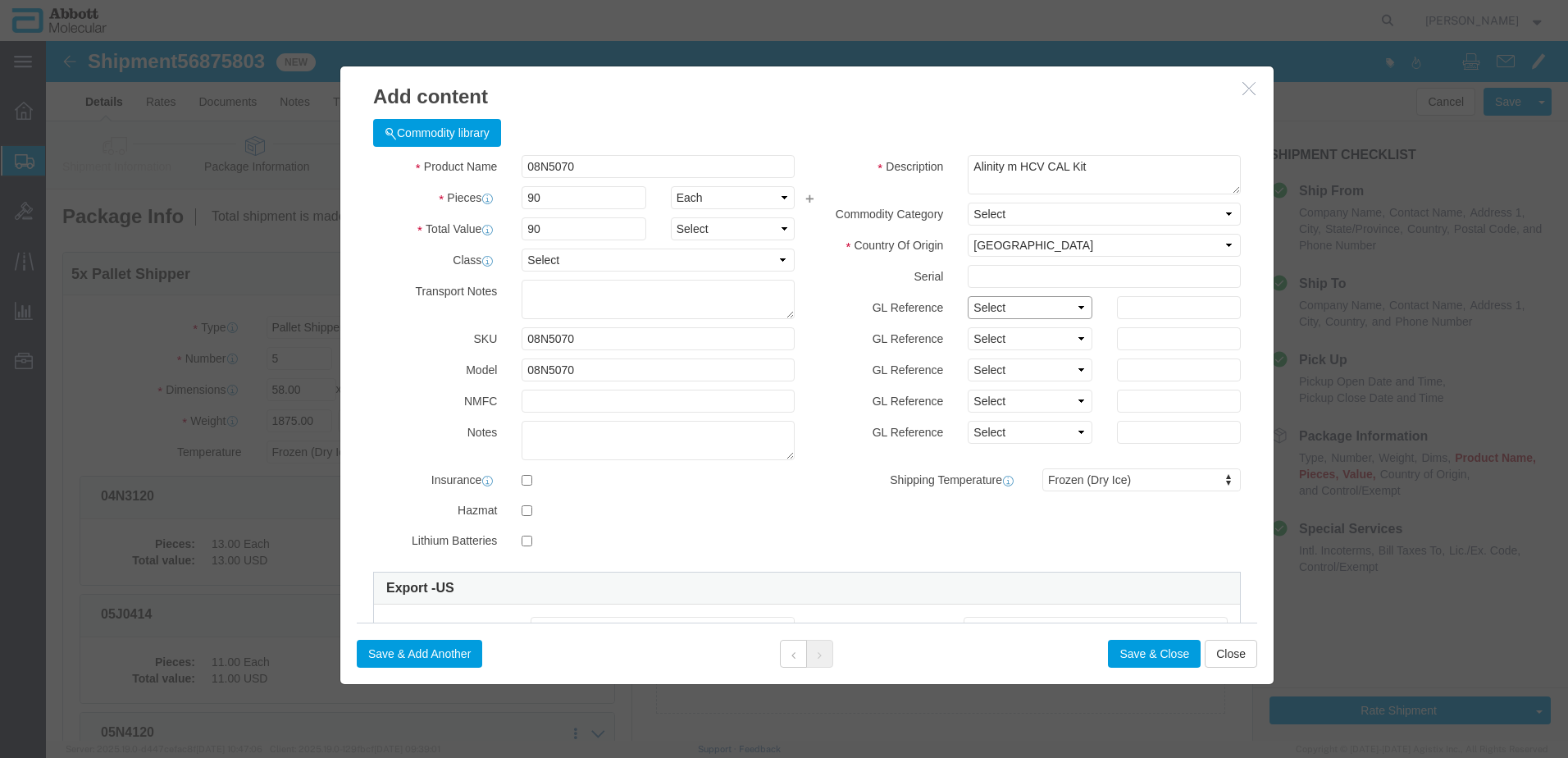
click select "Select Account Type Activity ID Airline Appointment Number ASN Batch Number Bil…"
click button "Save & Add Another"
click input "text"
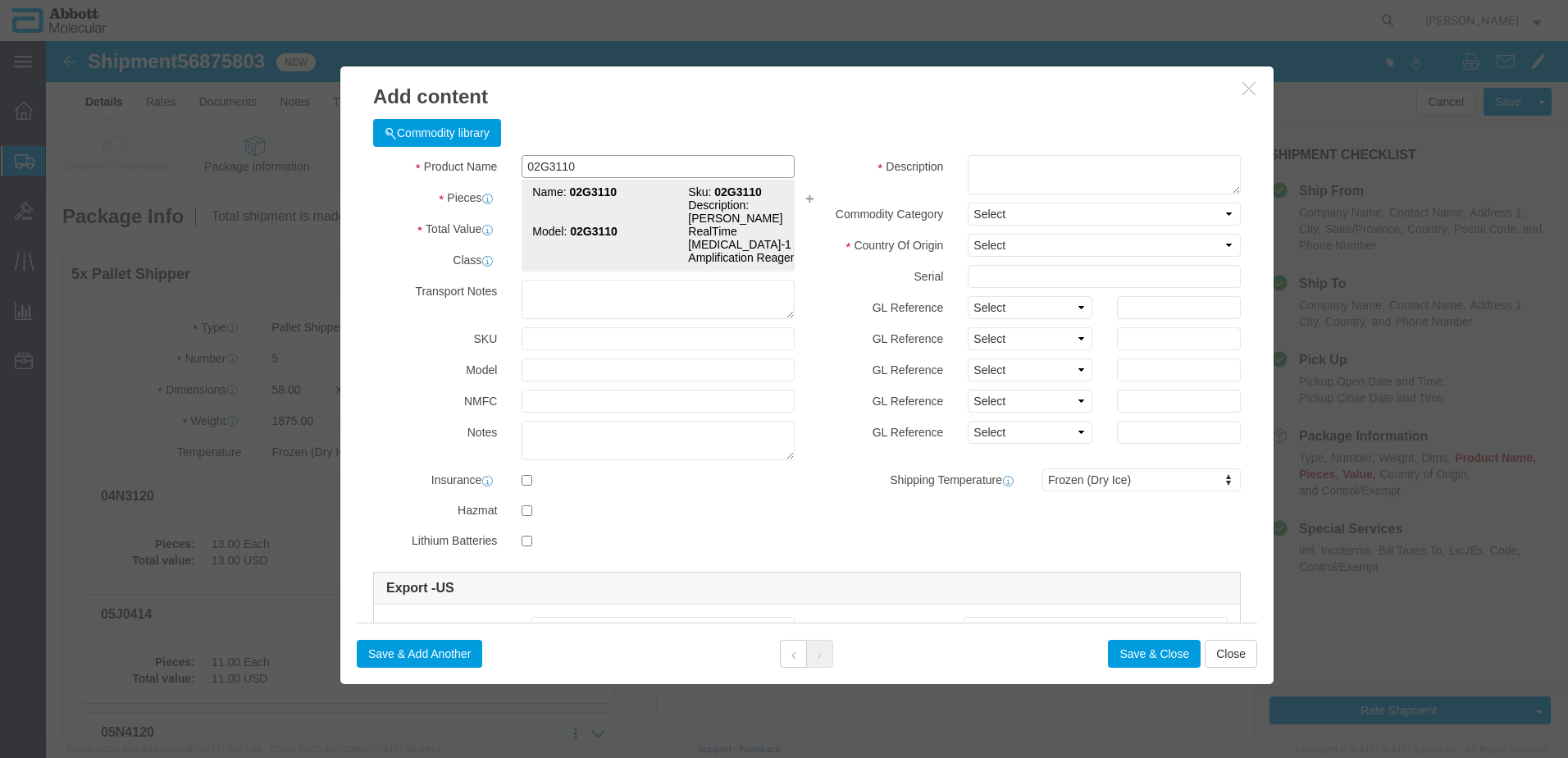
click span "Model:"
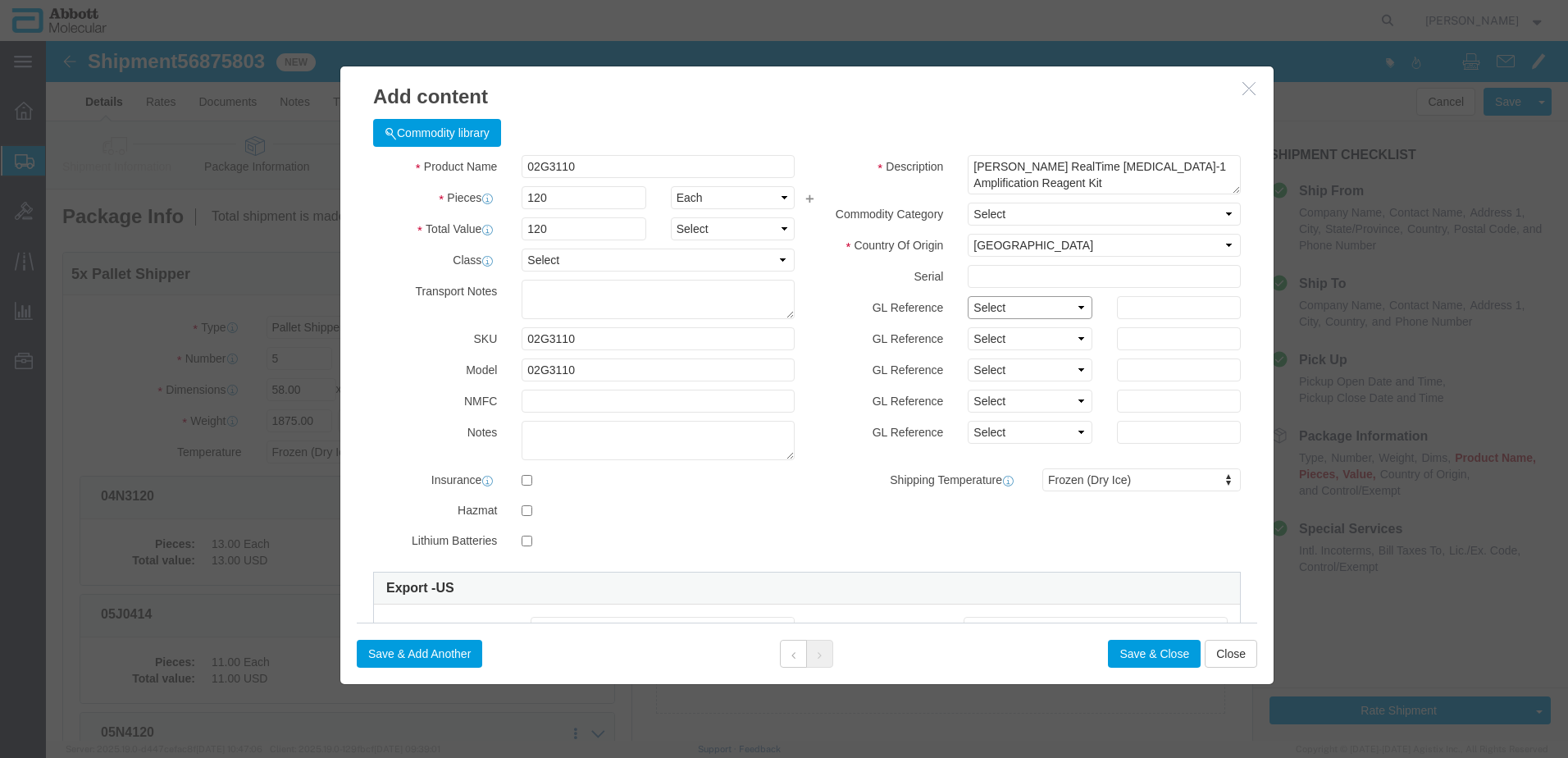
click select "Select Account Type Activity ID Airline Appointment Number ASN Batch Number Bil…"
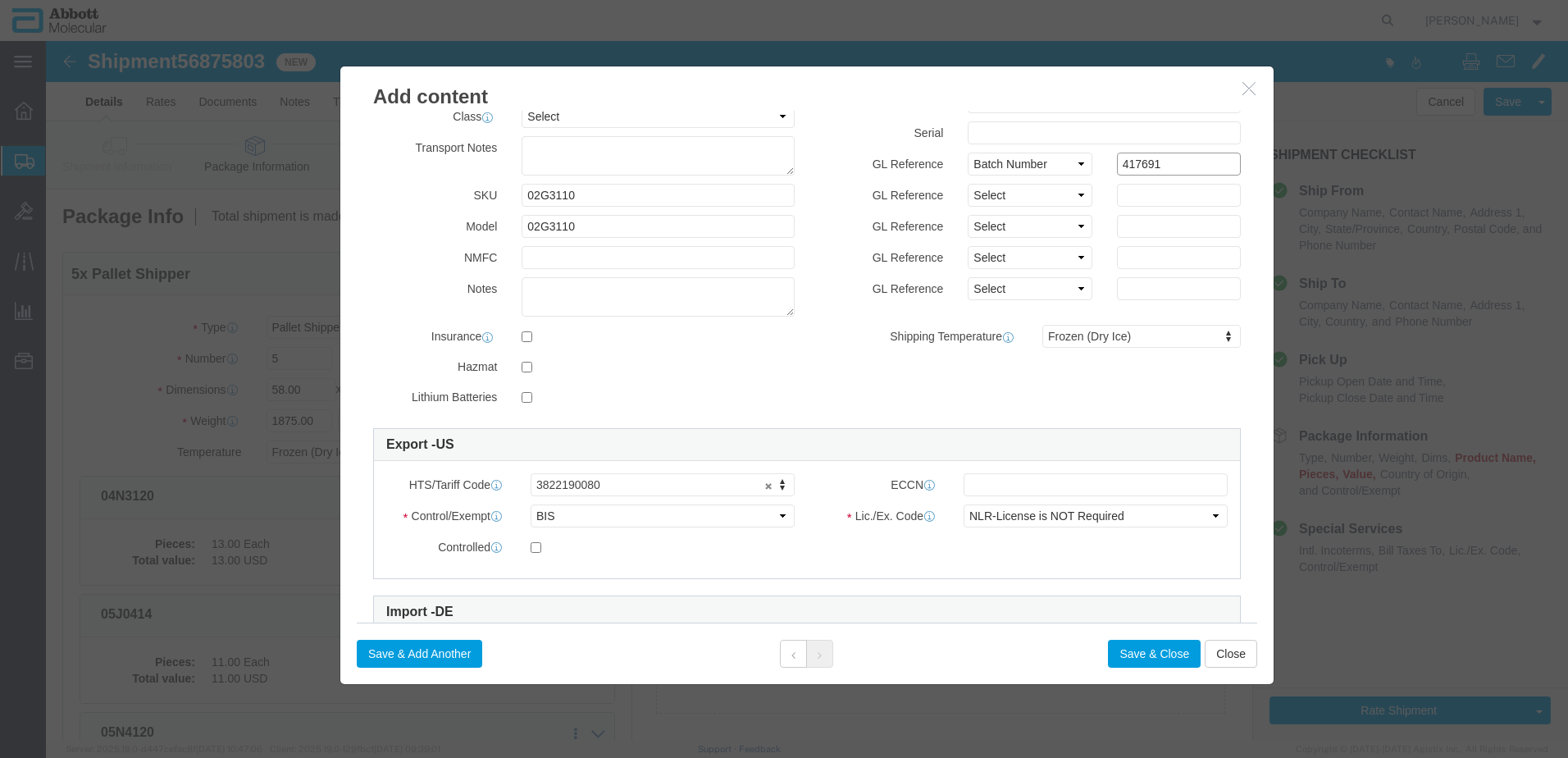
scroll to position [272, 0]
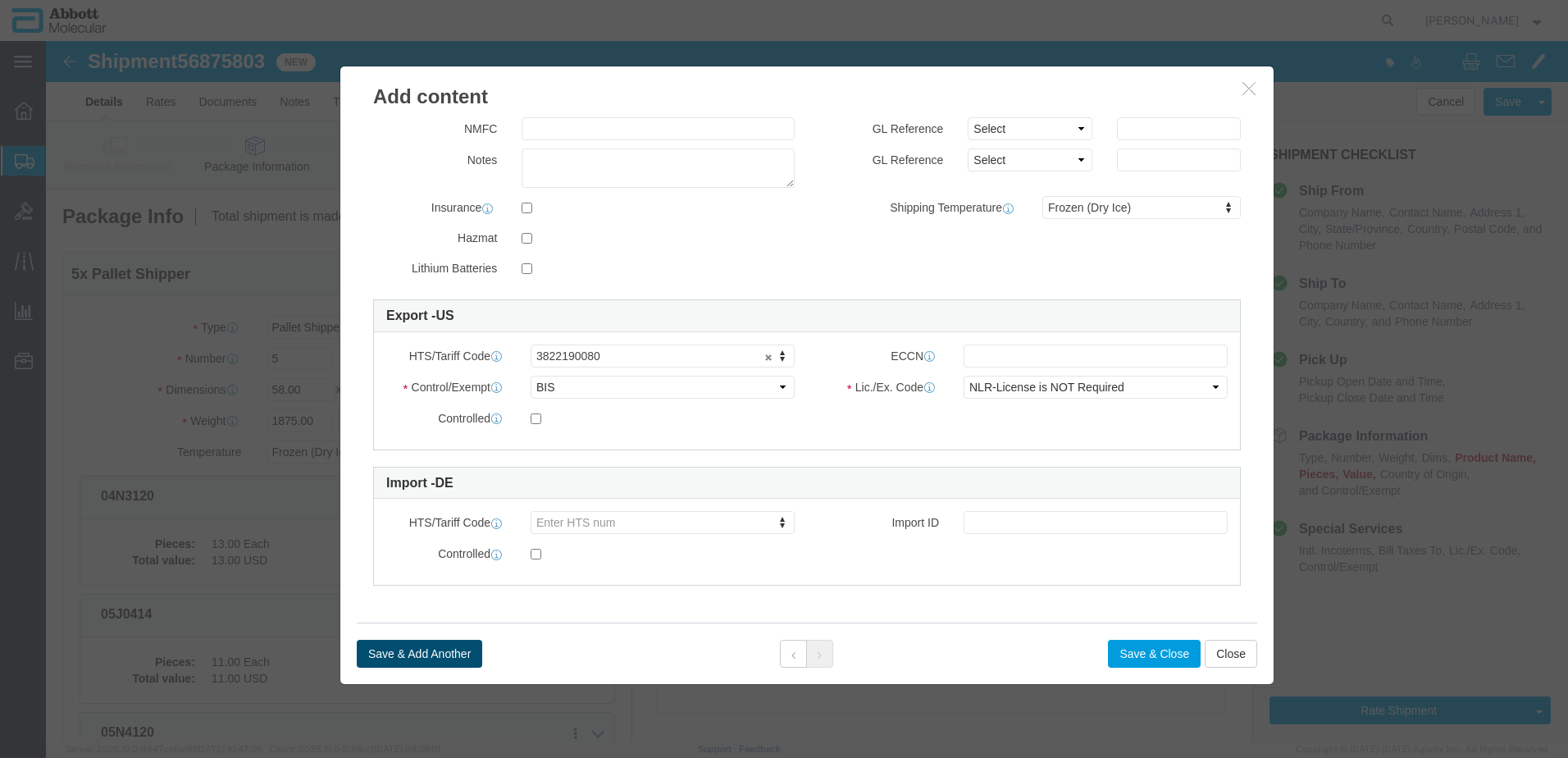
click button "Save & Add Another"
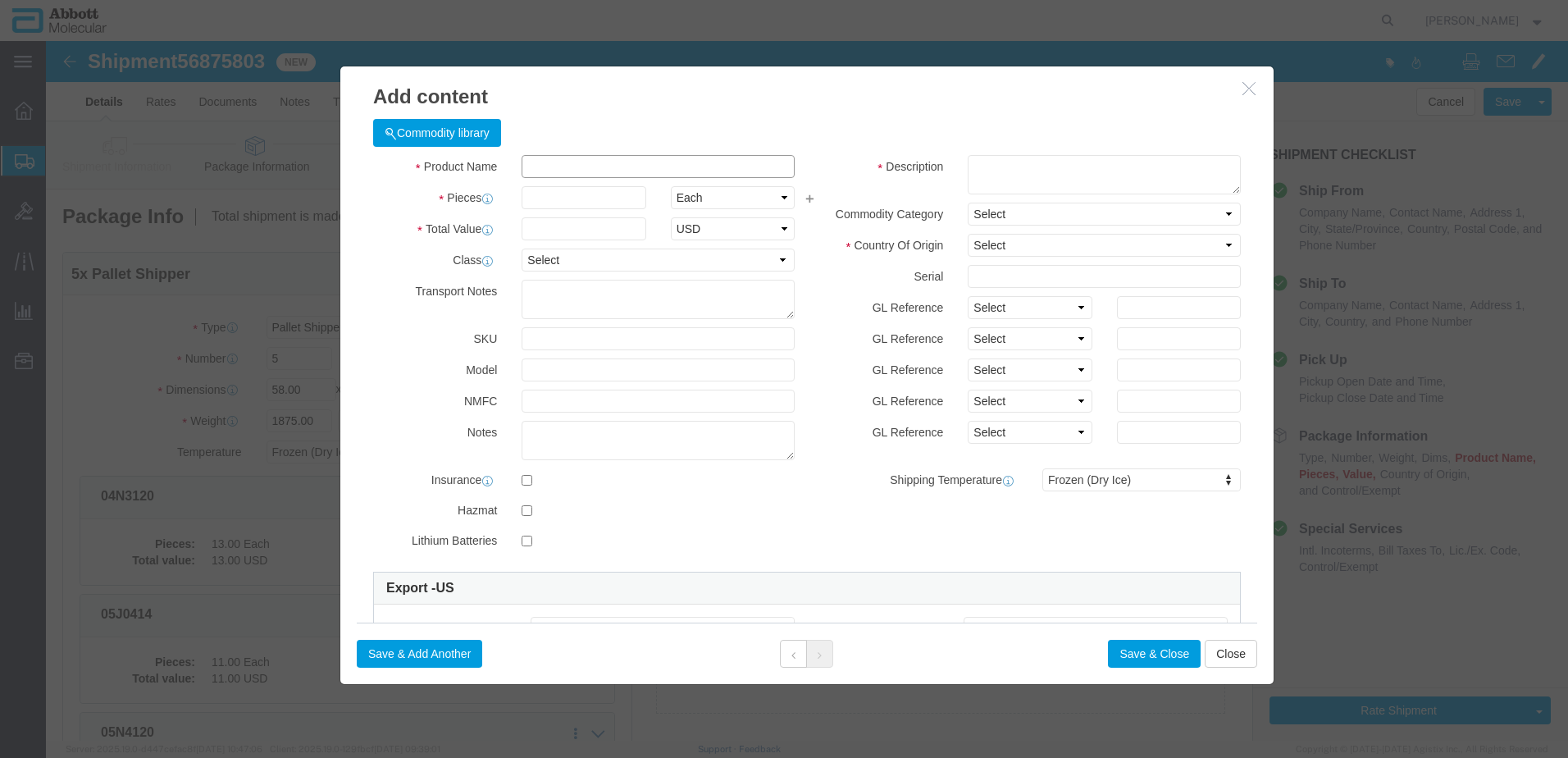
click input "text"
click strong "08K2480"
click select "Select Account Type Activity ID Airline Appointment Number ASN Batch Number Bil…"
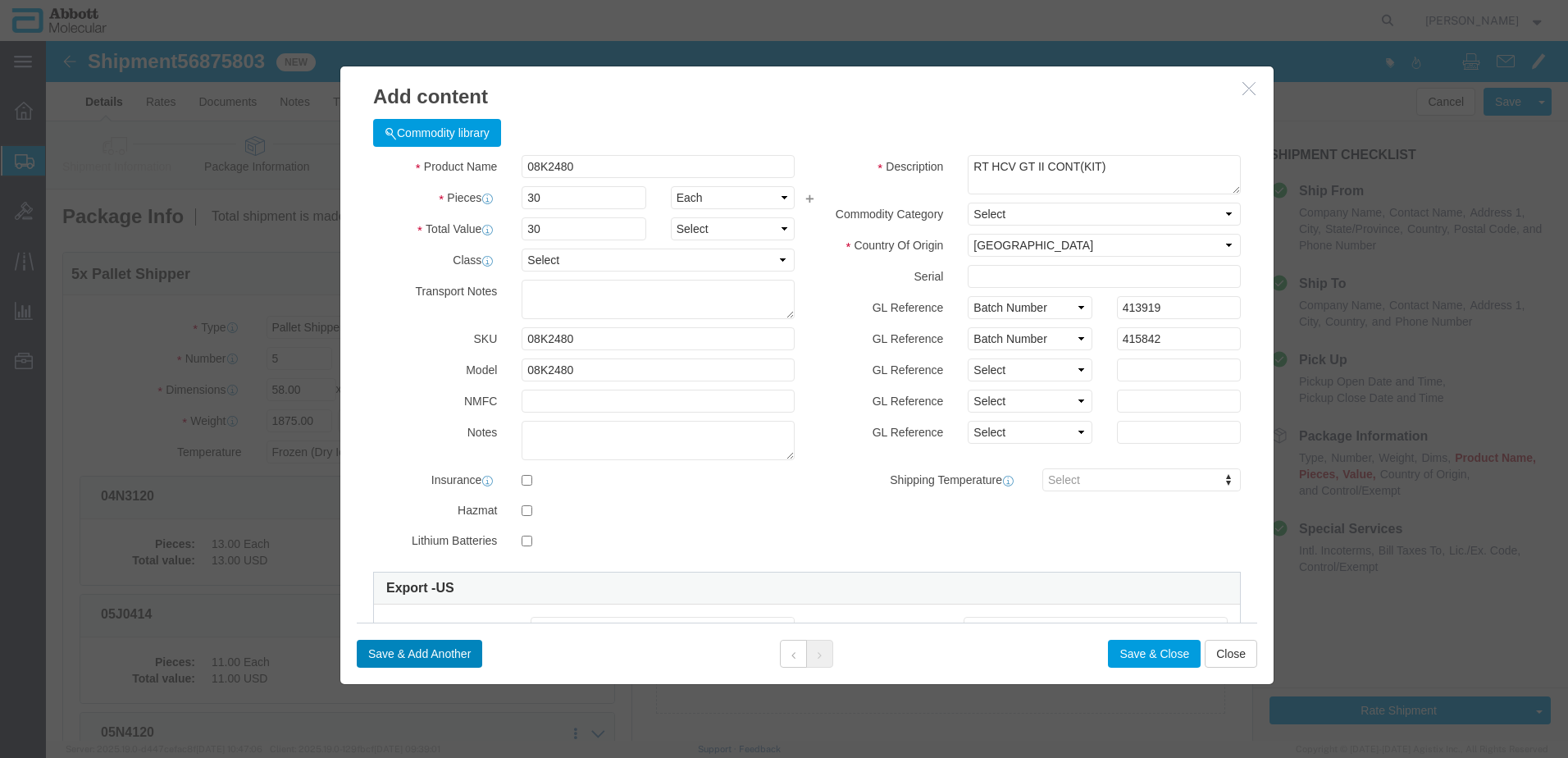
click button "Save & Add Another"
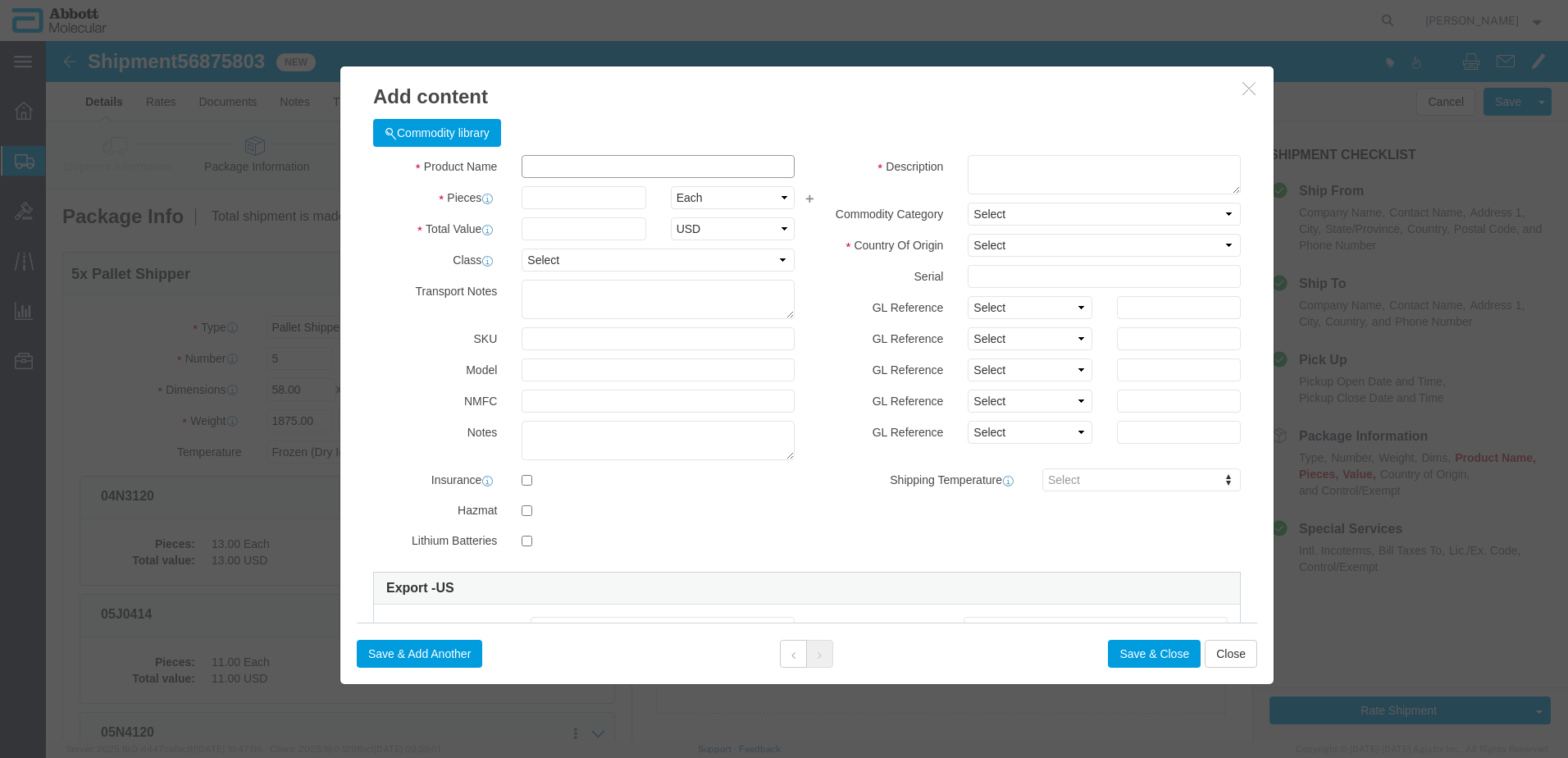
drag, startPoint x: 601, startPoint y: 168, endPoint x: 554, endPoint y: 127, distance: 62.4
click input "text"
click strong "08K2490"
click select "Select Account Type Activity ID Airline Appointment Number ASN Batch Number Bil…"
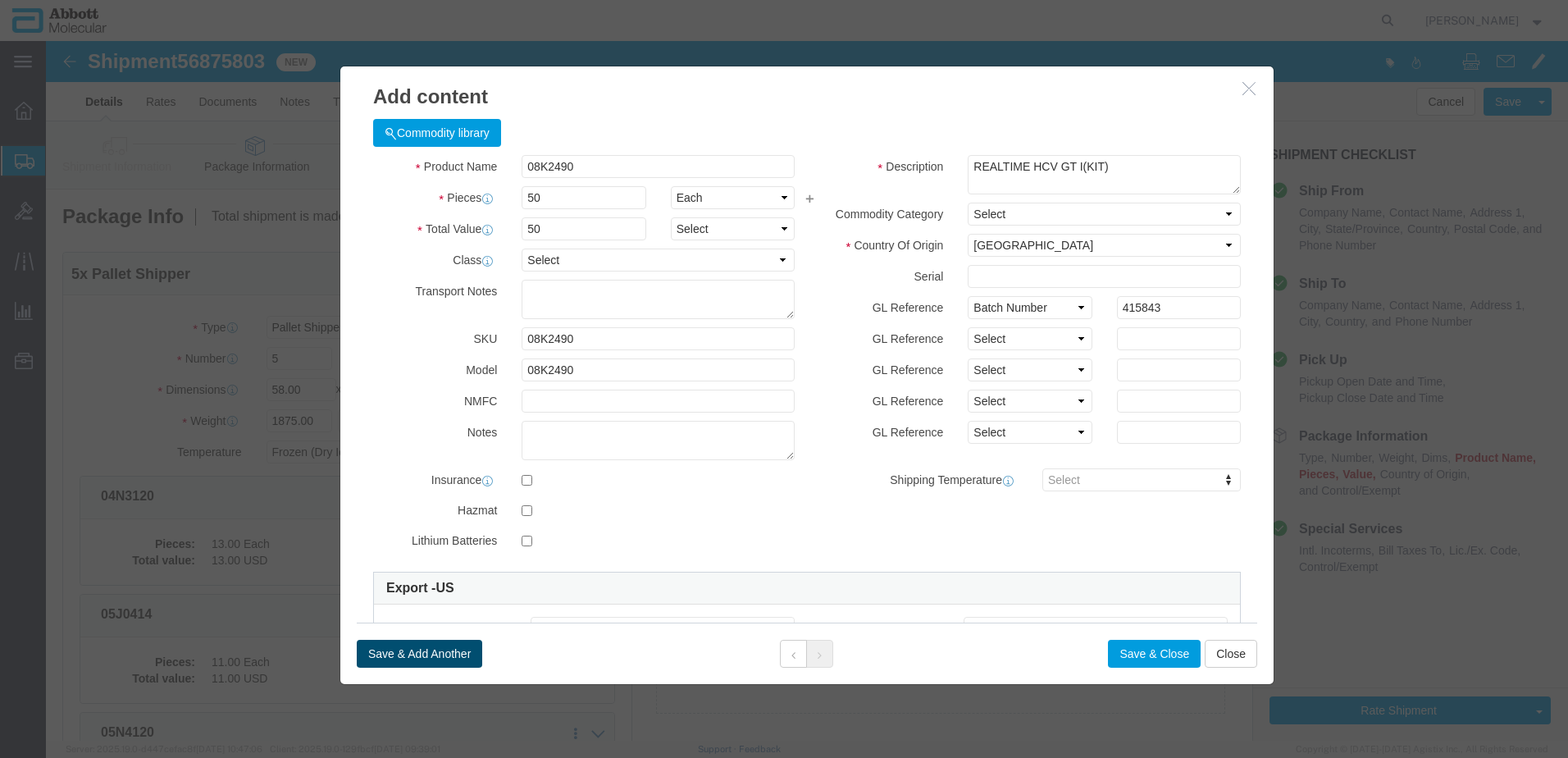
click button "Save & Add Another"
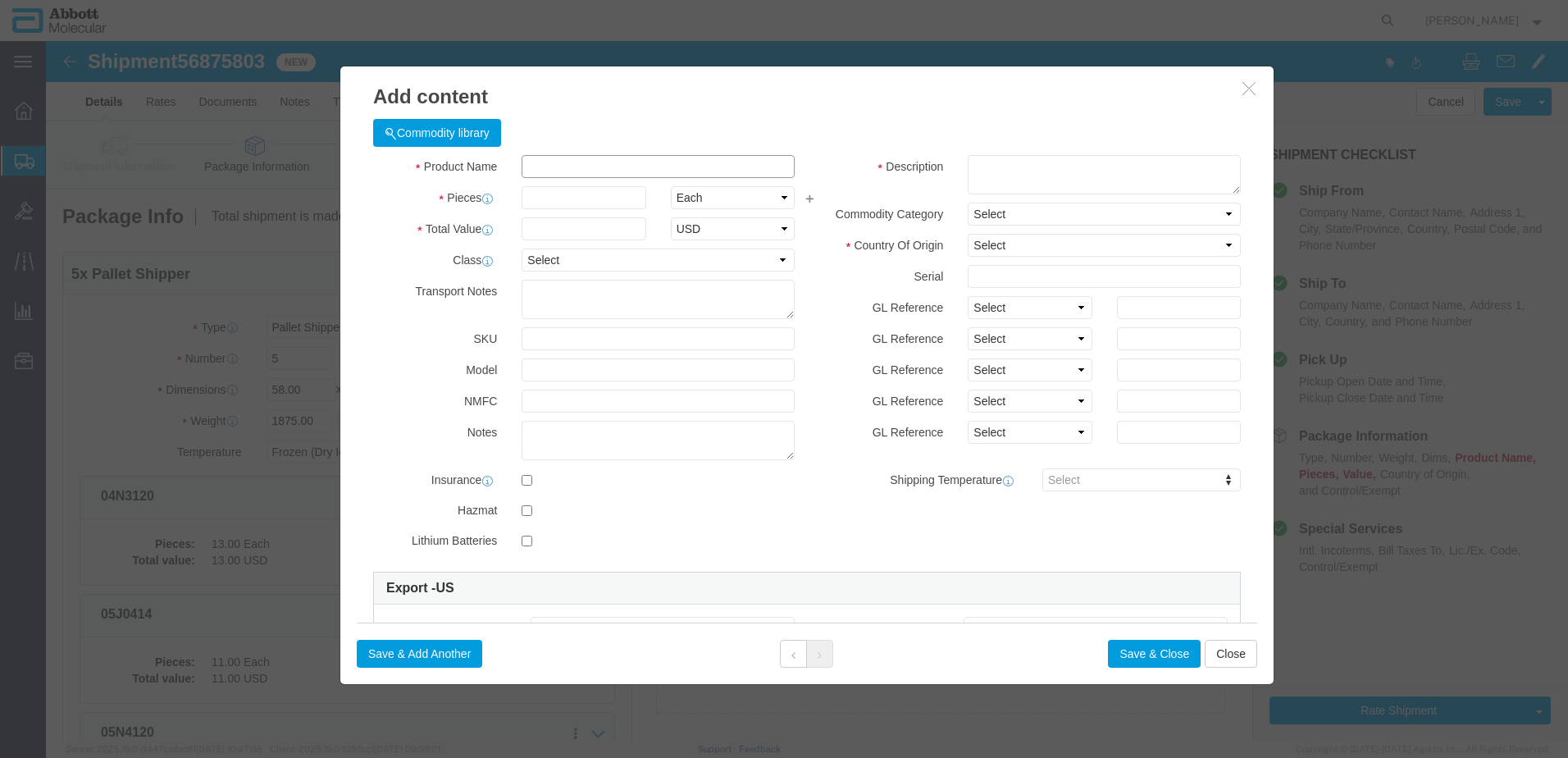
click input "text"
click strong "01N3090"
click select "Select Account Type Activity ID Airline Appointment Number ASN Batch Number Bil…"
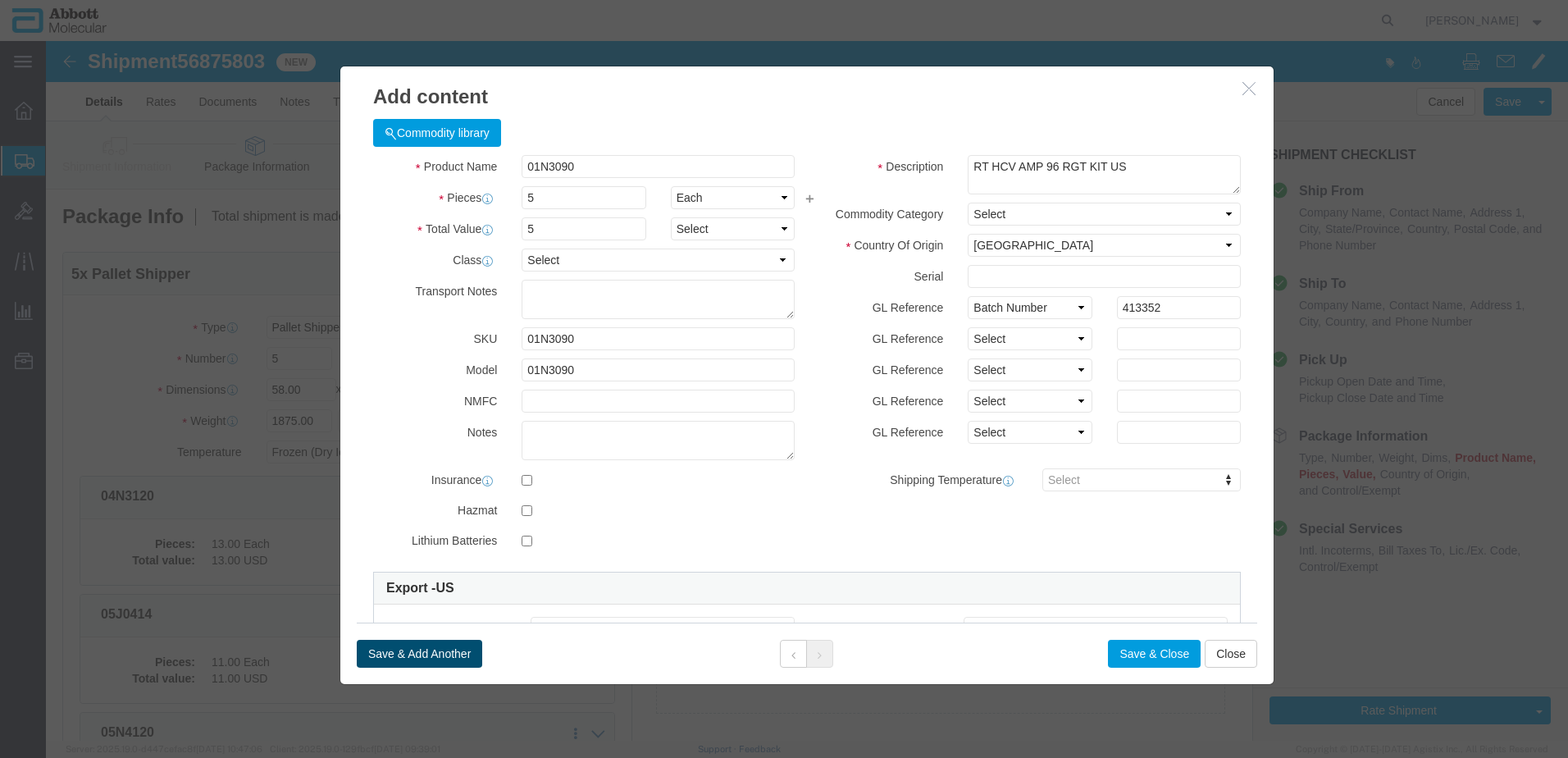
click button "Save & Add Another"
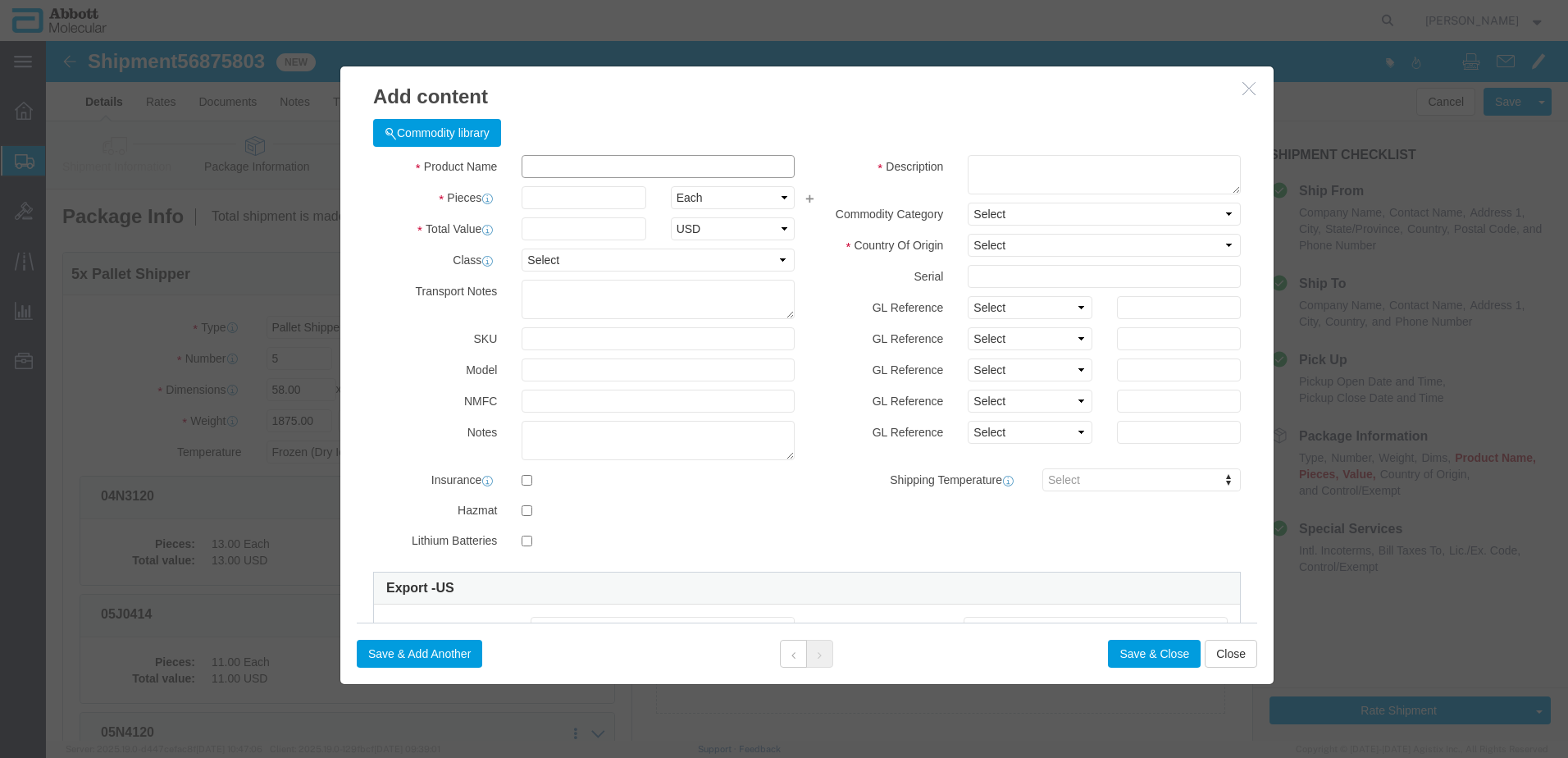
click input "text"
click strong "08K2480"
click select "Select Account Type Activity ID Airline Appointment Number ASN Batch Number Bil…"
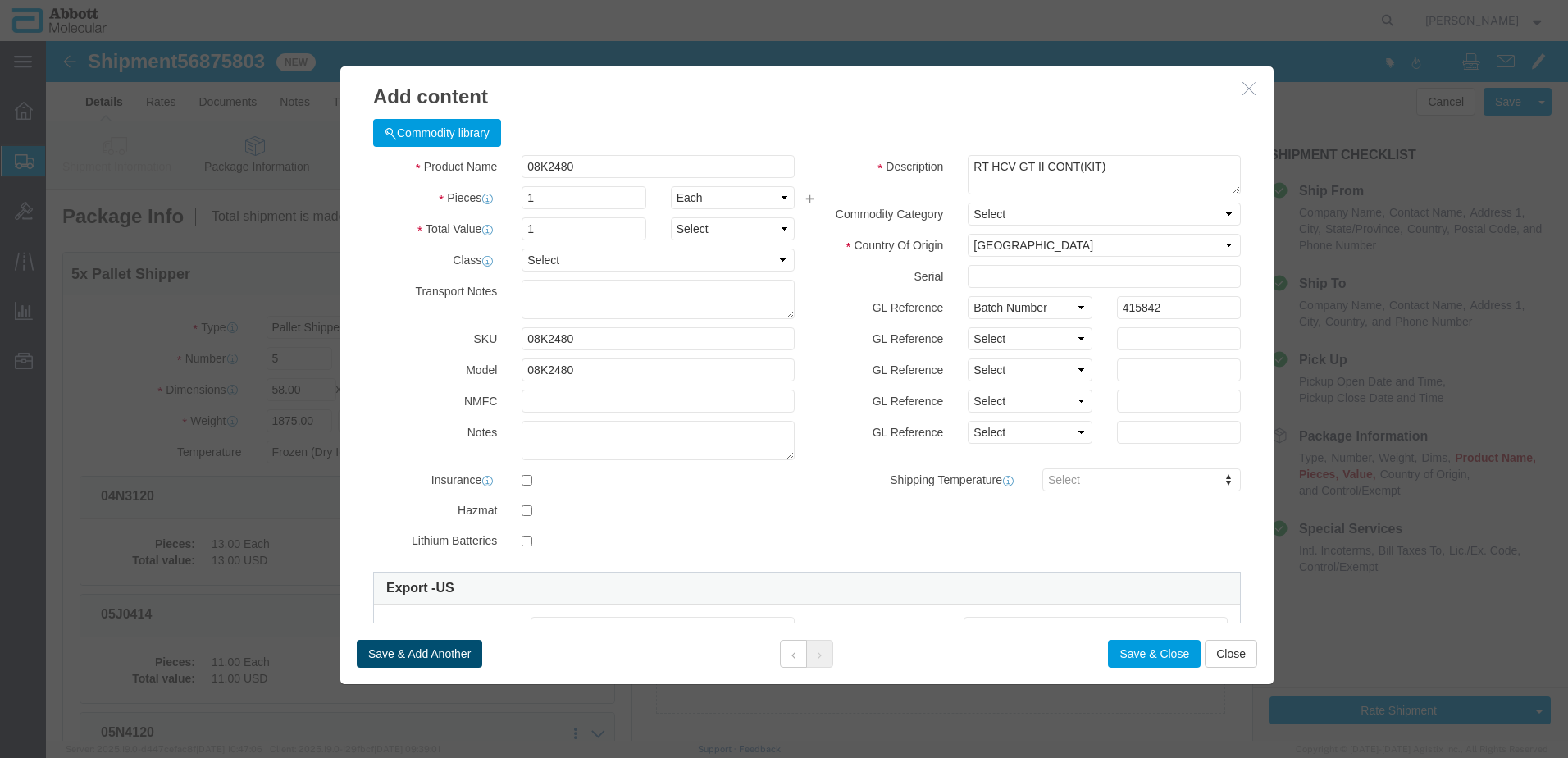
click button "Save & Add Another"
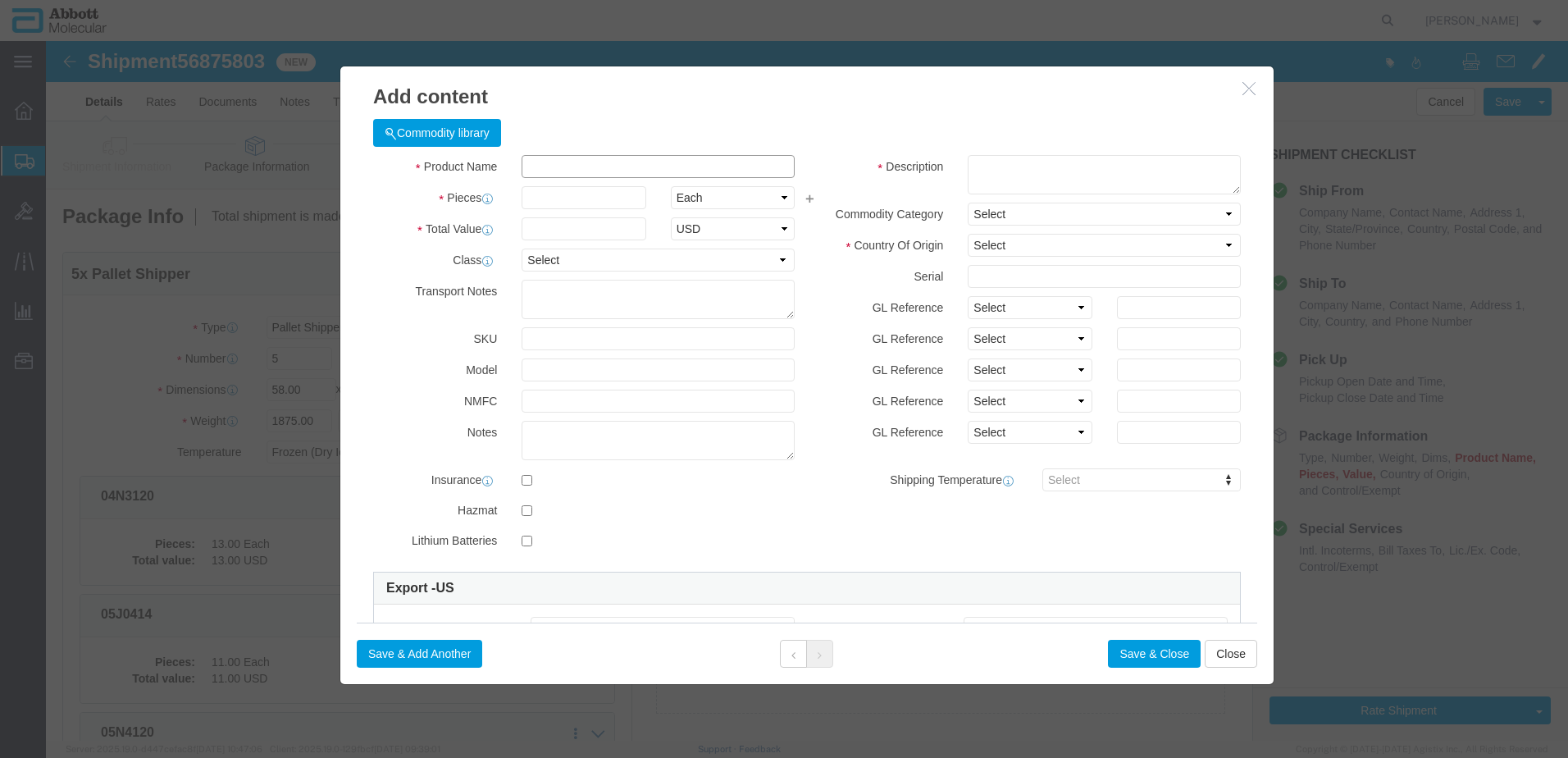
click input "text"
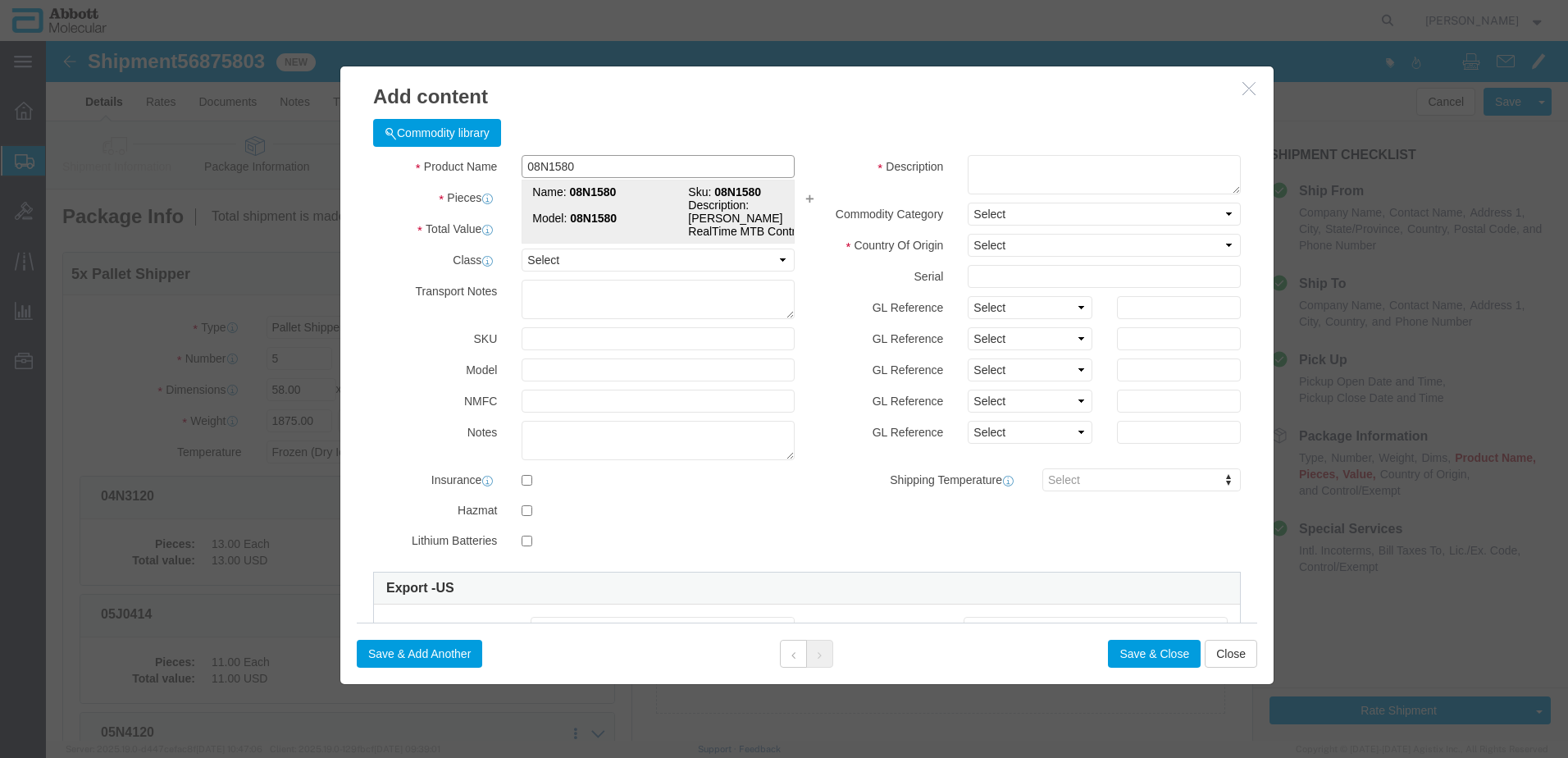
click strong "08N1580"
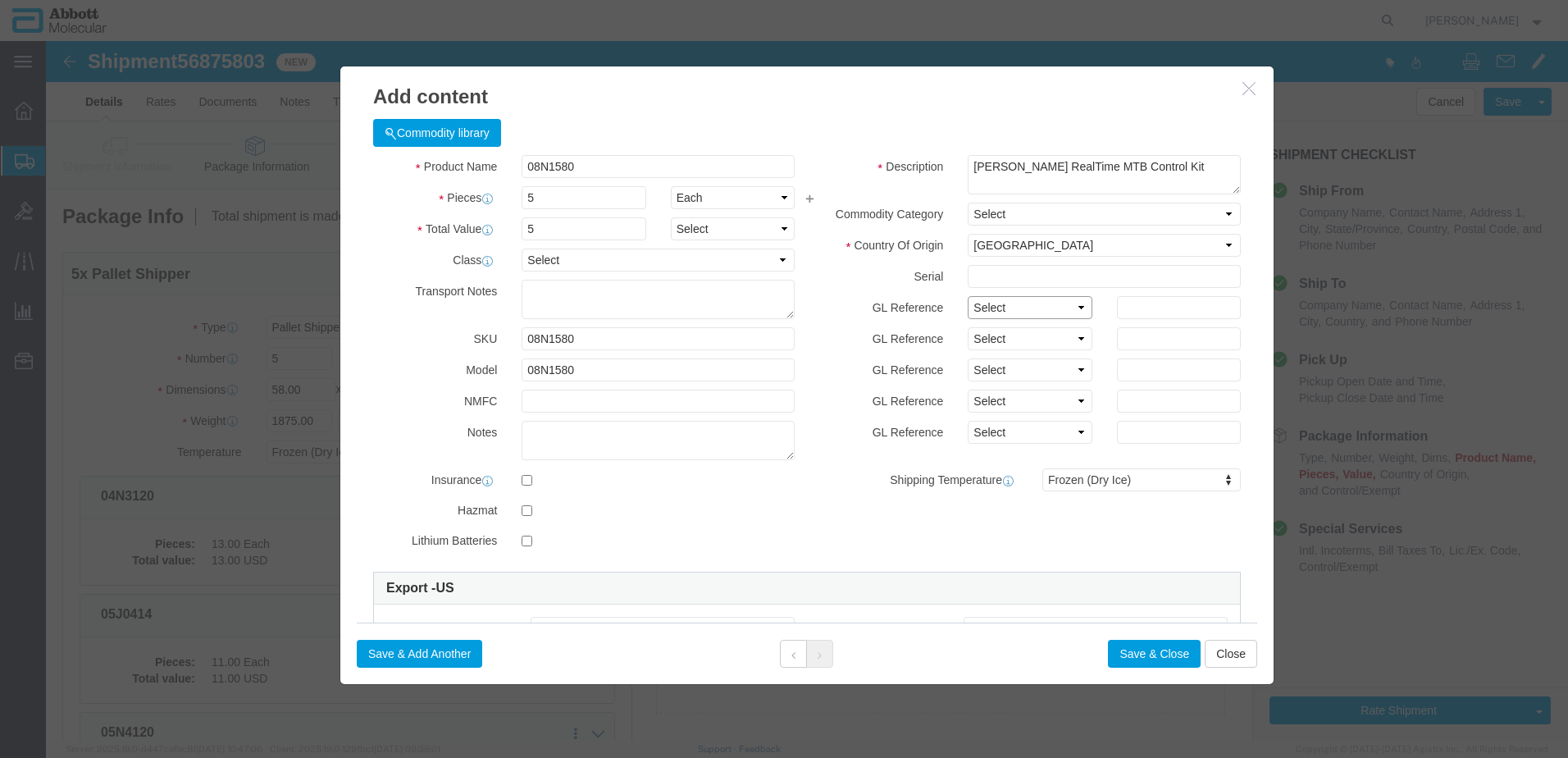
click select "Select Account Type Activity ID Airline Appointment Number ASN Batch Number Bil…"
click button "Save & Add Another"
click input "text"
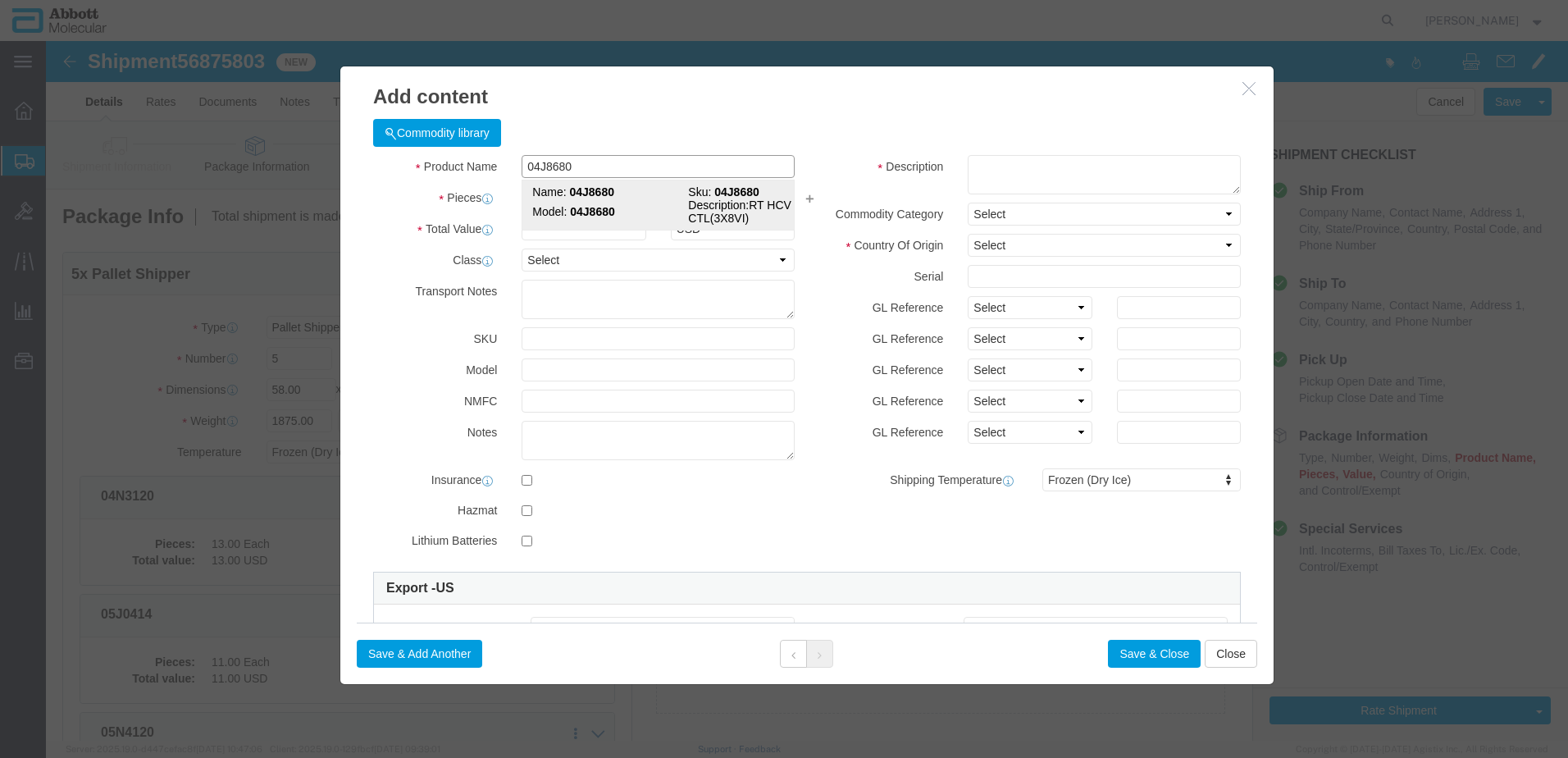
click div "Name: 04J8680 Sku: 04J8680 Model: 04J8680 Description: RT HCV CTL(3X8VI)"
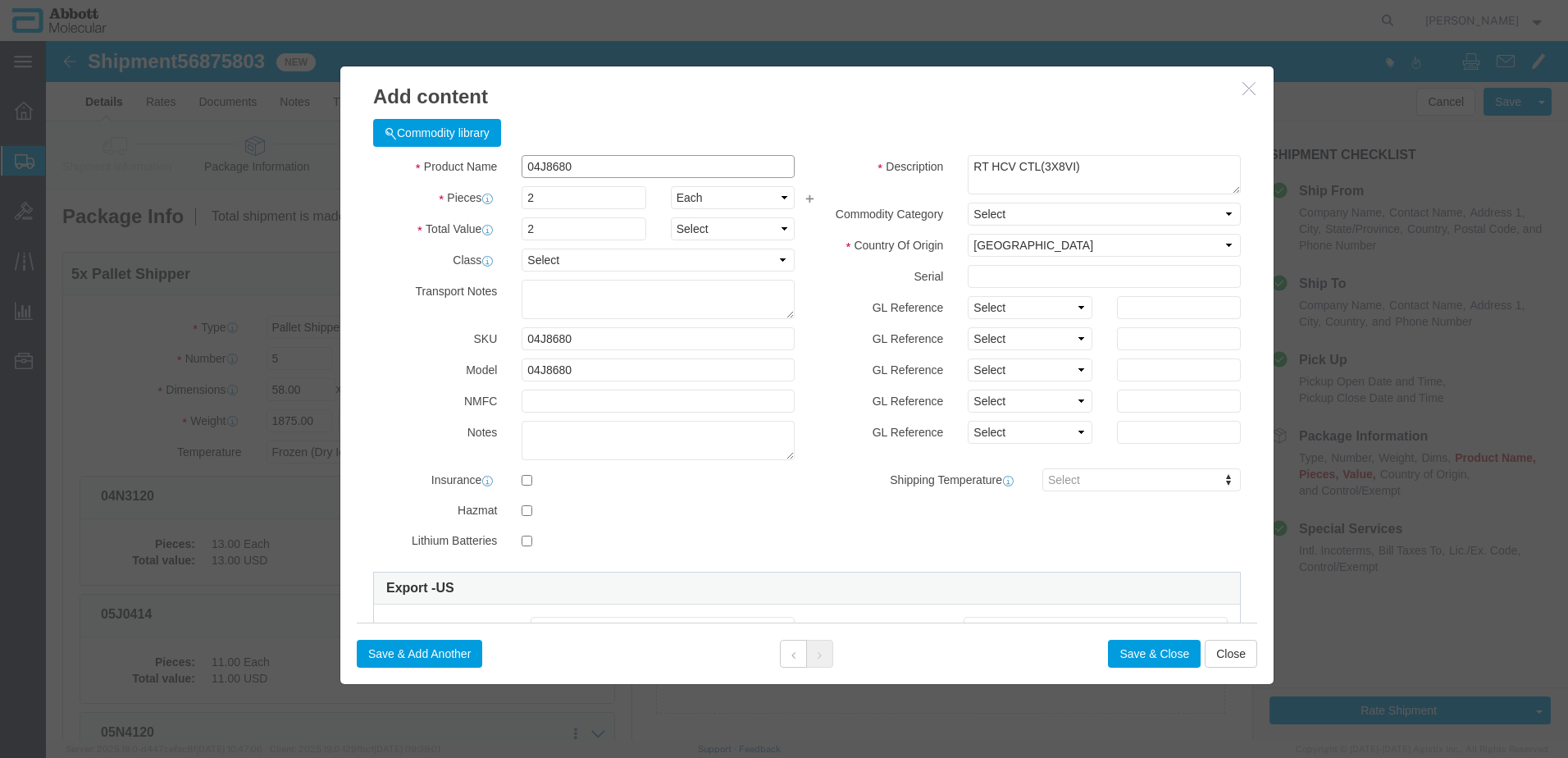
click input "04J8680"
click select "Select Account Type Activity ID Airline Appointment Number ASN Batch Number Bil…"
click button "Save & Add Another"
drag, startPoint x: 594, startPoint y: 162, endPoint x: 548, endPoint y: 120, distance: 62.3
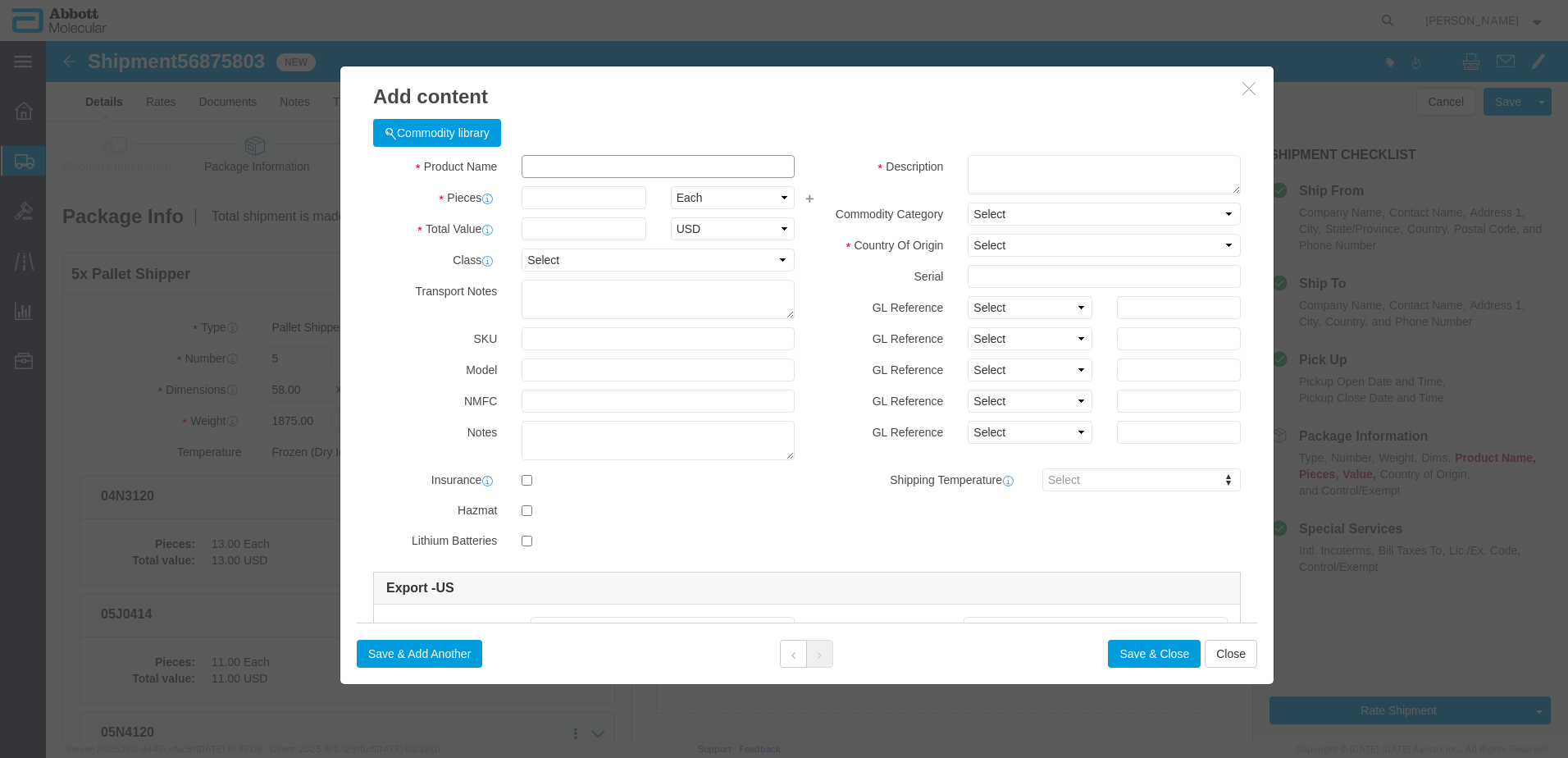
click input "text"
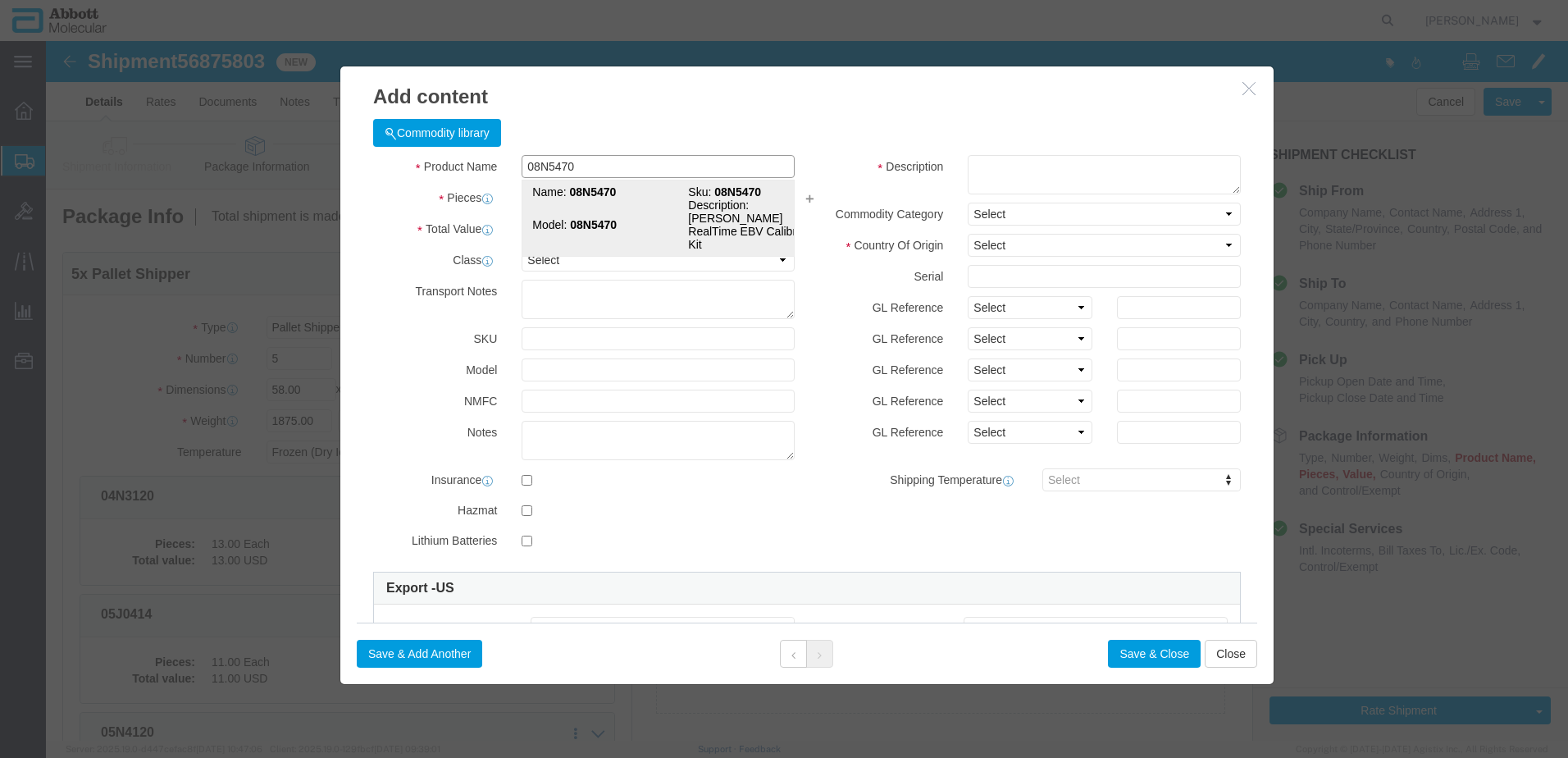
click td "Model: 08N5470"
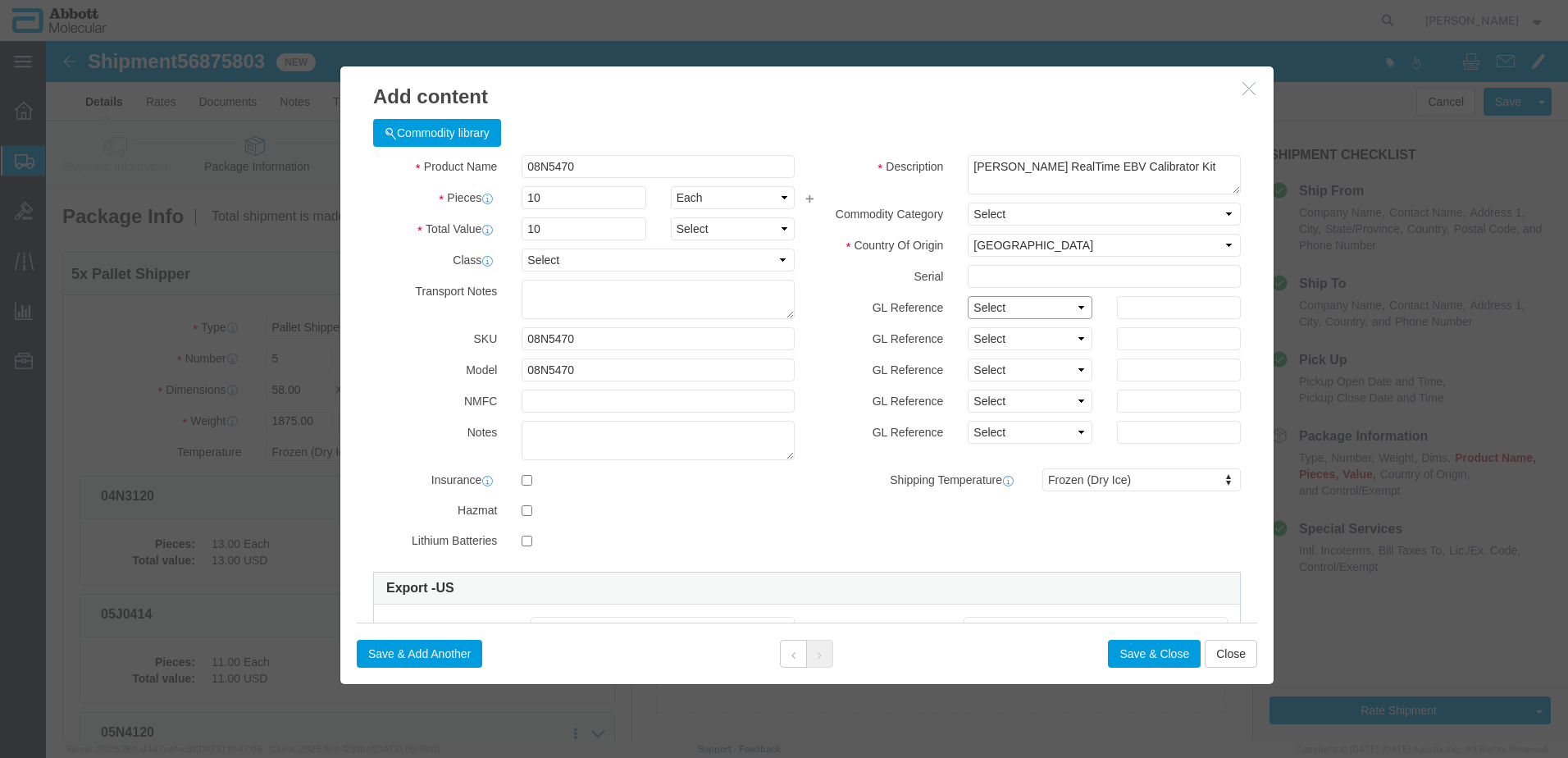
drag, startPoint x: 953, startPoint y: 263, endPoint x: 952, endPoint y: 274, distance: 11.0
click select "Select Account Type Activity ID Airline Appointment Number ASN Batch Number Bil…"
click button "Save & Add Another"
click input "text"
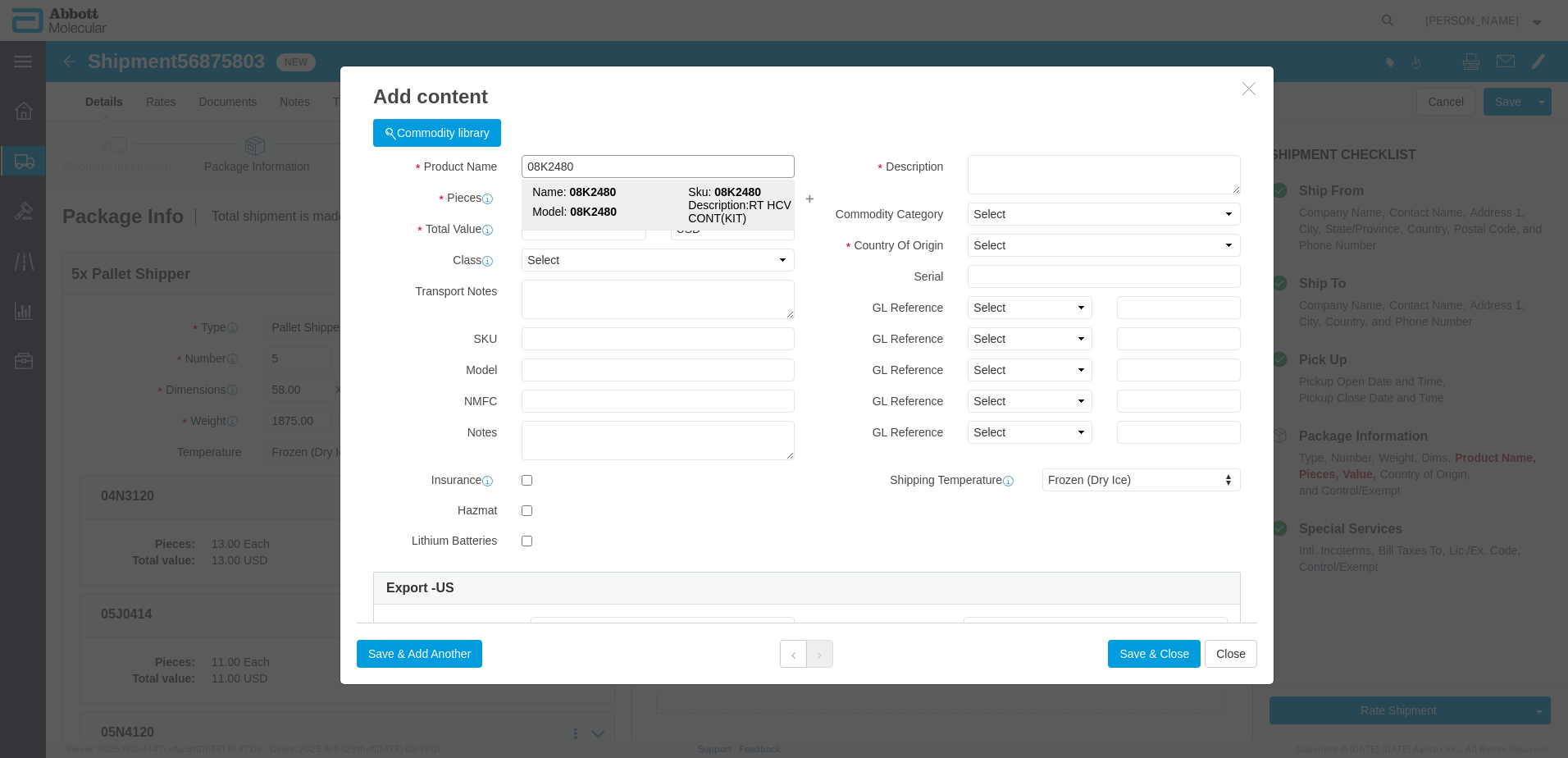
click td "Name: 08K2480"
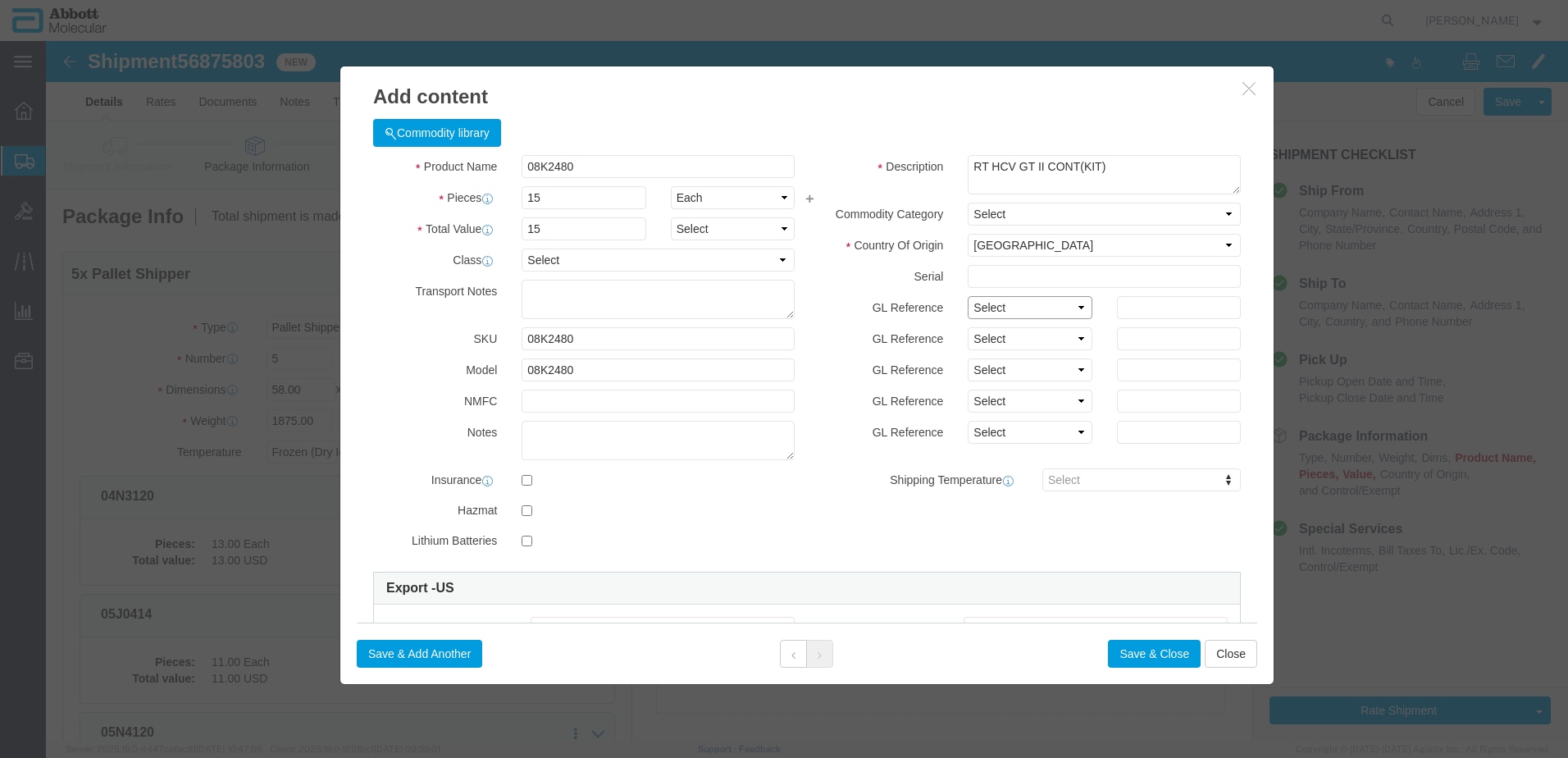
click select "Select Account Type Activity ID Airline Appointment Number ASN Batch Number Bil…"
click button "Save & Add Another"
click input "text"
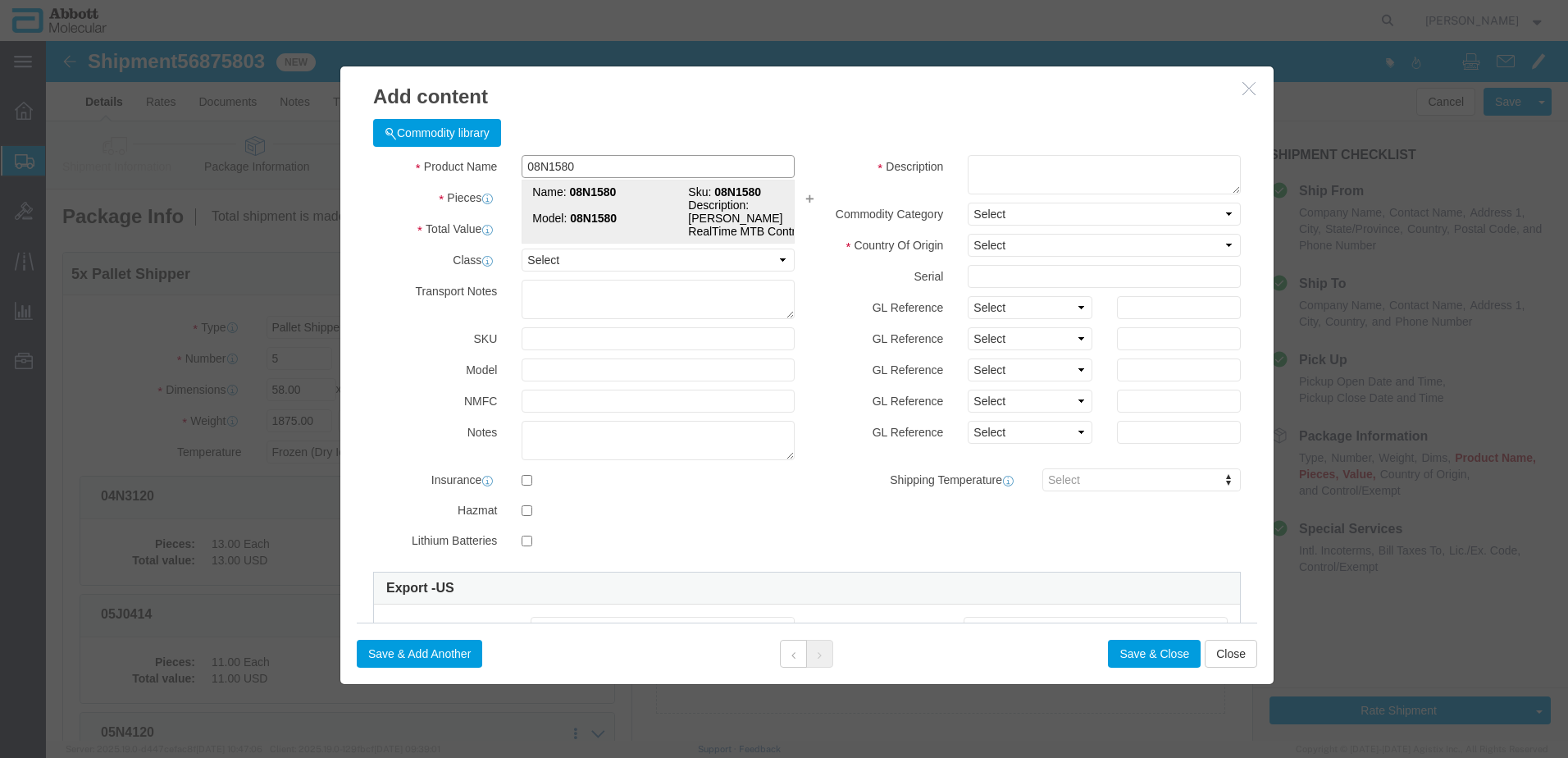
click strong "08N1580"
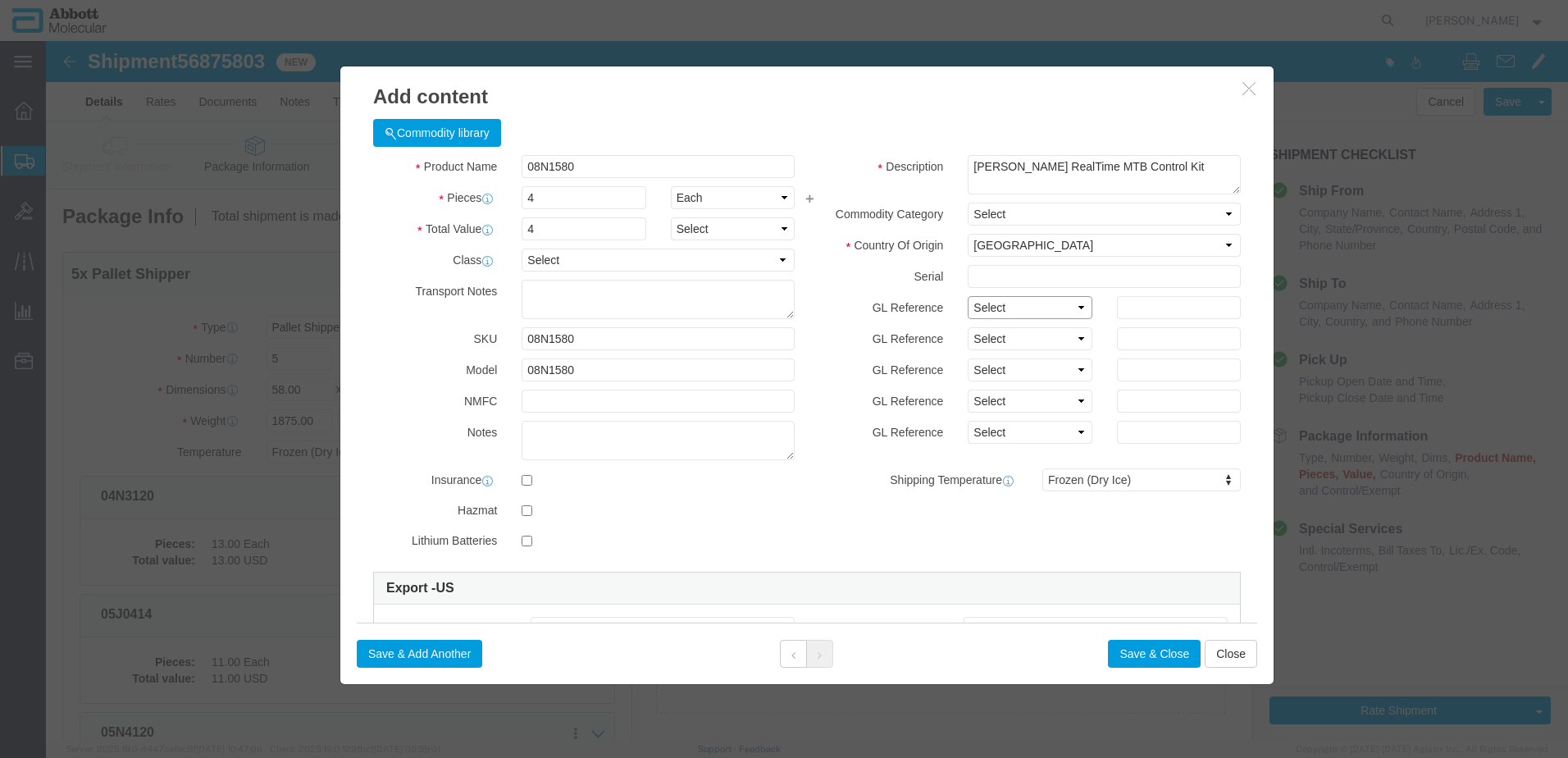
click select "Select Account Type Activity ID Airline Appointment Number ASN Batch Number Bil…"
click button "Save & Add Another"
click input "text"
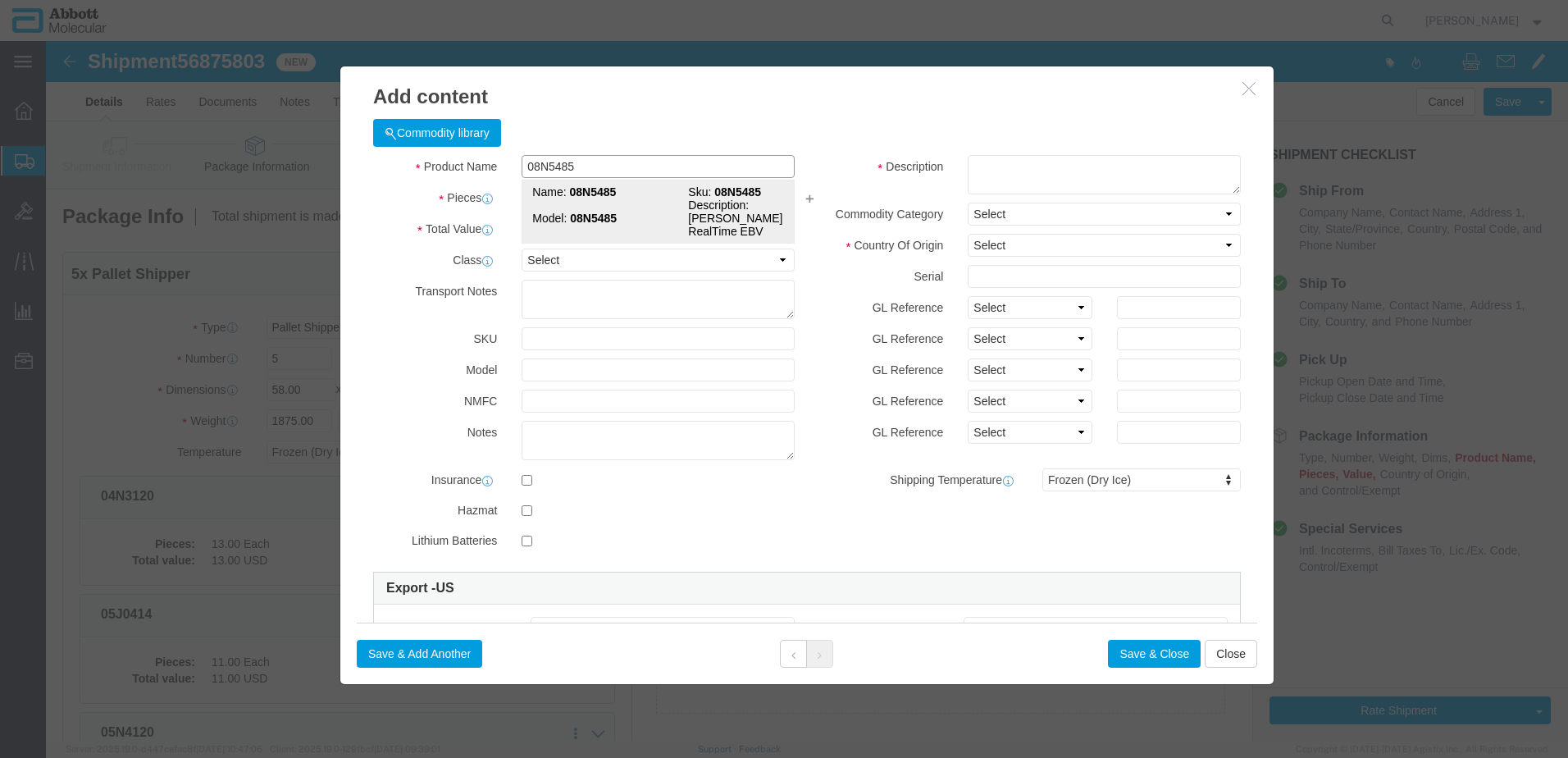
click strong "08N5485"
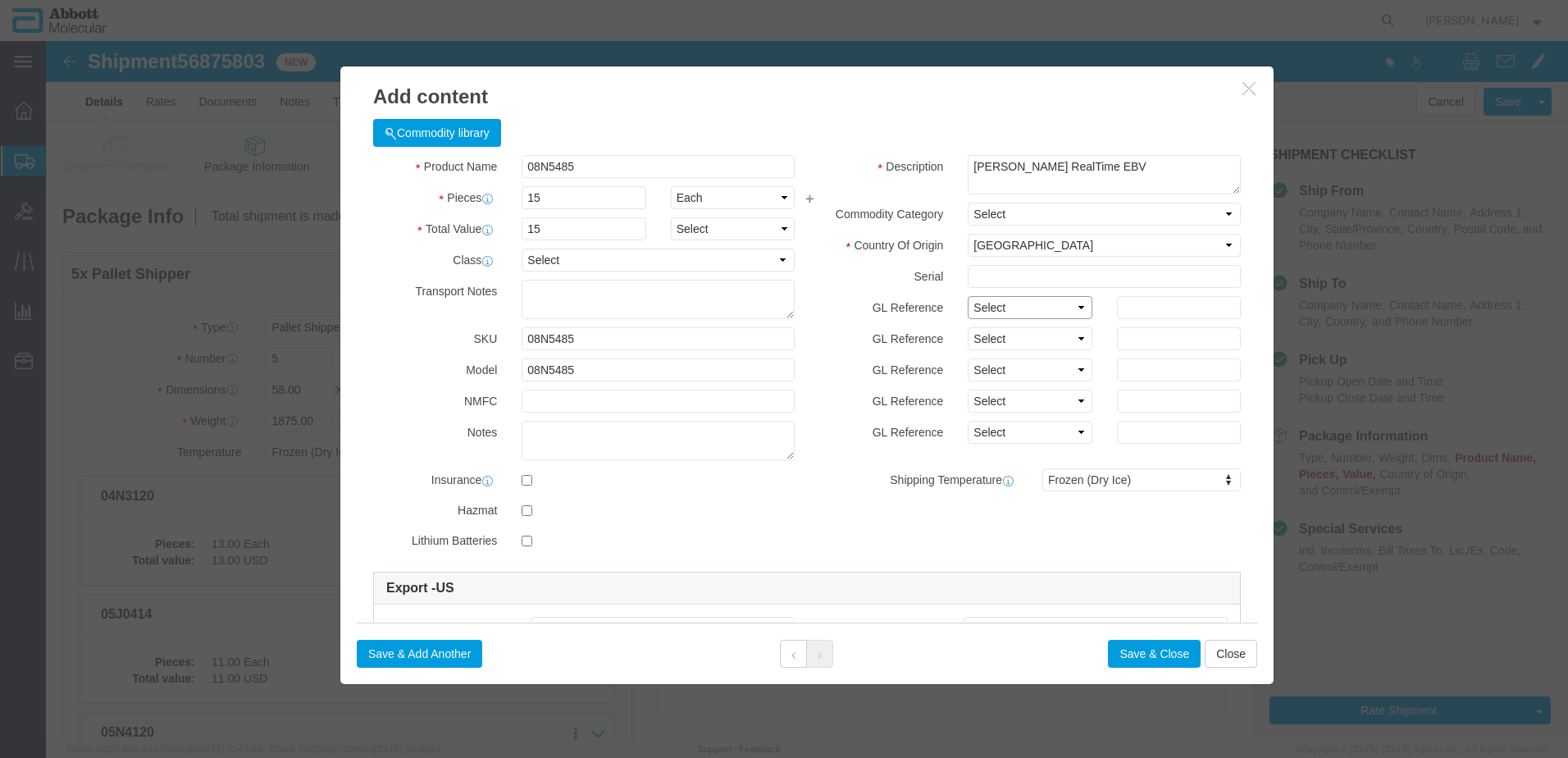
click select "Select Account Type Activity ID Airline Appointment Number ASN Batch Number Bil…"
click div "Save & Add Another Save & Close Close"
click button "Save & Add Another"
click input "text"
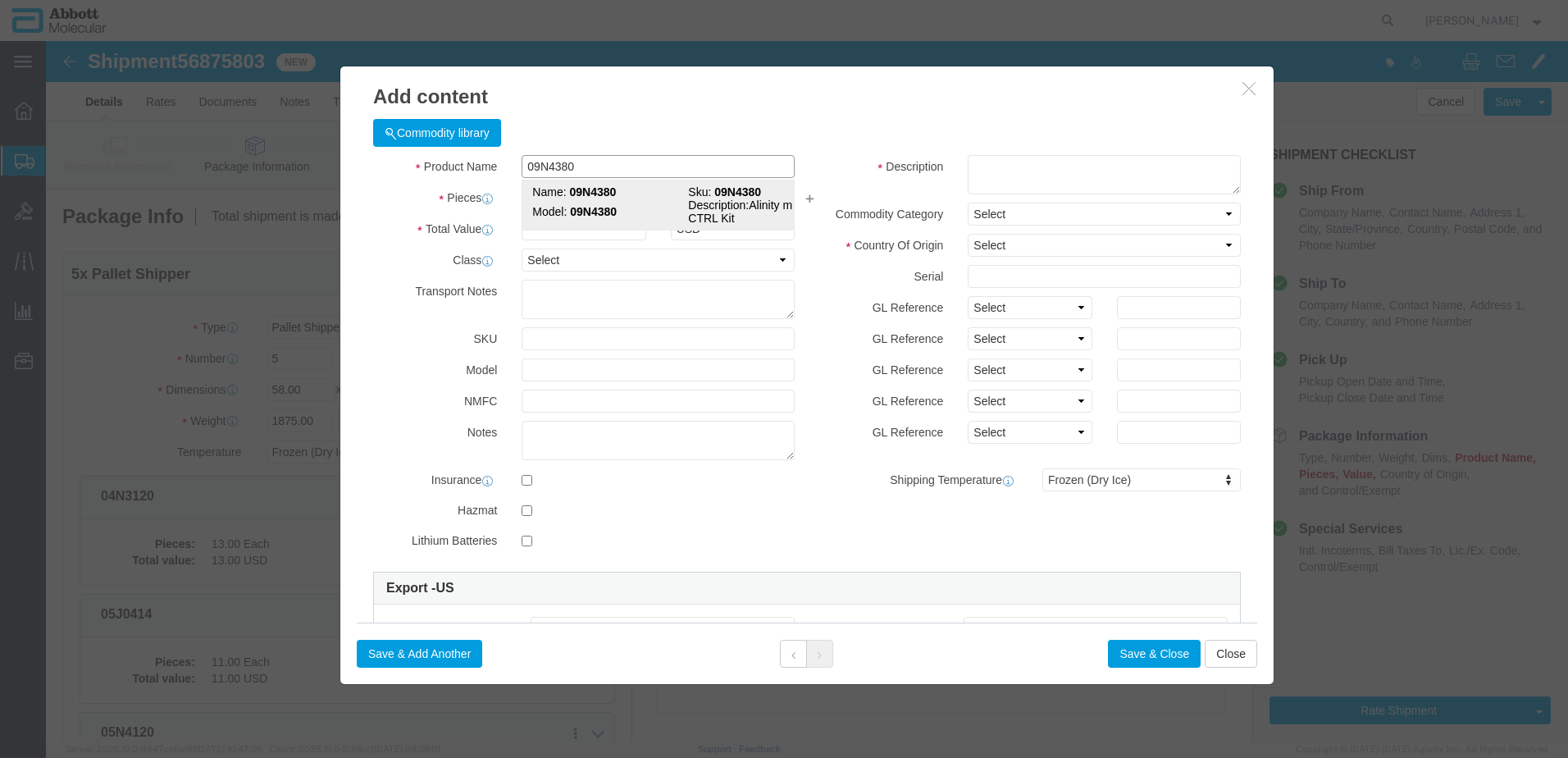
click strong "09N4380"
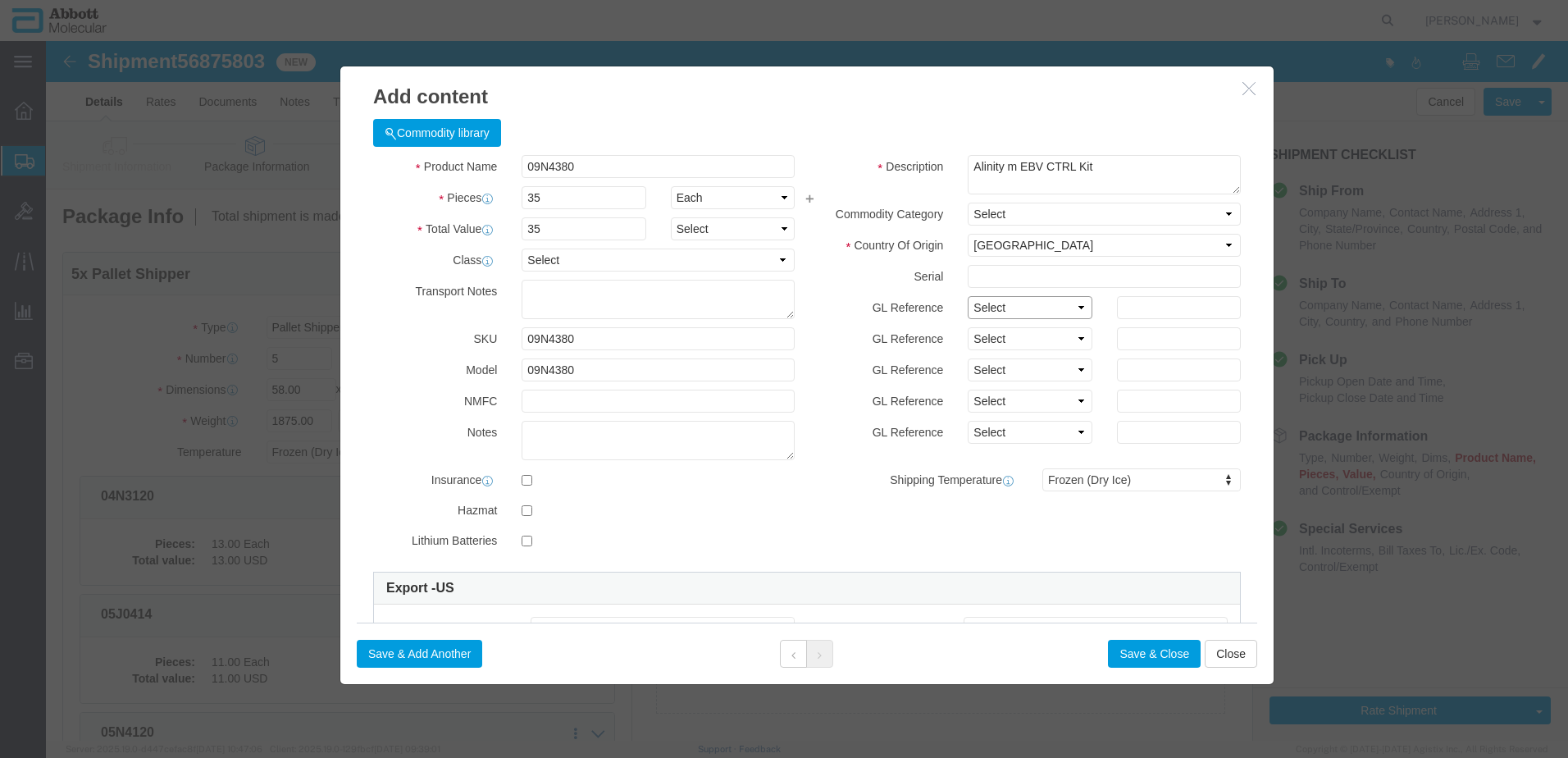
drag, startPoint x: 999, startPoint y: 269, endPoint x: 996, endPoint y: 277, distance: 8.5
click select "Select Account Type Activity ID Airline Appointment Number ASN Batch Number Bil…"
click button "Save & Add Another"
click input "text"
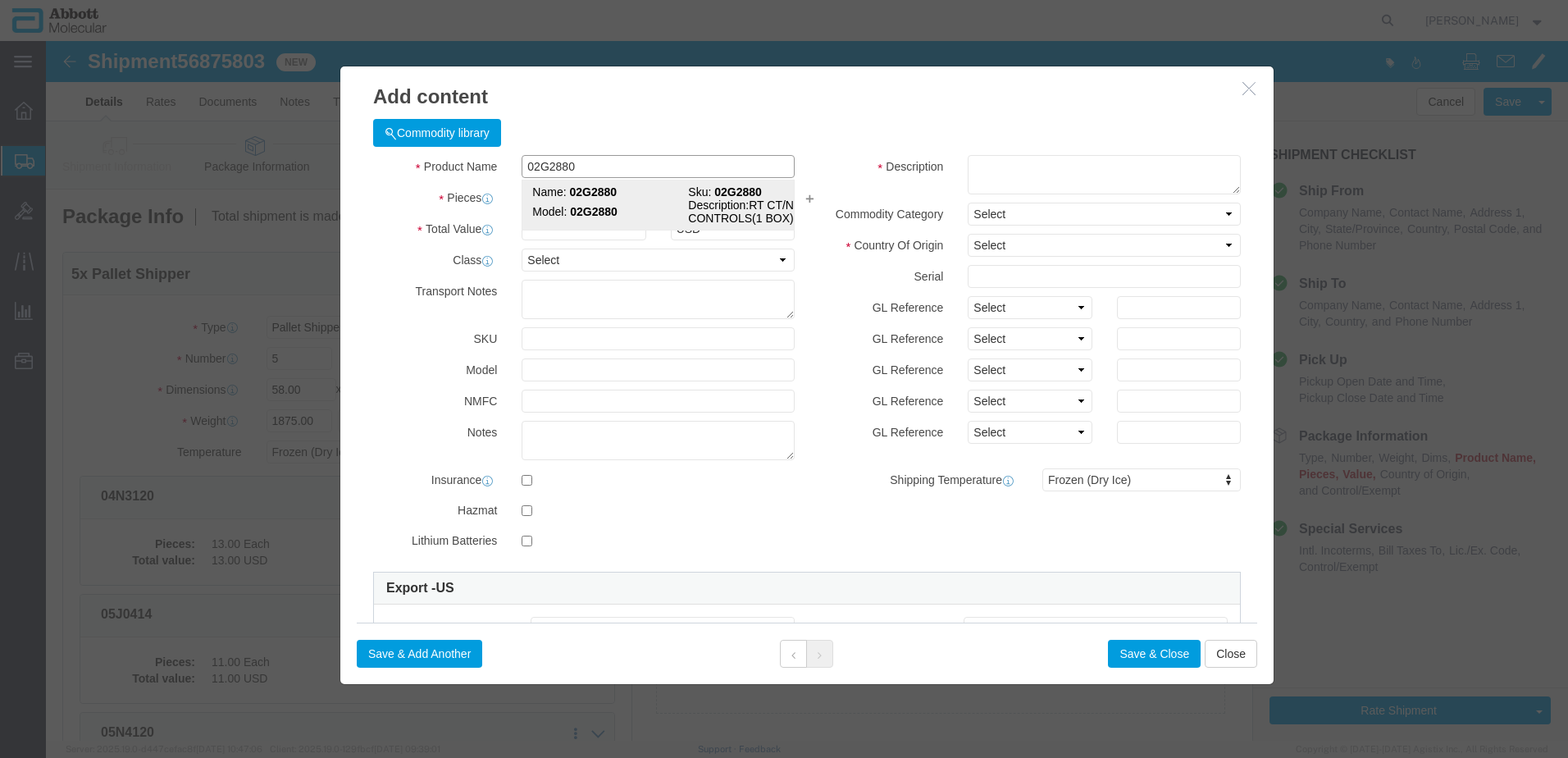
click td "Model: 02G2880"
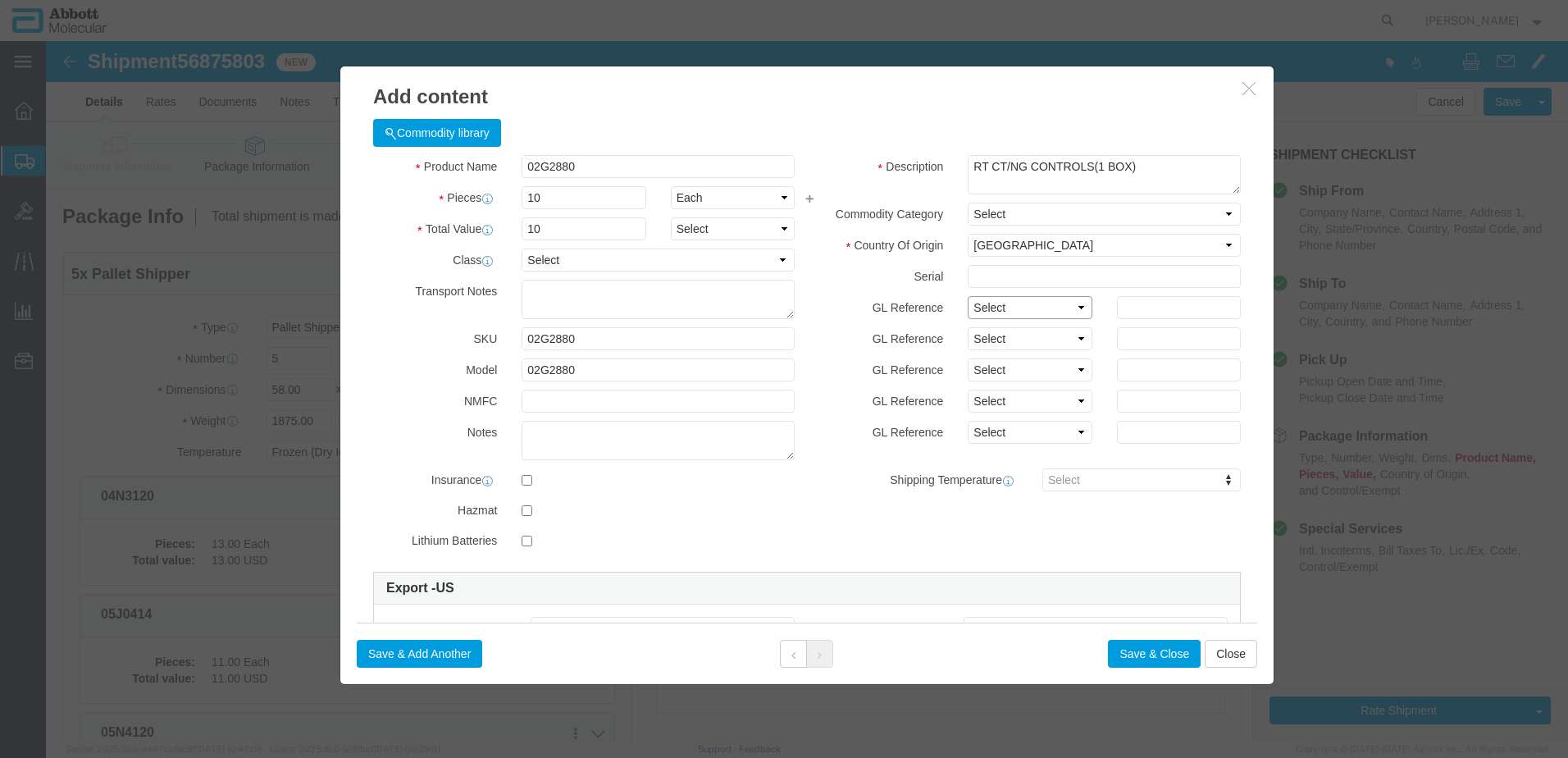
click select "Select Account Type Activity ID Airline Appointment Number ASN Batch Number Bil…"
click button "Save & Add Another"
click input "text"
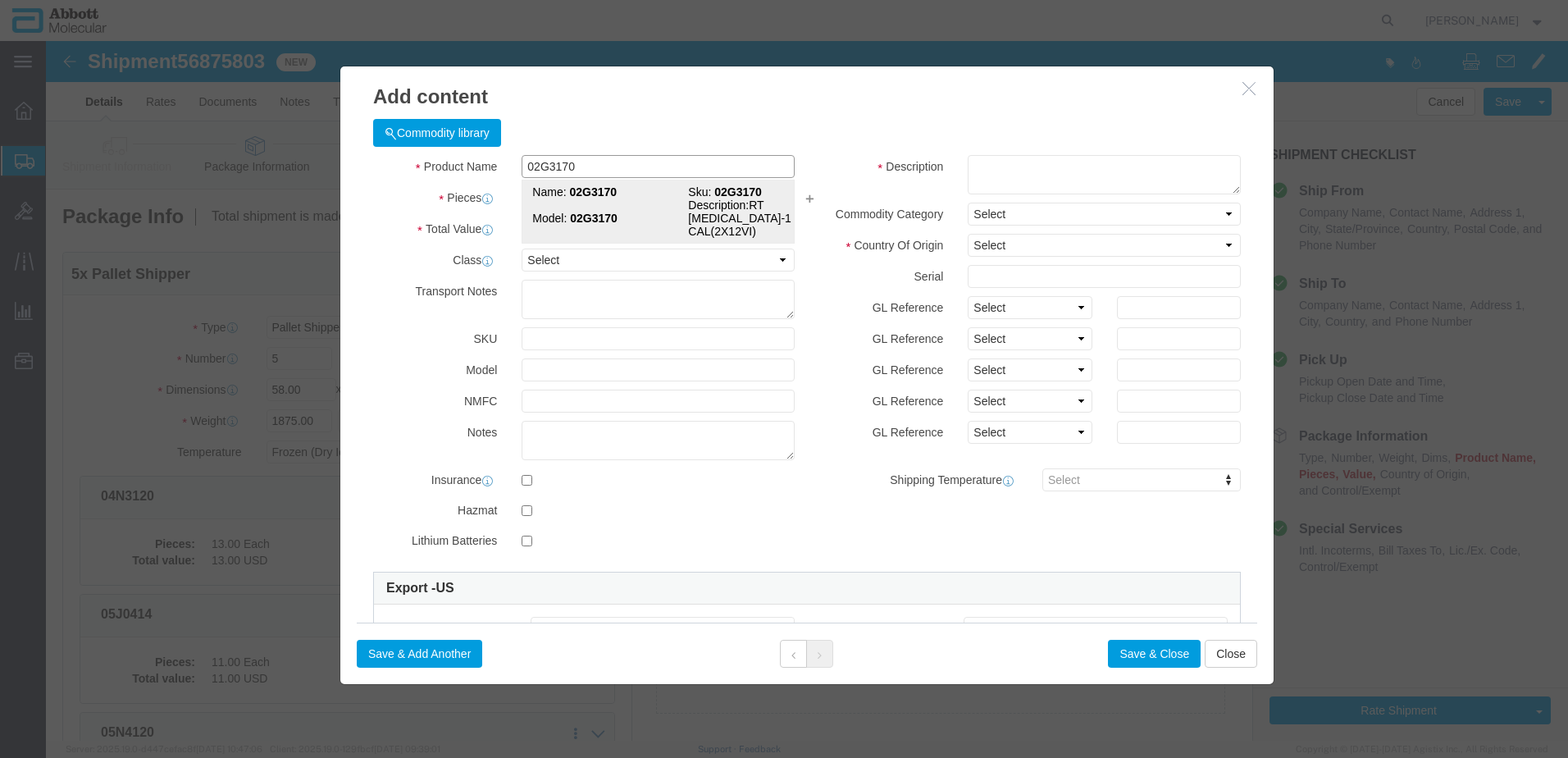
click strong "02G3170"
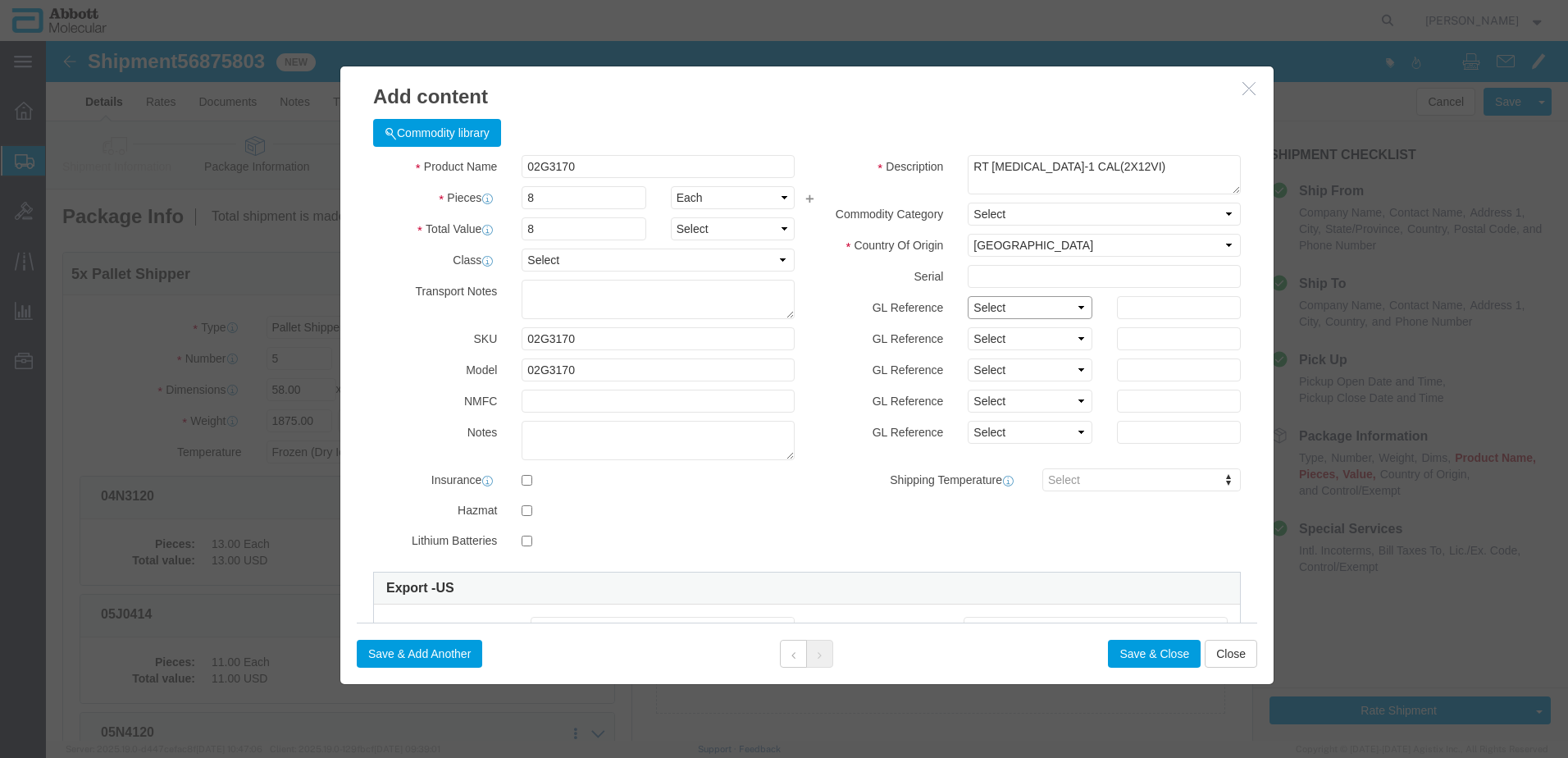
drag, startPoint x: 947, startPoint y: 265, endPoint x: 947, endPoint y: 280, distance: 15.0
click select "Select Account Type Activity ID Airline Appointment Number ASN Batch Number Bil…"
click button "Save & Add Another"
click input "text"
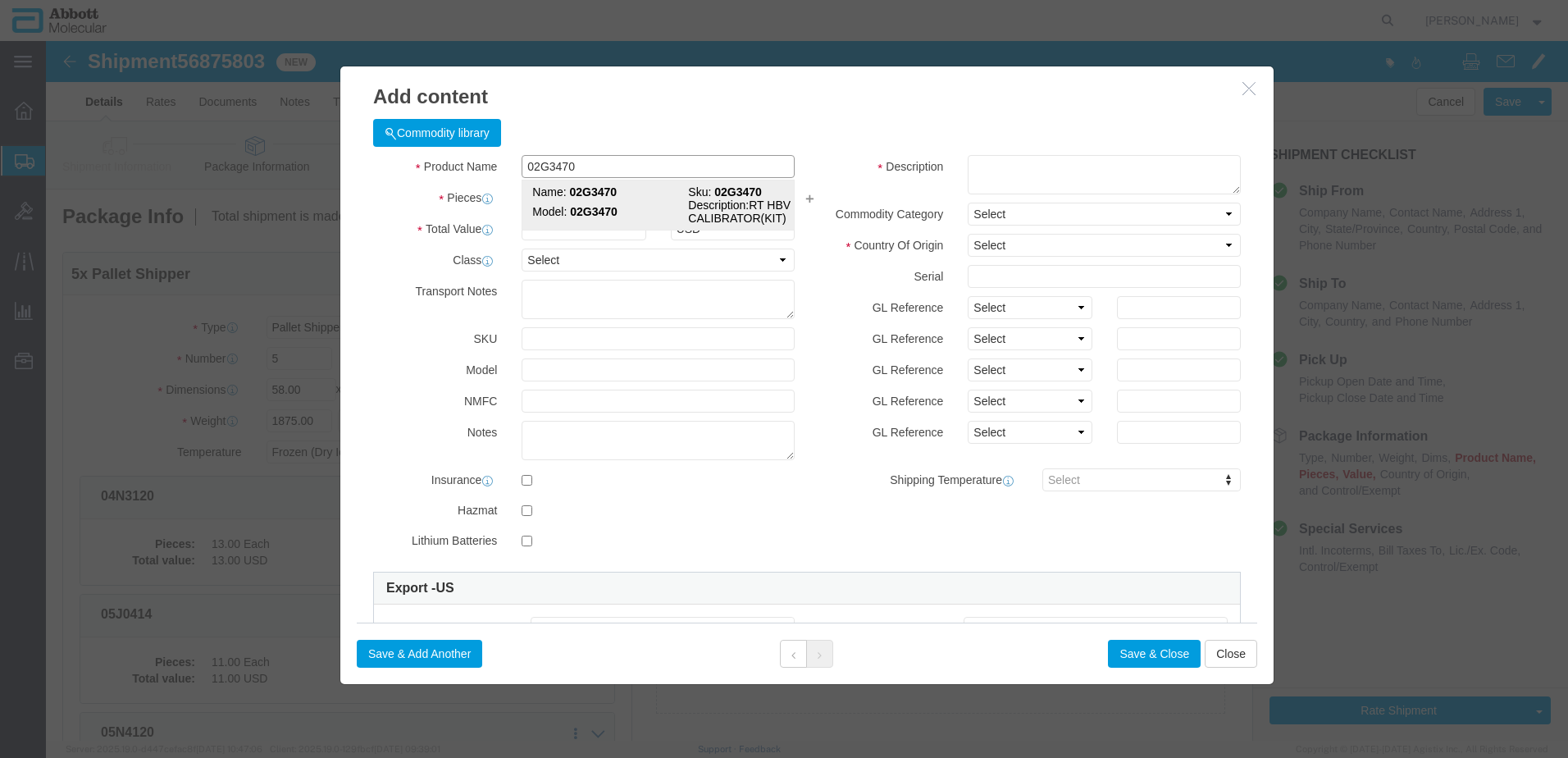
click strong "02G3470"
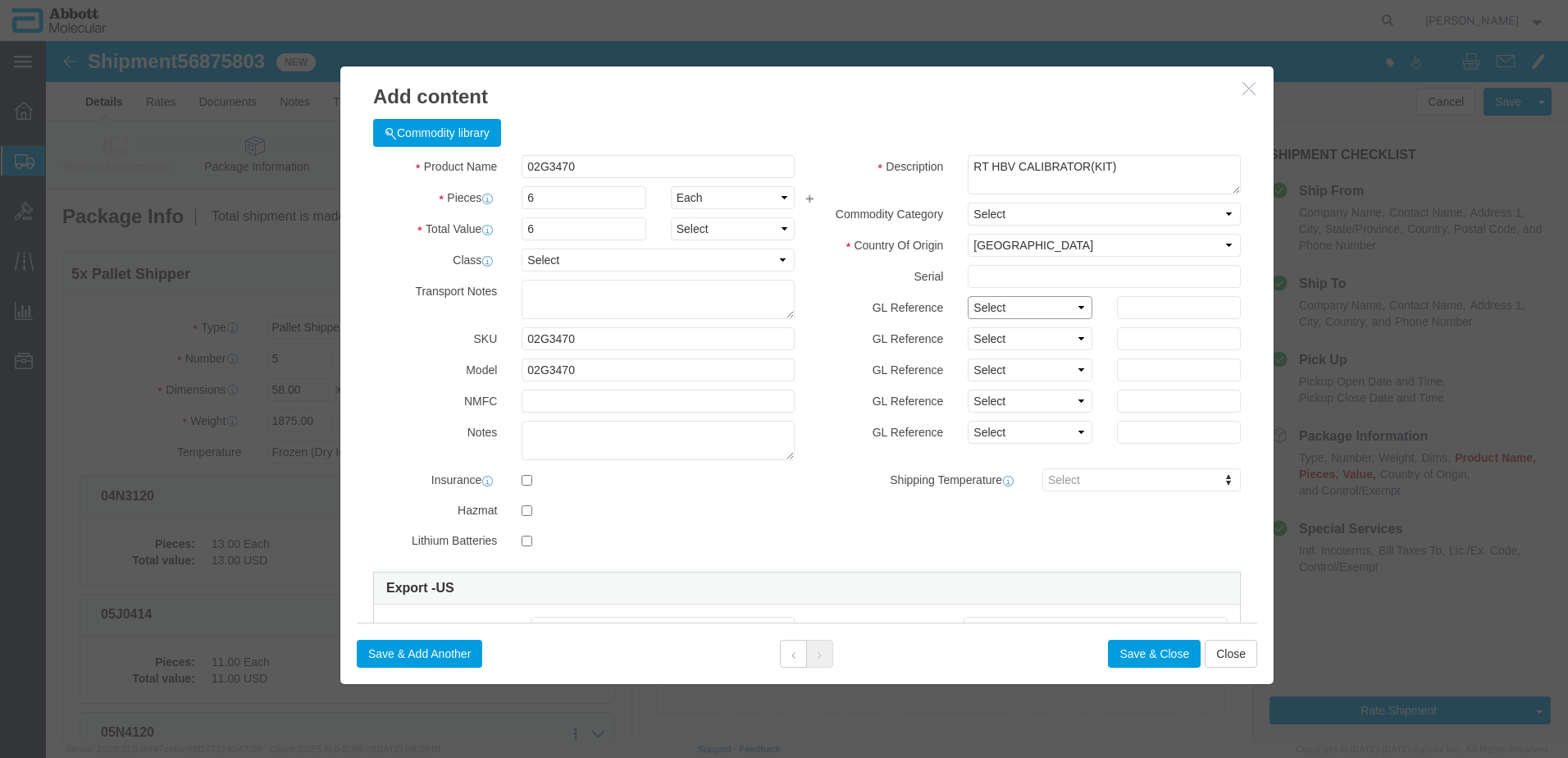
click select "Select Account Type Activity ID Airline Appointment Number ASN Batch Number Bil…"
drag, startPoint x: 346, startPoint y: 607, endPoint x: 0, endPoint y: 656, distance: 349.5
click button "Save & Add Another"
click input "text"
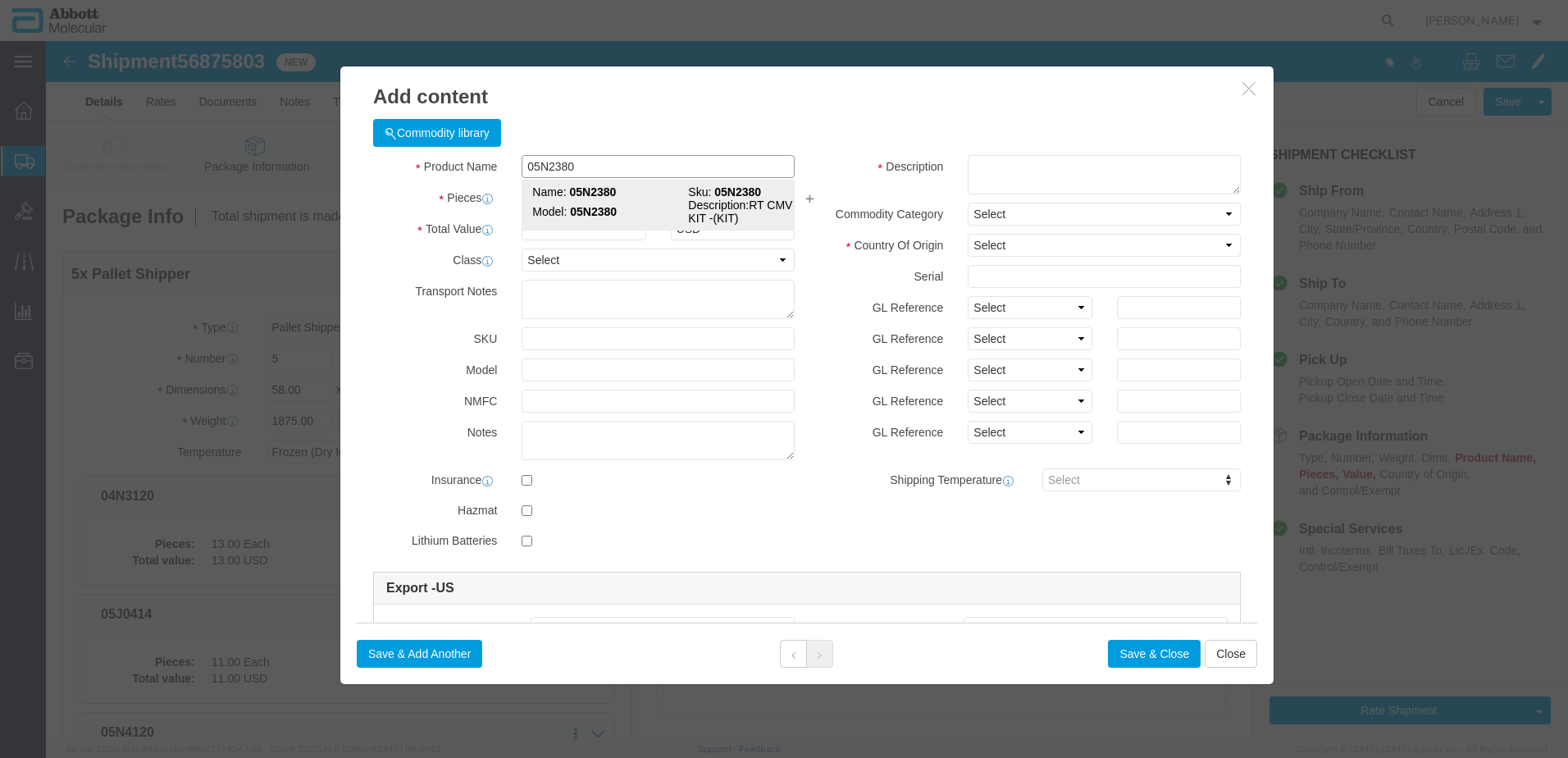
click td "Name: 05N2380"
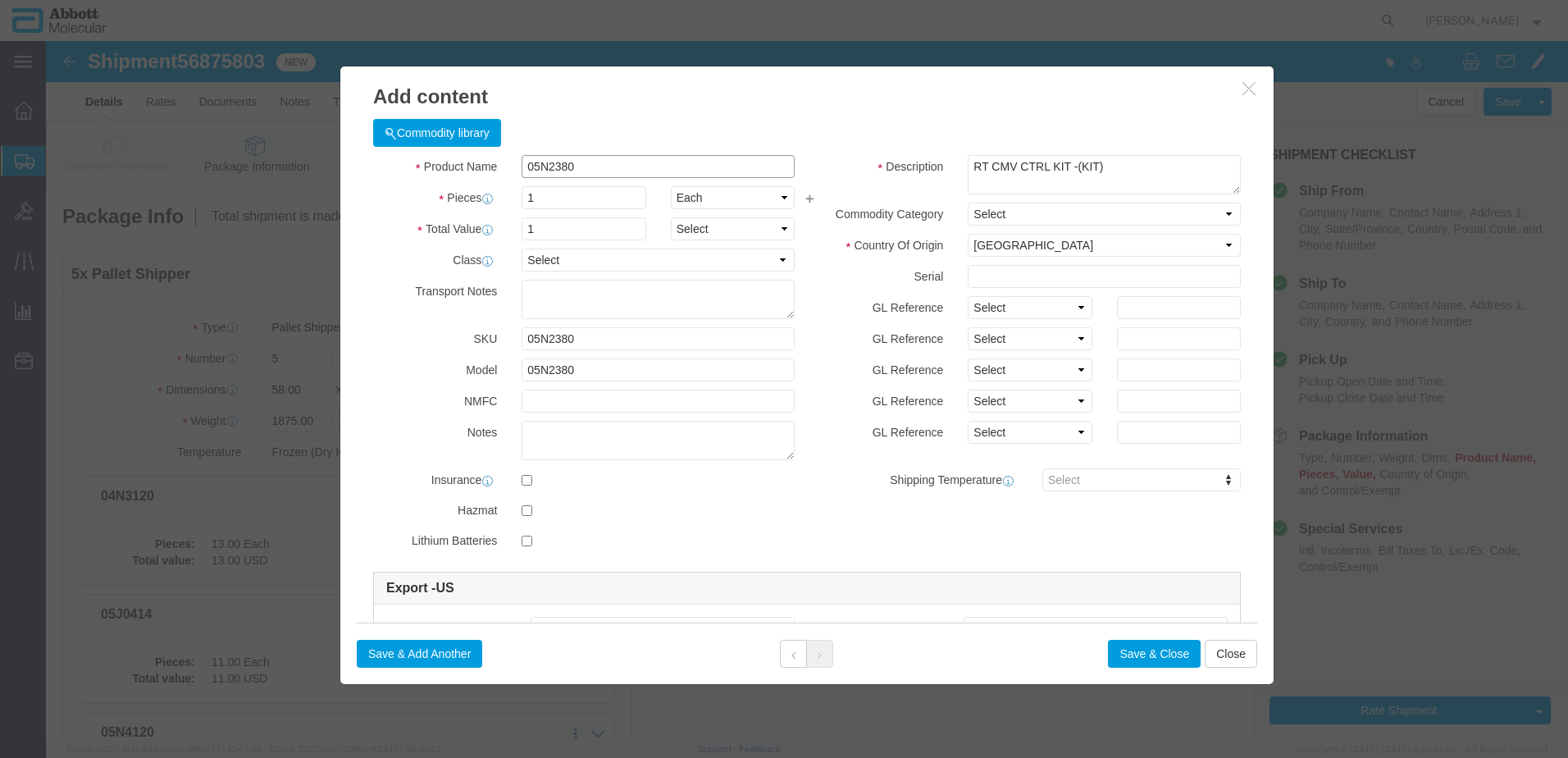
click input "05N2380"
drag, startPoint x: 985, startPoint y: 251, endPoint x: 975, endPoint y: 305, distance: 54.9
click div "Description RT CMV CTRL KIT -(KIT) Commodity Category Select Country Of Origin …"
click select "Select Account Type Activity ID Airline Appointment Number ASN Batch Number Bil…"
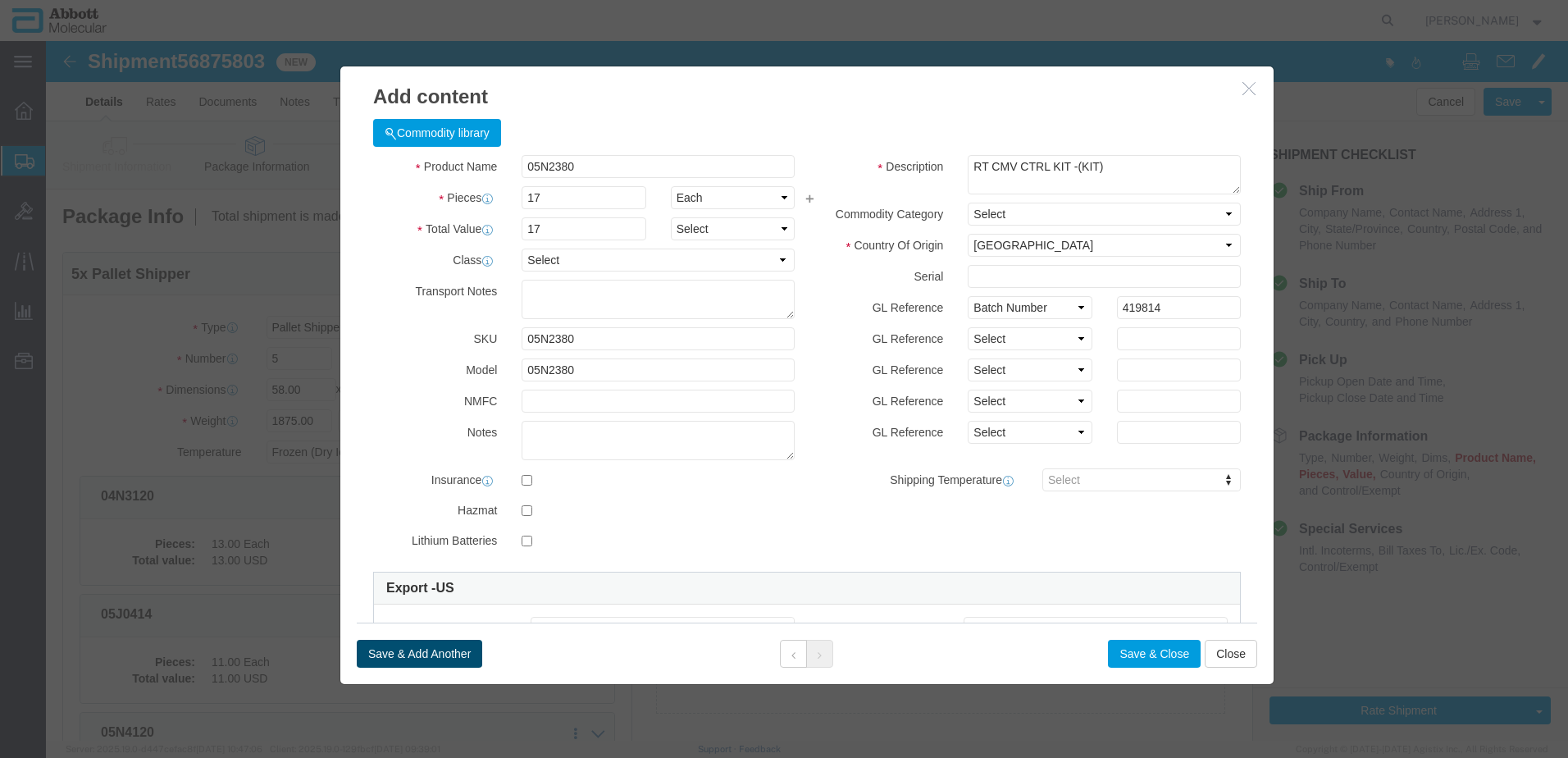
click button "Save & Add Another"
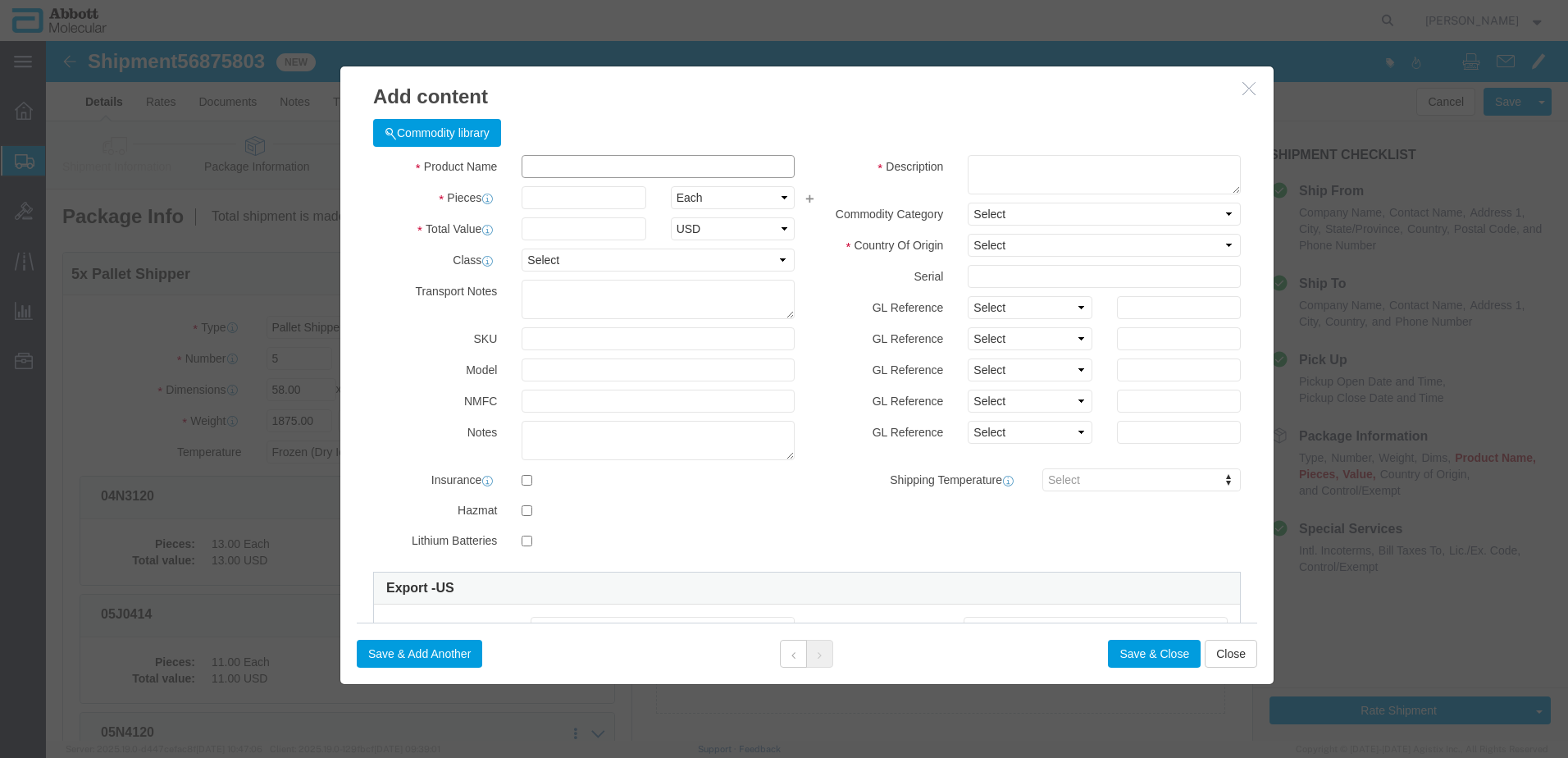
drag, startPoint x: 584, startPoint y: 168, endPoint x: 538, endPoint y: 127, distance: 61.6
click input "text"
click strong "09N4382"
click select "Select Account Type Activity ID Airline Appointment Number ASN Batch Number Bil…"
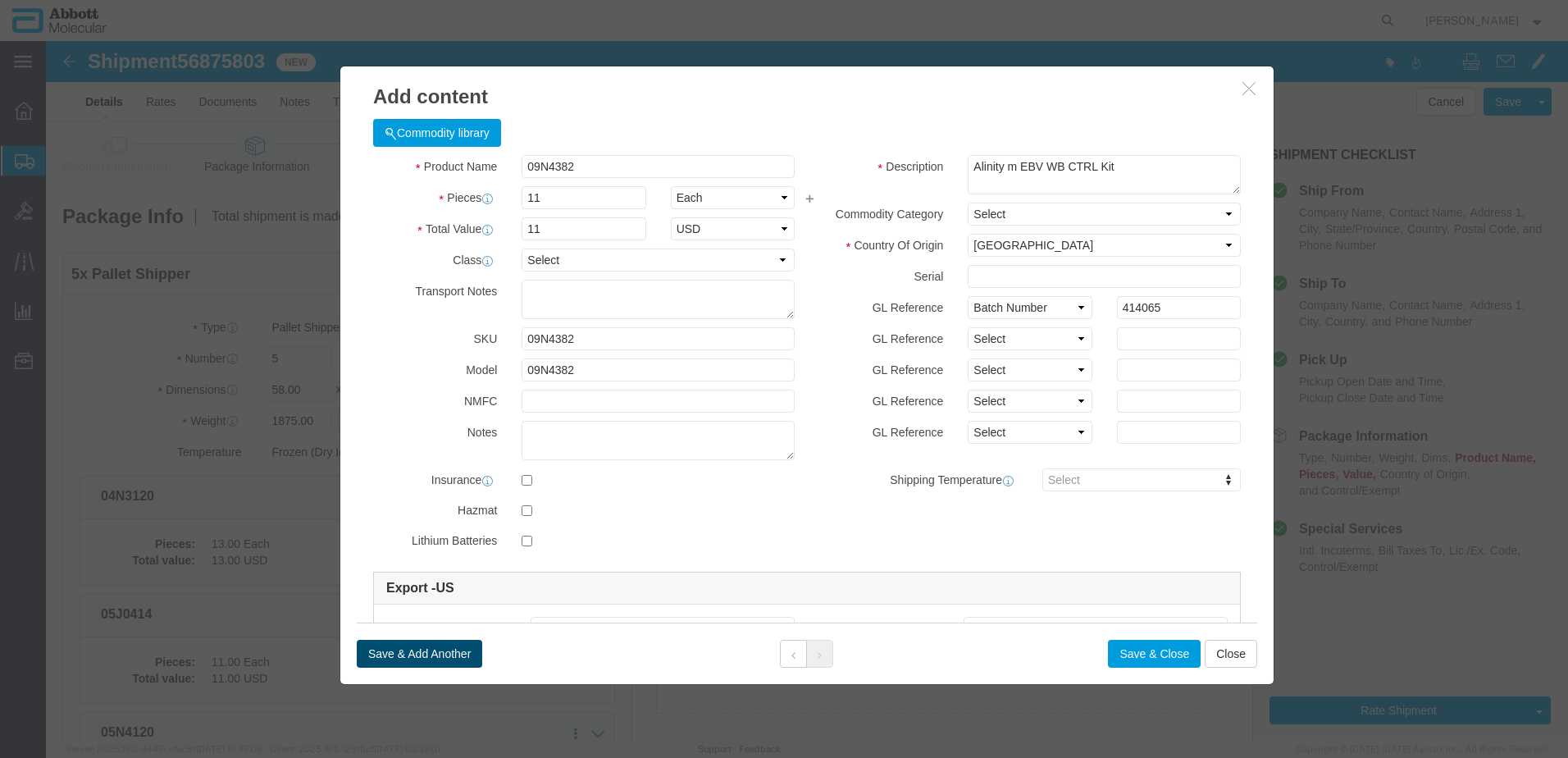
click button "Save & Add Another"
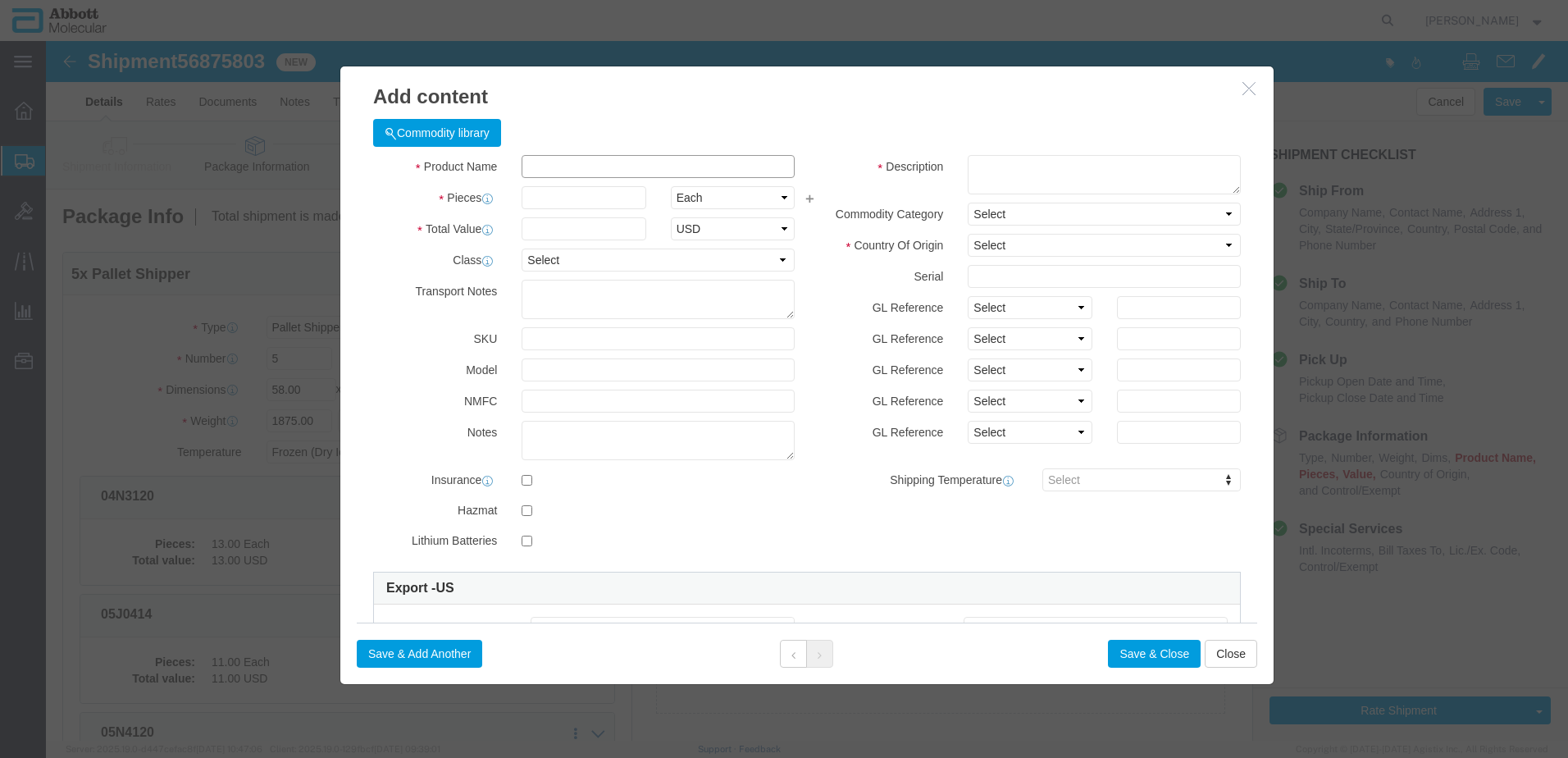
click input "text"
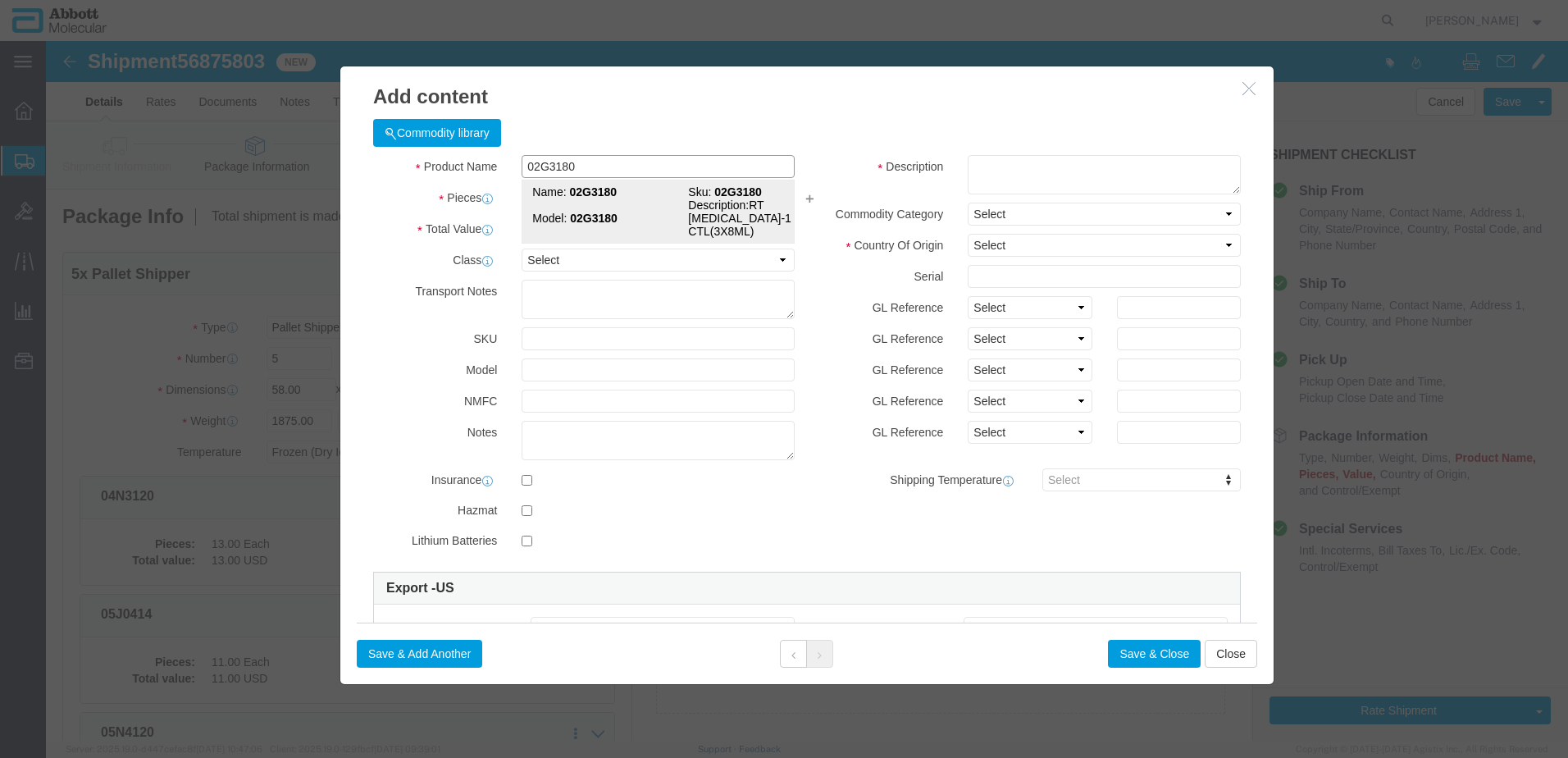
click strong "02G3180"
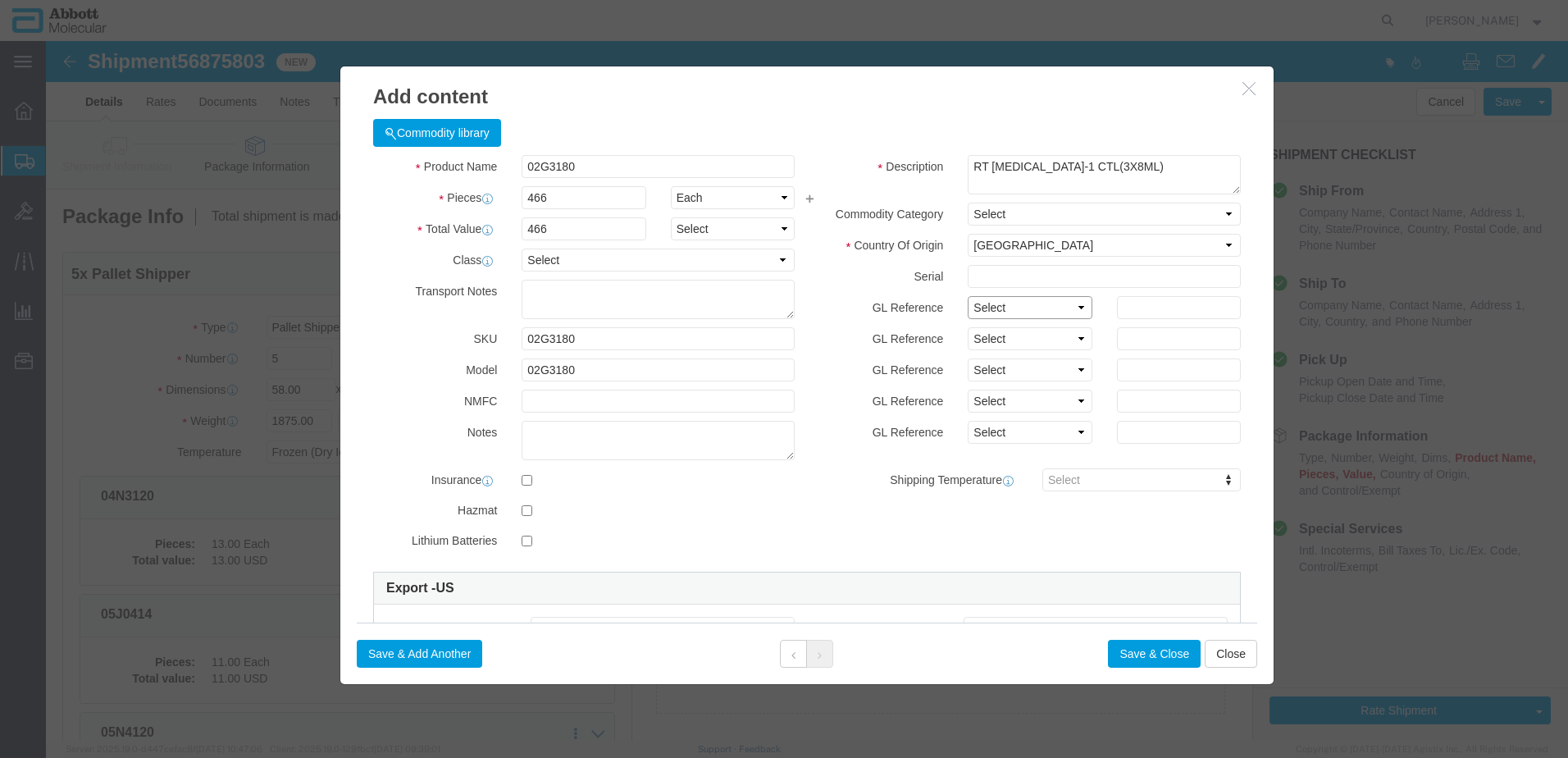
click select "Select Account Type Activity ID Airline Appointment Number ASN Batch Number Bil…"
drag, startPoint x: 400, startPoint y: 615, endPoint x: 11, endPoint y: 595, distance: 389.5
click button "Save & Add Another"
click input "text"
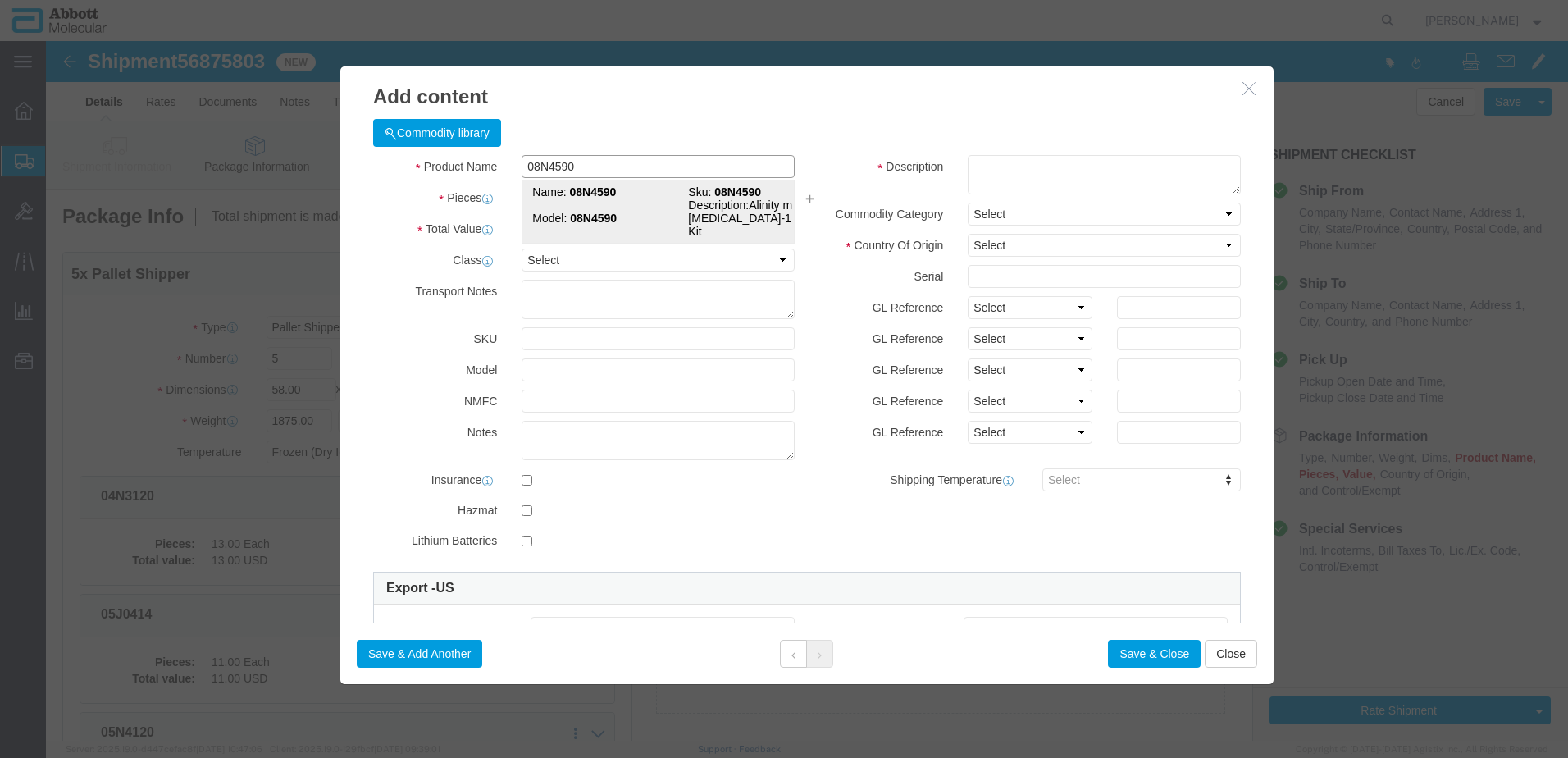
click strong "08N4590"
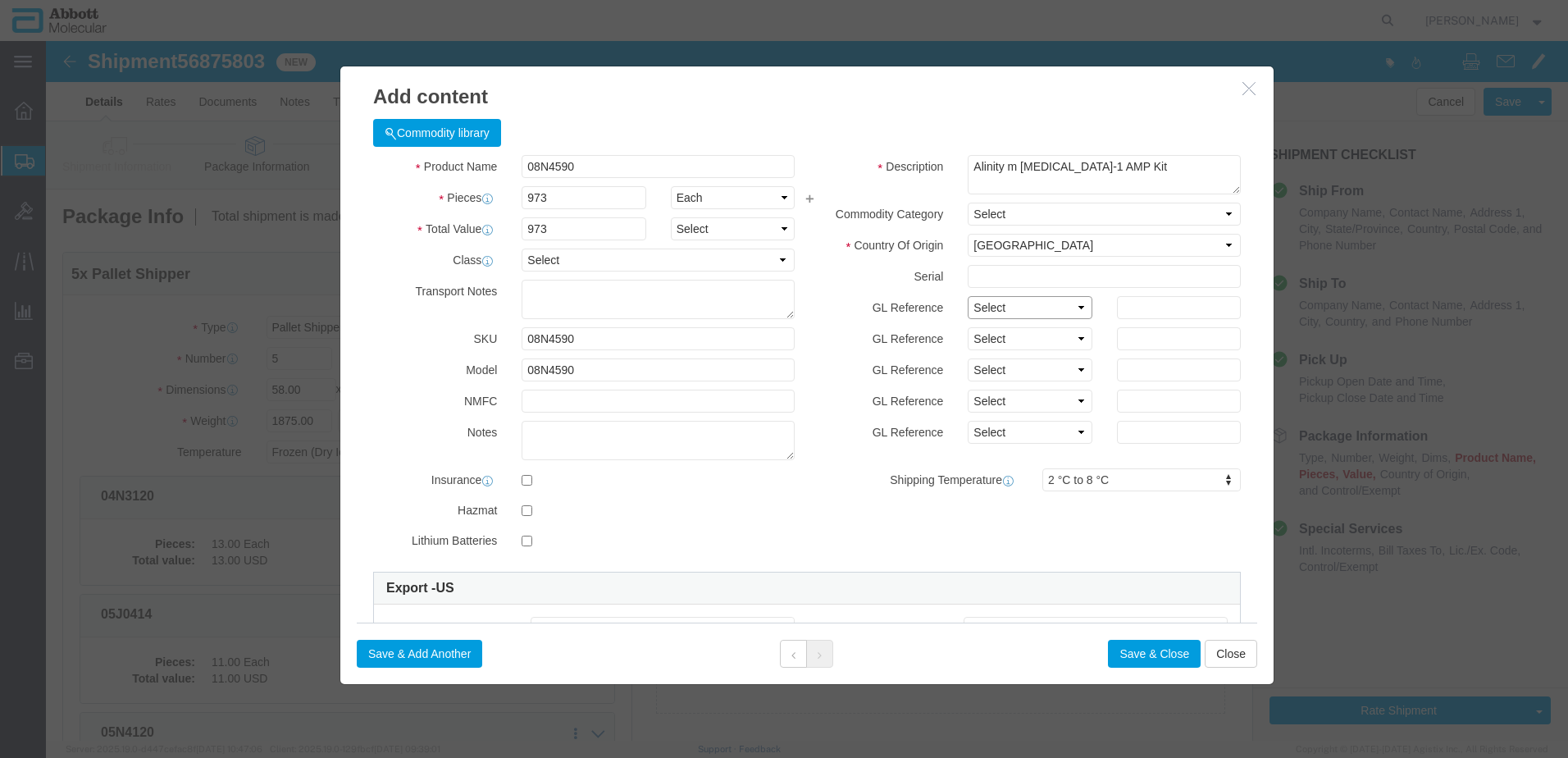
click select "Select Account Type Activity ID Airline Appointment Number ASN Batch Number Bil…"
click button "Save & Add Another"
click input "text"
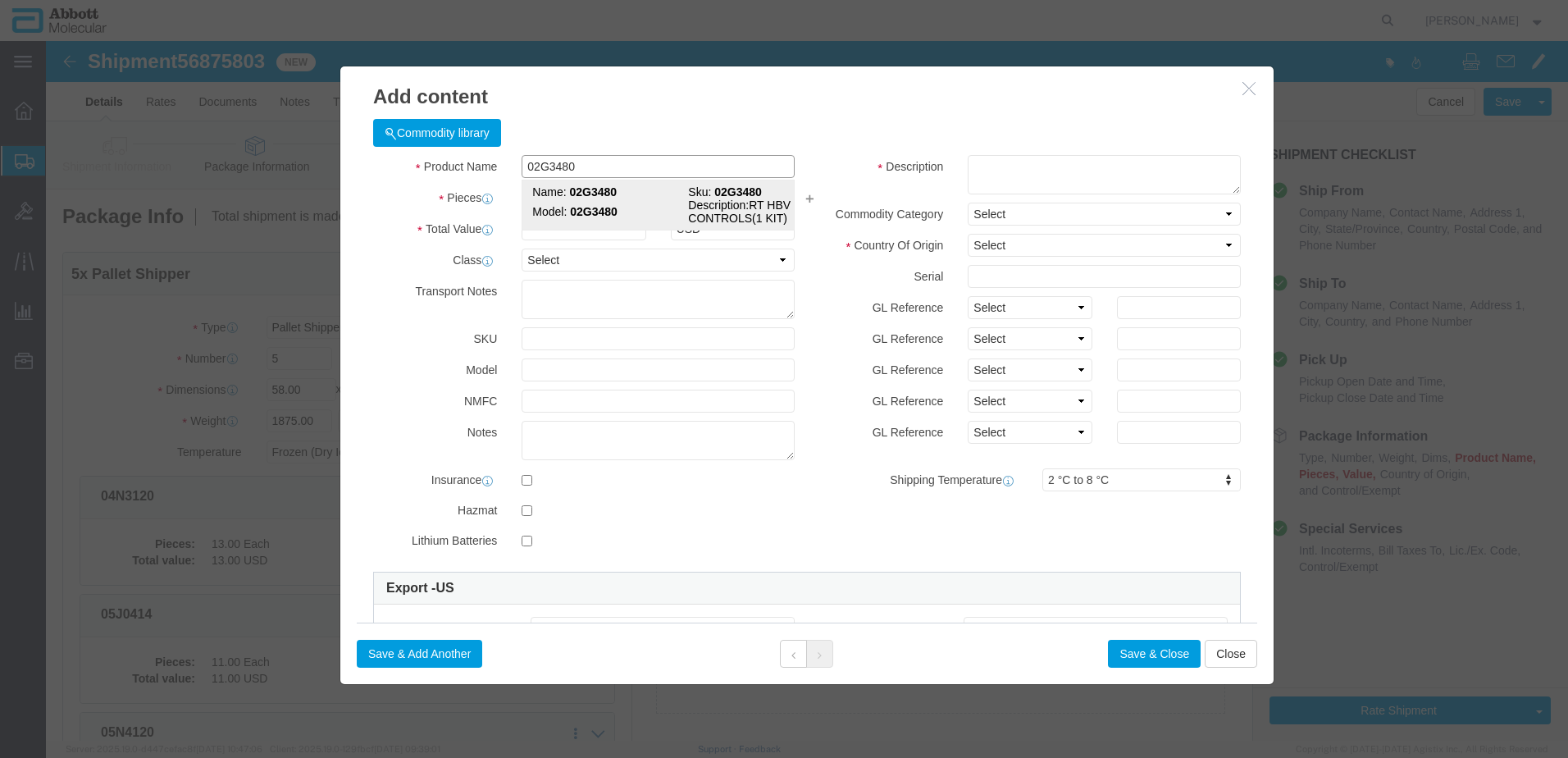
click strong "02G3480"
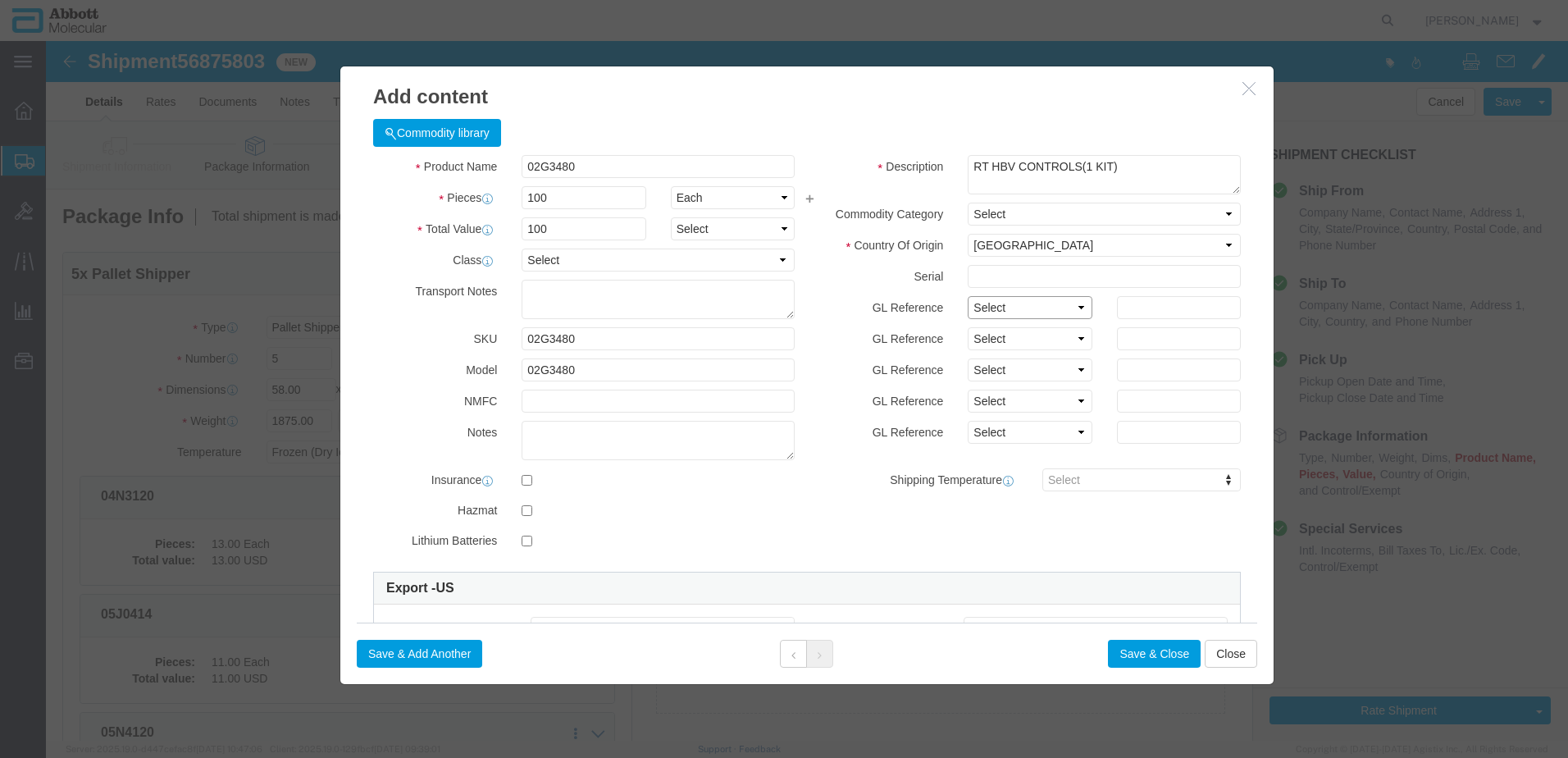
drag, startPoint x: 966, startPoint y: 272, endPoint x: 966, endPoint y: 281, distance: 9.0
click select "Select Account Type Activity ID Airline Appointment Number ASN Batch Number Bil…"
click button "Save & Close"
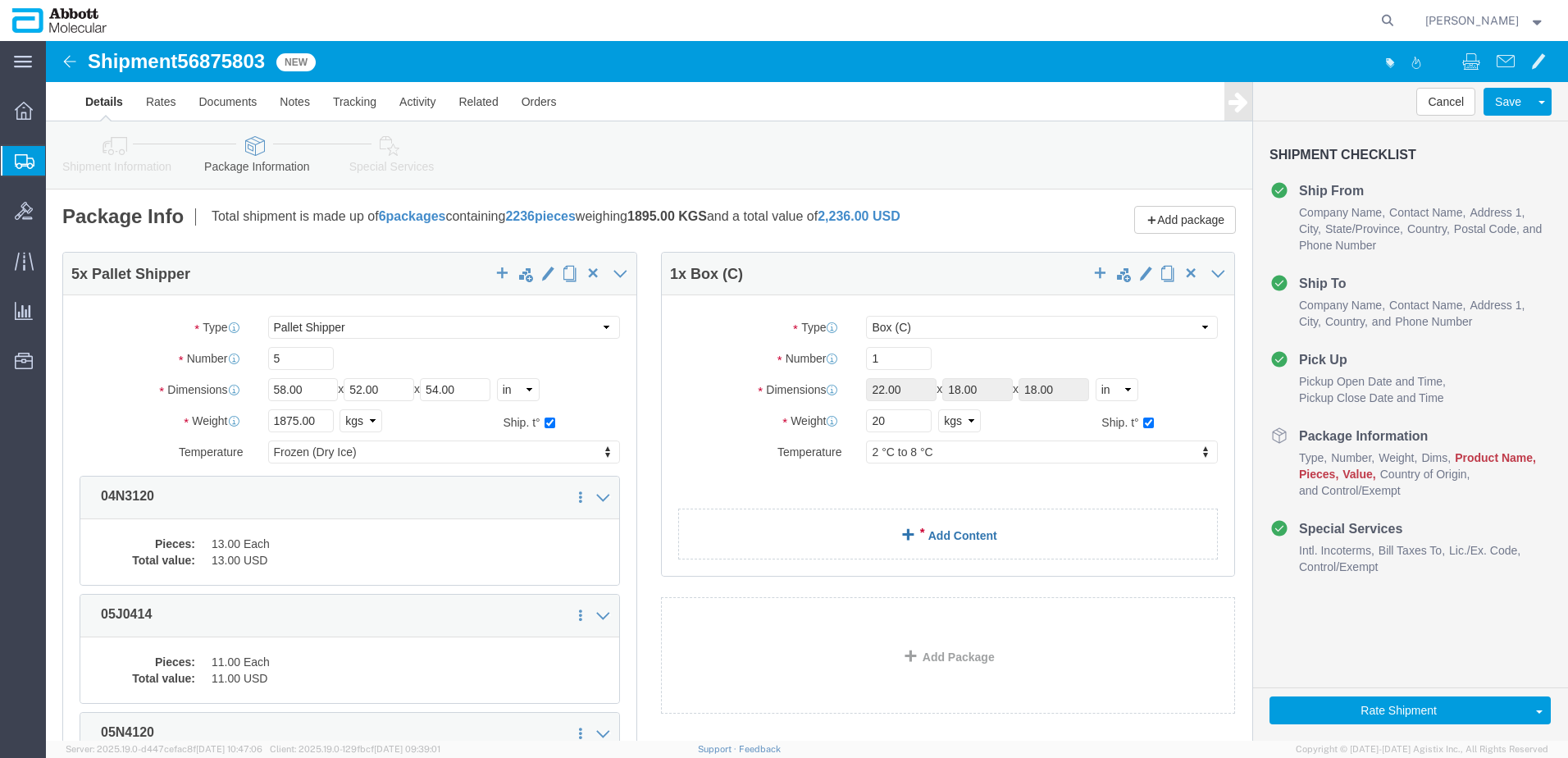
click link "Add Content"
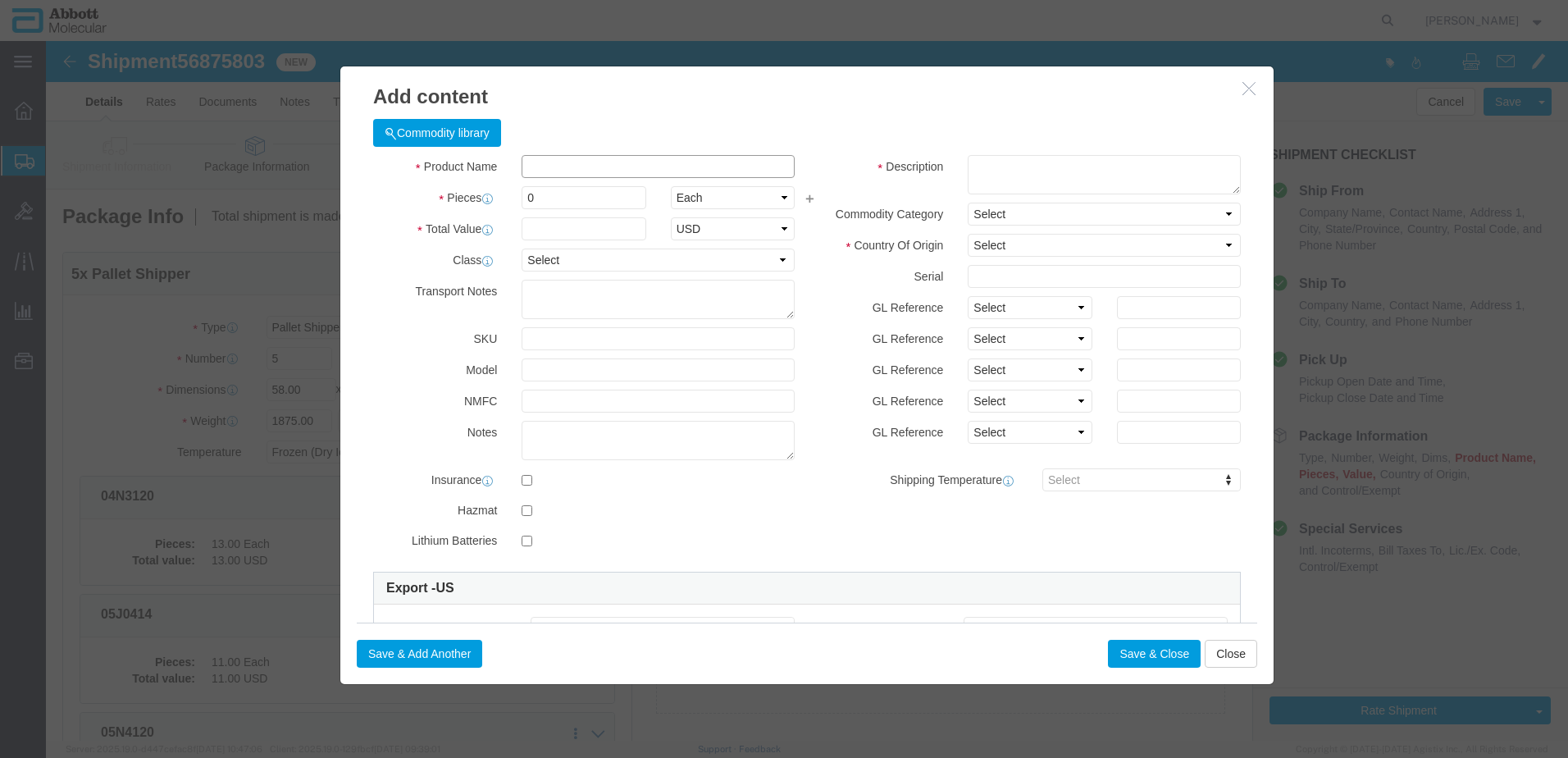
click input "text"
click strong "09N4692"
click select "Select Account Type Activity ID Airline Appointment Number ASN Batch Number Bil…"
click button "Save & Close"
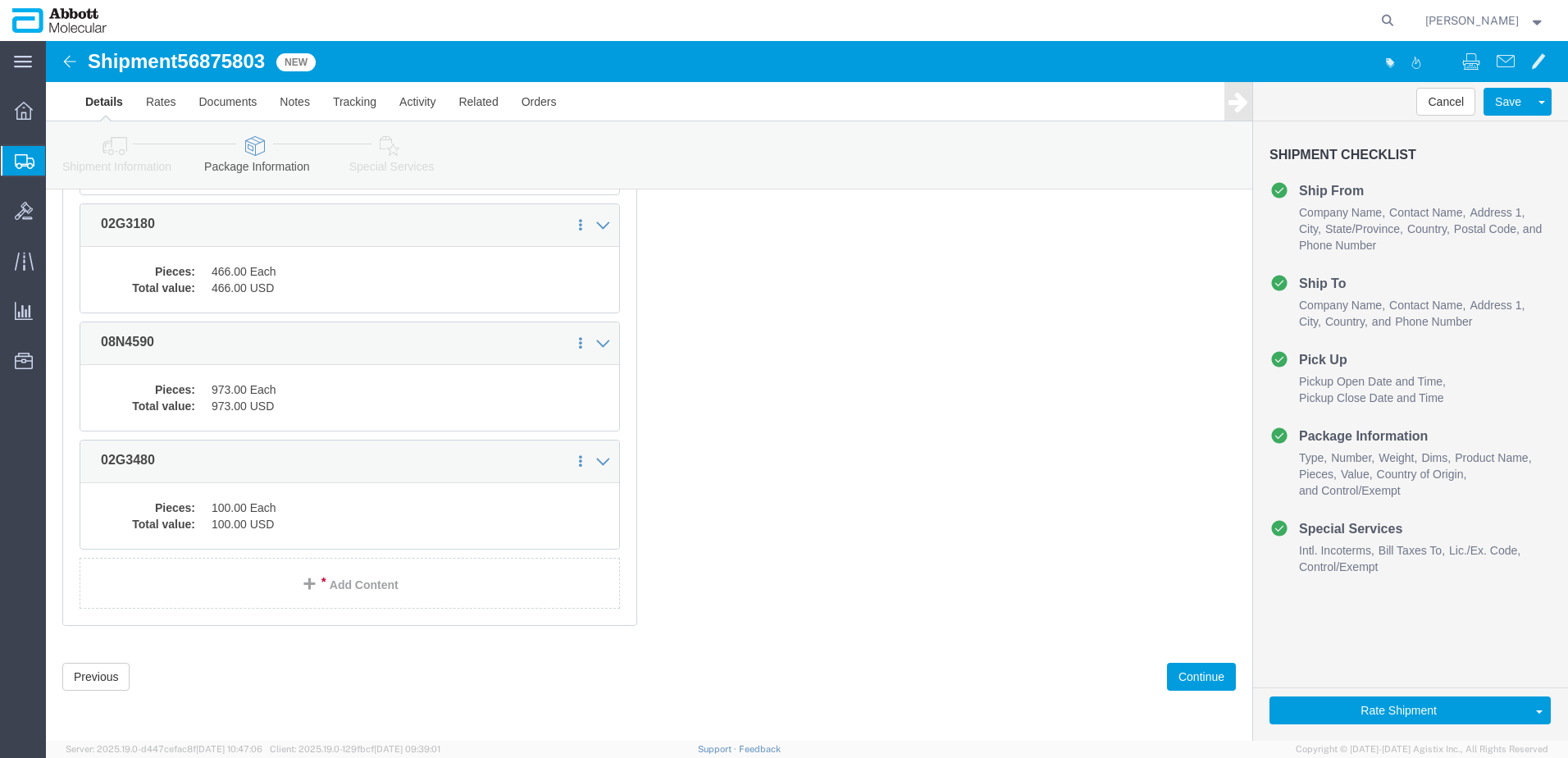
scroll to position [5362, 0]
click button "Continue"
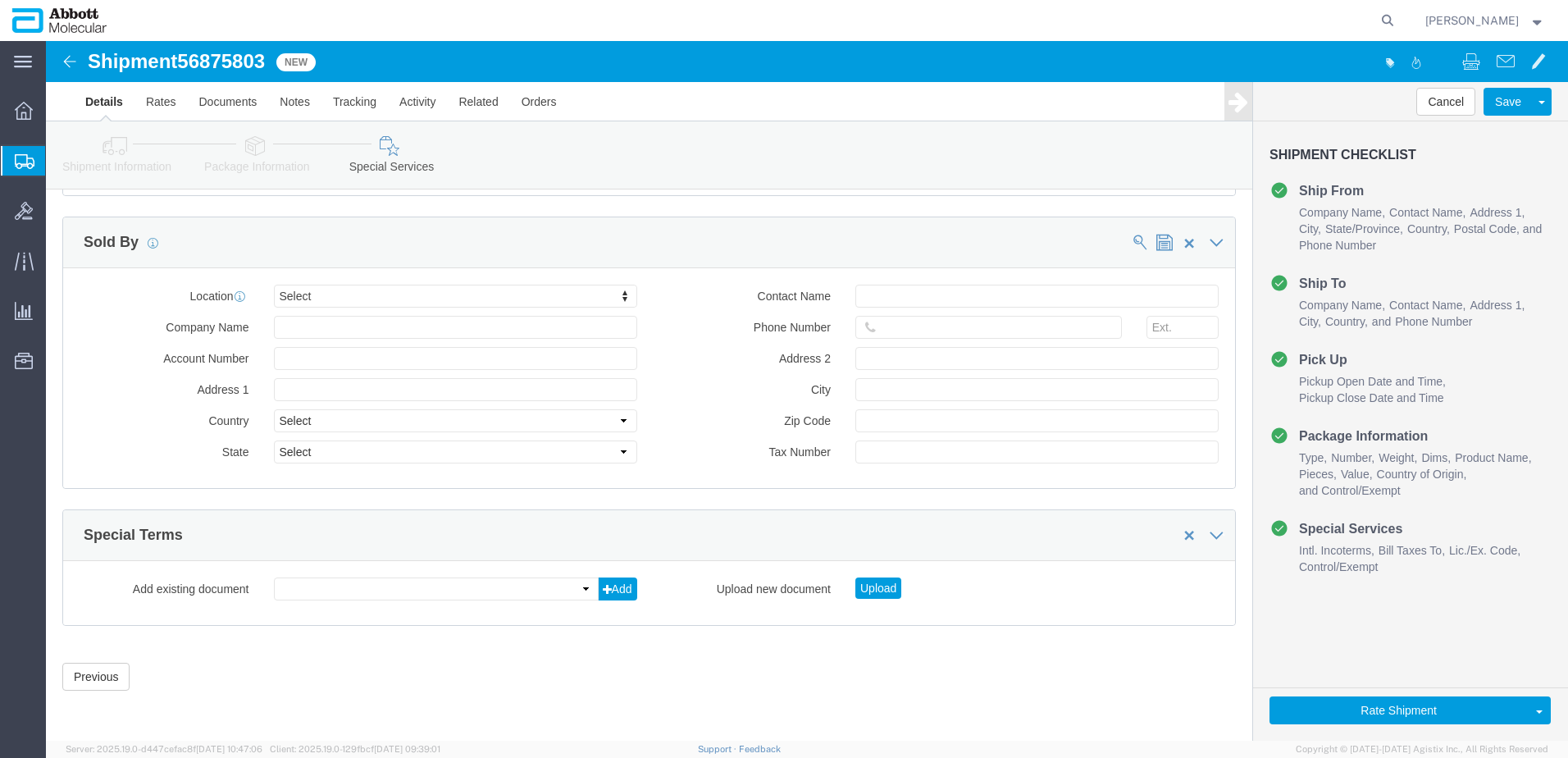
scroll to position [2468, 0]
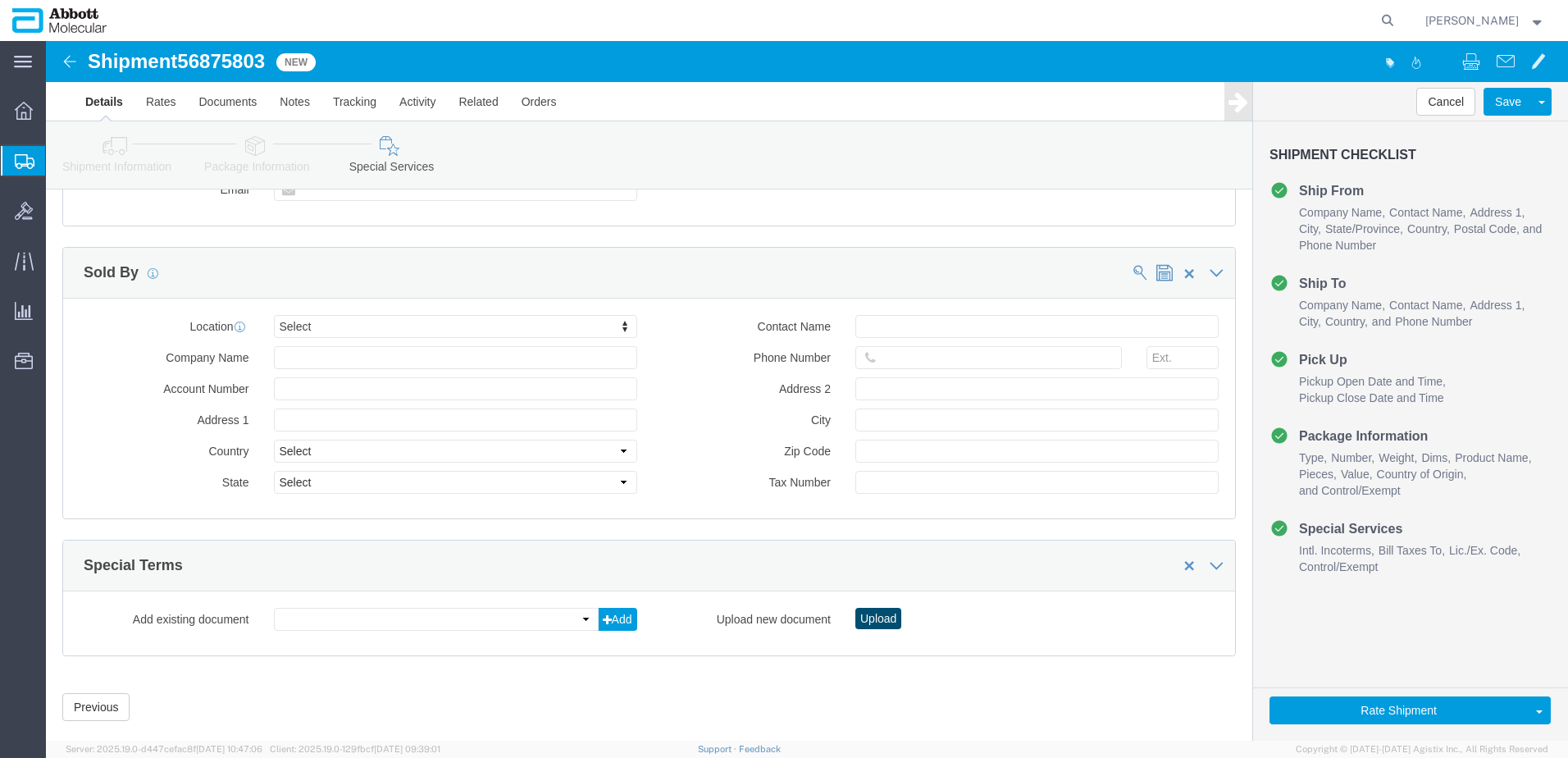
click button "Upload"
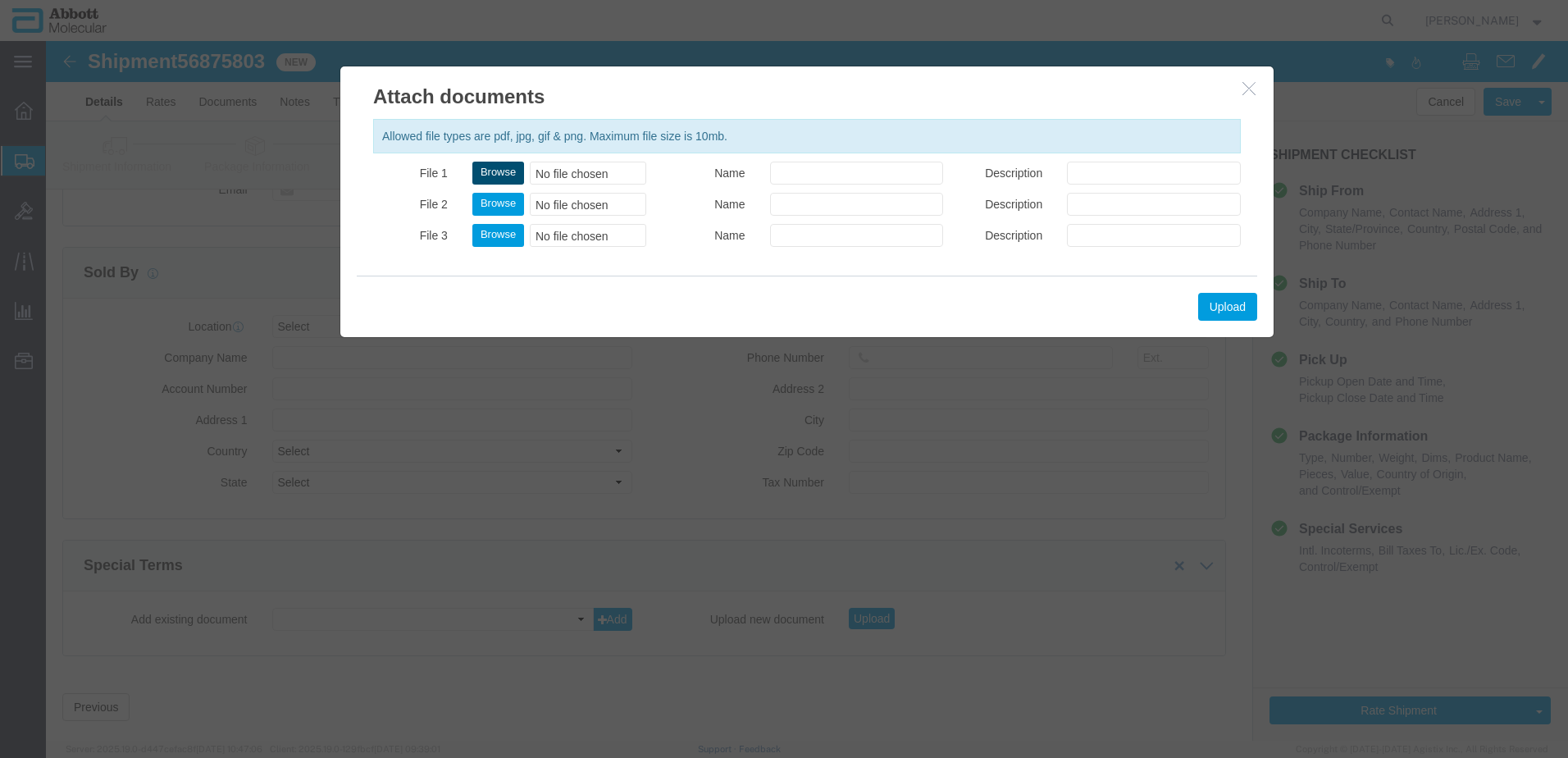
click button "Browse"
click button "Upload"
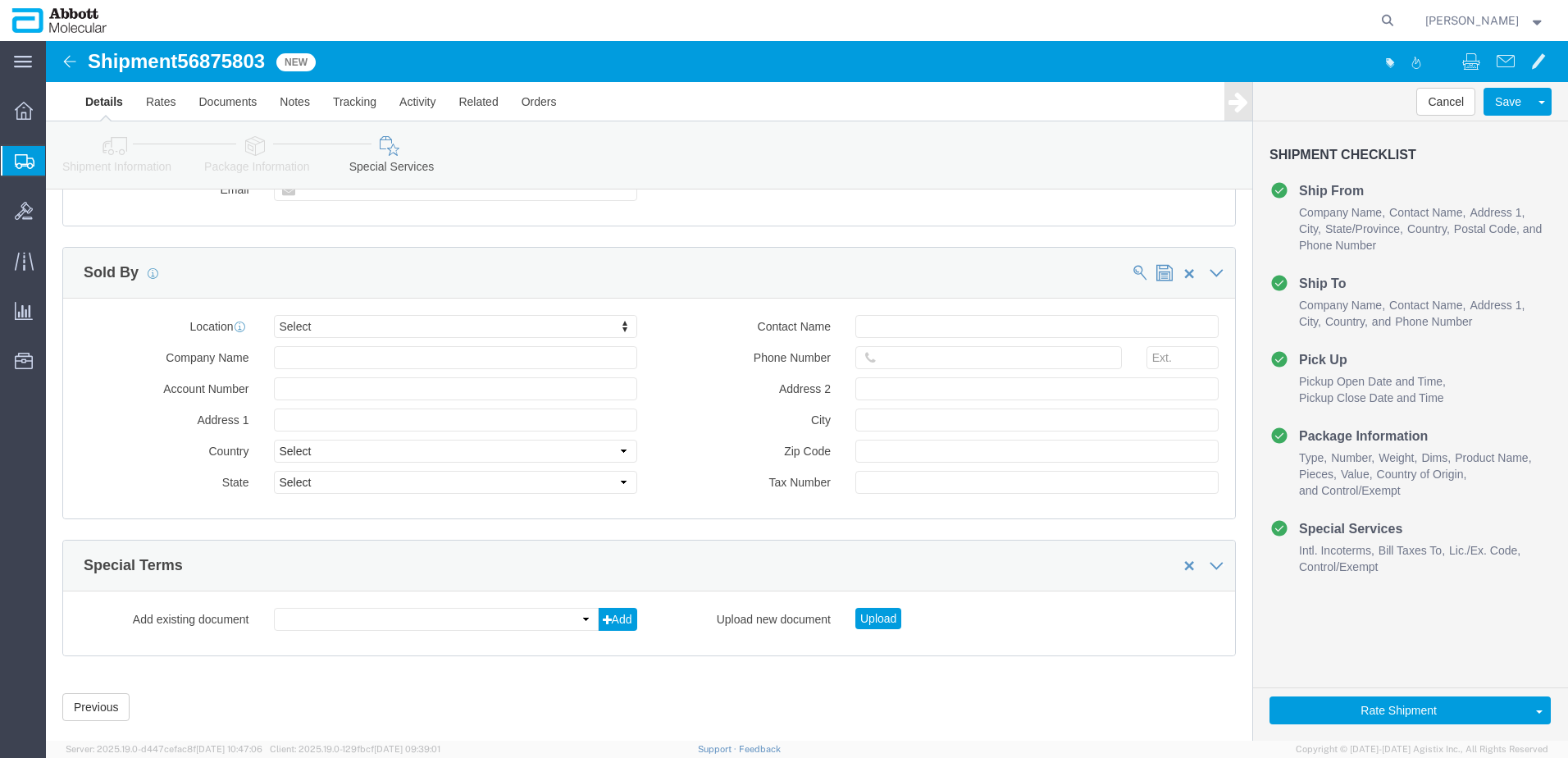
drag, startPoint x: 45, startPoint y: 21, endPoint x: 156, endPoint y: 20, distance: 111.0
click h1 "Shipment 56875803"
drag, startPoint x: 44, startPoint y: 21, endPoint x: 225, endPoint y: 26, distance: 181.1
click h1 "Shipment 56875803"
copy h1 "Shipment 56875803"
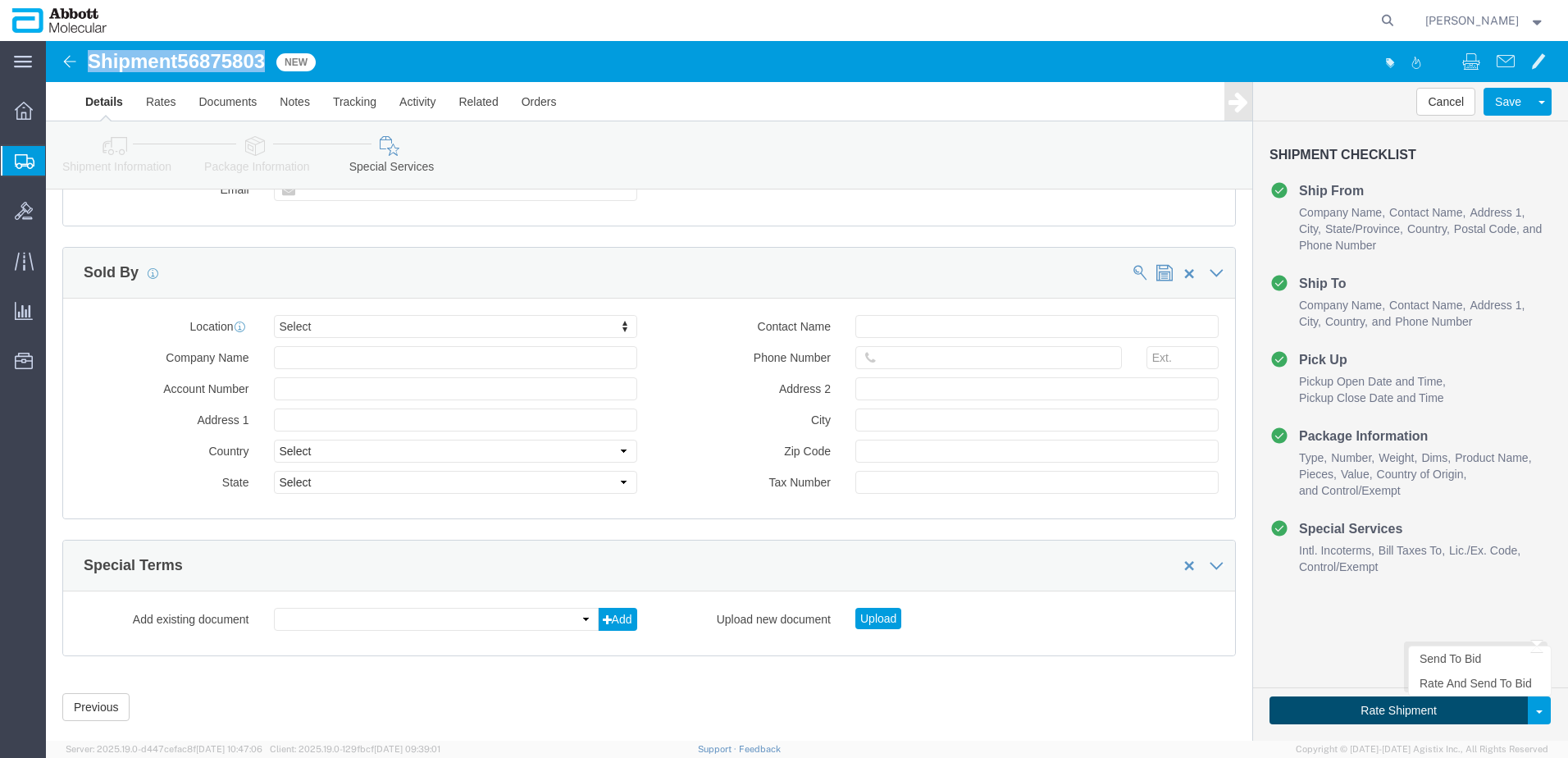
drag, startPoint x: 1394, startPoint y: 663, endPoint x: 14, endPoint y: 295, distance: 1428.2
click button "Rate Shipment"
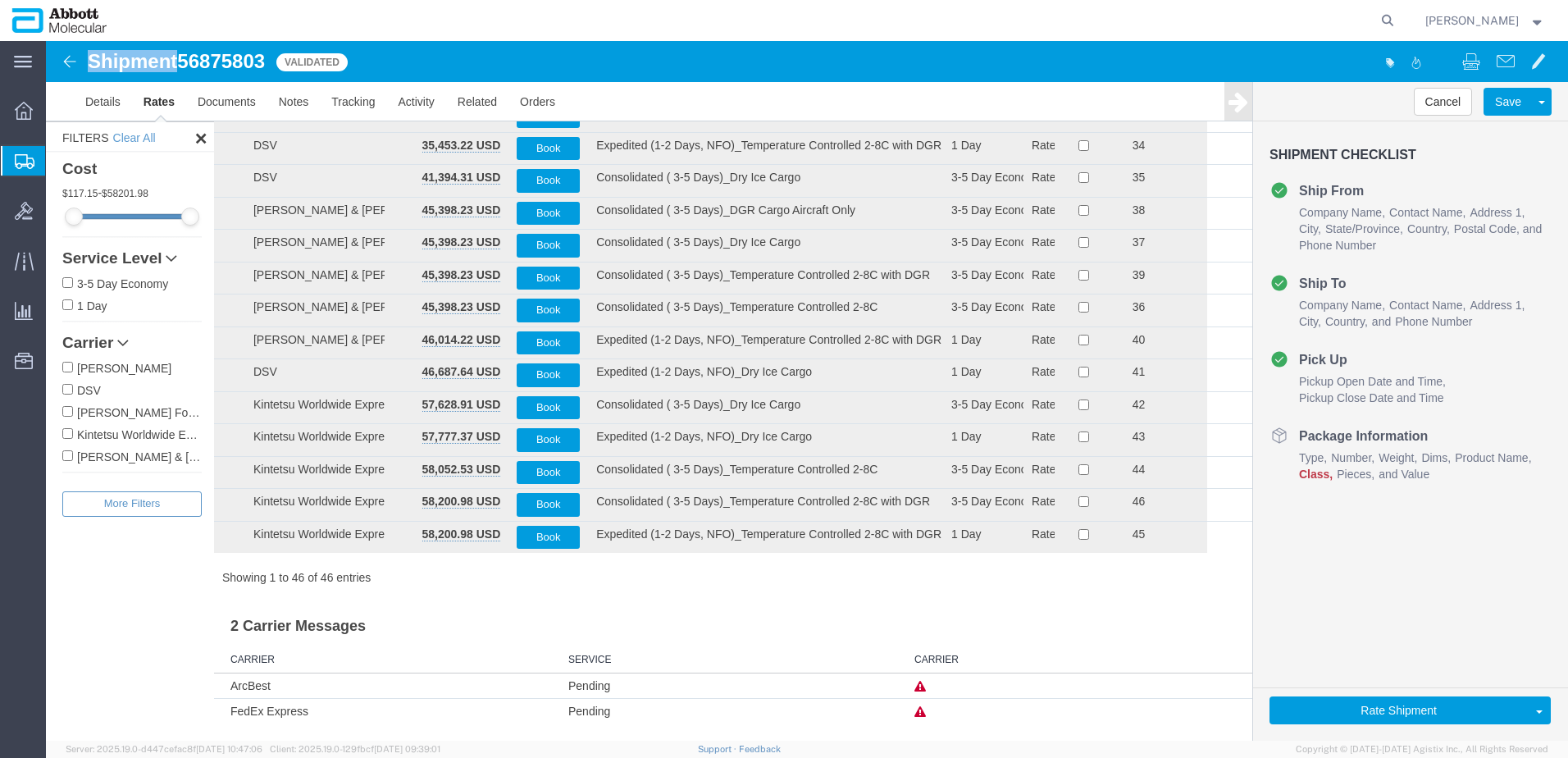
scroll to position [1122, 0]
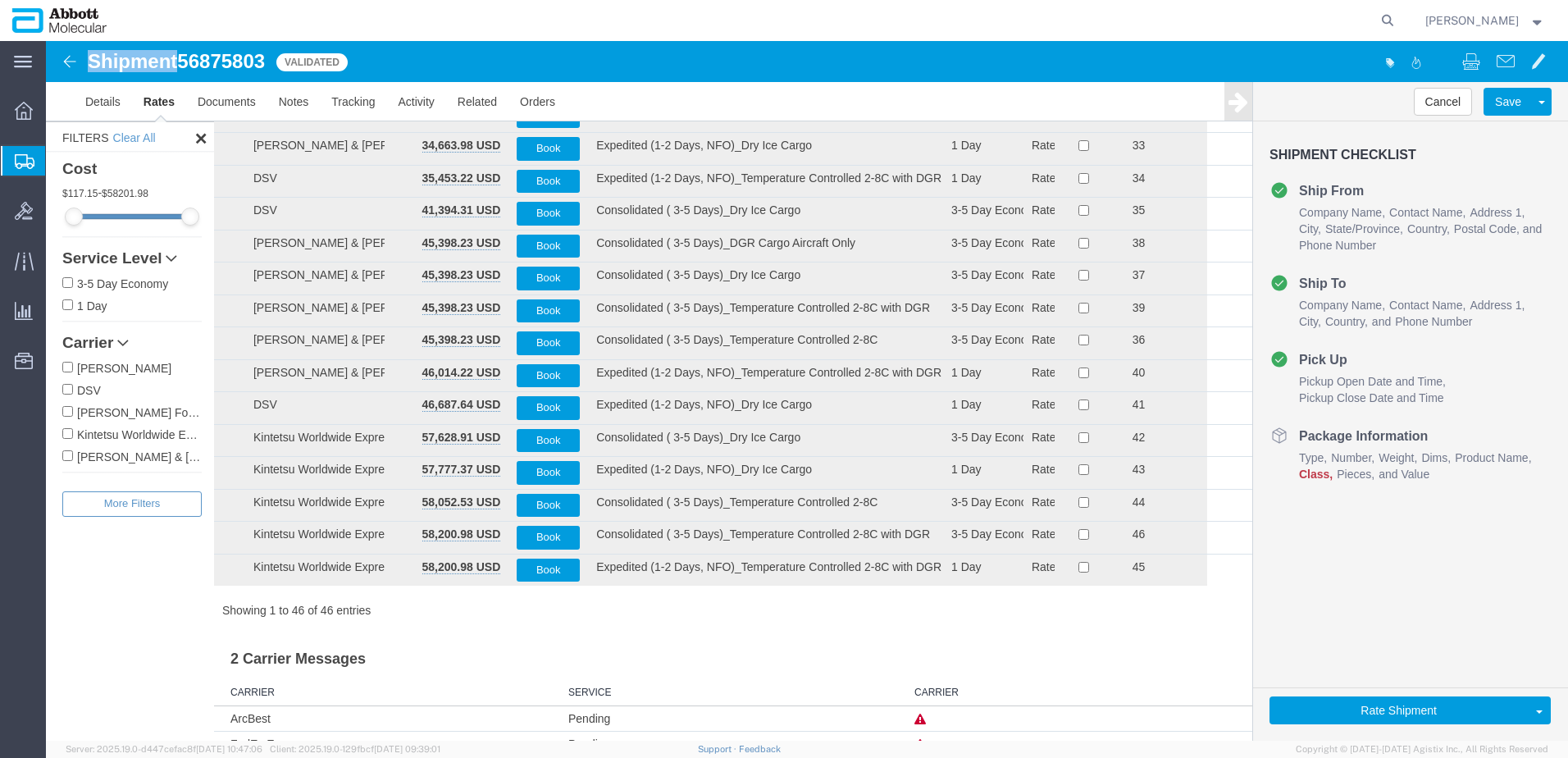
click at [71, 412] on input "[PERSON_NAME] Forwarding Worldwide" at bounding box center [67, 411] width 10 height 10
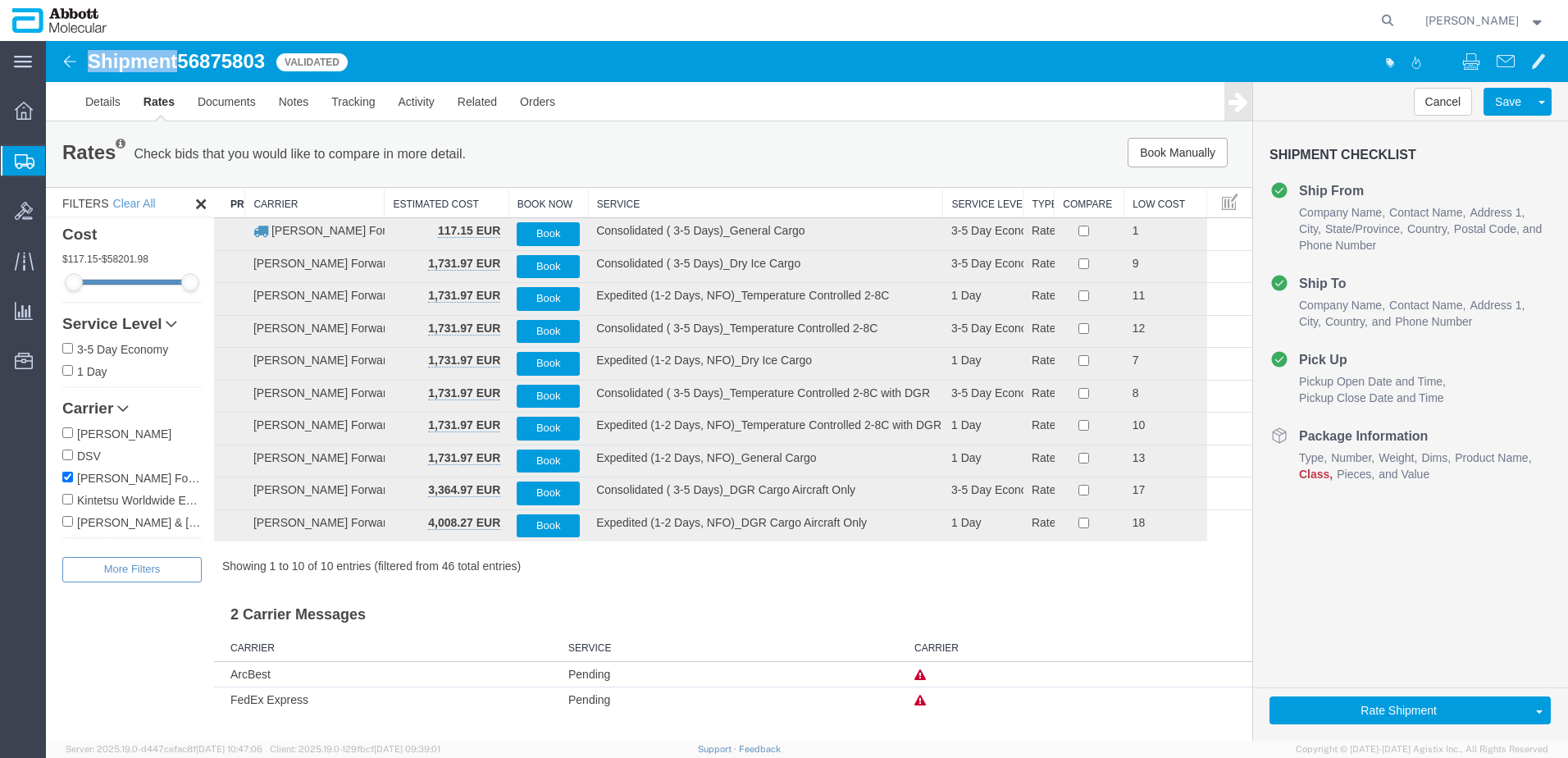
click at [627, 200] on th "Service" at bounding box center [765, 202] width 355 height 30
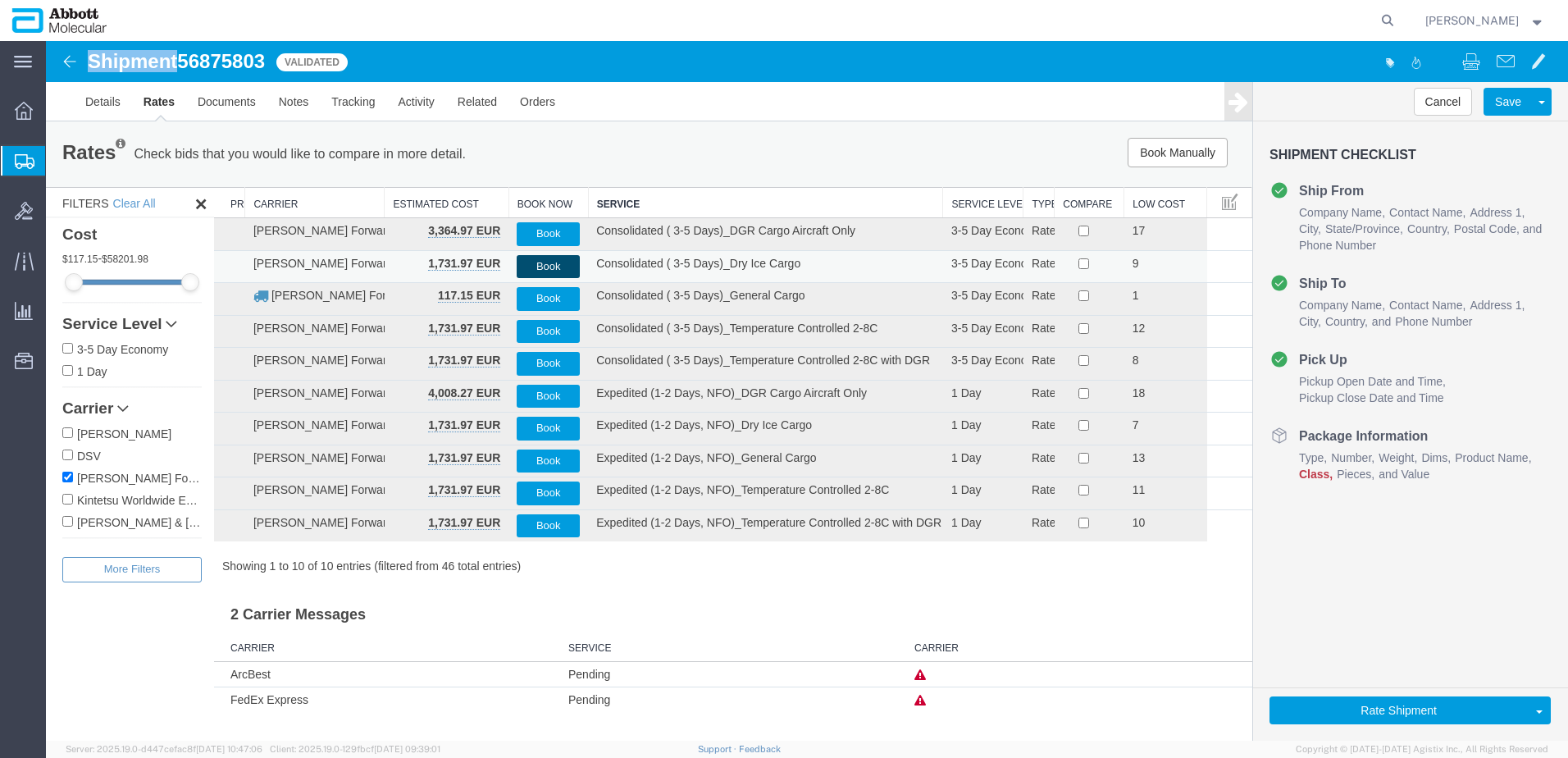
click at [546, 265] on button "Book" at bounding box center [548, 267] width 63 height 24
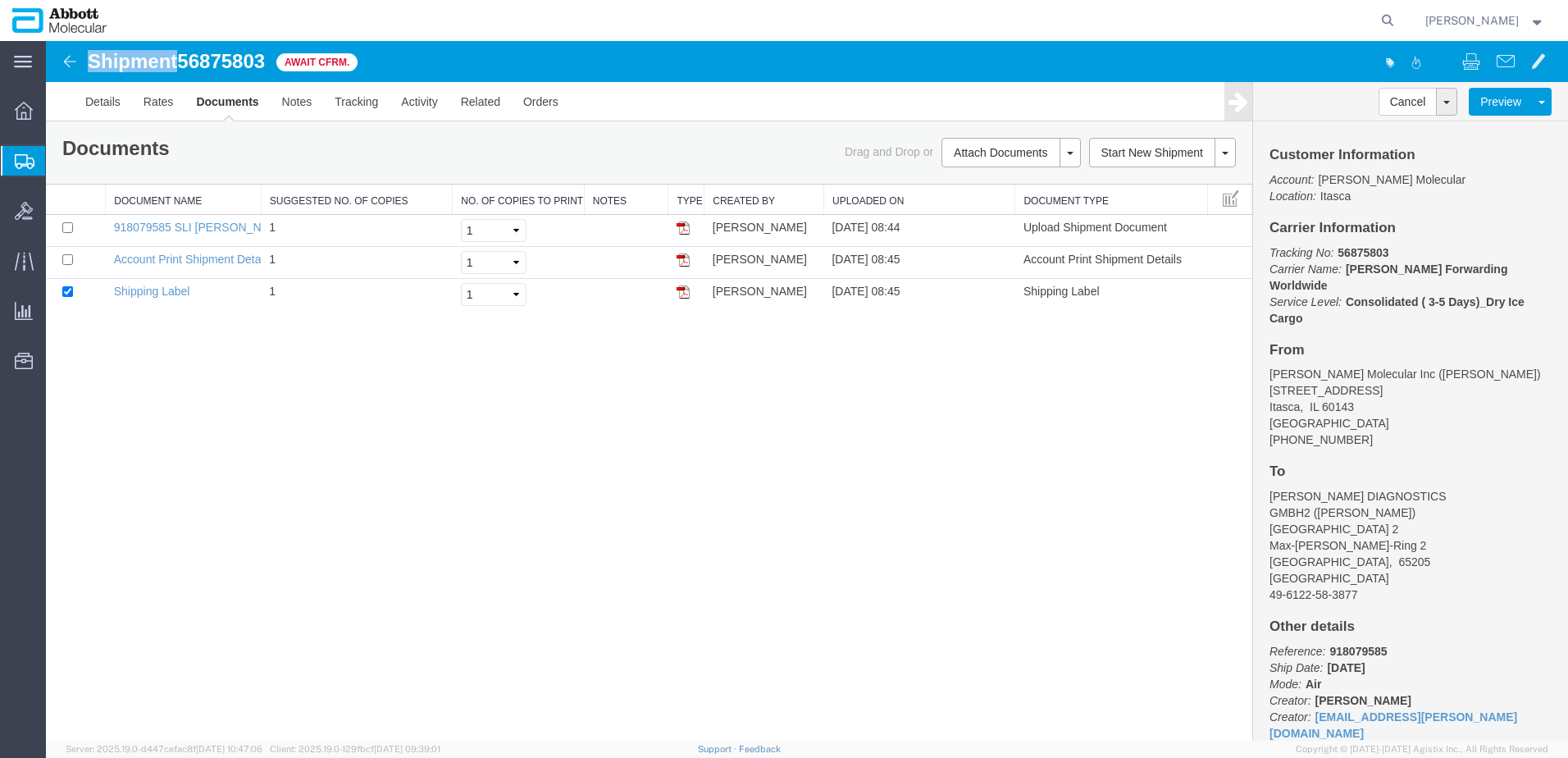
click at [166, 53] on h1 "Shipment 56875803" at bounding box center [176, 61] width 177 height 22
click at [99, 59] on h1 "Shipment 56875803" at bounding box center [176, 61] width 177 height 22
click at [0, 0] on span "Create from Template" at bounding box center [0, 0] width 0 height 0
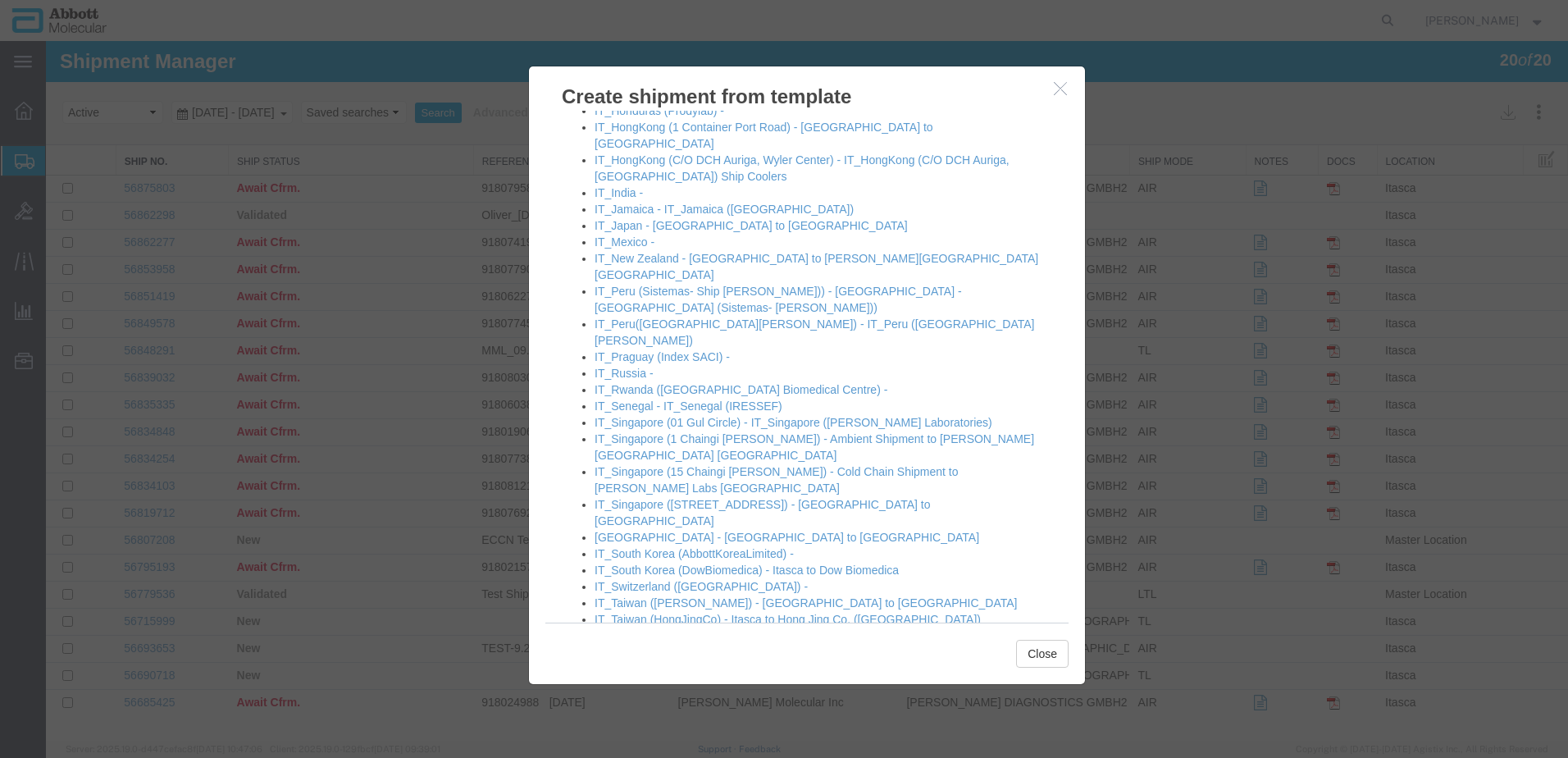
scroll to position [1230, 0]
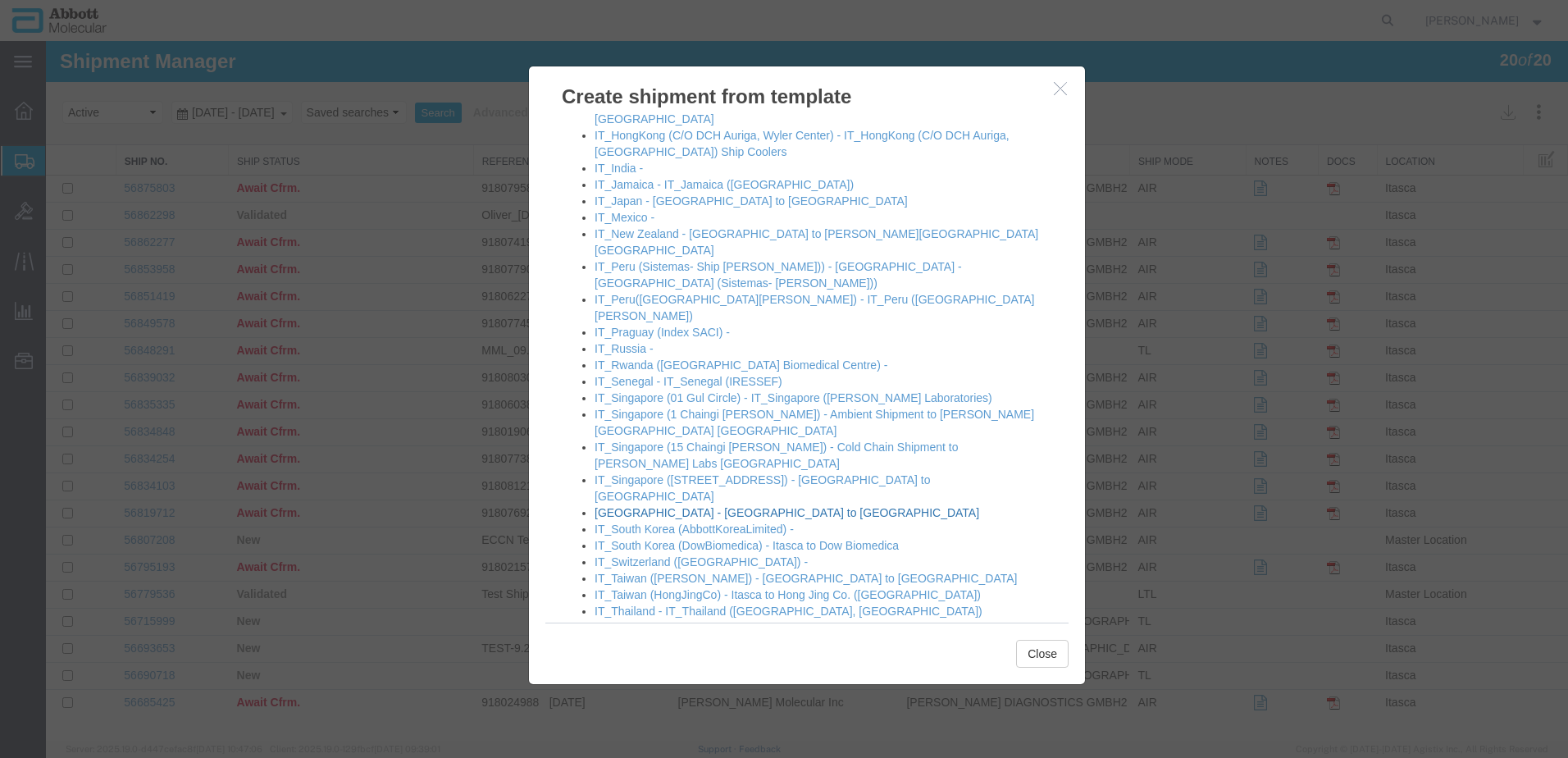
click at [645, 506] on link "[GEOGRAPHIC_DATA] - [GEOGRAPHIC_DATA] to [GEOGRAPHIC_DATA]" at bounding box center [787, 512] width 385 height 13
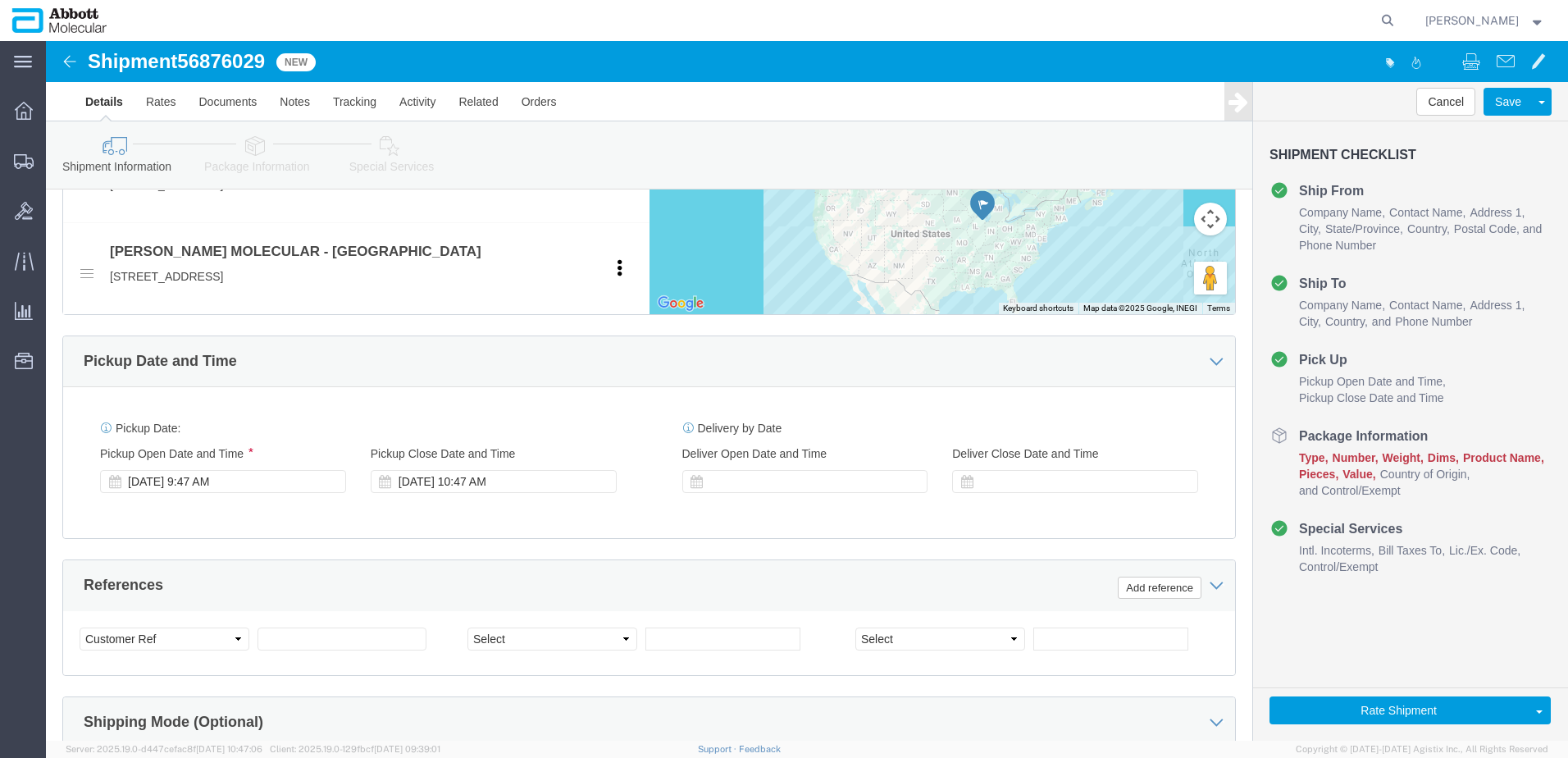
scroll to position [903, 0]
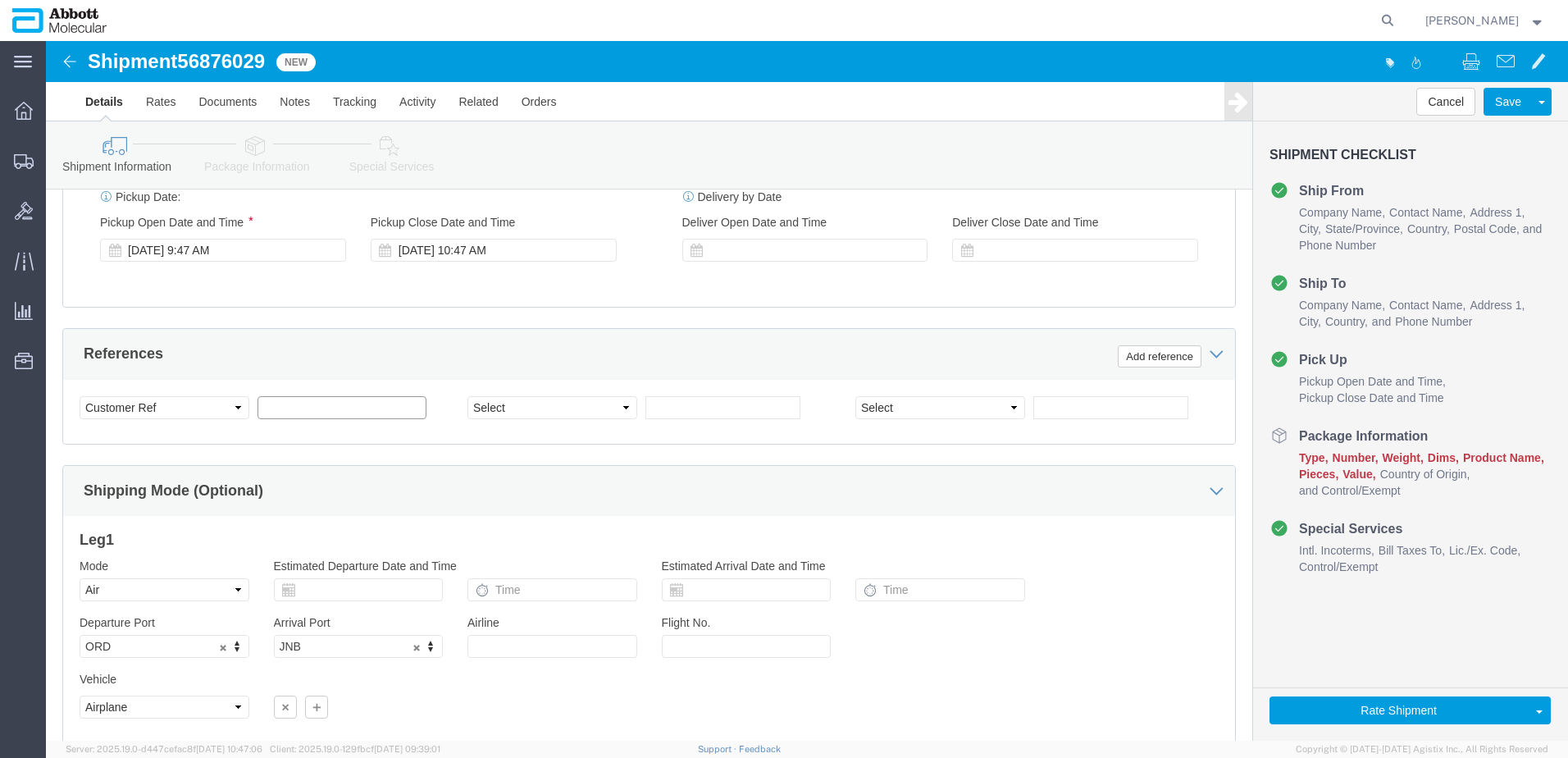
click input "text"
paste input "620721745"
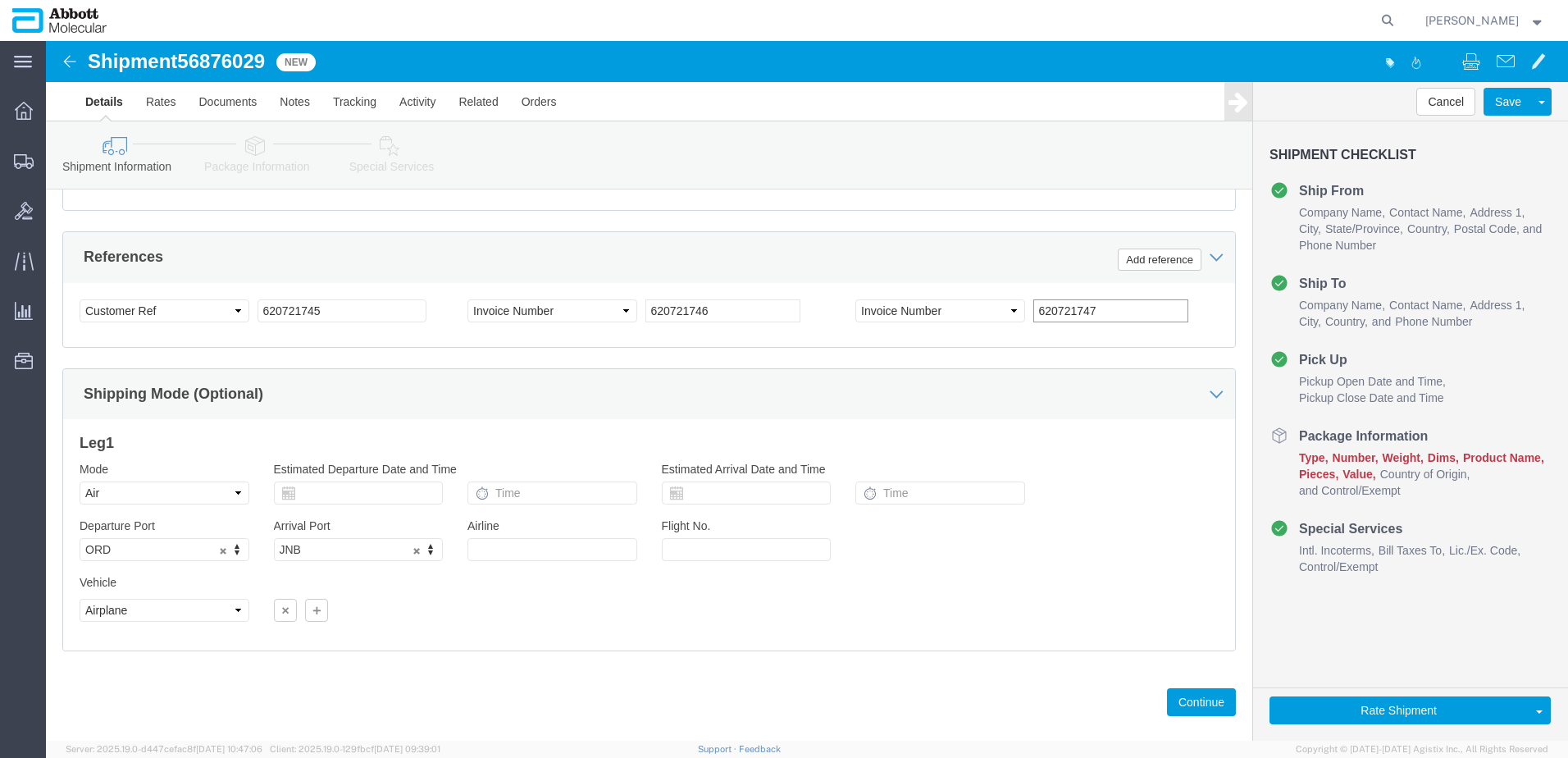
scroll to position [1025, 0]
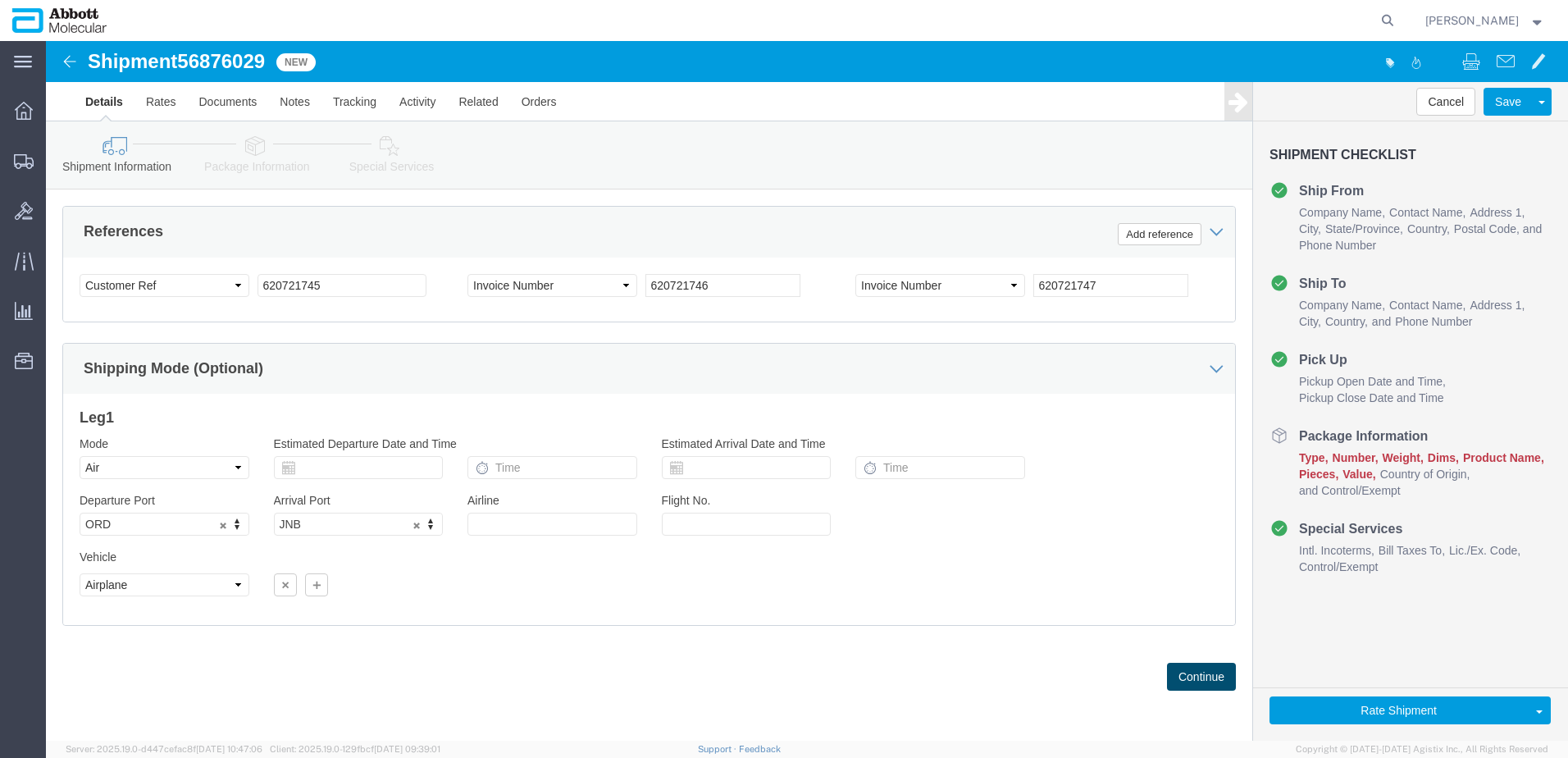
click button "Continue"
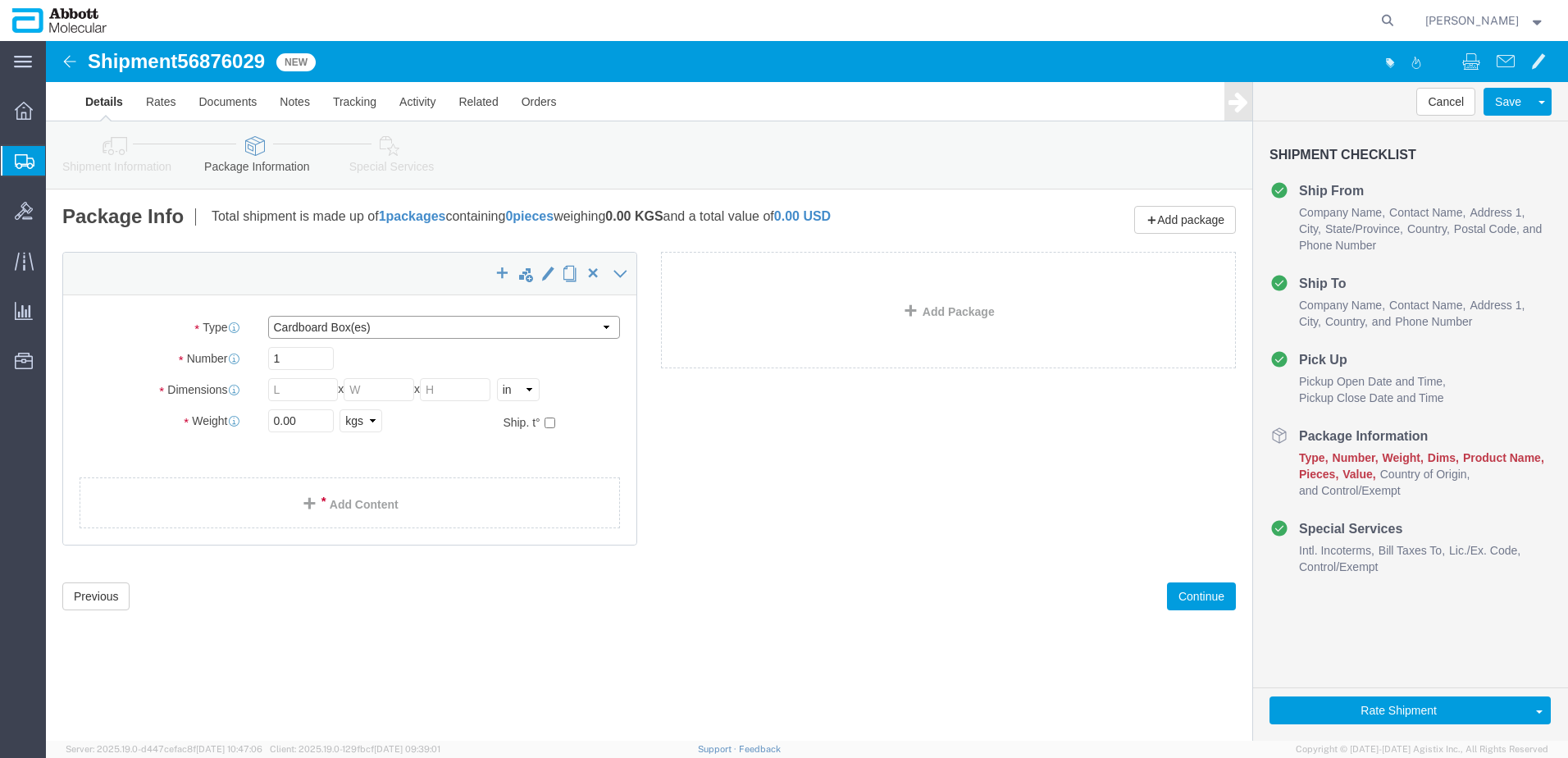
drag, startPoint x: 329, startPoint y: 284, endPoint x: 316, endPoint y: 299, distance: 19.8
click select "Select Box (B) Box (C) Box (D) Cardboard Box(es) Crate (Instrument) Crate(s) En…"
click input "0.00"
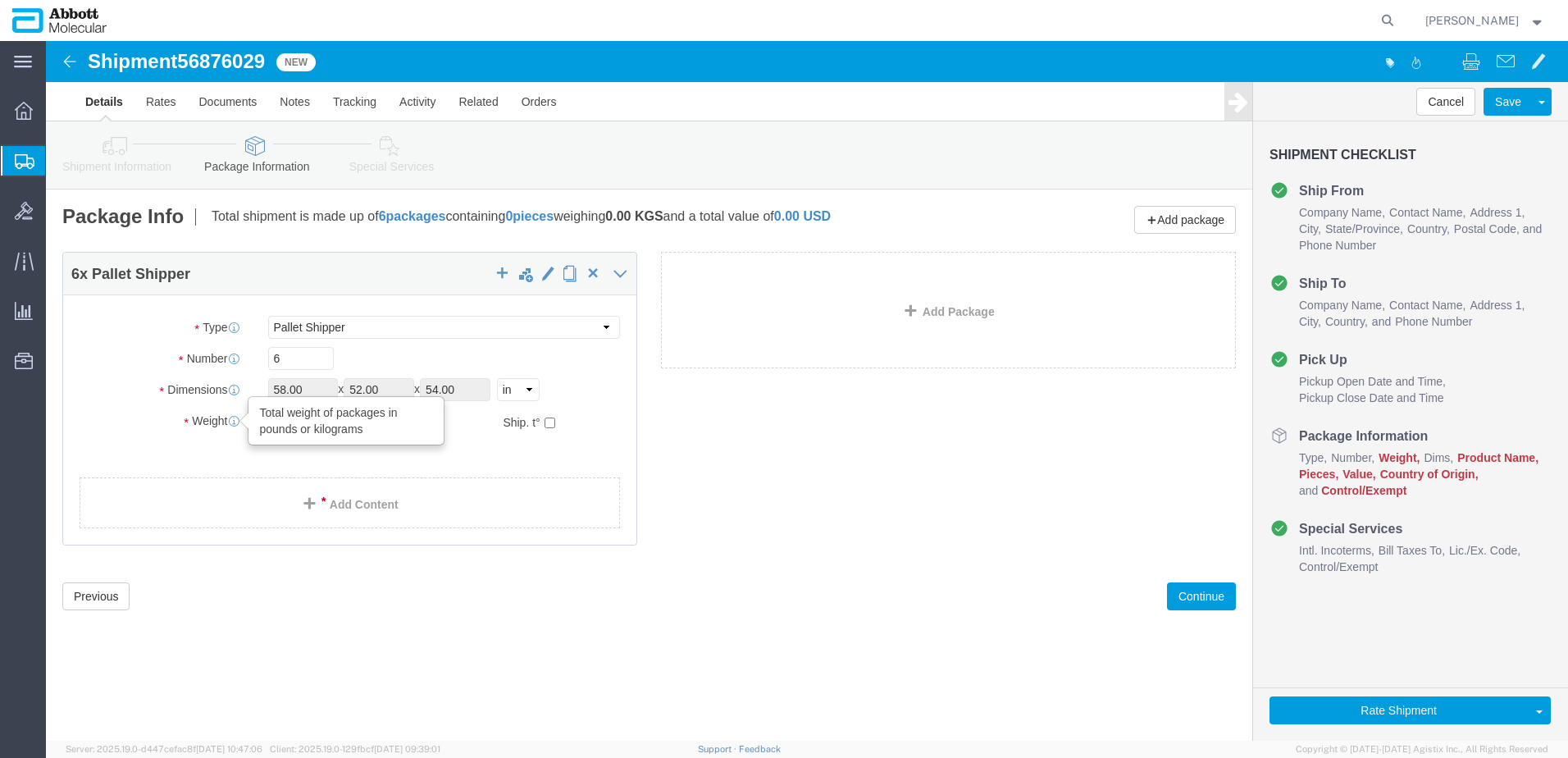
drag, startPoint x: 259, startPoint y: 385, endPoint x: 141, endPoint y: 375, distance: 118.4
click div "Weight Total weight of packages in pounds or kilograms 0.00 Select kgs lbs Ship…"
click input "checkbox"
click link "Add Content"
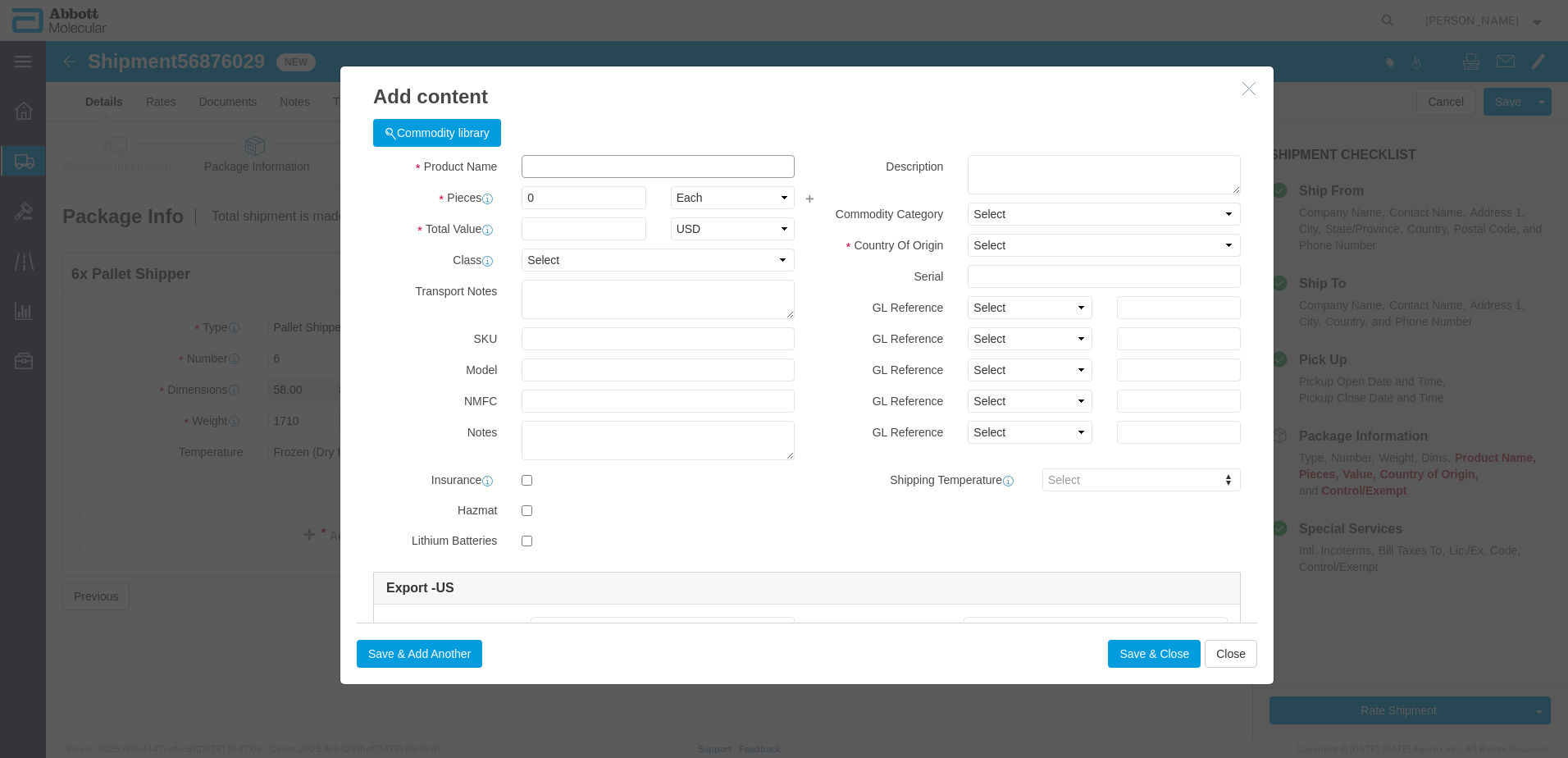
click input "text"
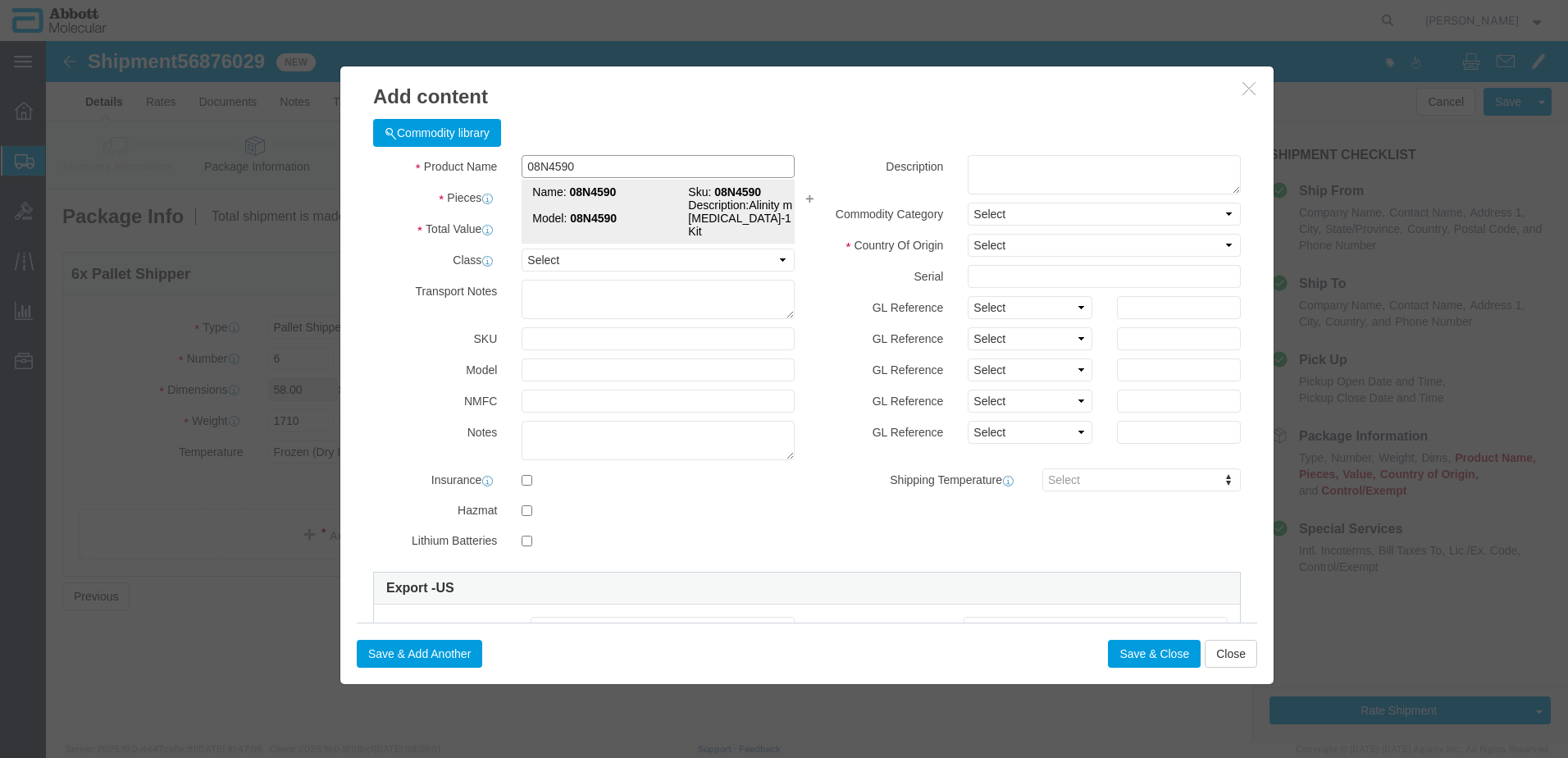
click strong "08N4590"
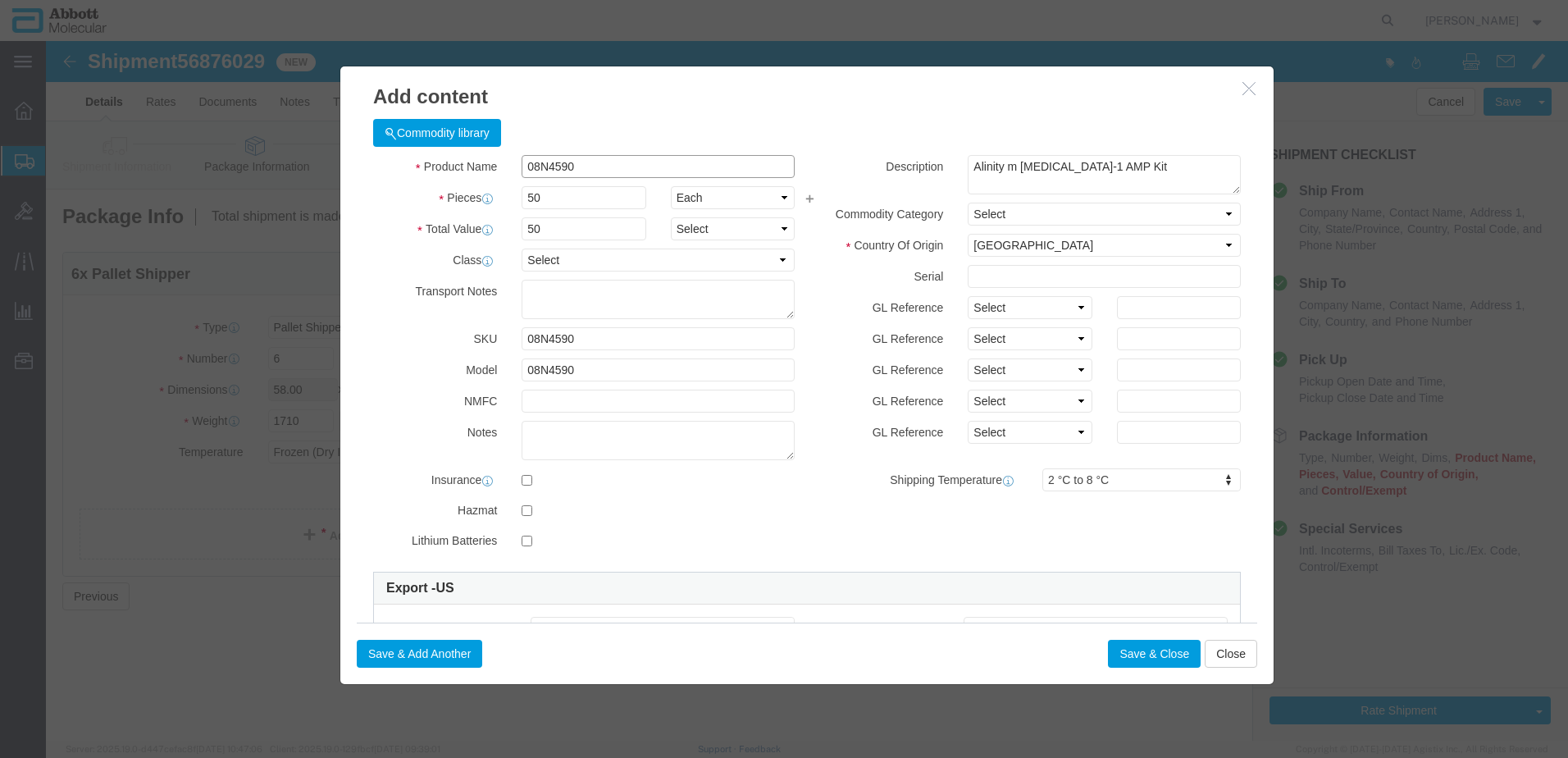
click input "08N4590"
click div "GL Reference Select Account Type Activity ID Airline Appointment Number ASN Bat…"
drag, startPoint x: 991, startPoint y: 270, endPoint x: 984, endPoint y: 276, distance: 9.2
click select "Select Account Type Activity ID Airline Appointment Number ASN Batch Number Bil…"
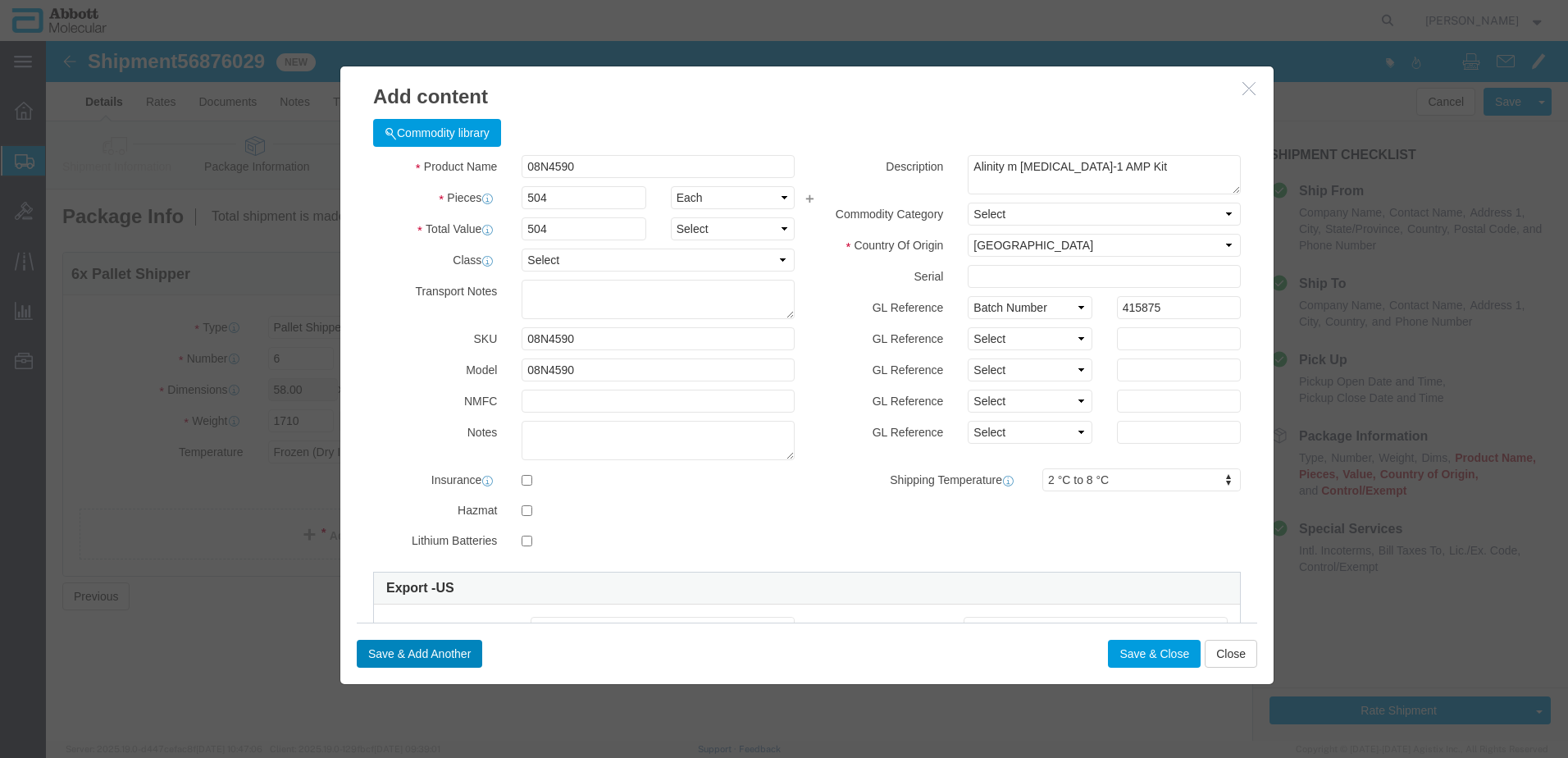
drag, startPoint x: 331, startPoint y: 613, endPoint x: 342, endPoint y: 611, distance: 11.2
click button "Save & Add Another"
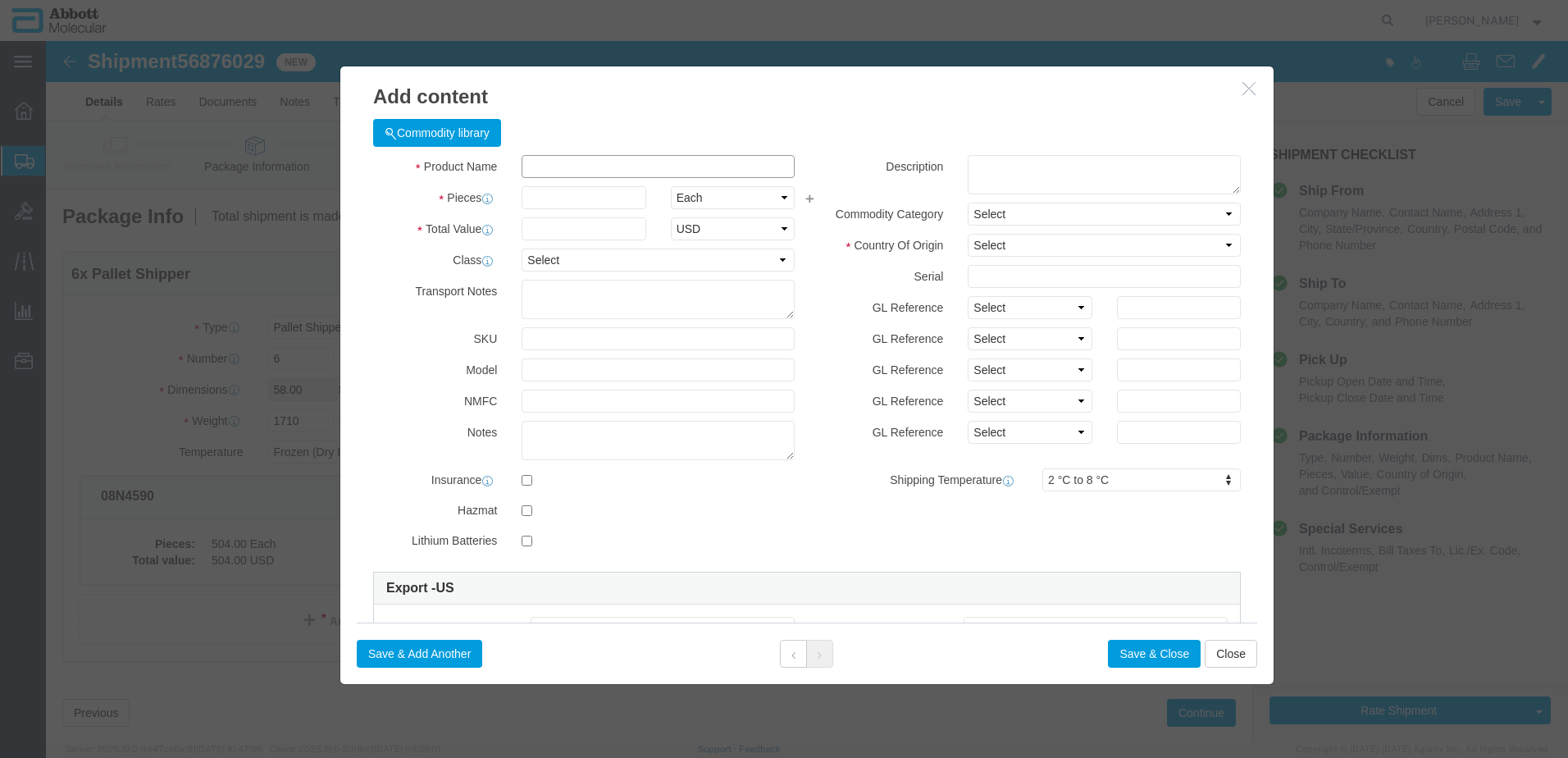
click input "text"
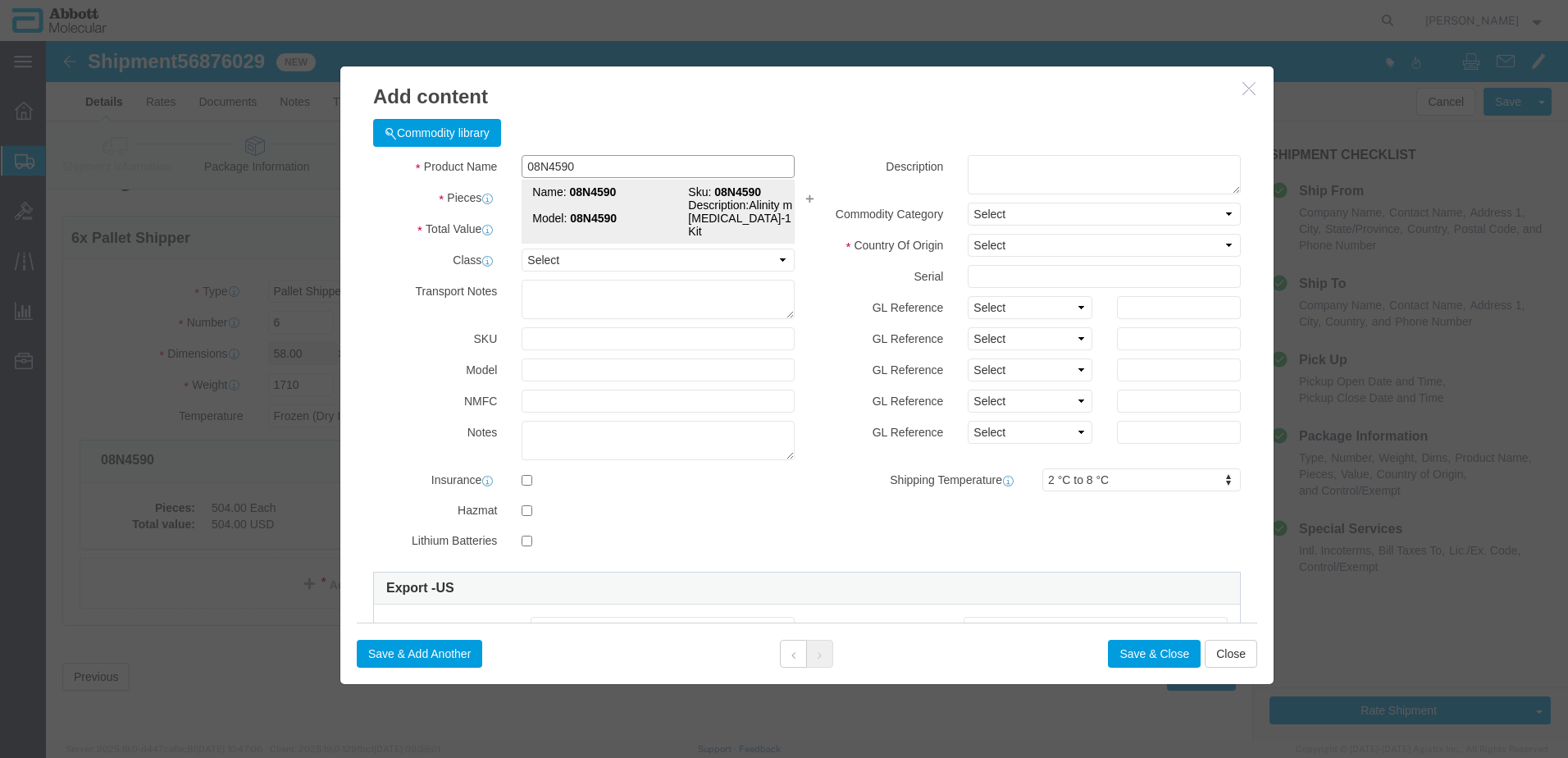
click strong "08N4590"
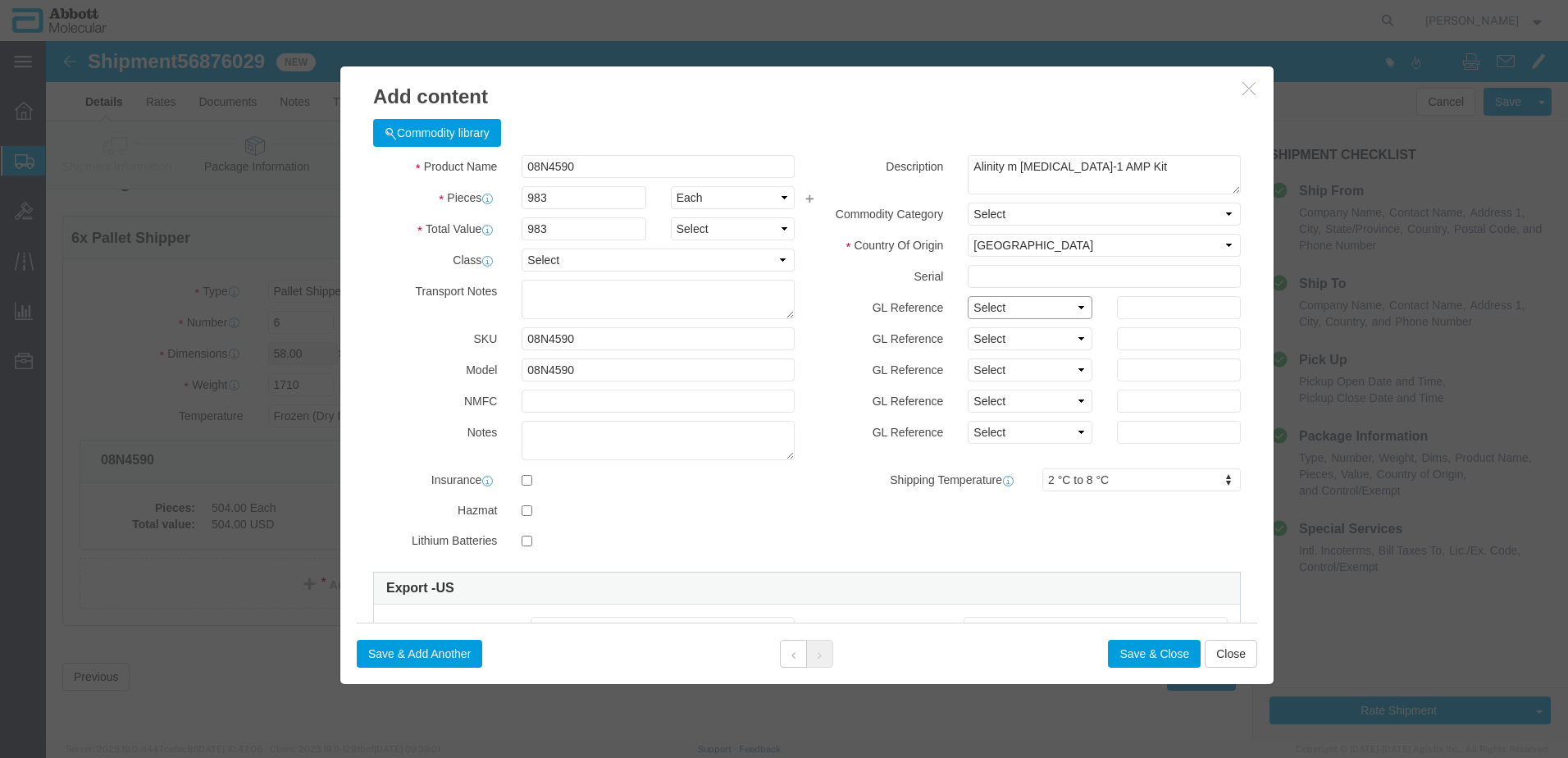
click select "Select Account Type Activity ID Airline Appointment Number ASN Batch Number Bil…"
click button "Save & Add Another"
click input "text"
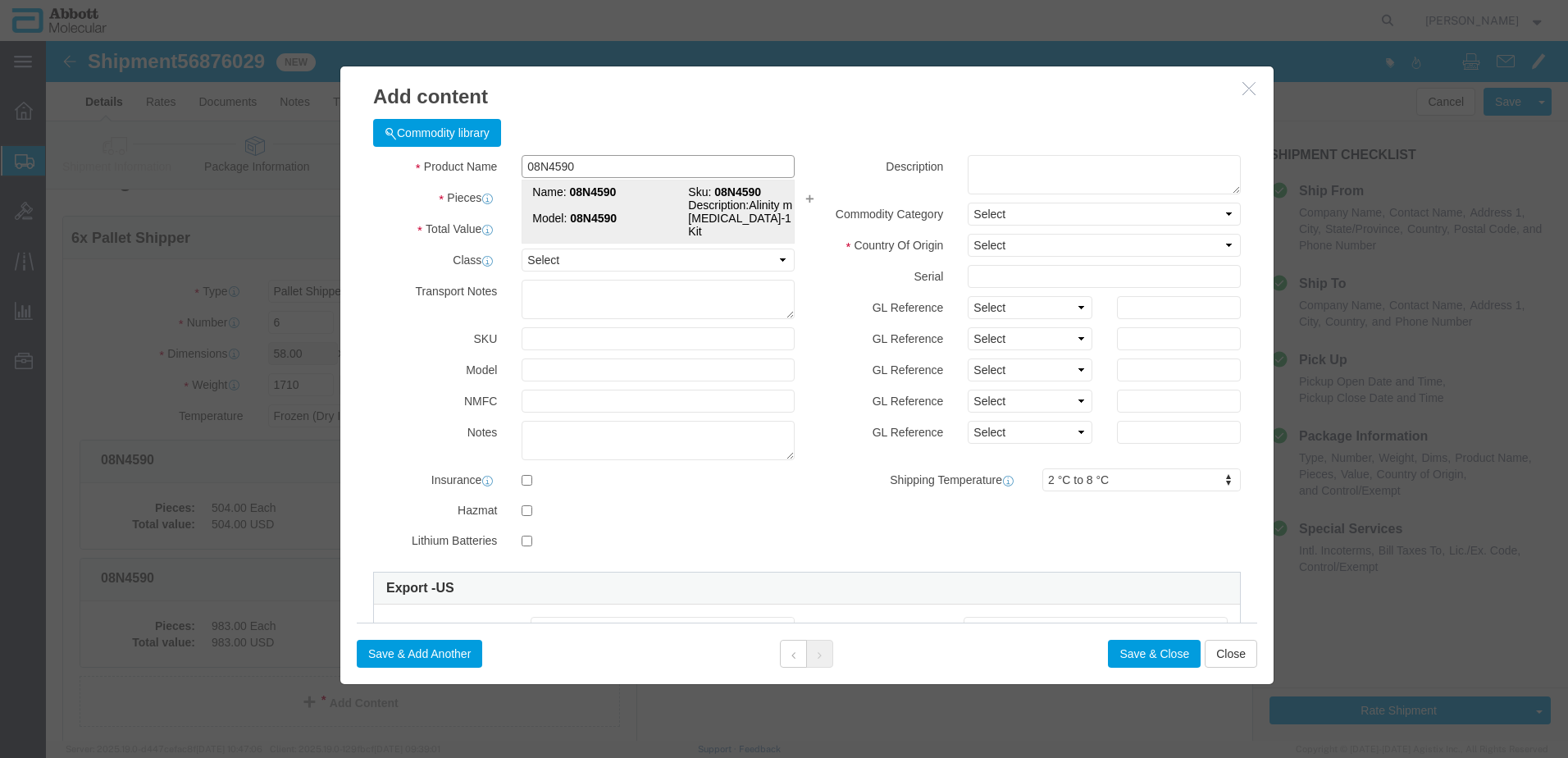
click strong "08N4590"
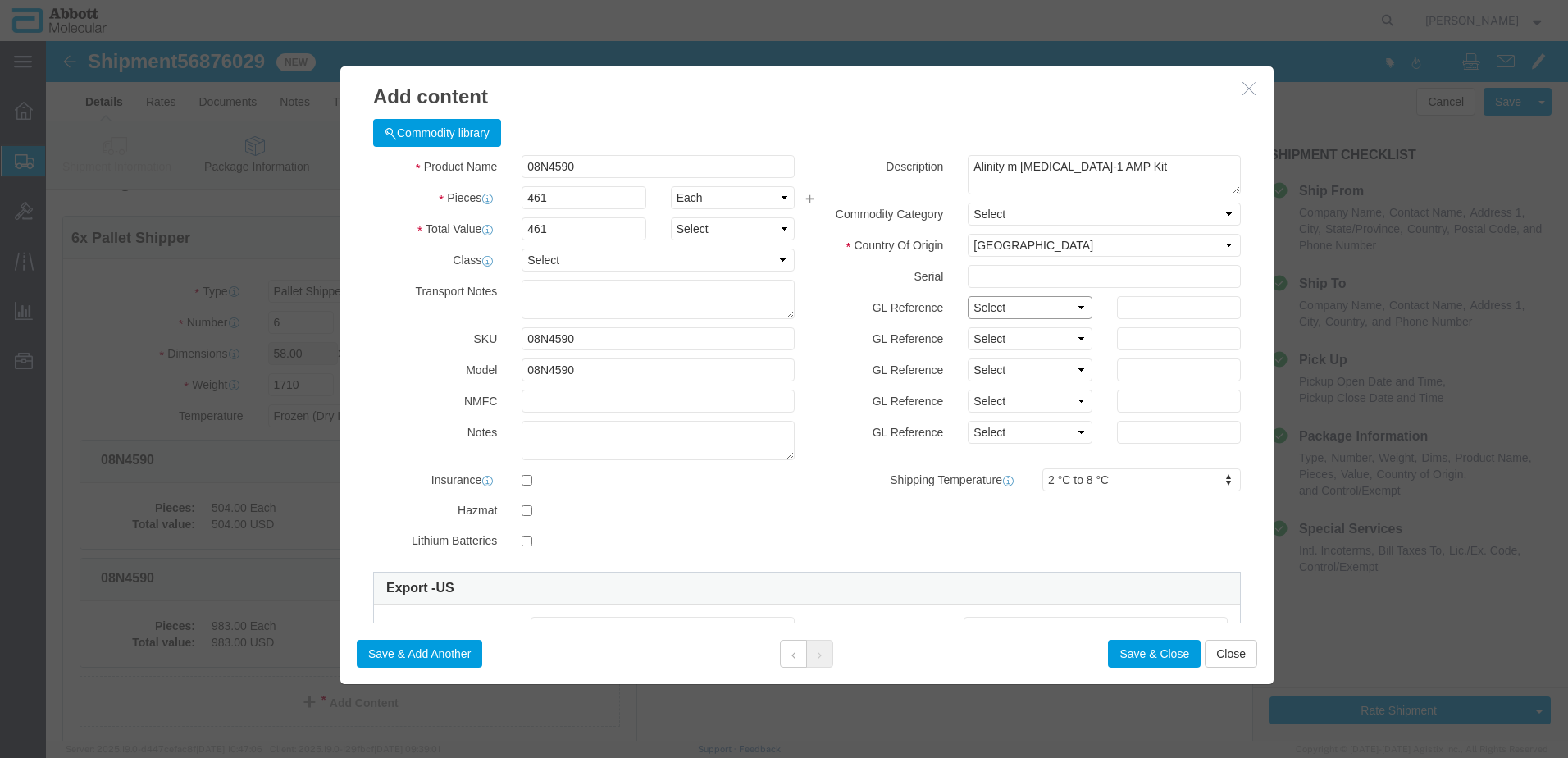
click select "Select Account Type Activity ID Airline Appointment Number ASN Batch Number Bil…"
click button "Save & Close"
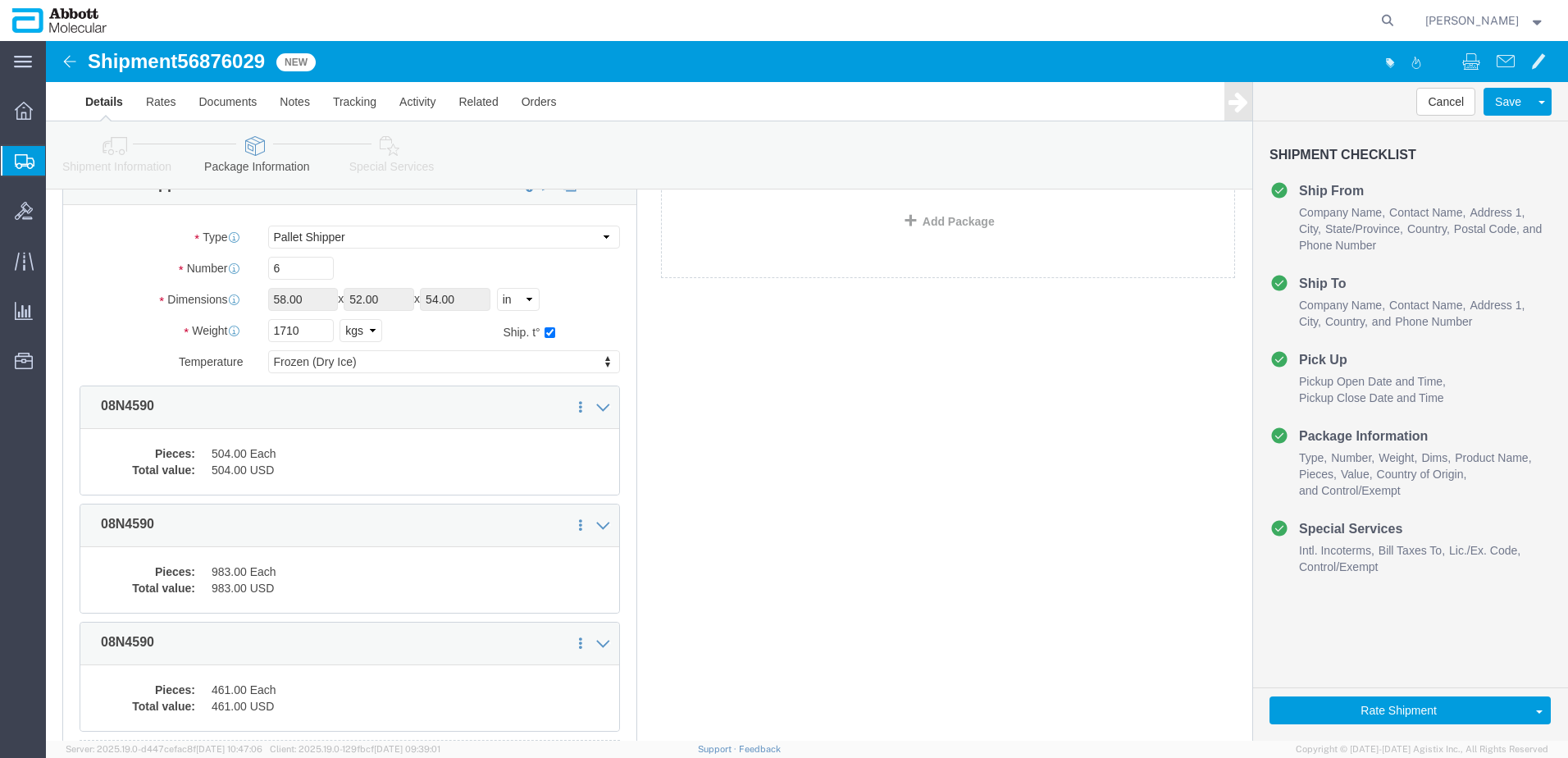
scroll to position [284, 0]
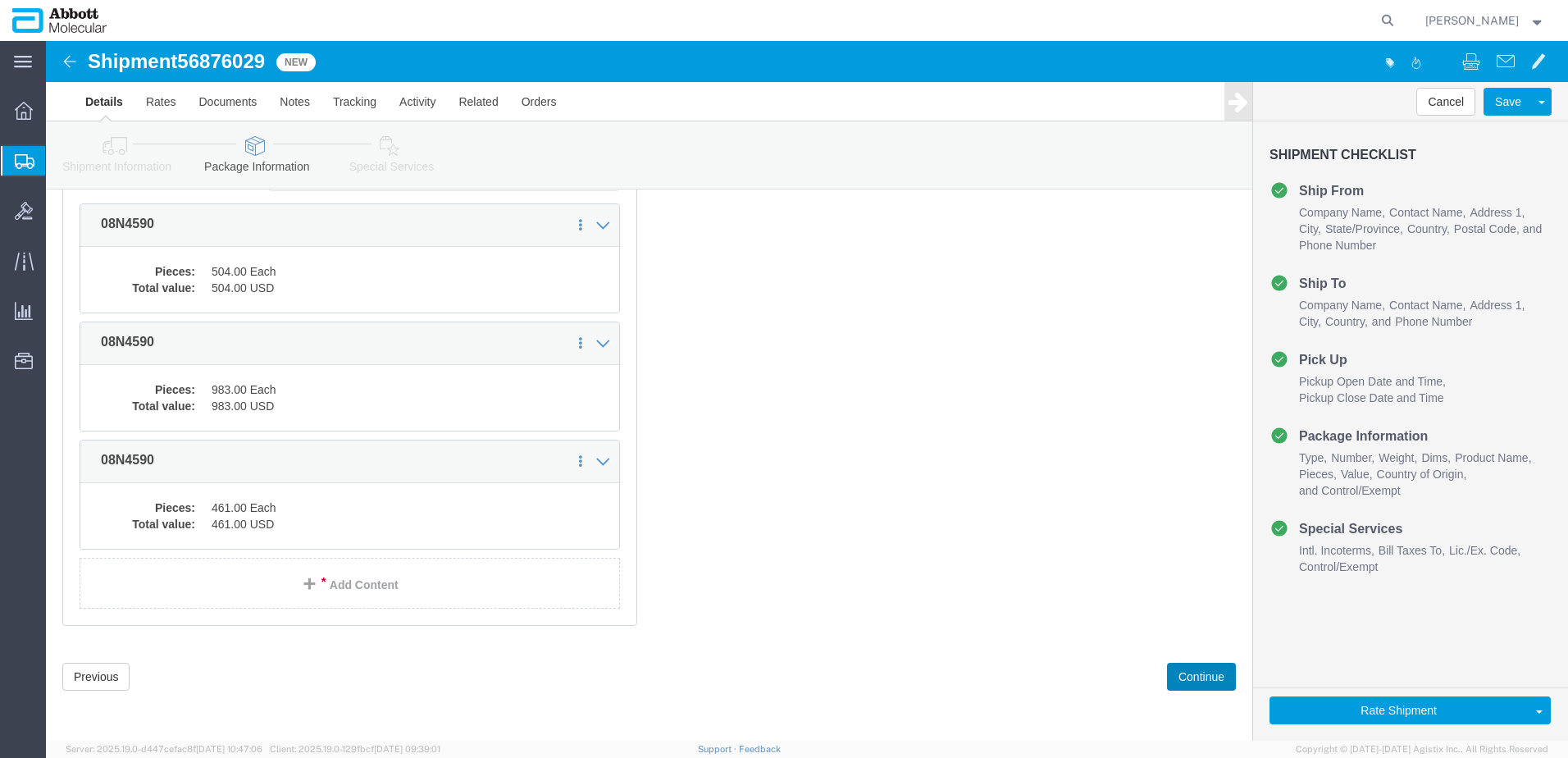
drag, startPoint x: 1133, startPoint y: 638, endPoint x: 1113, endPoint y: 626, distance: 23.3
click button "Continue"
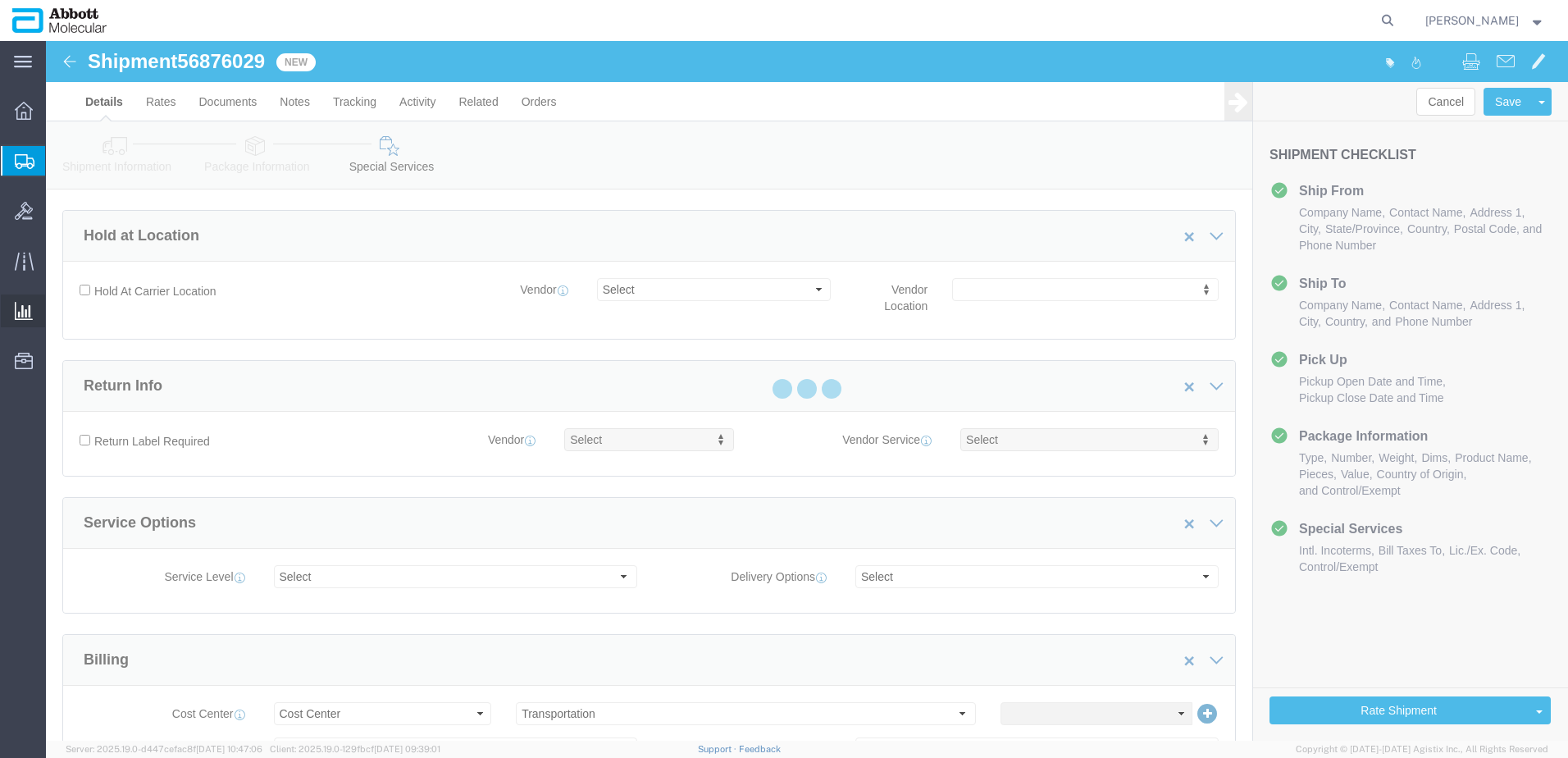
scroll to position [2468, 0]
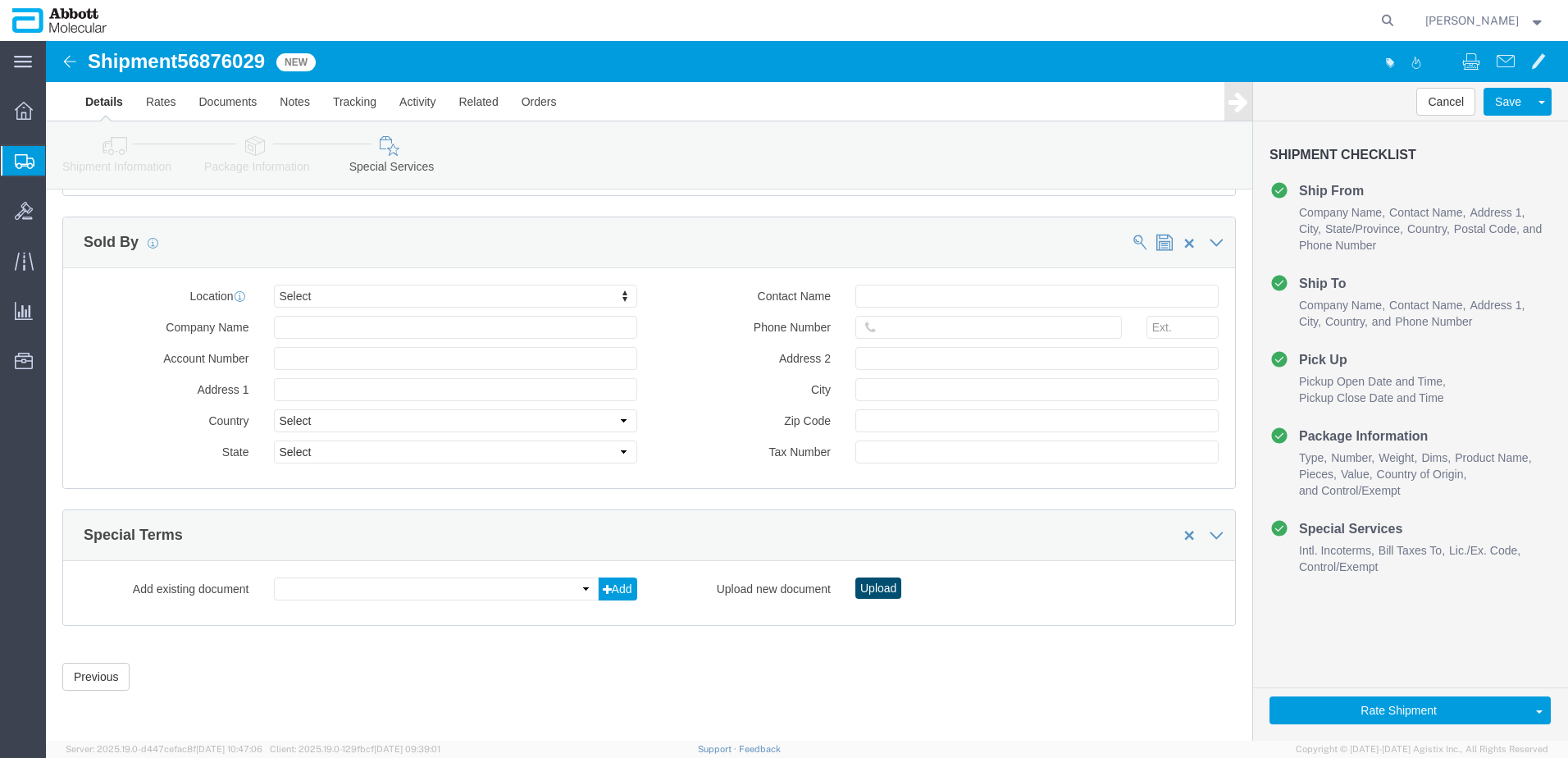
click button "Upload"
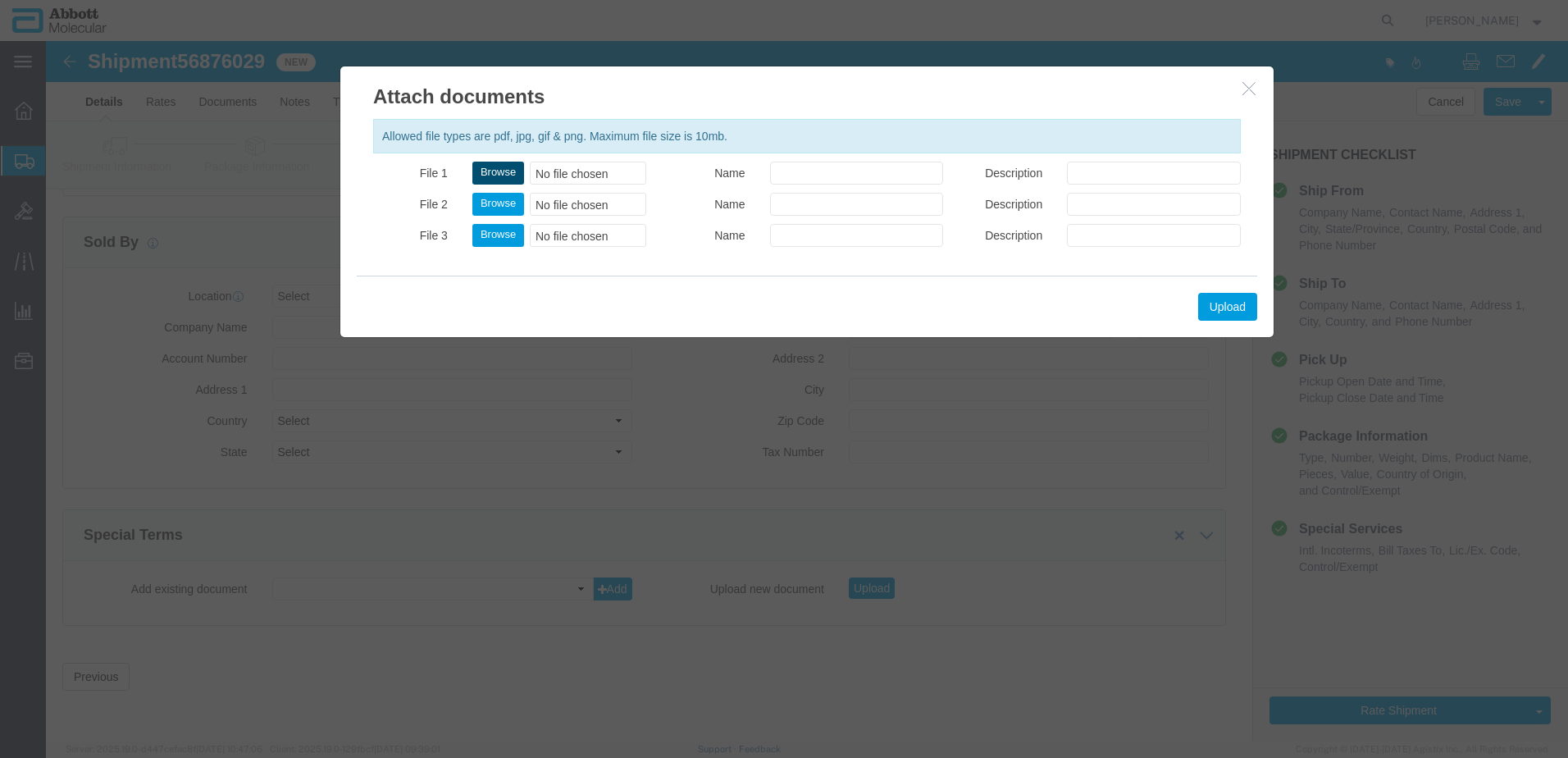
click button "Browse"
click button "Upload"
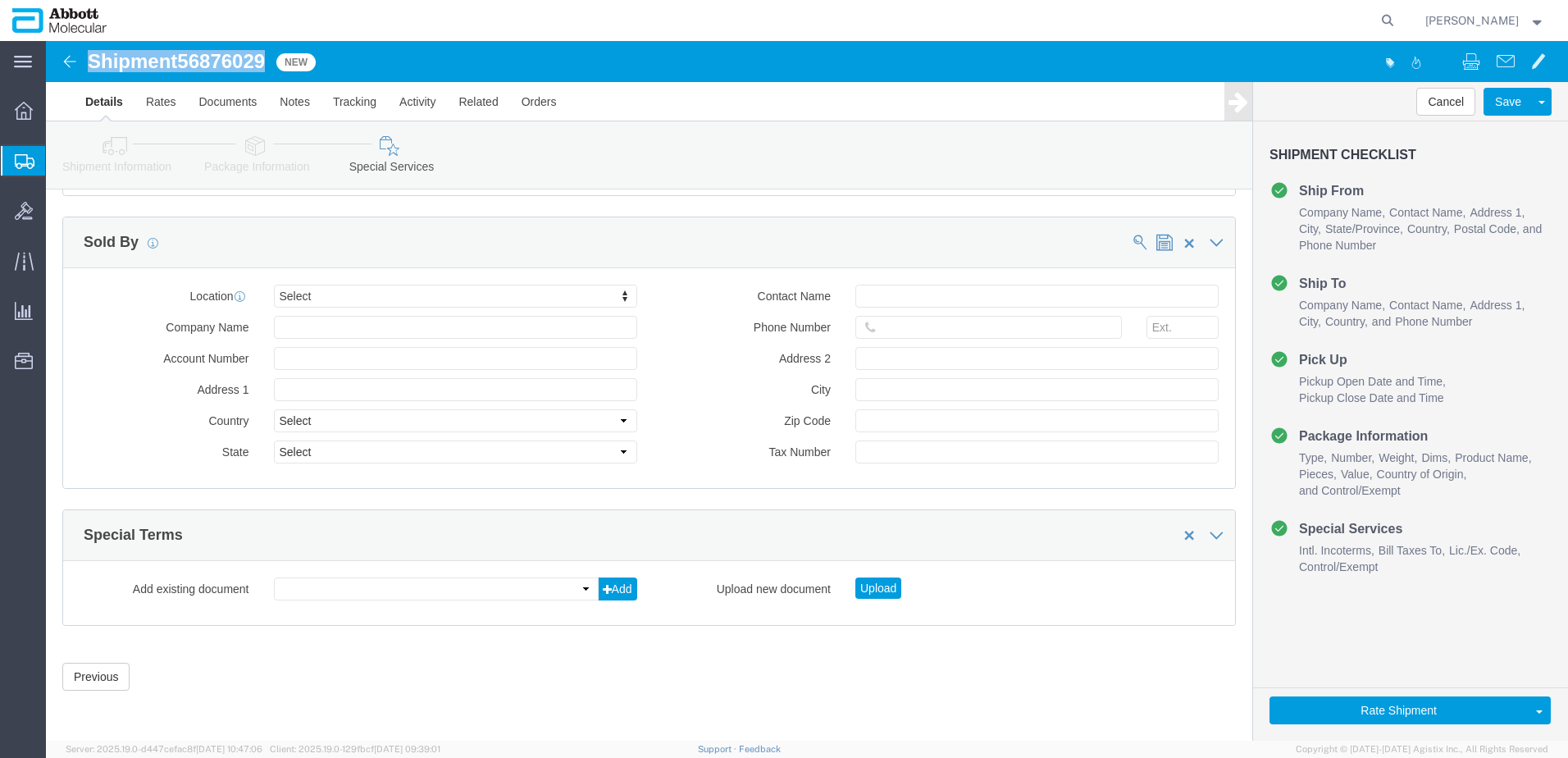
drag, startPoint x: 46, startPoint y: 22, endPoint x: 225, endPoint y: 20, distance: 179.0
click div "Shipment 56876029 New"
copy h1 "Shipment 56876029"
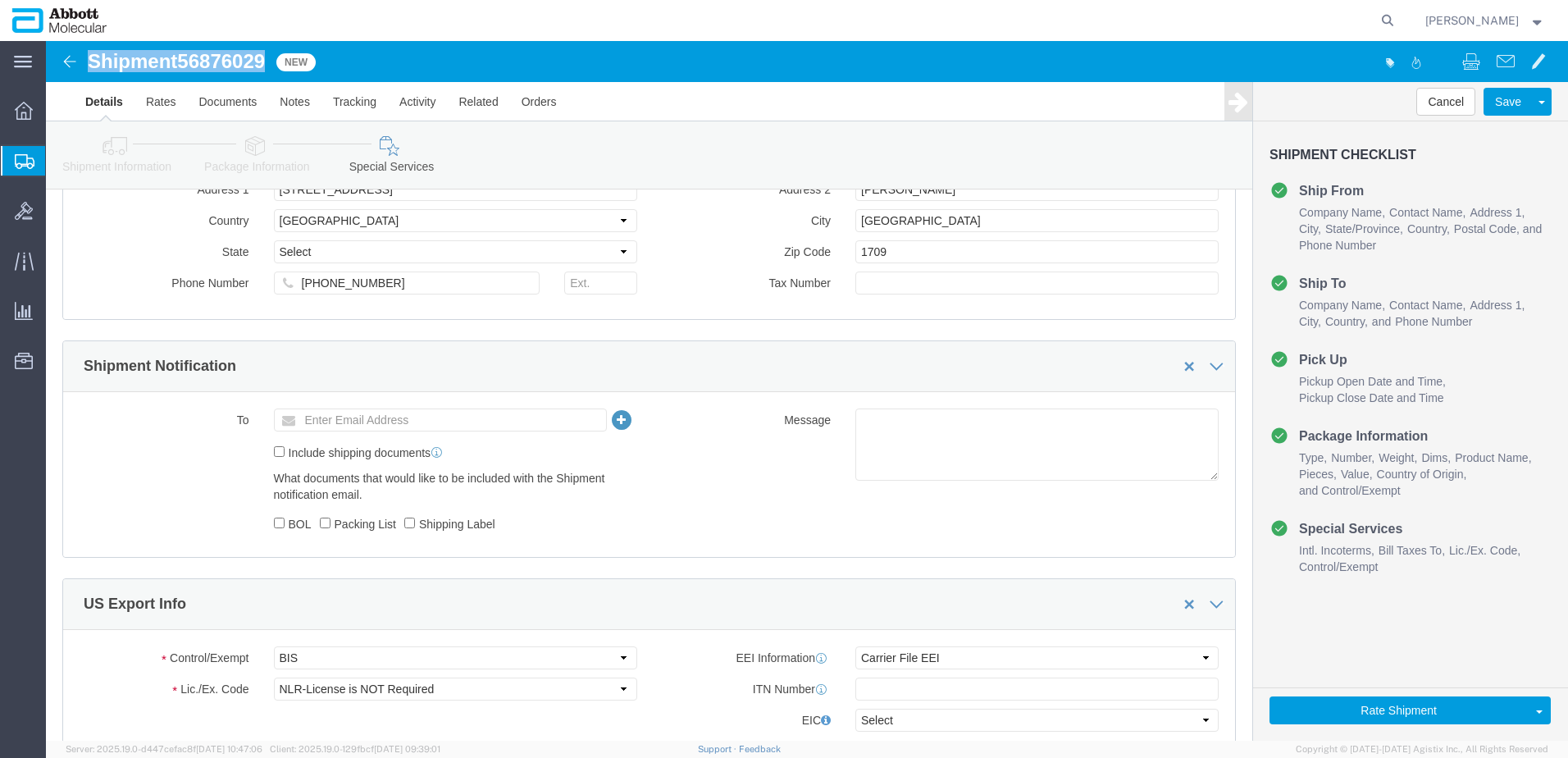
scroll to position [828, 0]
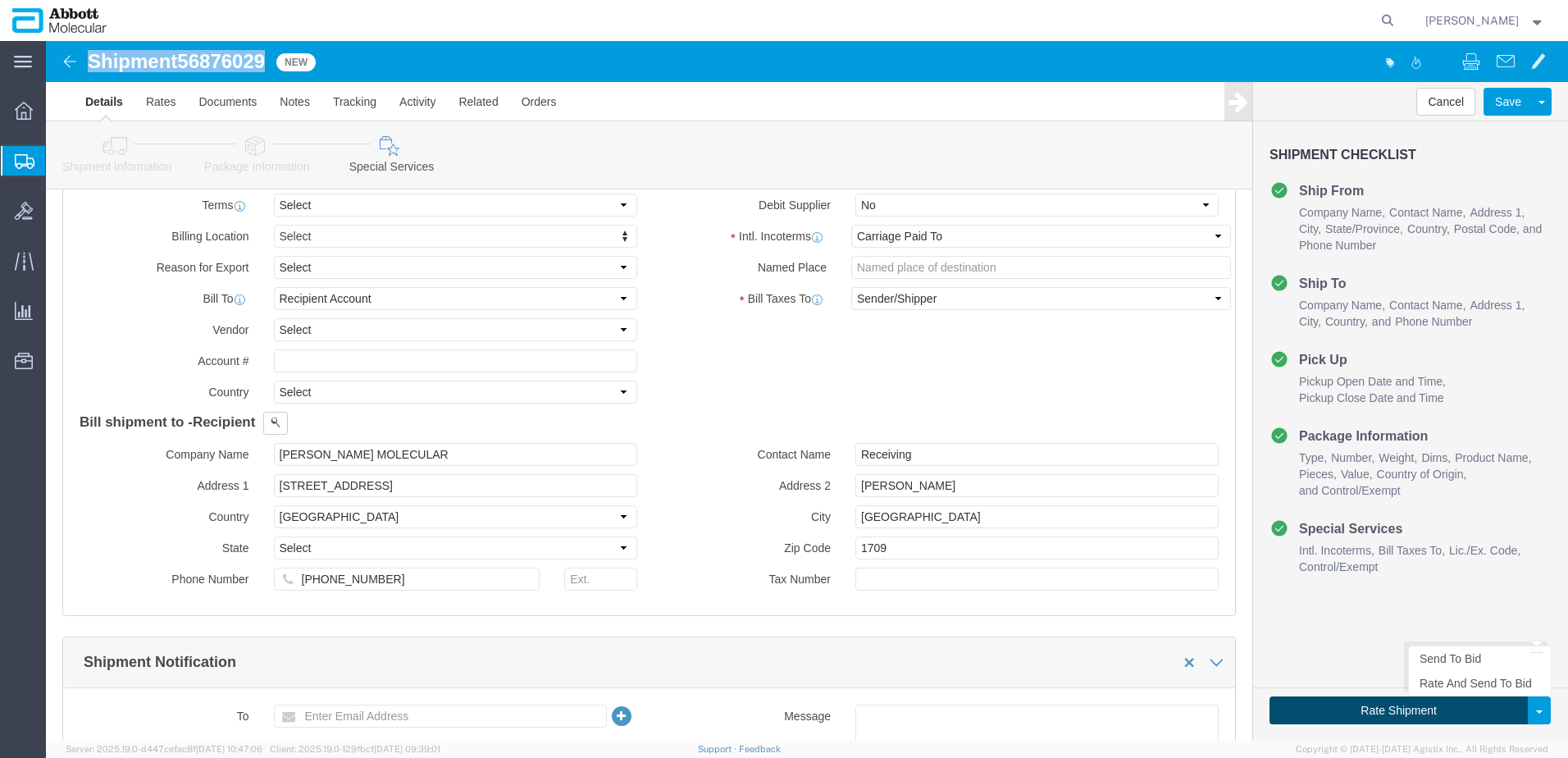
click button "Rate Shipment"
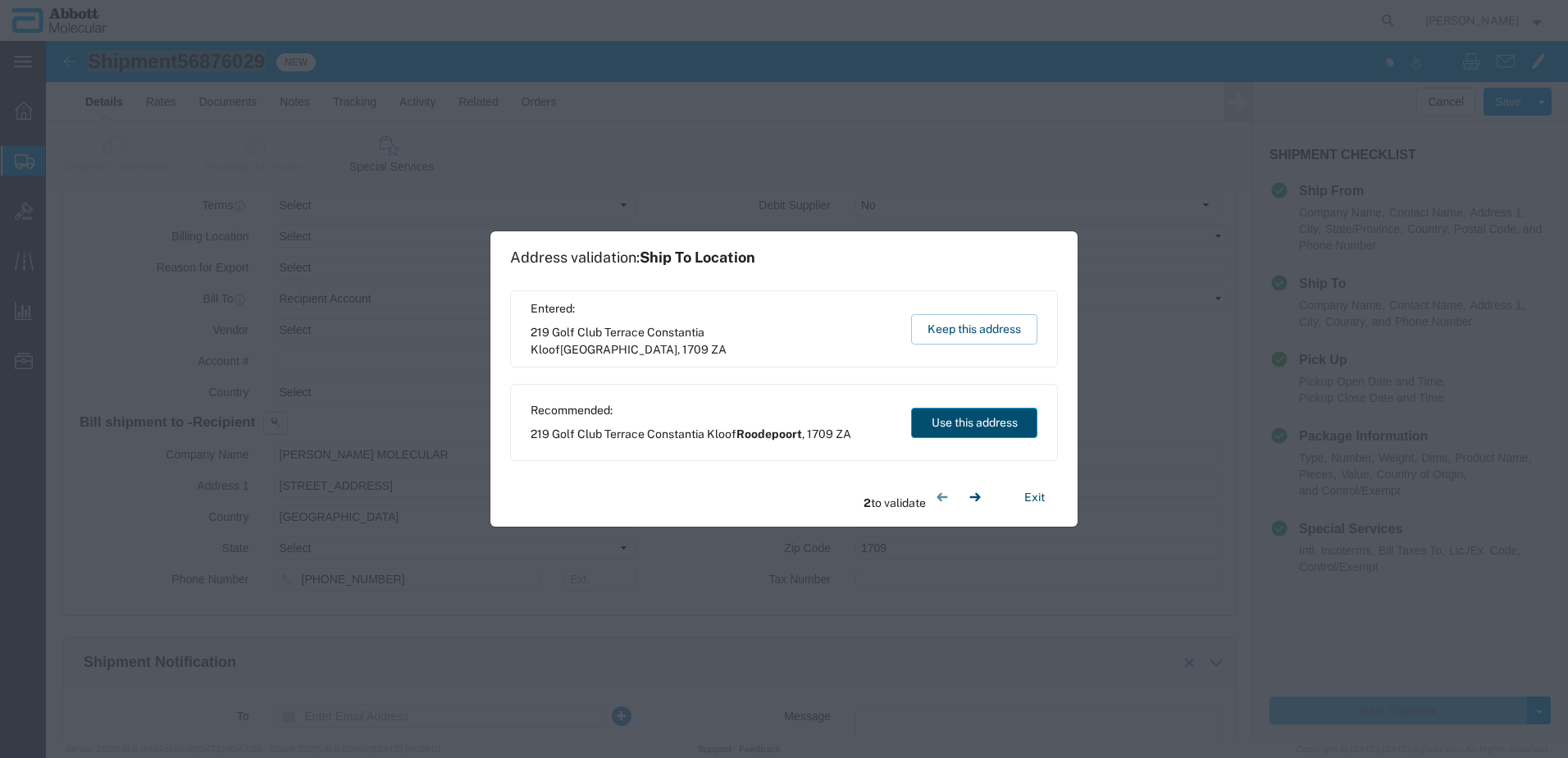
click at [966, 421] on button "Use this address" at bounding box center [974, 422] width 127 height 30
click at [970, 429] on button "Use this address" at bounding box center [974, 422] width 127 height 30
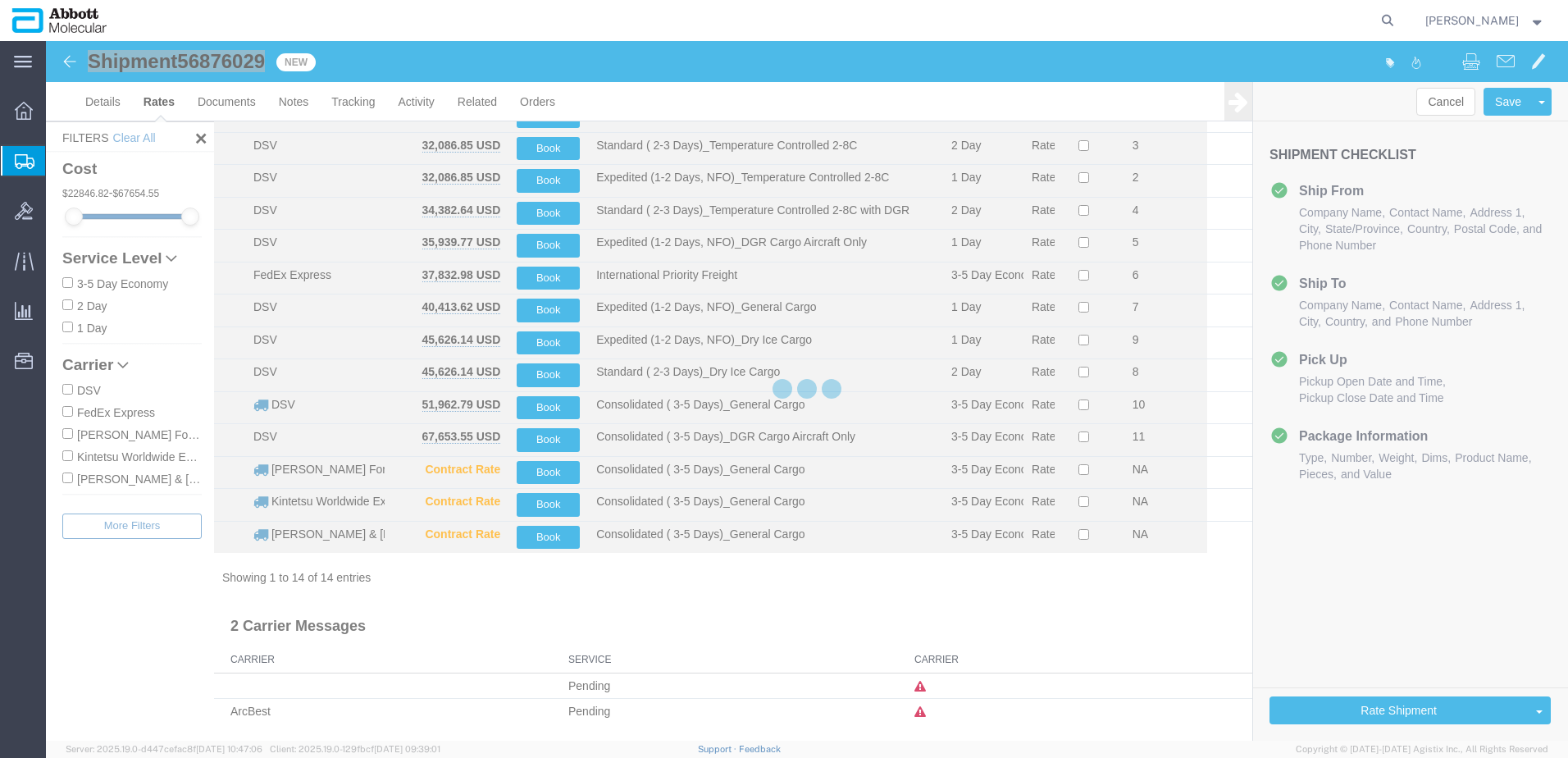
scroll to position [85, 0]
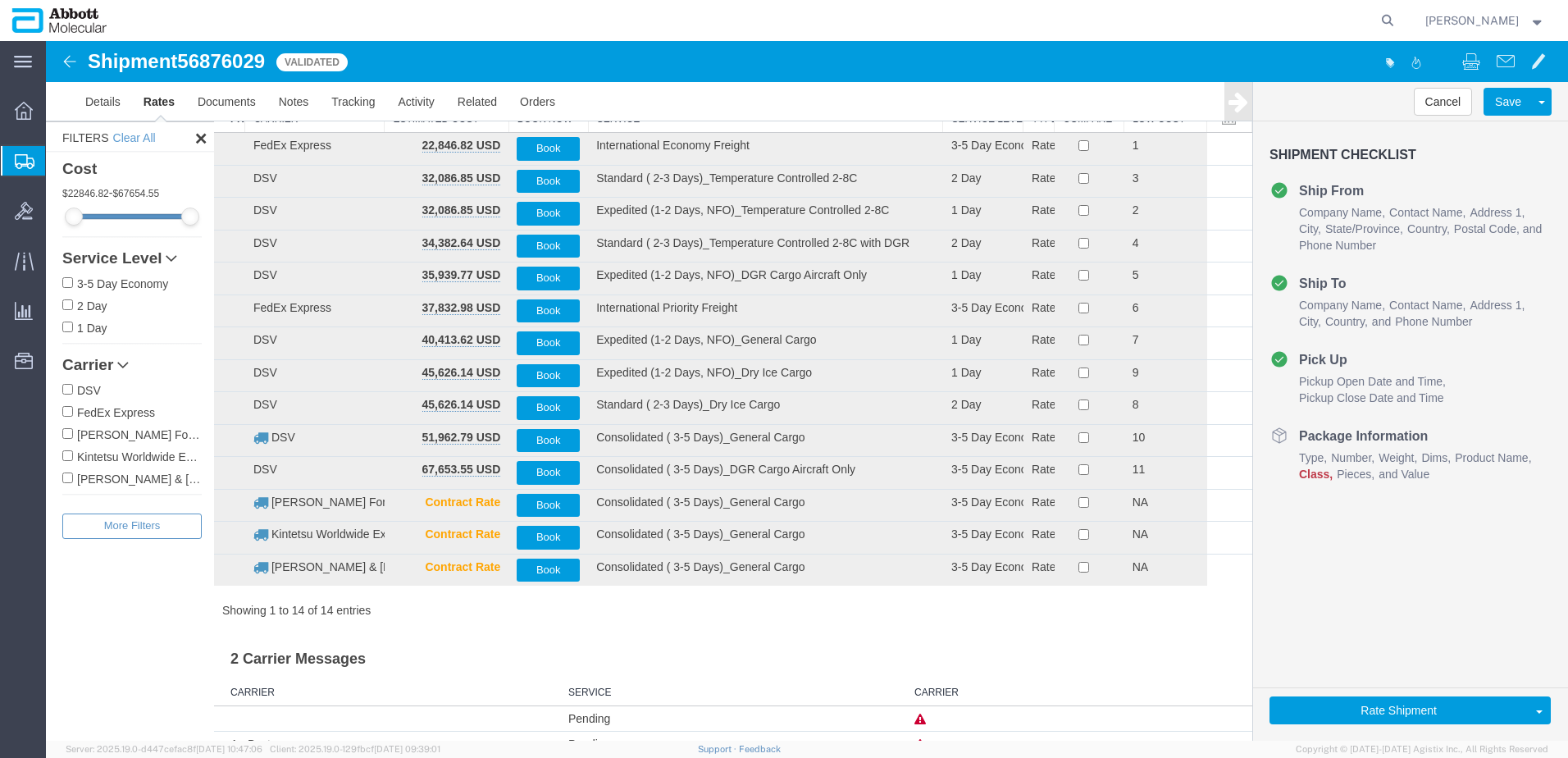
click at [83, 387] on label "DSV" at bounding box center [132, 389] width 139 height 18
click at [73, 387] on input "DSV" at bounding box center [67, 389] width 10 height 10
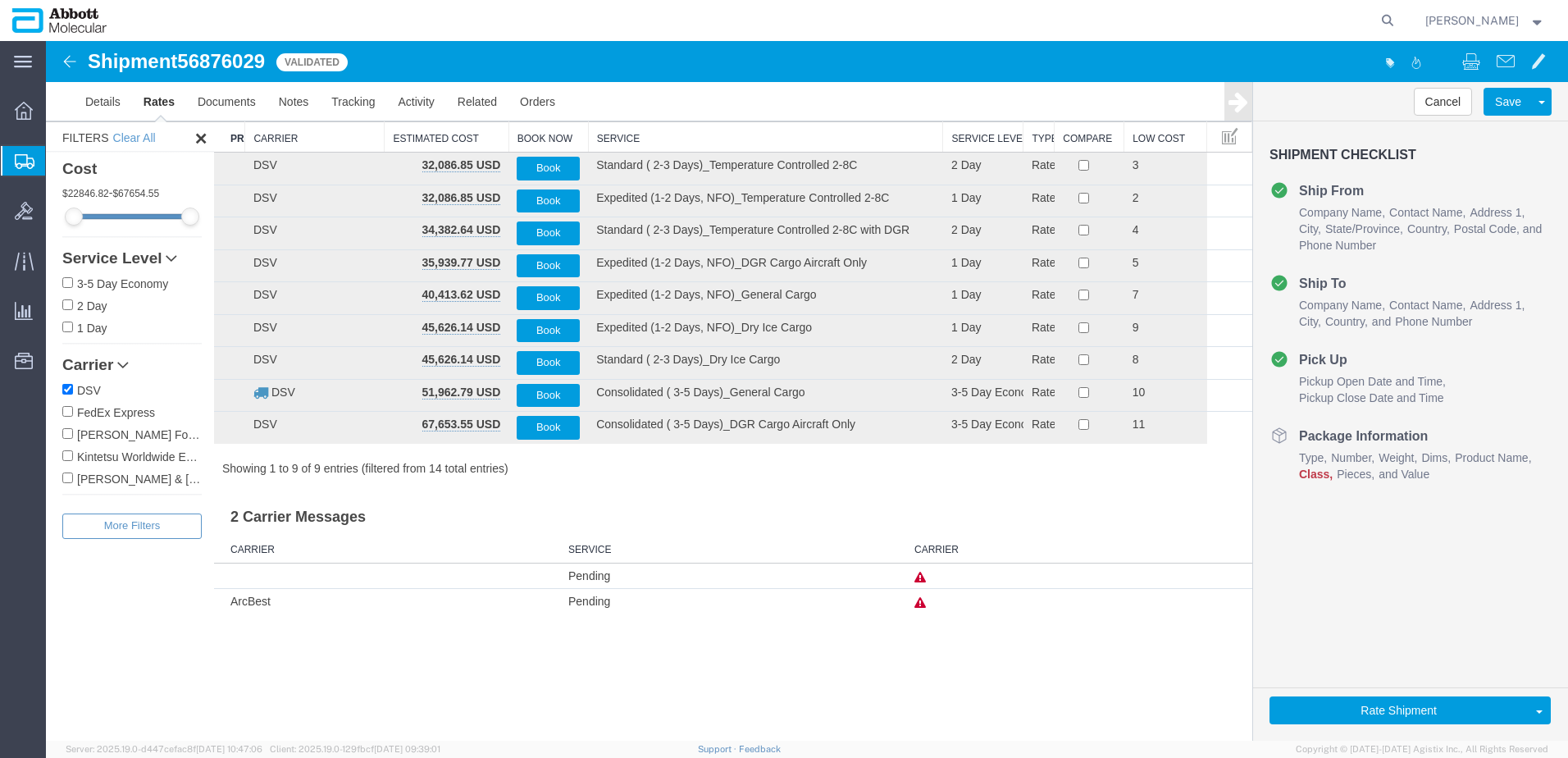
scroll to position [0, 0]
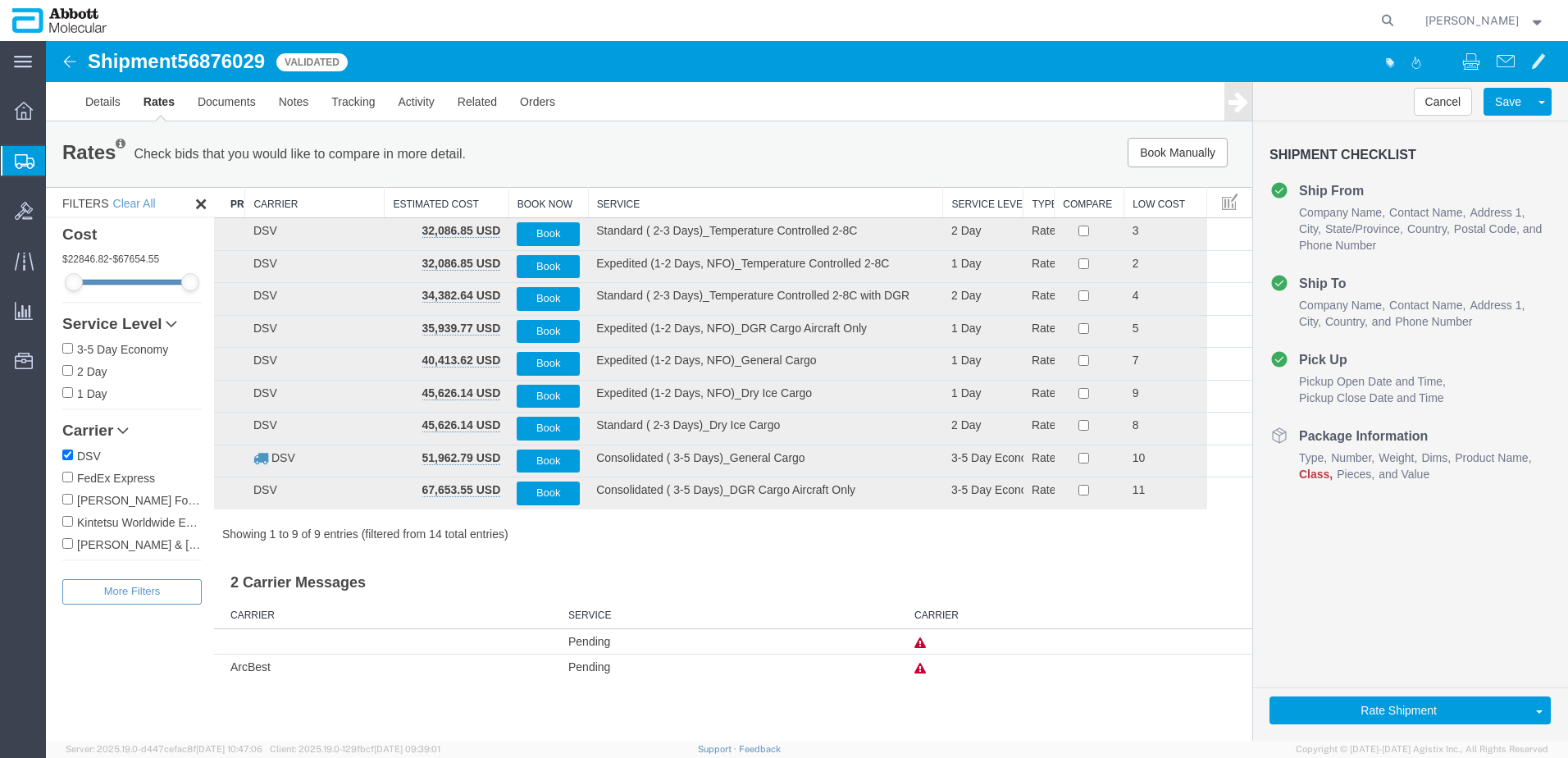
click at [632, 204] on th "Service" at bounding box center [765, 202] width 355 height 30
click at [66, 455] on input "DSV" at bounding box center [67, 454] width 10 height 10
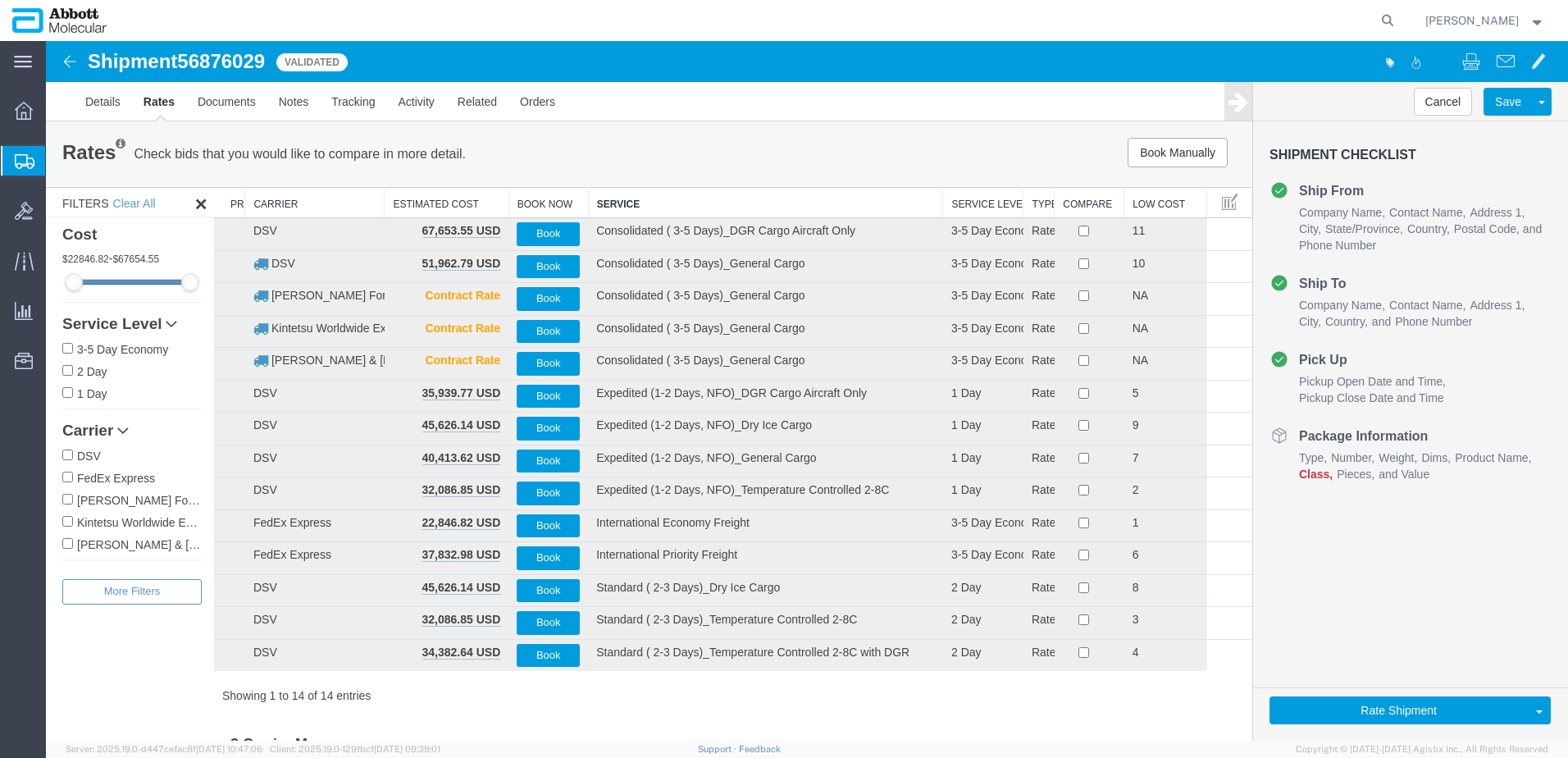
click at [66, 455] on input "DSV" at bounding box center [67, 454] width 10 height 10
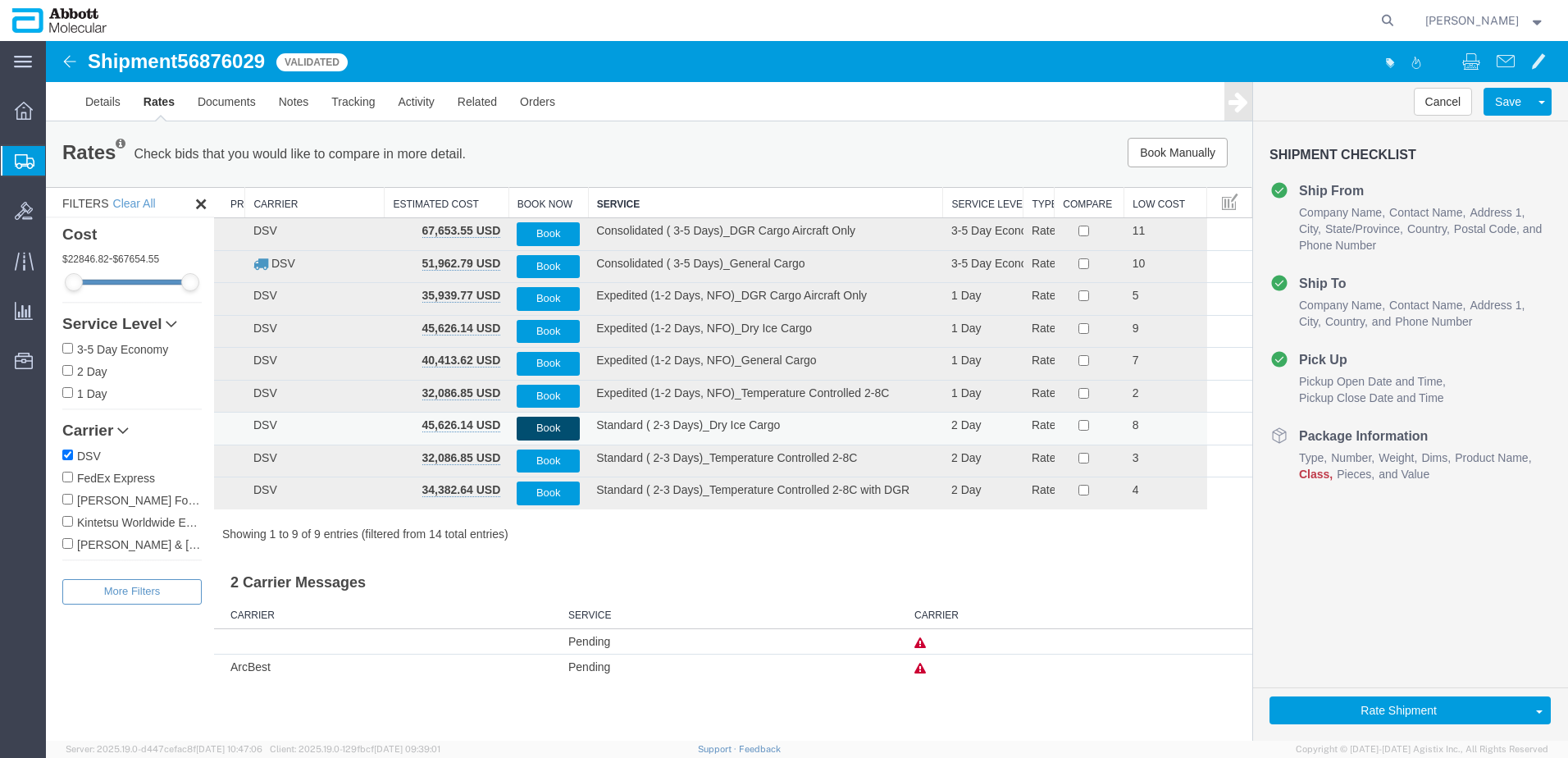
click at [551, 428] on button "Book" at bounding box center [548, 428] width 63 height 24
